Goal: Task Accomplishment & Management: Complete application form

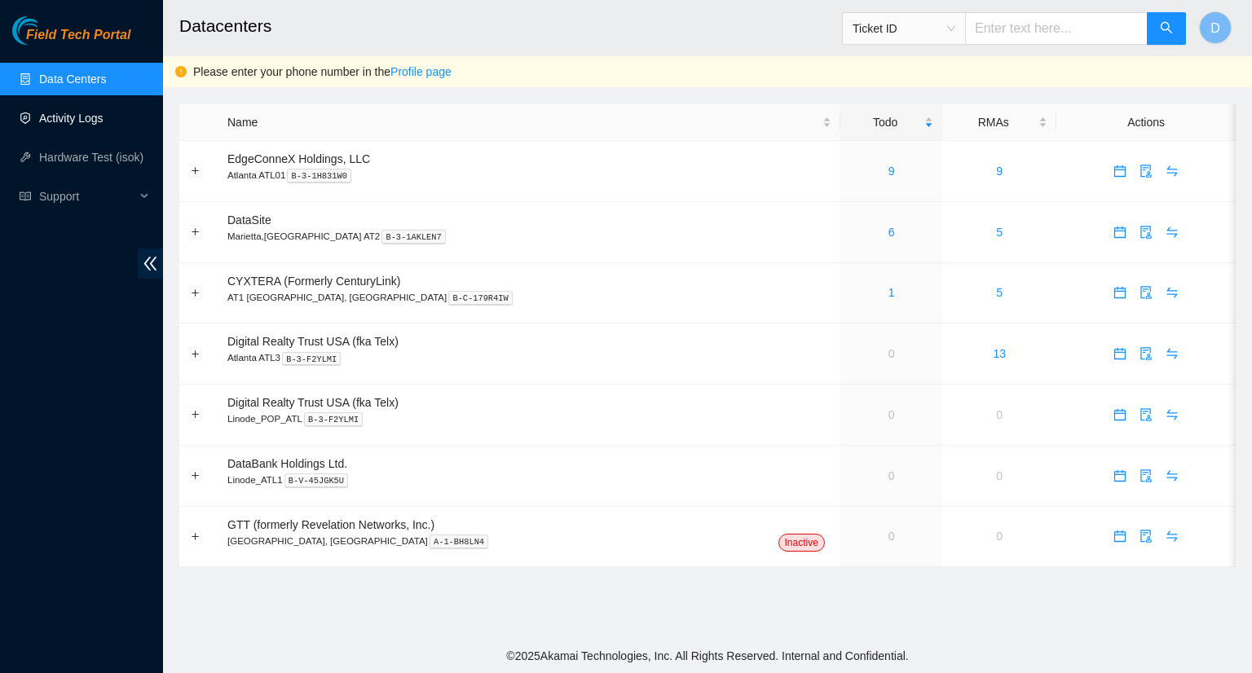
click at [68, 116] on link "Activity Logs" at bounding box center [71, 118] width 64 height 13
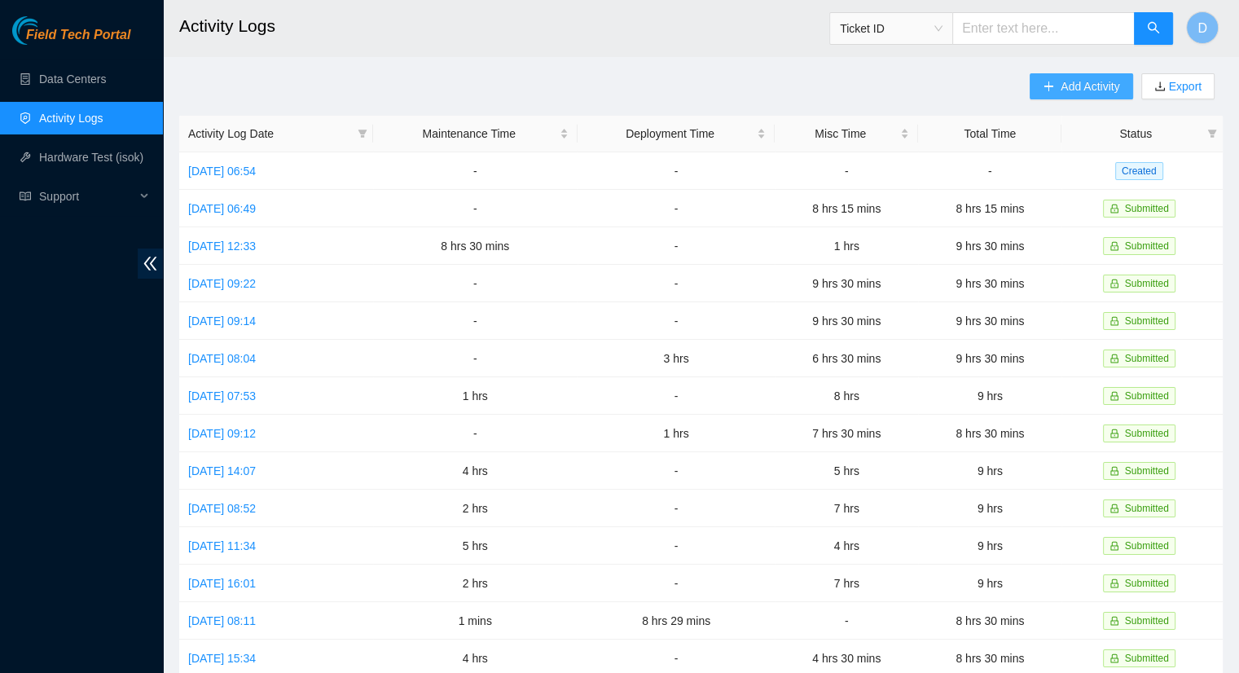
click at [1059, 87] on button "Add Activity" at bounding box center [1081, 86] width 103 height 26
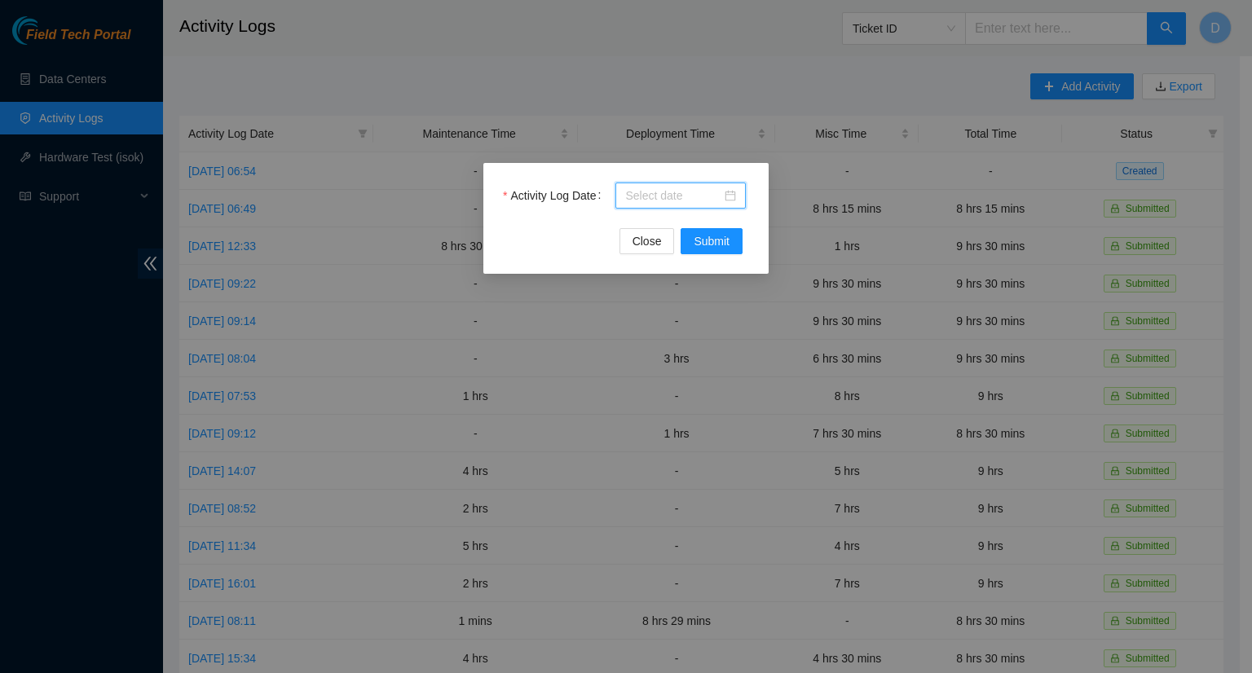
click at [675, 197] on input "Activity Log Date" at bounding box center [673, 196] width 96 height 18
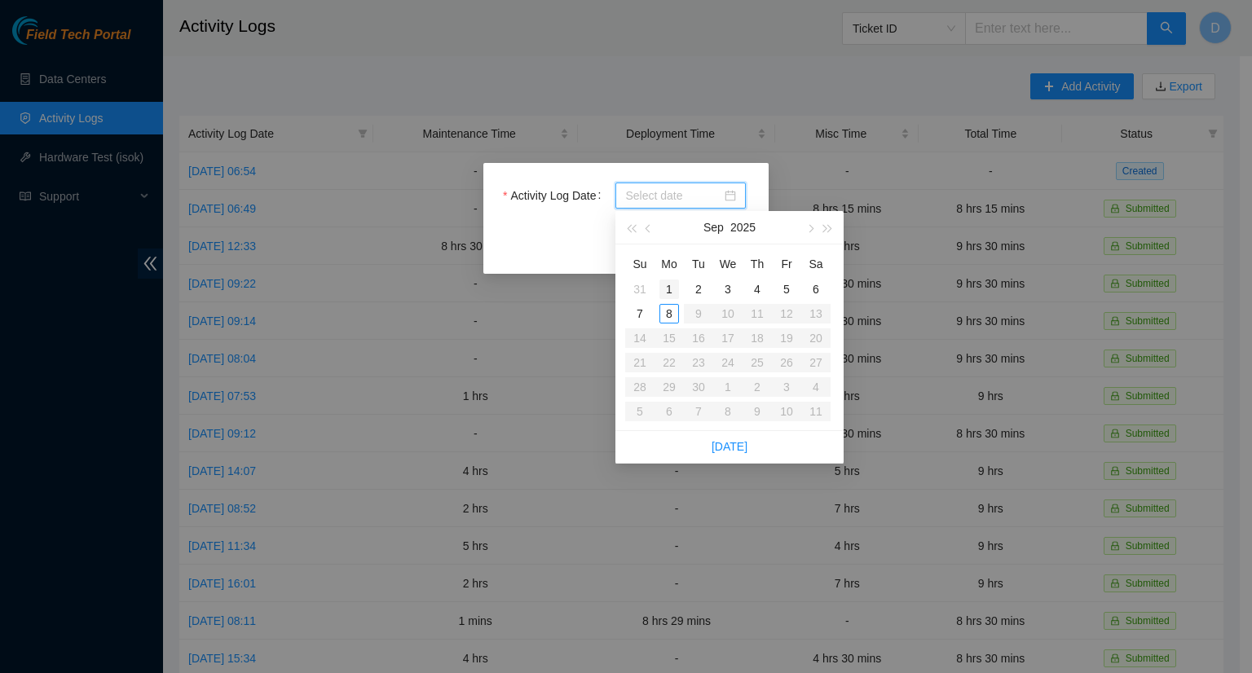
type input "[DATE]"
click at [673, 289] on div "1" at bounding box center [669, 289] width 20 height 20
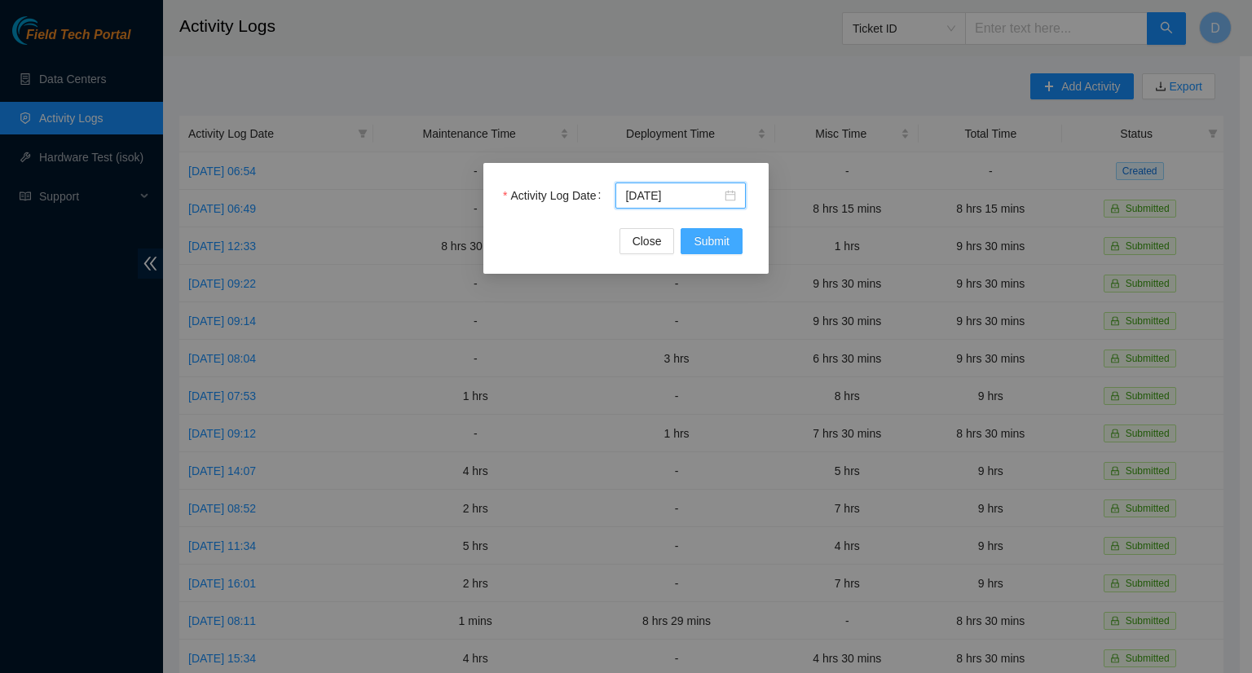
click at [717, 242] on span "Submit" at bounding box center [711, 241] width 36 height 18
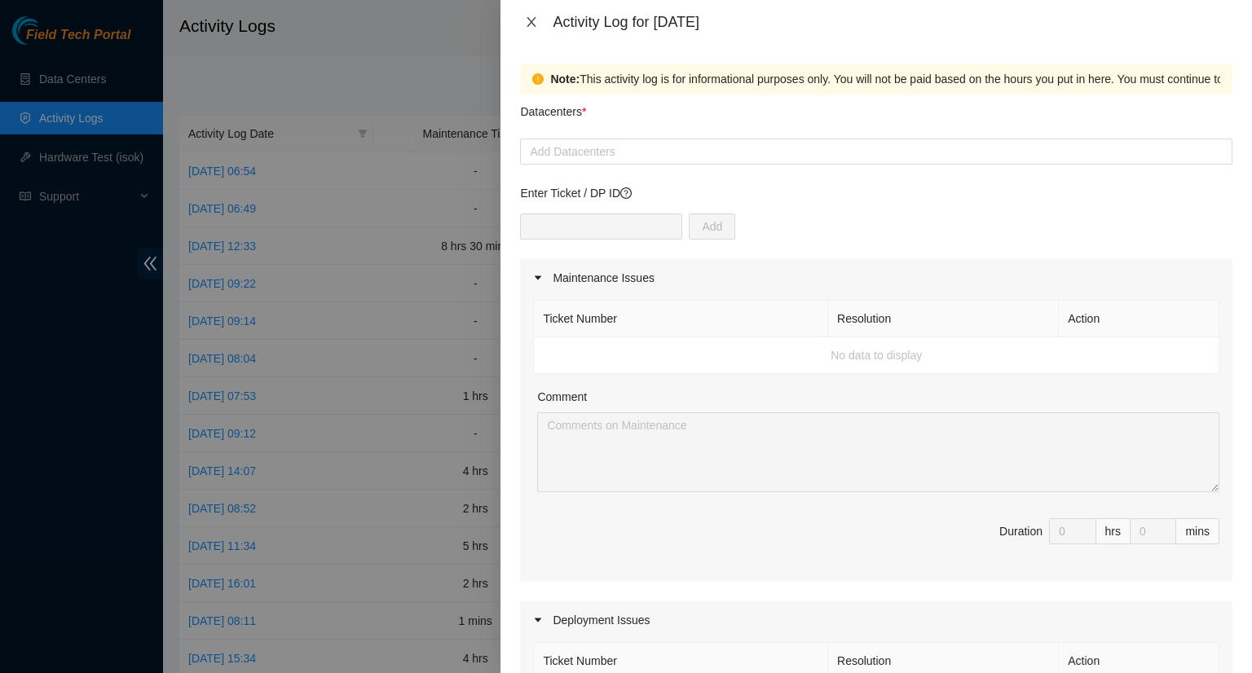
click at [533, 24] on icon "close" at bounding box center [531, 22] width 9 height 10
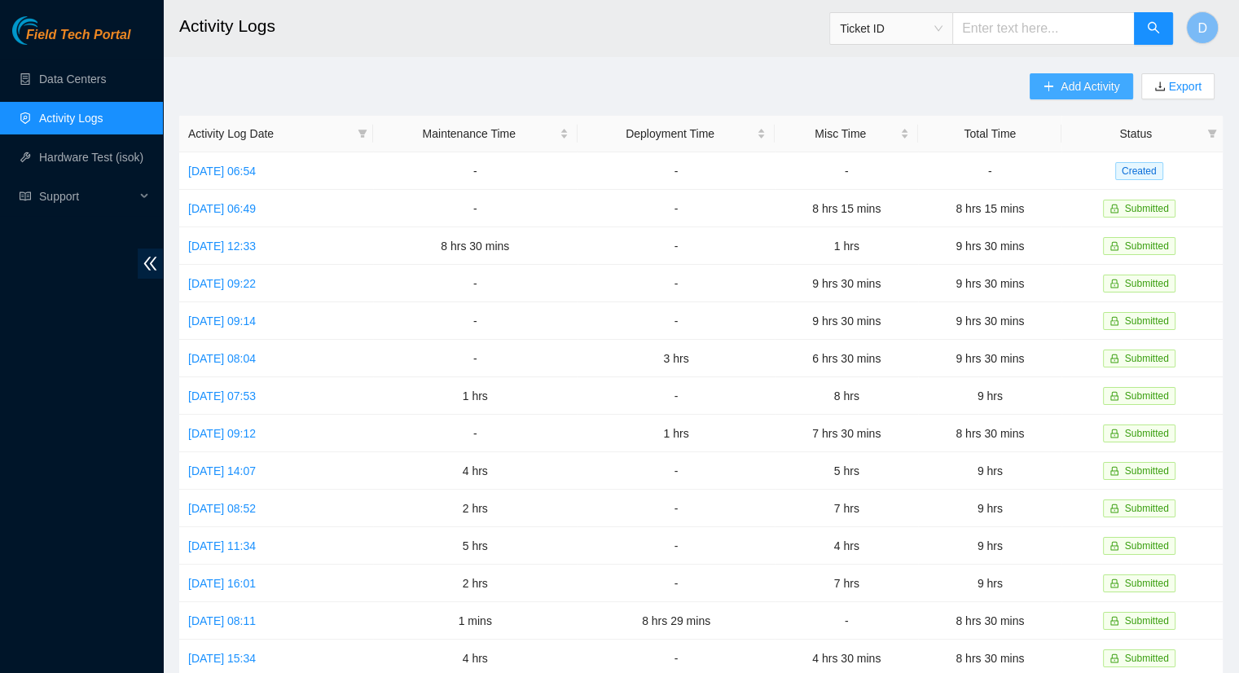
click at [1056, 91] on button "Add Activity" at bounding box center [1081, 86] width 103 height 26
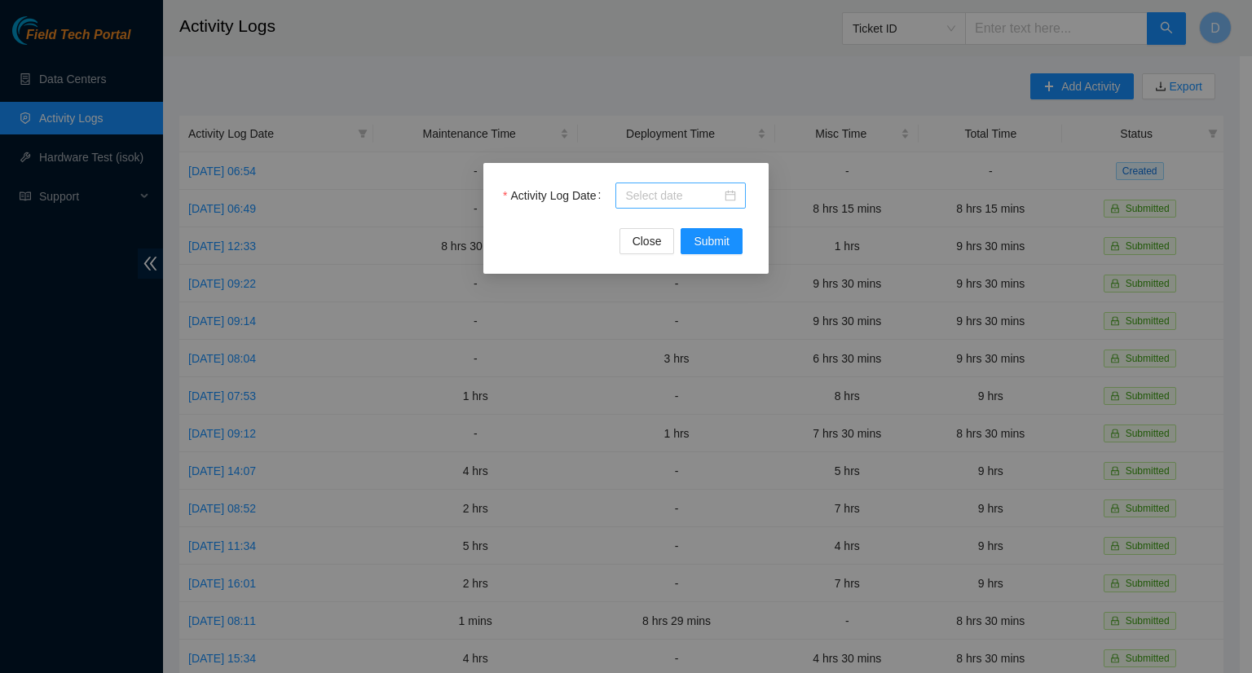
click at [697, 191] on input "Activity Log Date" at bounding box center [673, 196] width 96 height 18
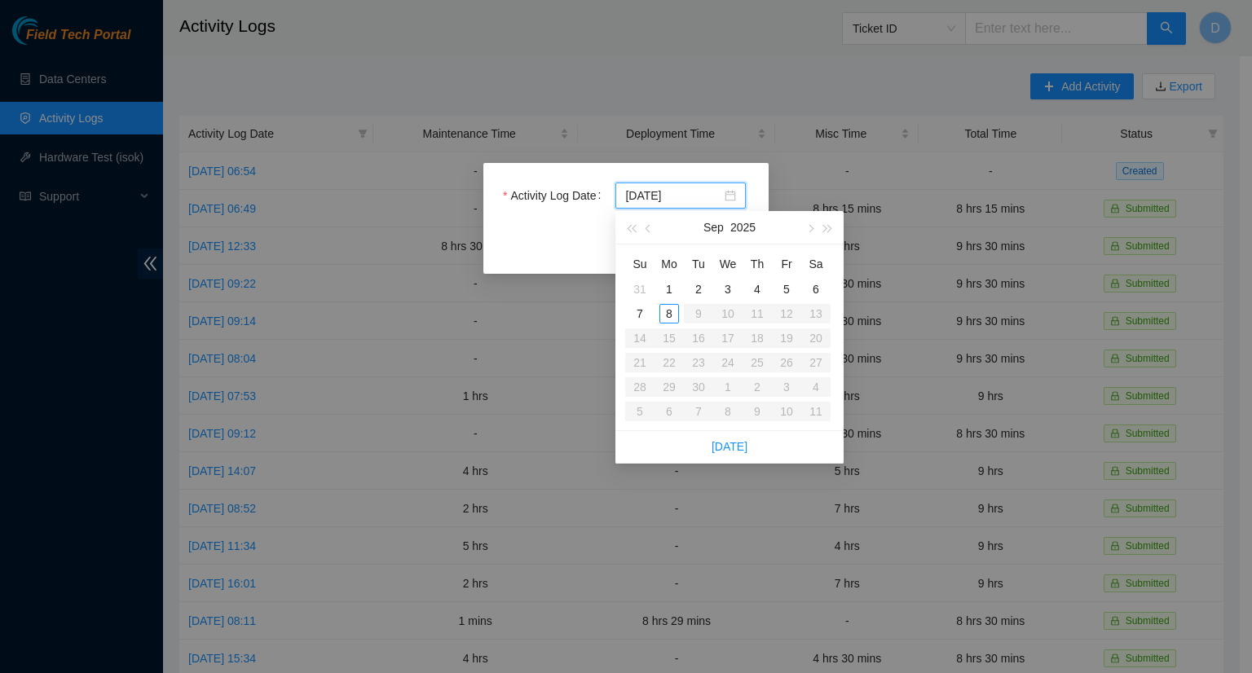
type input "[DATE]"
click at [701, 293] on div "2" at bounding box center [699, 289] width 20 height 20
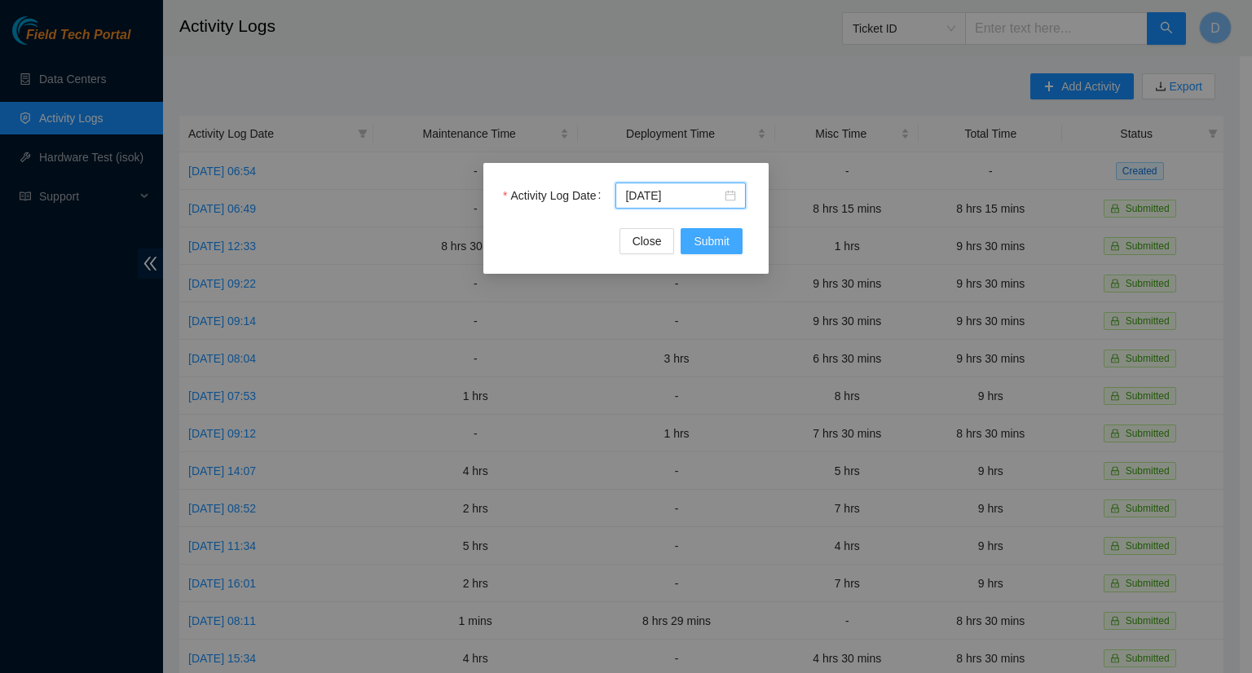
click at [721, 238] on span "Submit" at bounding box center [711, 241] width 36 height 18
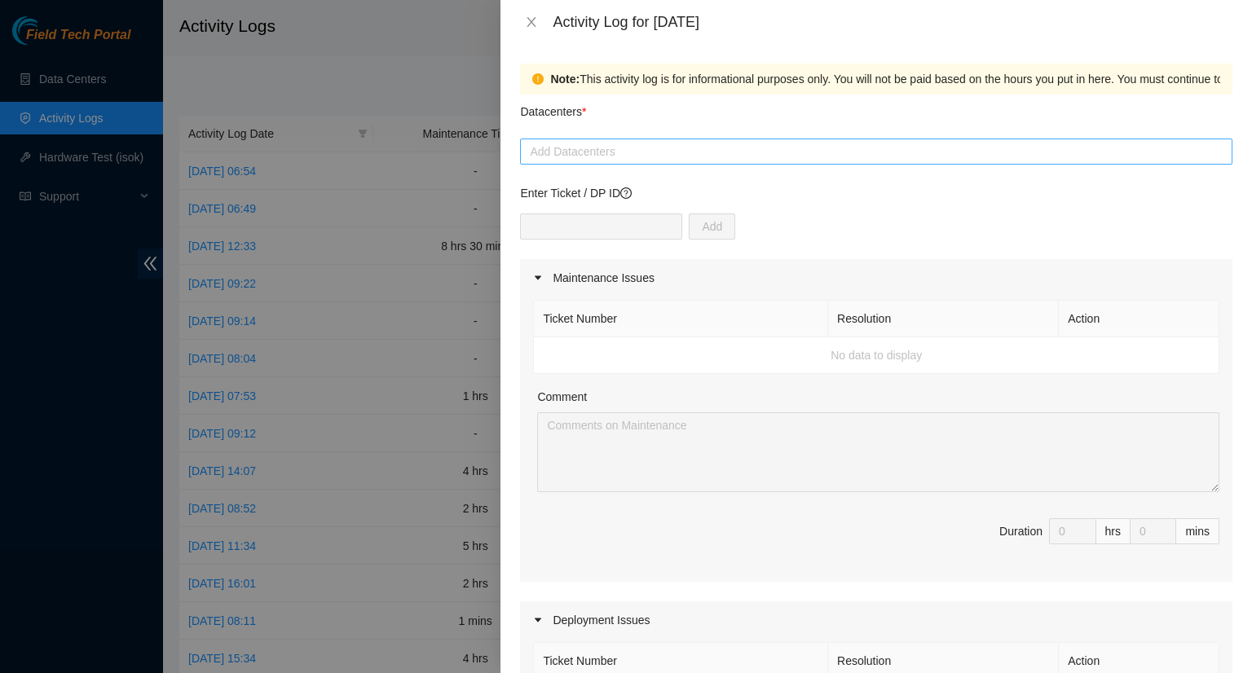
click at [587, 156] on div at bounding box center [876, 152] width 704 height 20
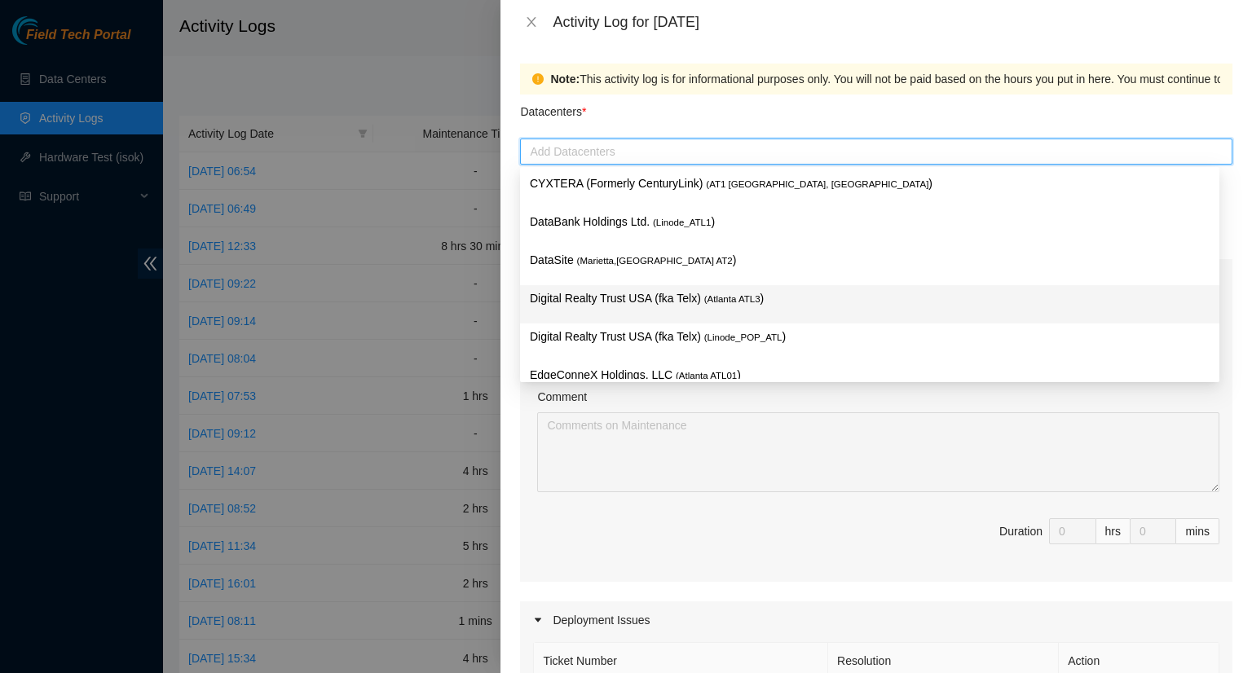
click at [628, 307] on p "Digital Realty Trust USA (fka Telx) ( [GEOGRAPHIC_DATA] ATL3 )" at bounding box center [870, 298] width 680 height 19
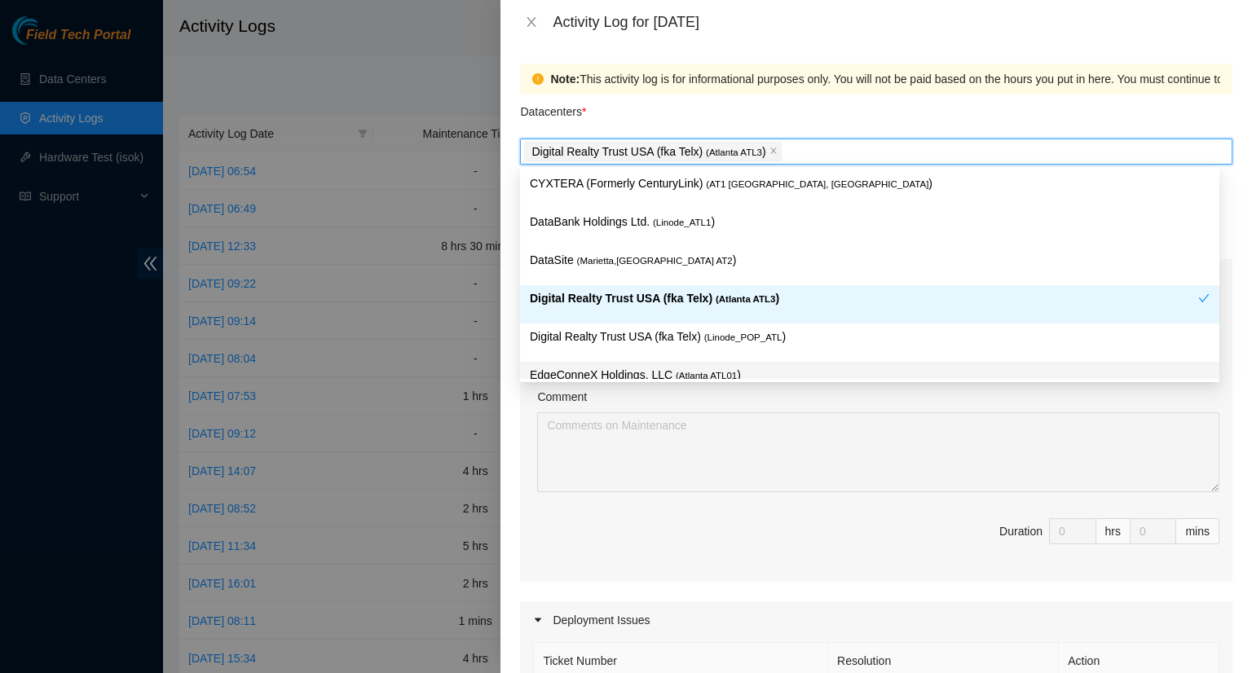
click at [955, 403] on div "Comment" at bounding box center [878, 400] width 682 height 24
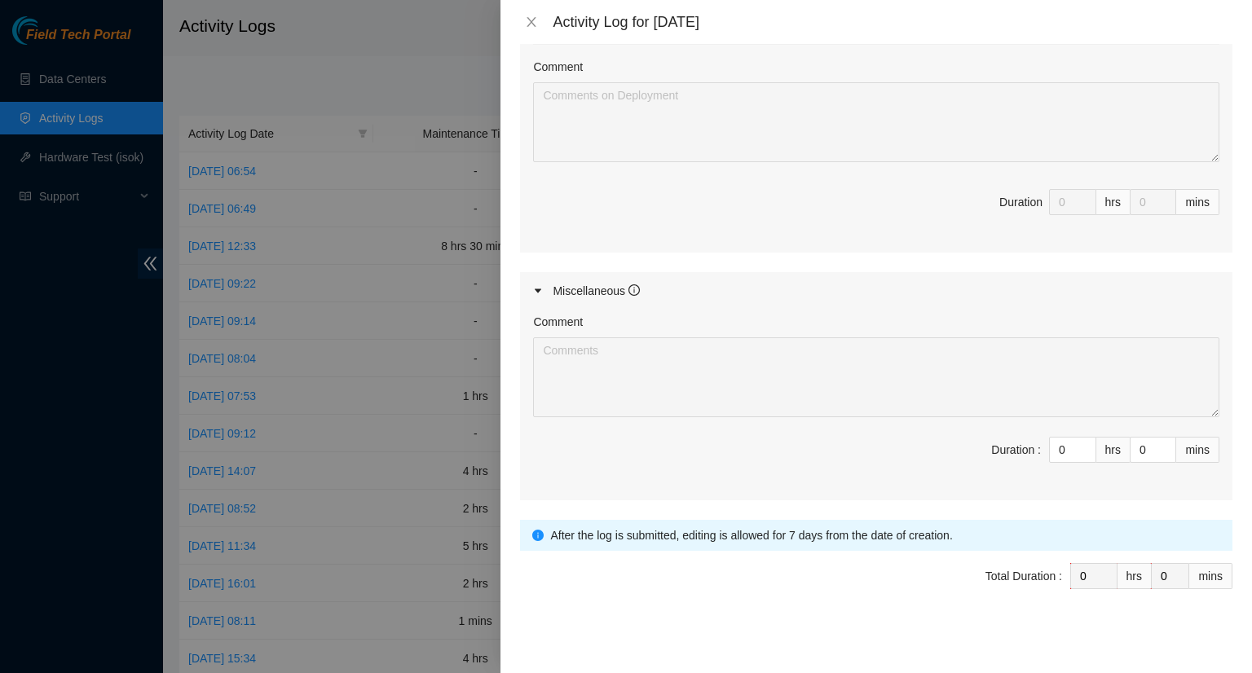
scroll to position [671, 0]
type input "1"
click at [1085, 444] on icon "up" at bounding box center [1087, 445] width 5 height 3
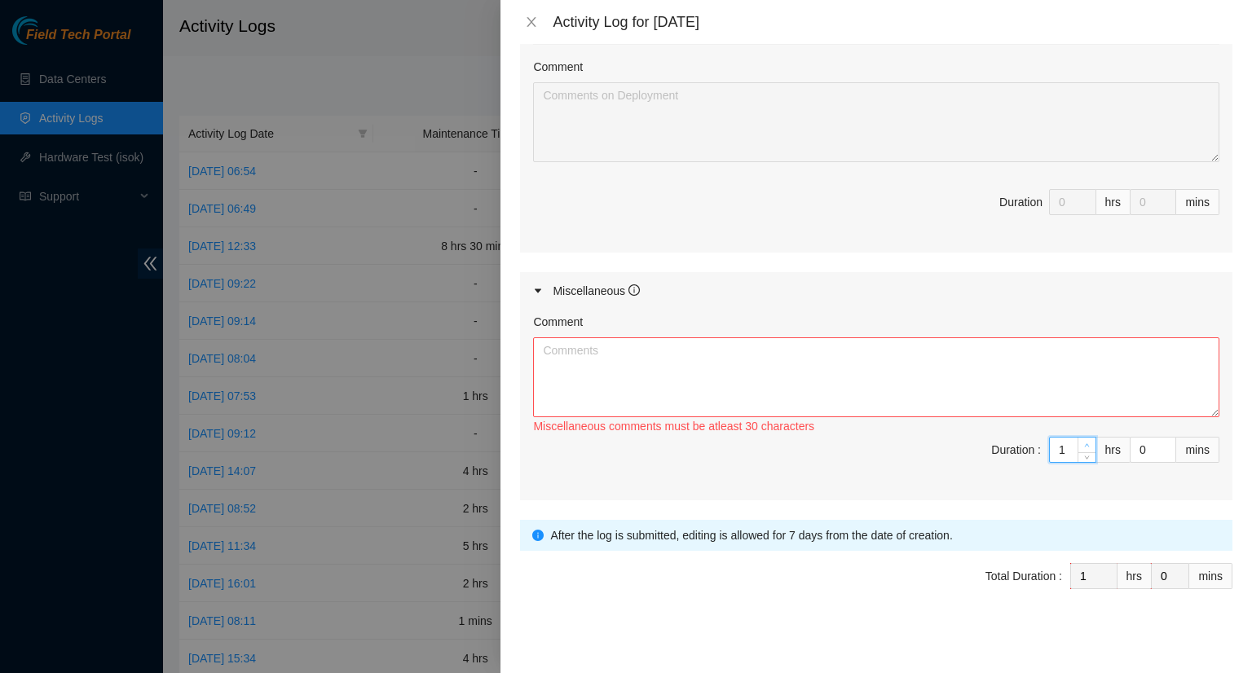
type input "2"
click at [1084, 442] on icon "up" at bounding box center [1087, 445] width 6 height 6
type input "3"
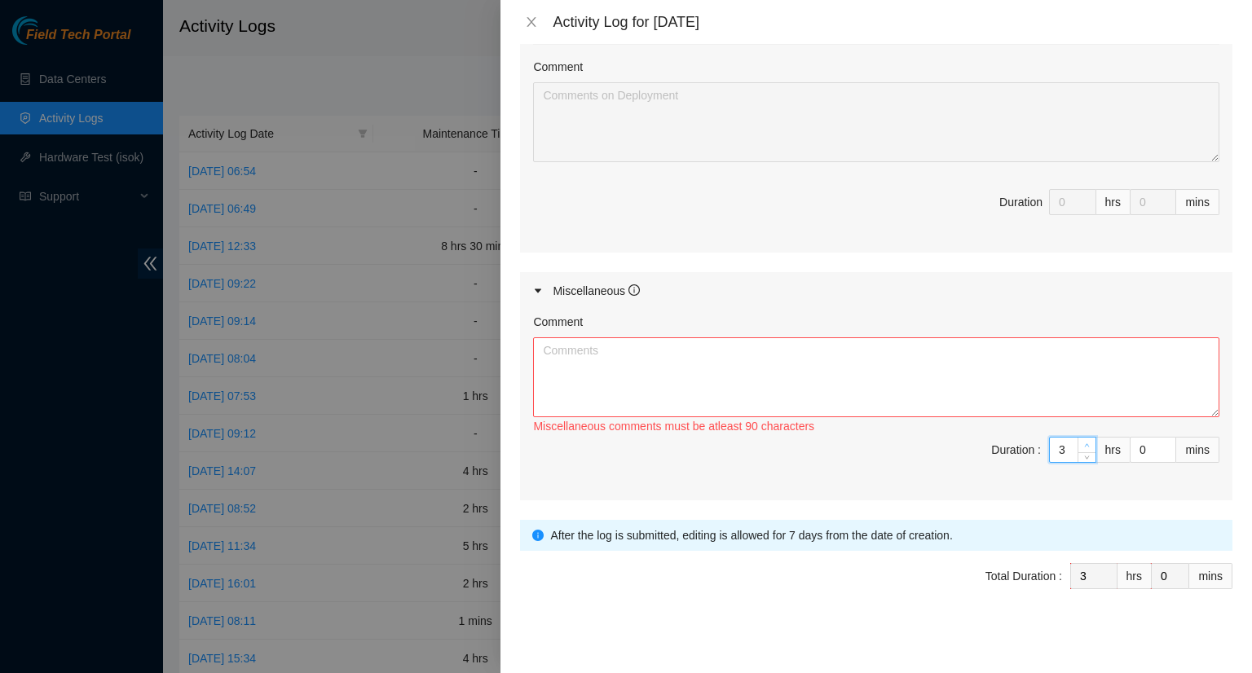
click at [1082, 442] on span "up" at bounding box center [1087, 446] width 10 height 10
type input "4"
click at [1082, 442] on span "up" at bounding box center [1087, 446] width 10 height 10
type input "5"
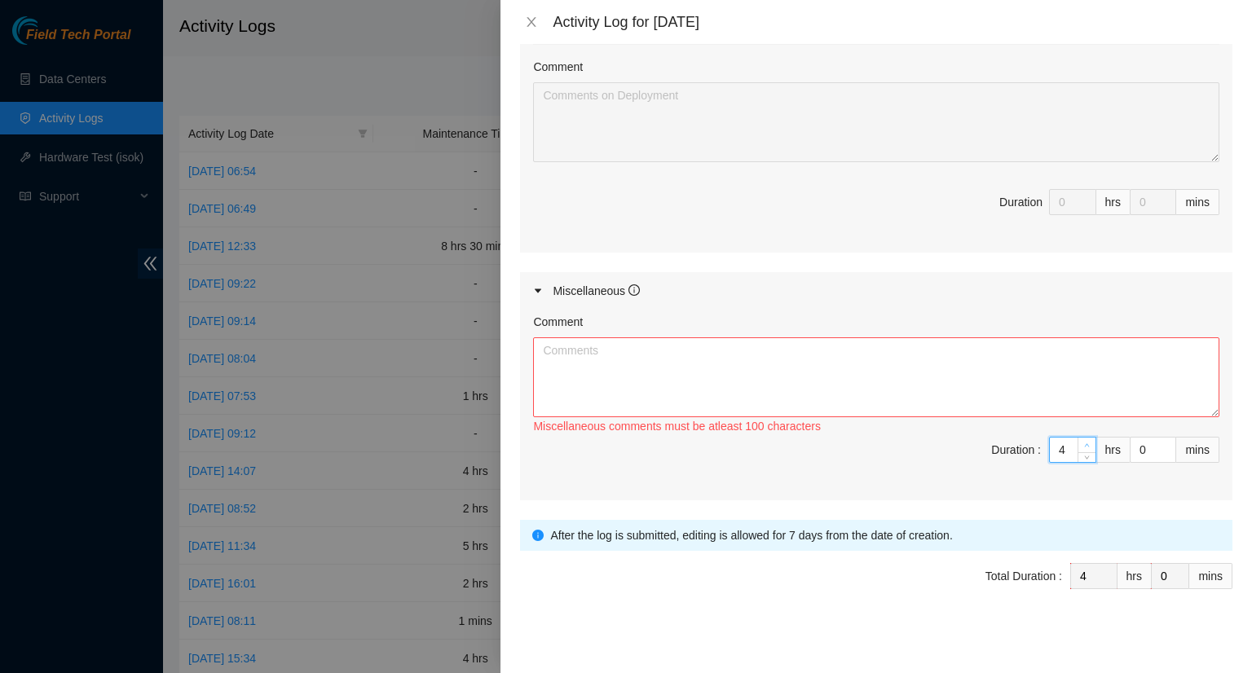
type input "5"
click at [1082, 441] on span "up" at bounding box center [1087, 446] width 10 height 10
type input "6"
click at [1082, 441] on span "up" at bounding box center [1087, 446] width 10 height 10
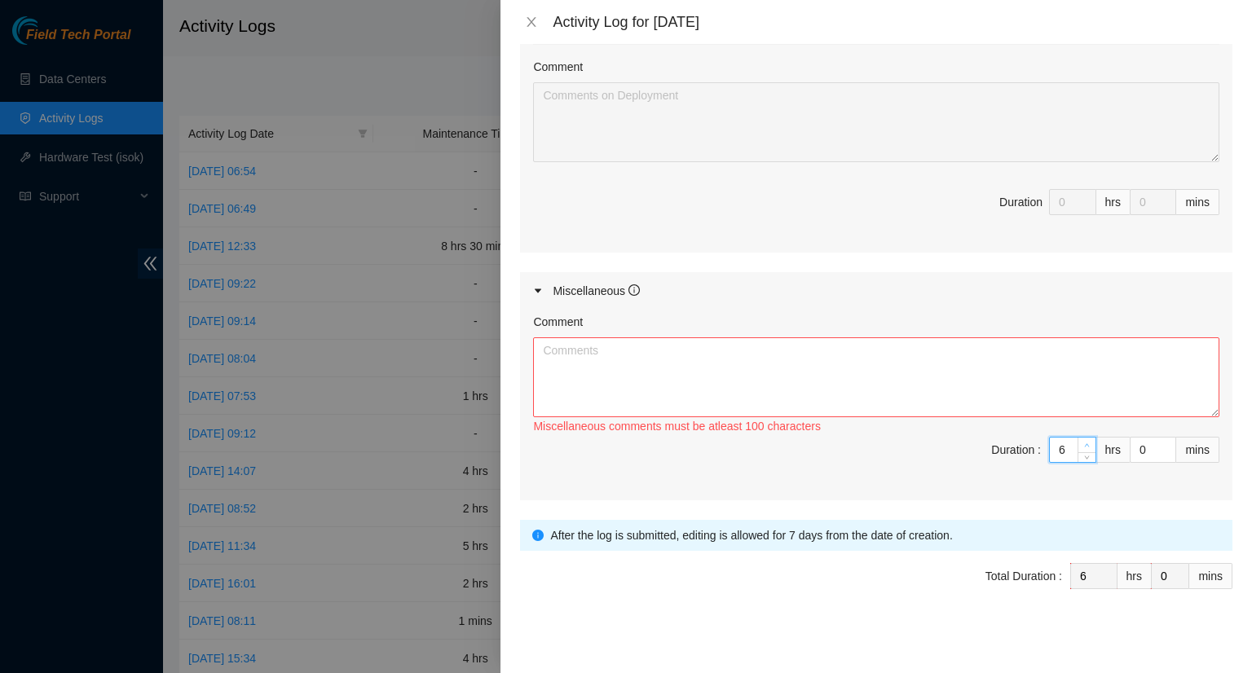
type input "7"
click at [1082, 441] on span "up" at bounding box center [1087, 446] width 10 height 10
type input "8"
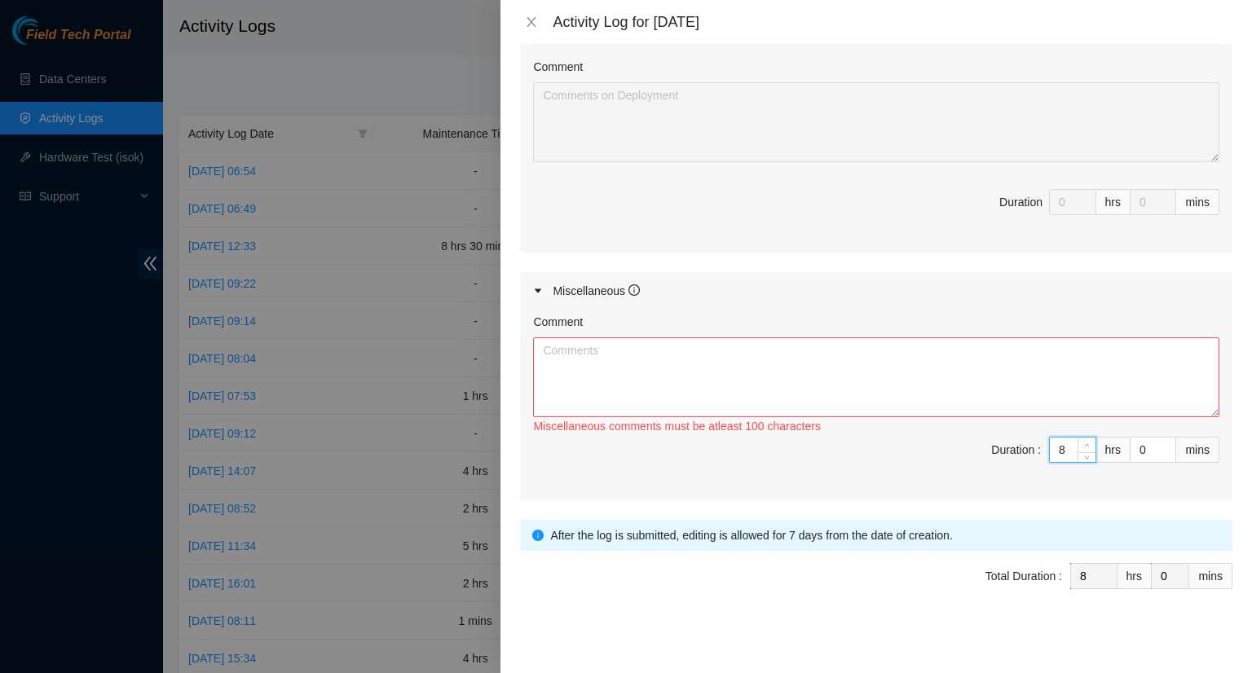
click at [1082, 441] on span "up" at bounding box center [1087, 446] width 10 height 10
type input "9"
click at [1082, 441] on span "up" at bounding box center [1087, 446] width 10 height 10
type input "1"
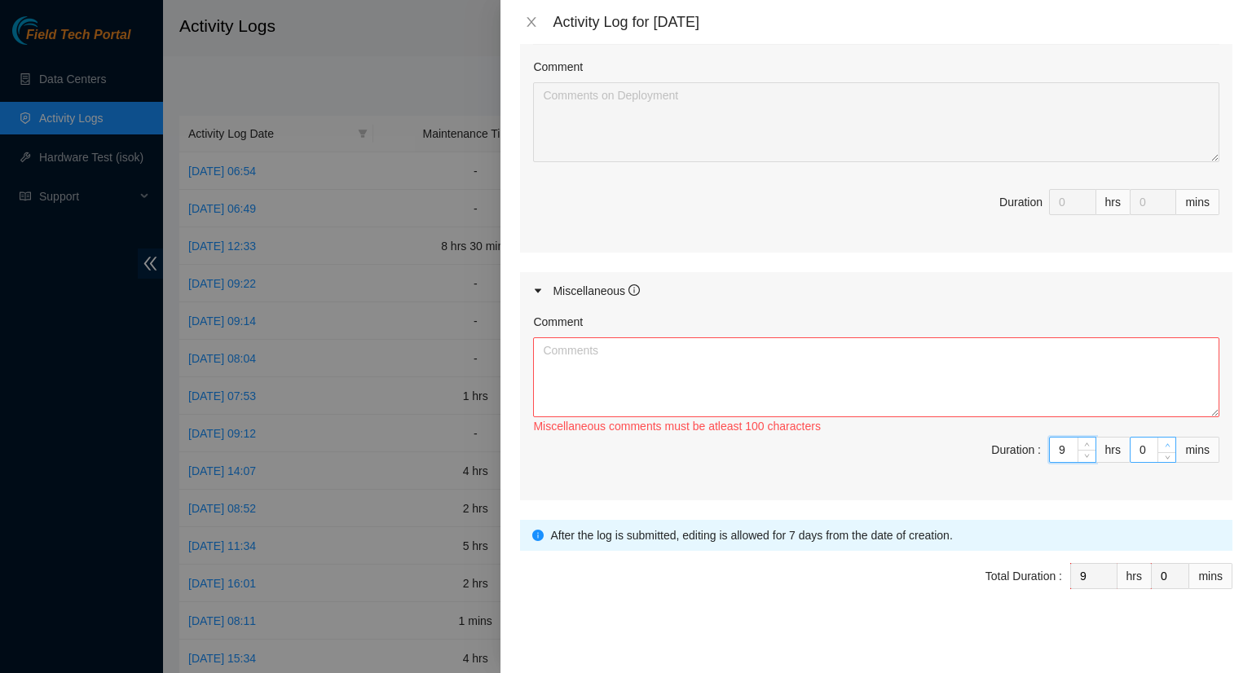
type input "1"
type input "2"
type input "3"
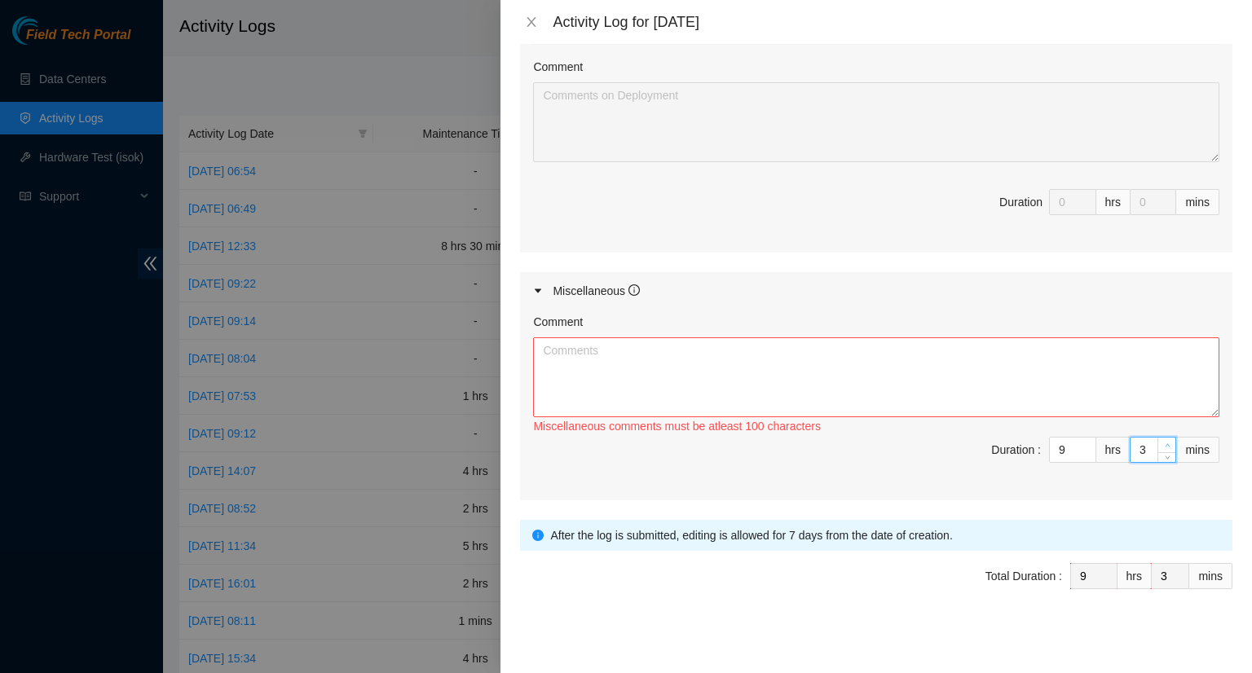
type input "4"
type input "5"
type input "6"
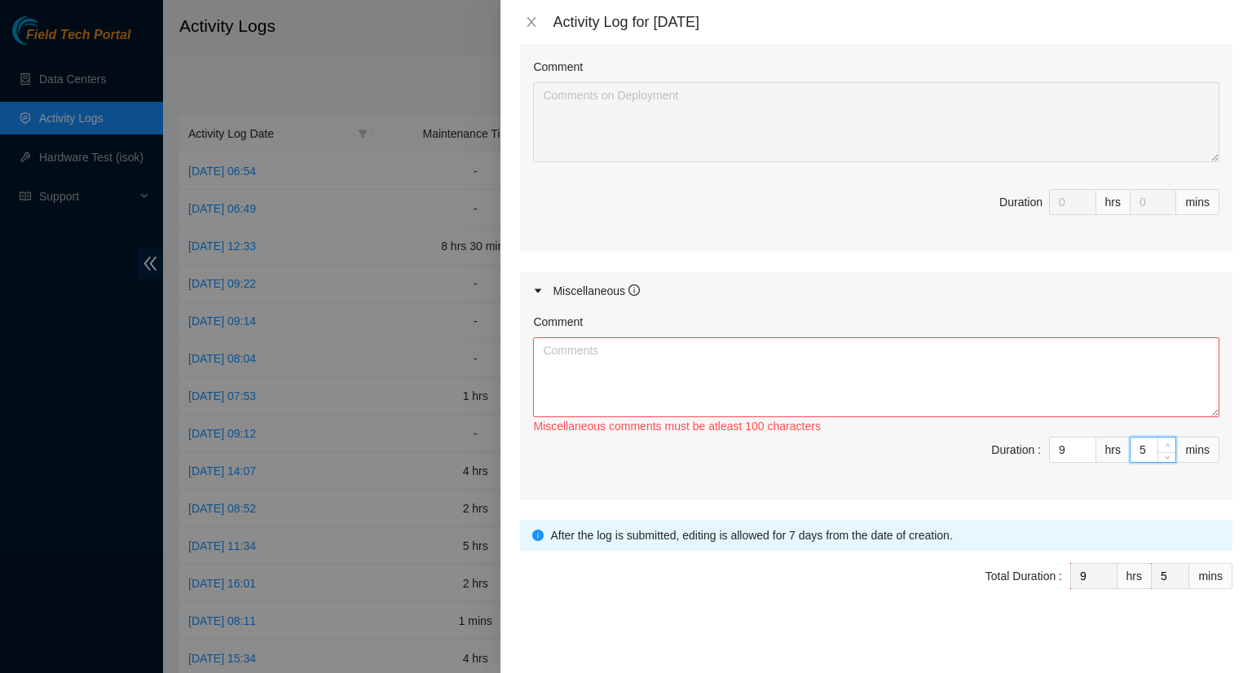
type input "6"
type input "7"
type input "8"
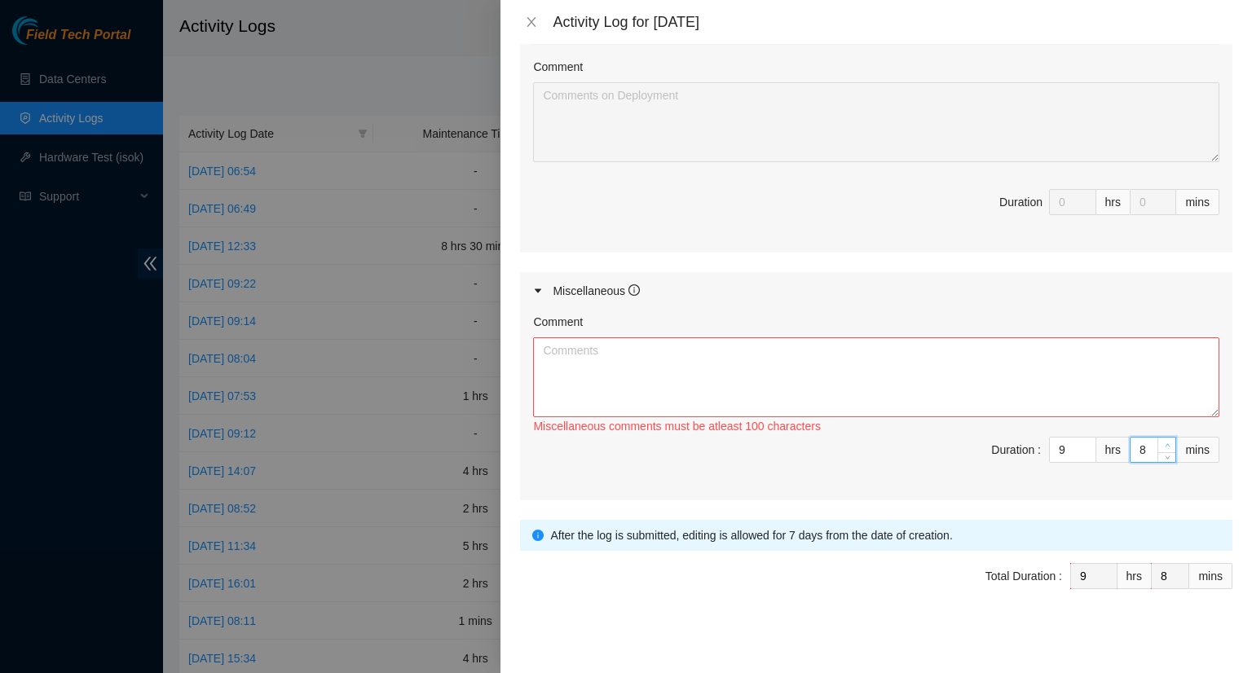
type input "9"
type input "10"
type input "11"
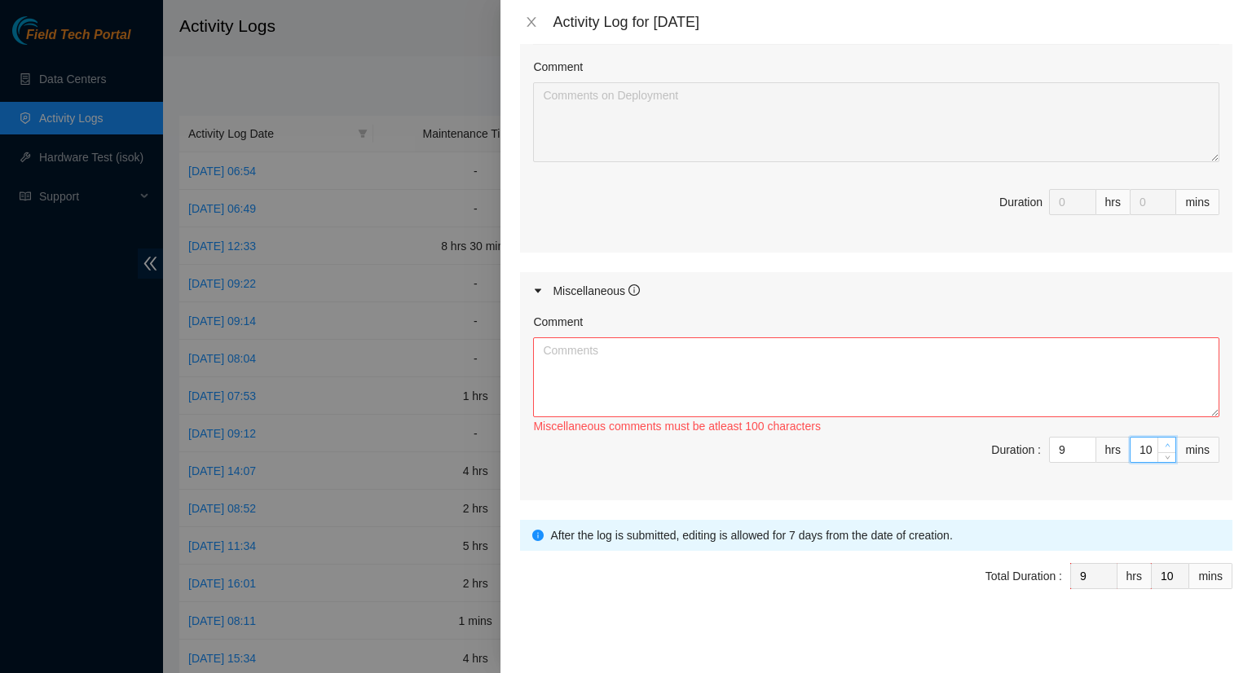
type input "11"
type input "12"
type input "13"
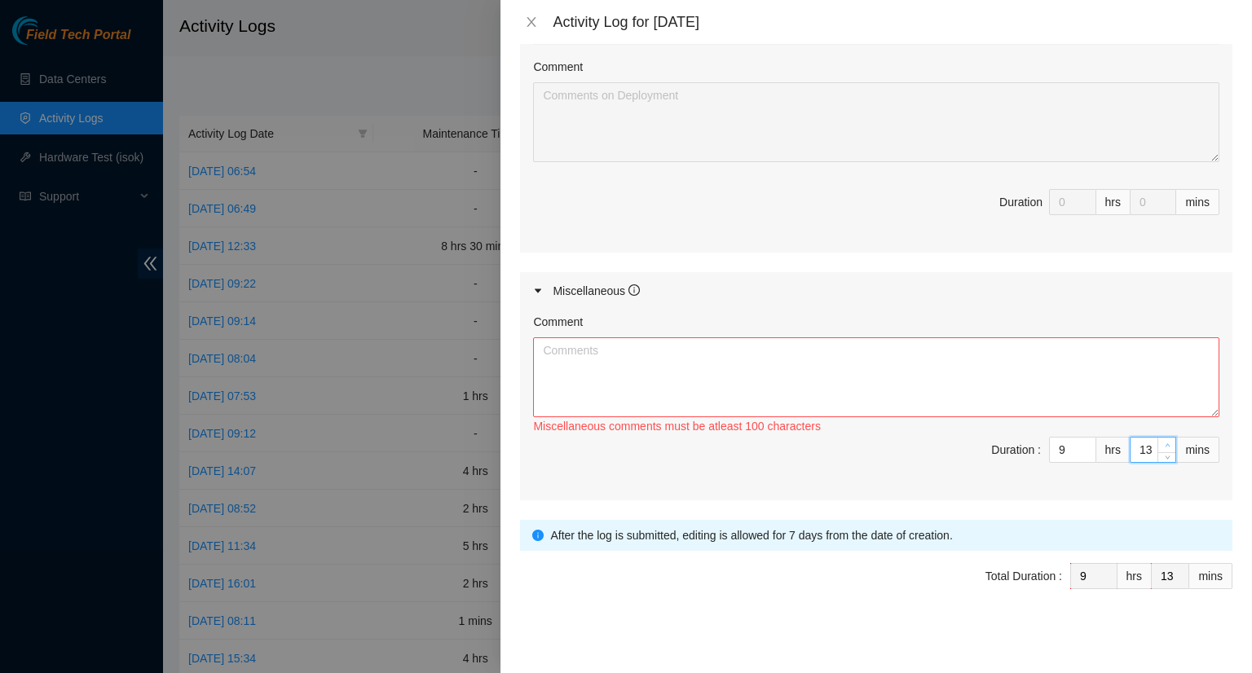
type input "14"
type input "15"
type input "16"
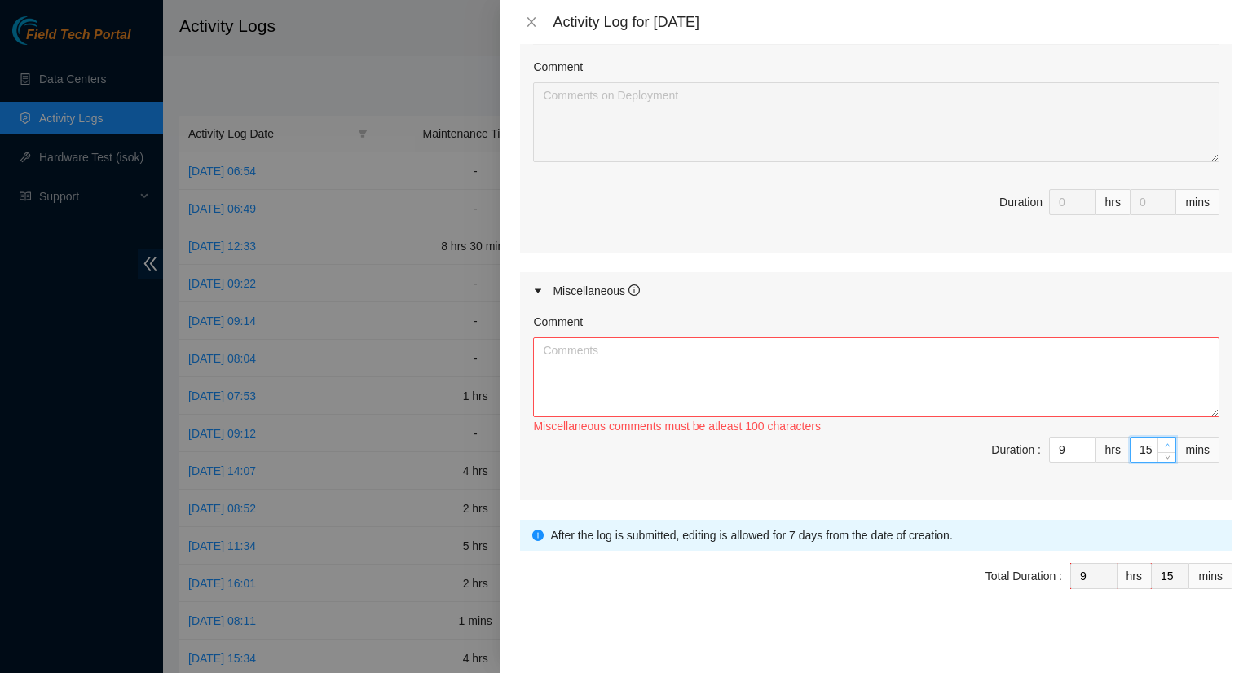
type input "16"
type input "17"
type input "18"
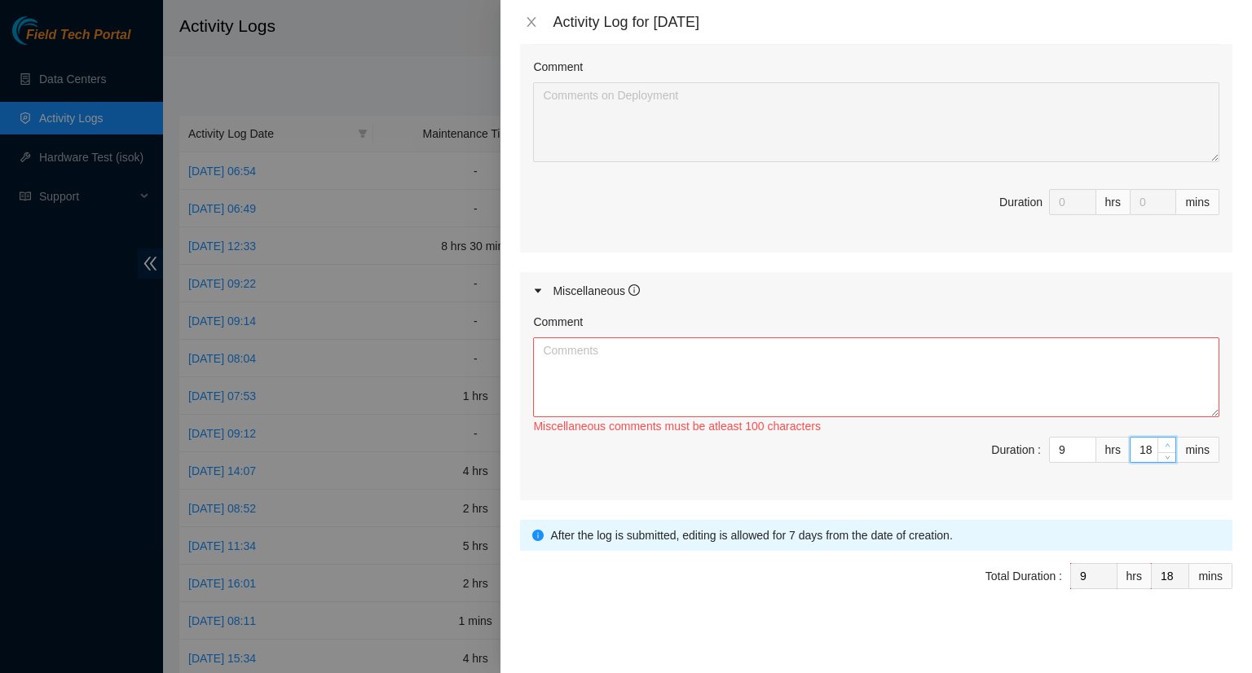
type input "19"
type input "20"
type input "21"
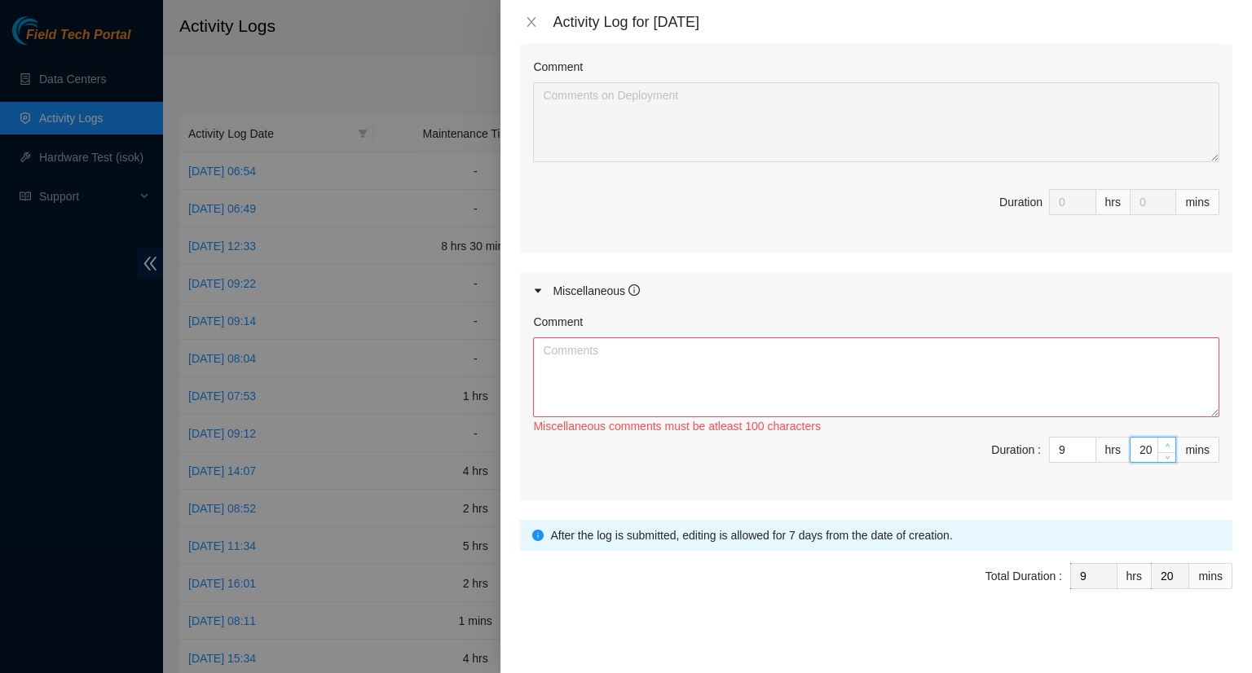
type input "21"
type input "22"
type input "23"
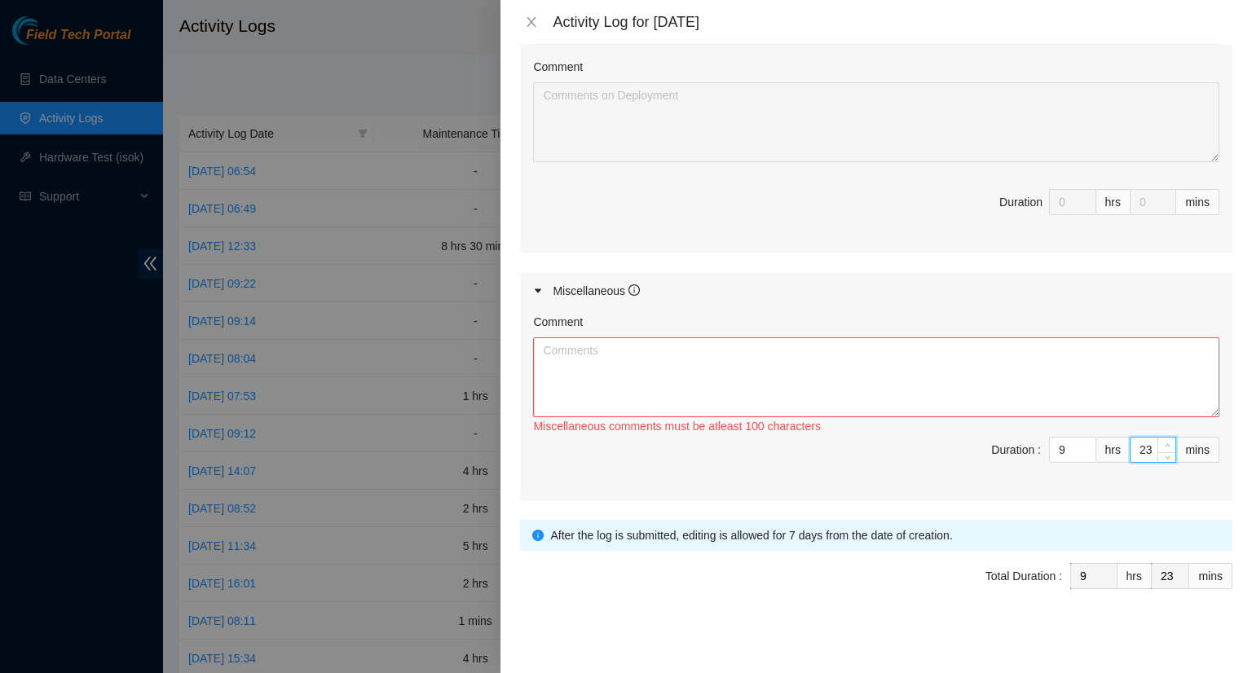
type input "24"
type input "25"
type input "26"
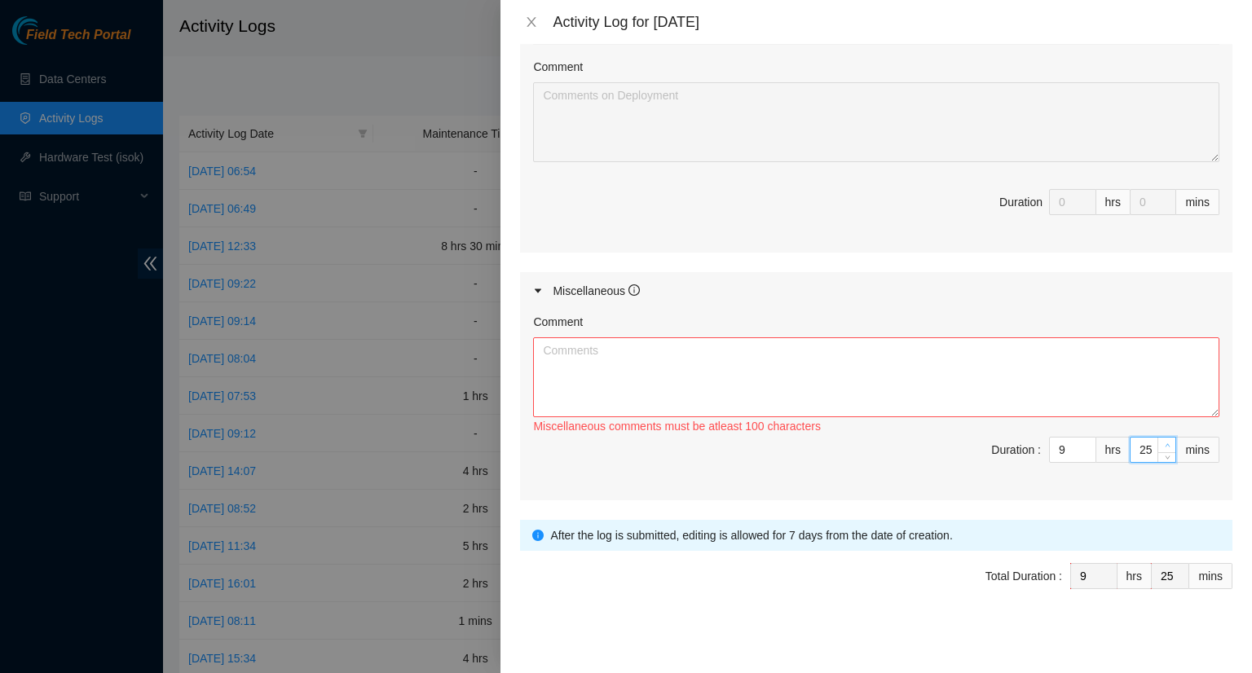
type input "26"
type input "27"
click at [1162, 441] on span "up" at bounding box center [1167, 446] width 10 height 10
type input "28"
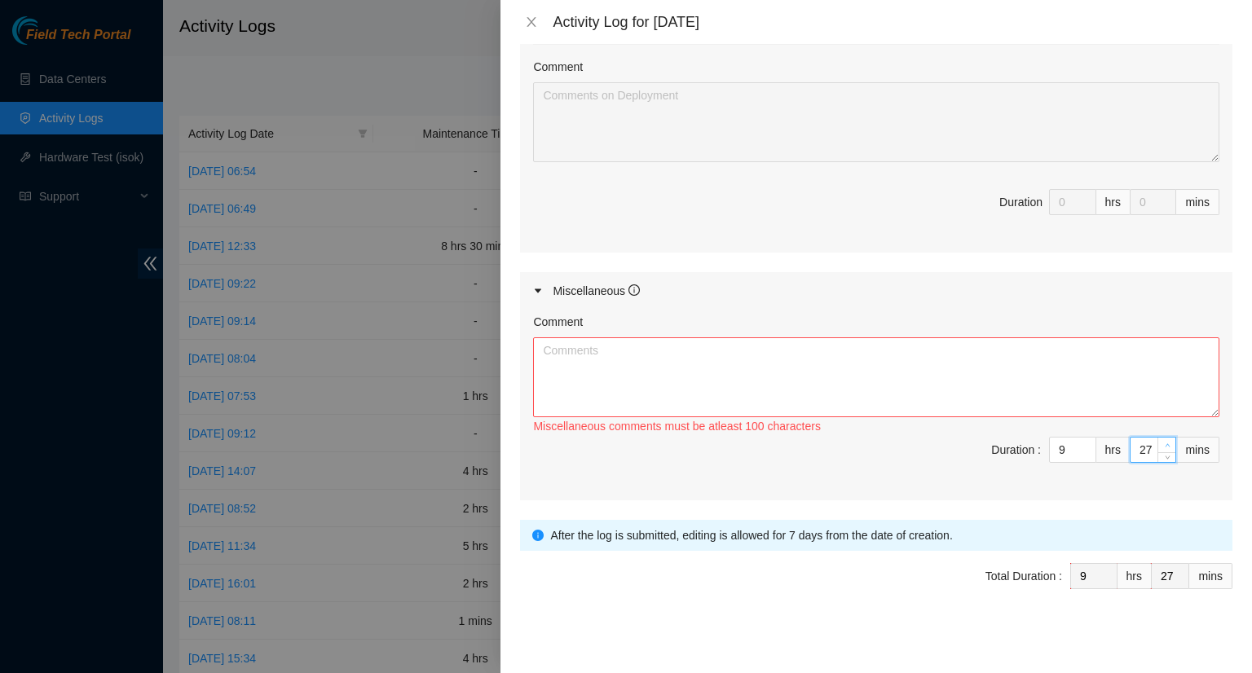
type input "28"
click at [1164, 442] on icon "up" at bounding box center [1167, 445] width 6 height 6
type input "29"
click at [1164, 442] on icon "up" at bounding box center [1167, 445] width 6 height 6
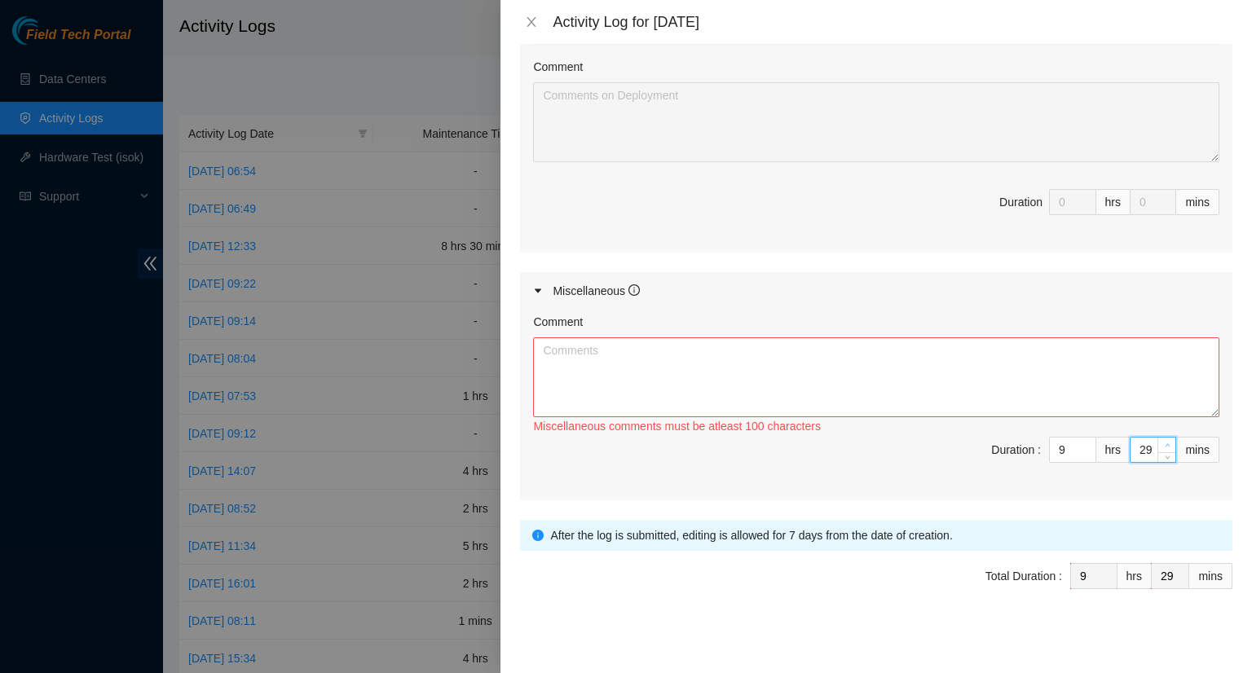
type input "30"
click at [1164, 442] on icon "up" at bounding box center [1167, 445] width 6 height 6
click at [812, 349] on textarea "Comment" at bounding box center [876, 377] width 686 height 80
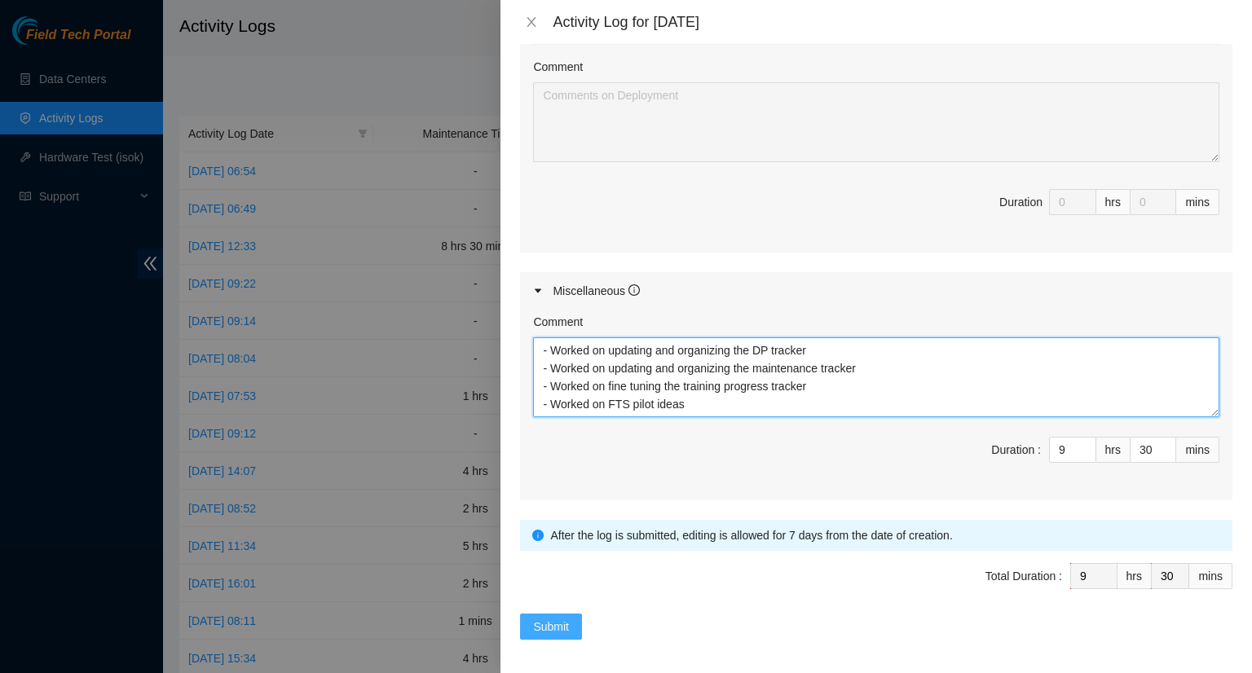
type textarea "- Worked on updating and organizing the DP tracker - Worked on updating and org…"
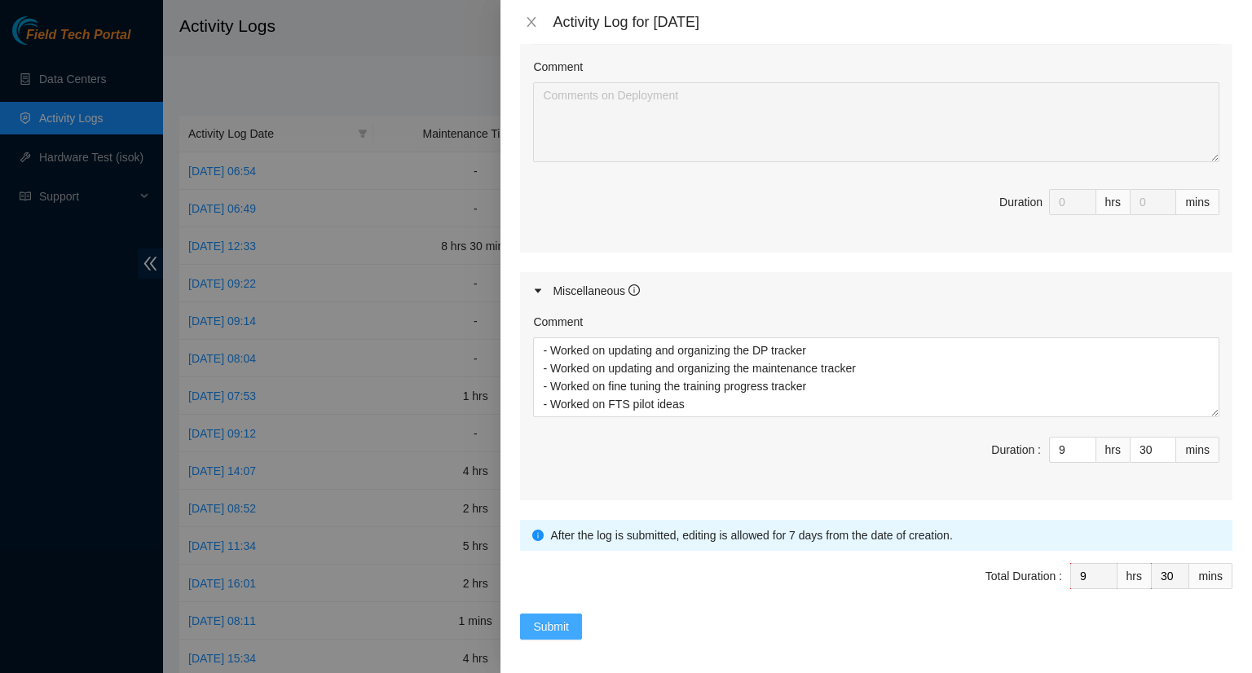
click at [561, 618] on span "Submit" at bounding box center [551, 627] width 36 height 18
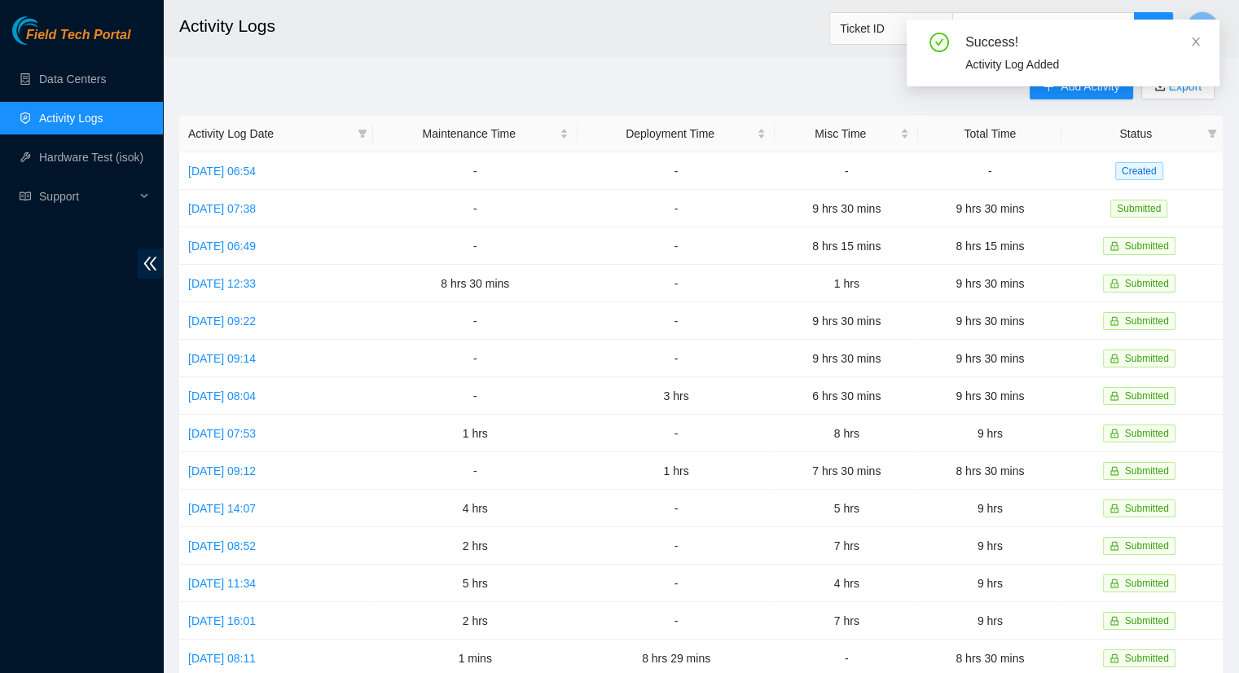
click at [1197, 46] on icon "close" at bounding box center [1195, 41] width 11 height 11
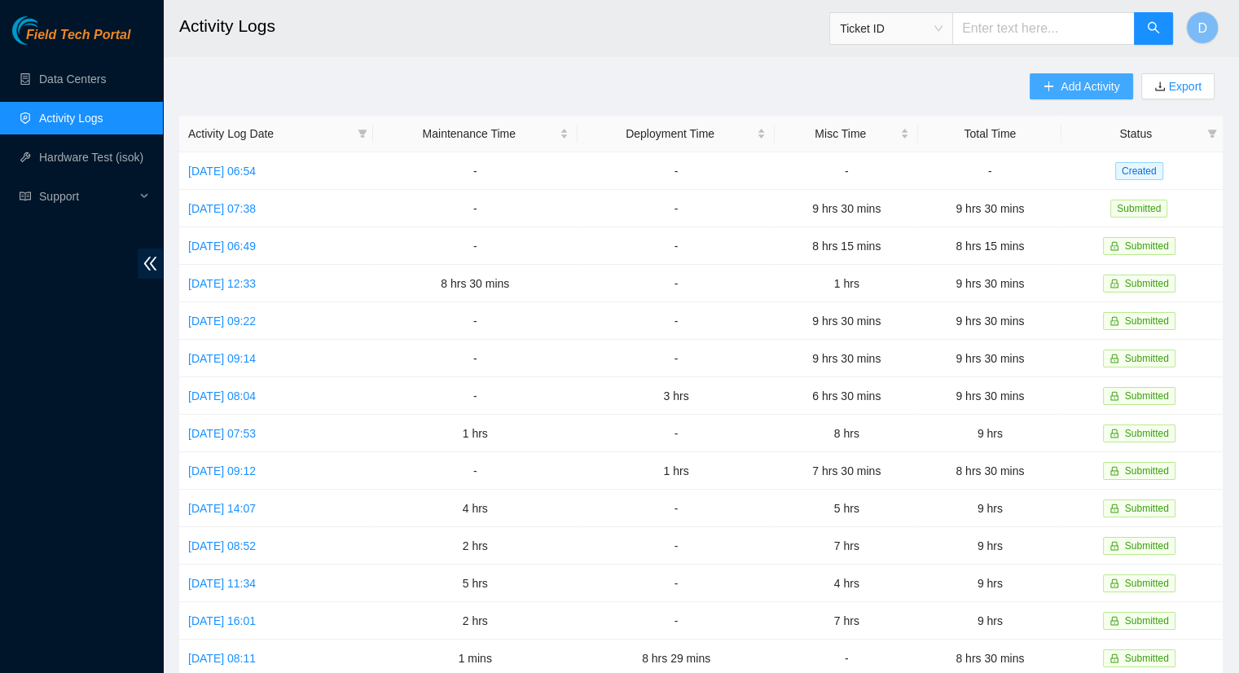
click at [1045, 84] on icon "plus" at bounding box center [1048, 86] width 11 height 11
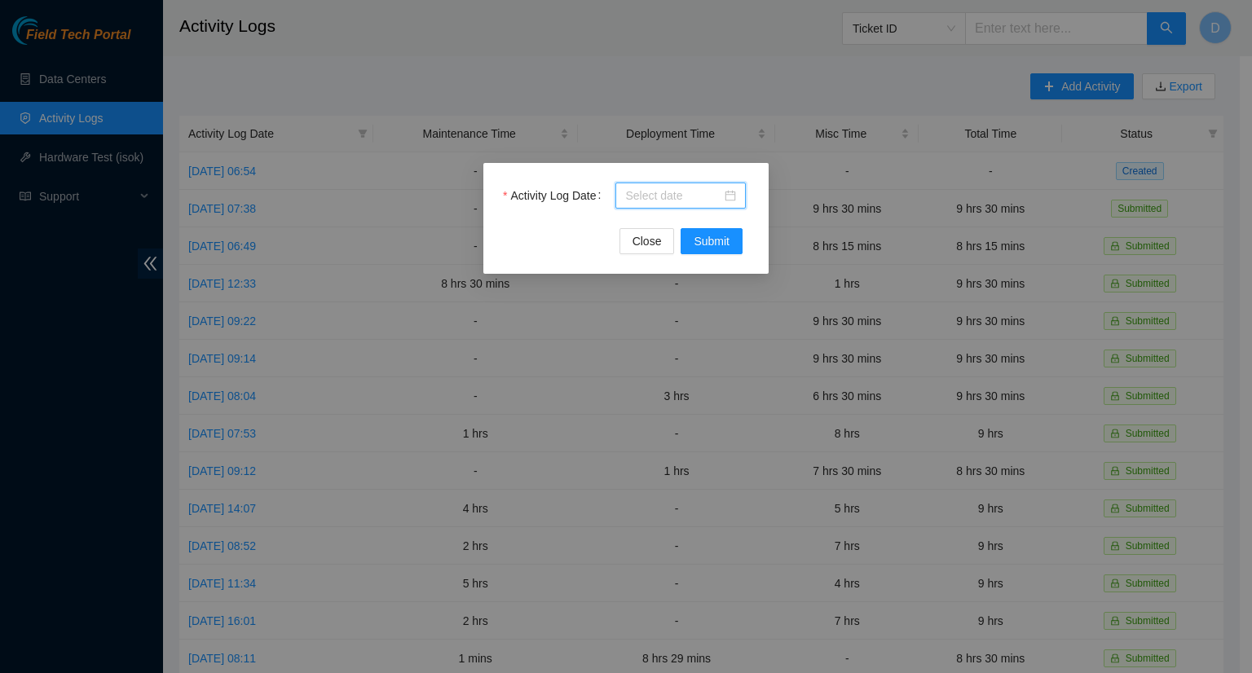
click at [641, 200] on input "Activity Log Date" at bounding box center [673, 196] width 96 height 18
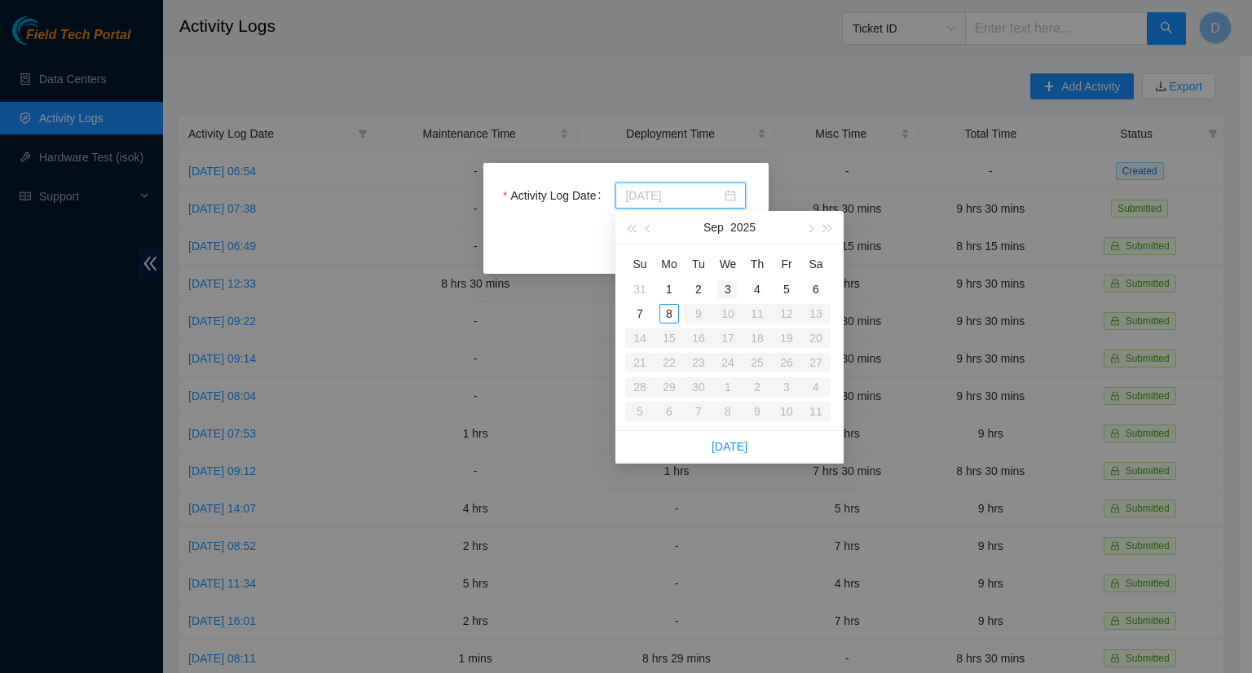
type input "[DATE]"
click at [730, 291] on div "3" at bounding box center [728, 289] width 20 height 20
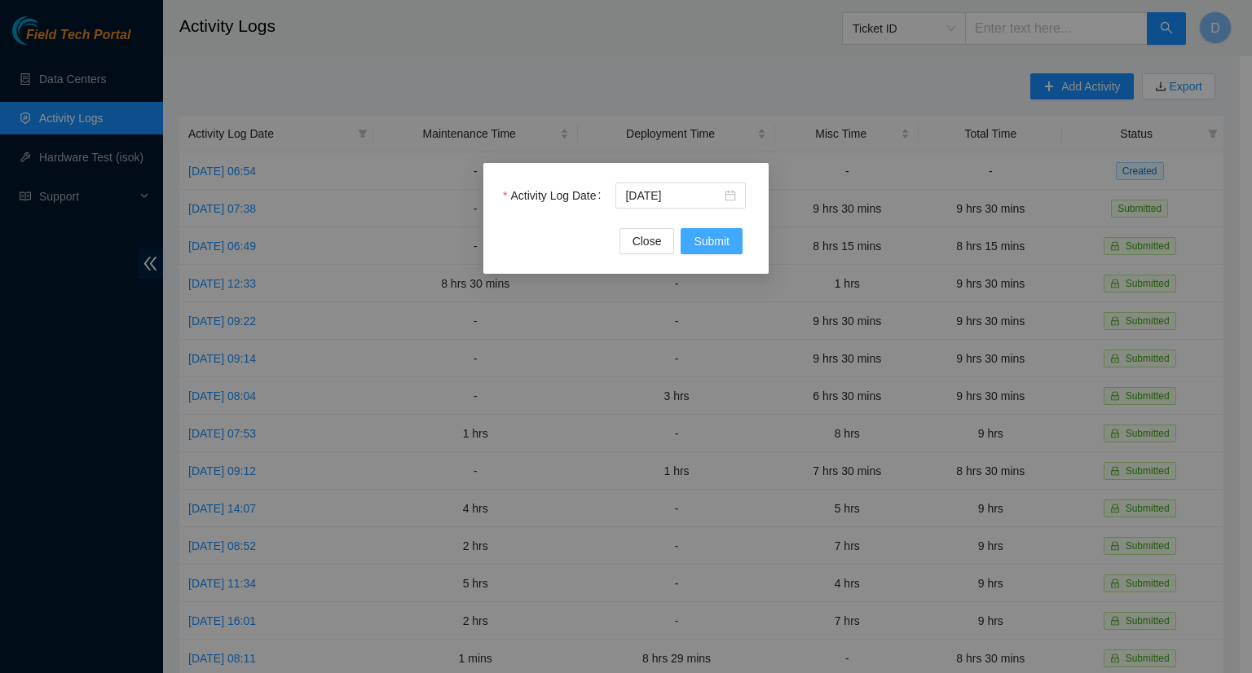
click at [702, 240] on span "Submit" at bounding box center [711, 241] width 36 height 18
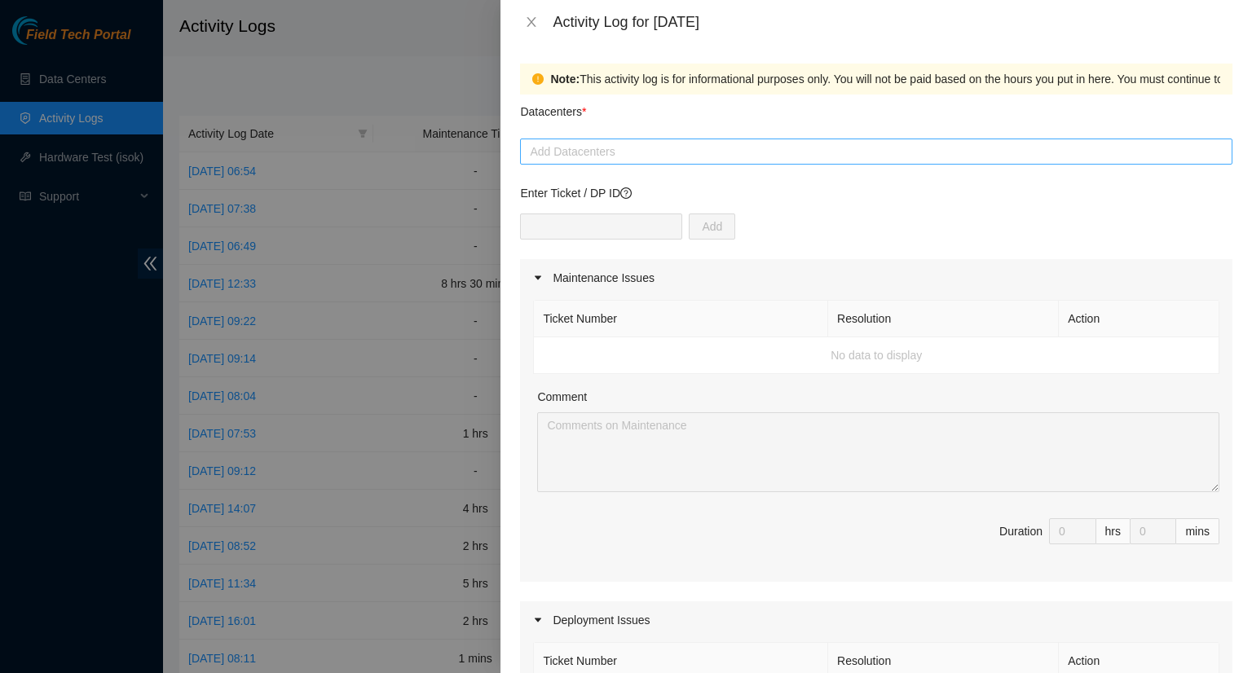
click at [590, 162] on div "Add Datacenters" at bounding box center [876, 152] width 712 height 26
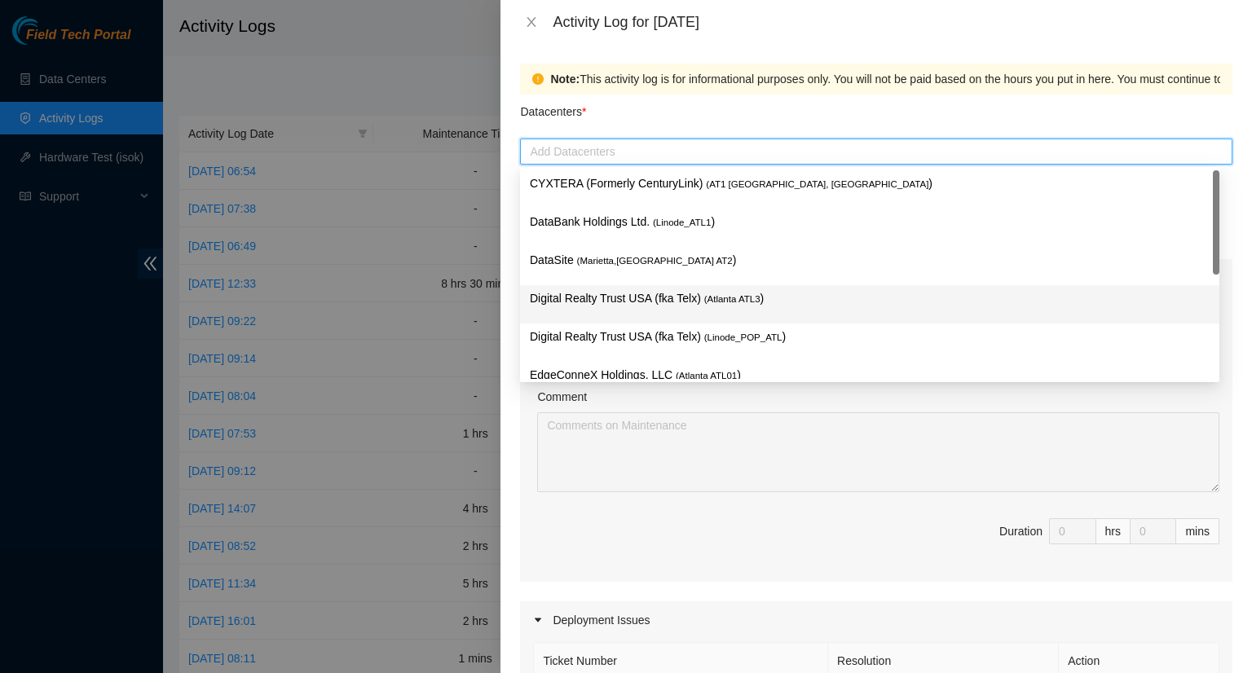
click at [637, 304] on p "Digital Realty Trust USA (fka Telx) ( [GEOGRAPHIC_DATA] ATL3 )" at bounding box center [870, 298] width 680 height 19
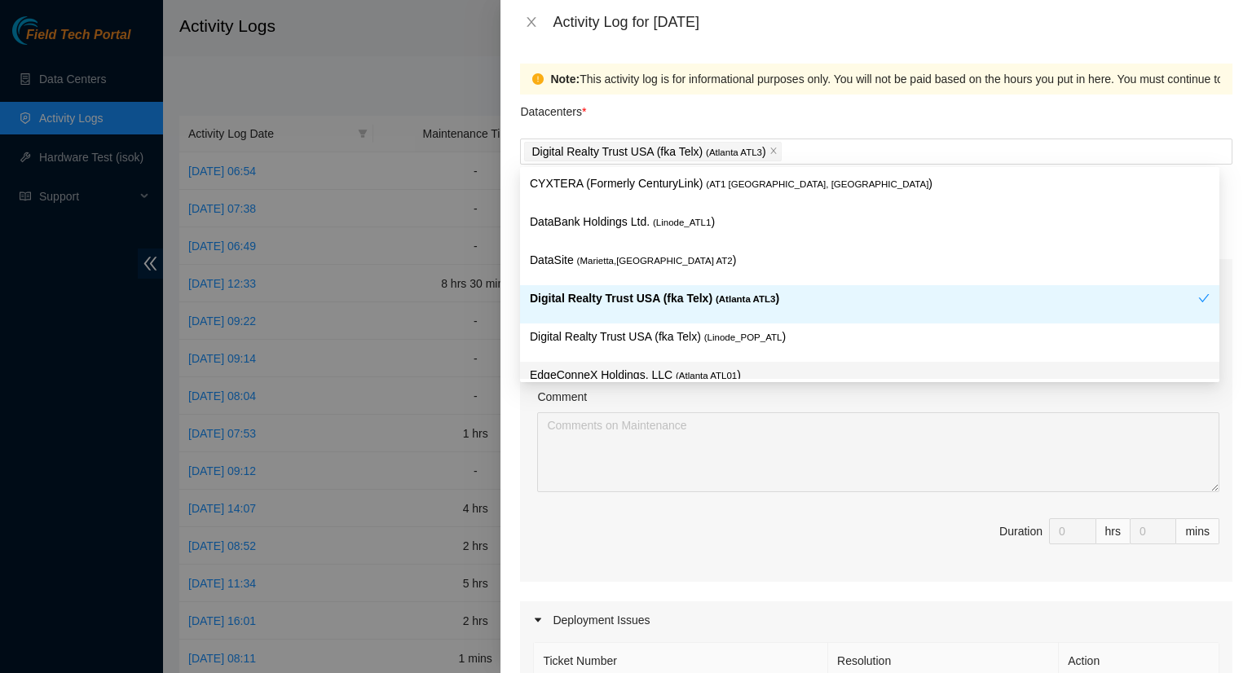
click at [896, 408] on div "Comment" at bounding box center [878, 400] width 682 height 24
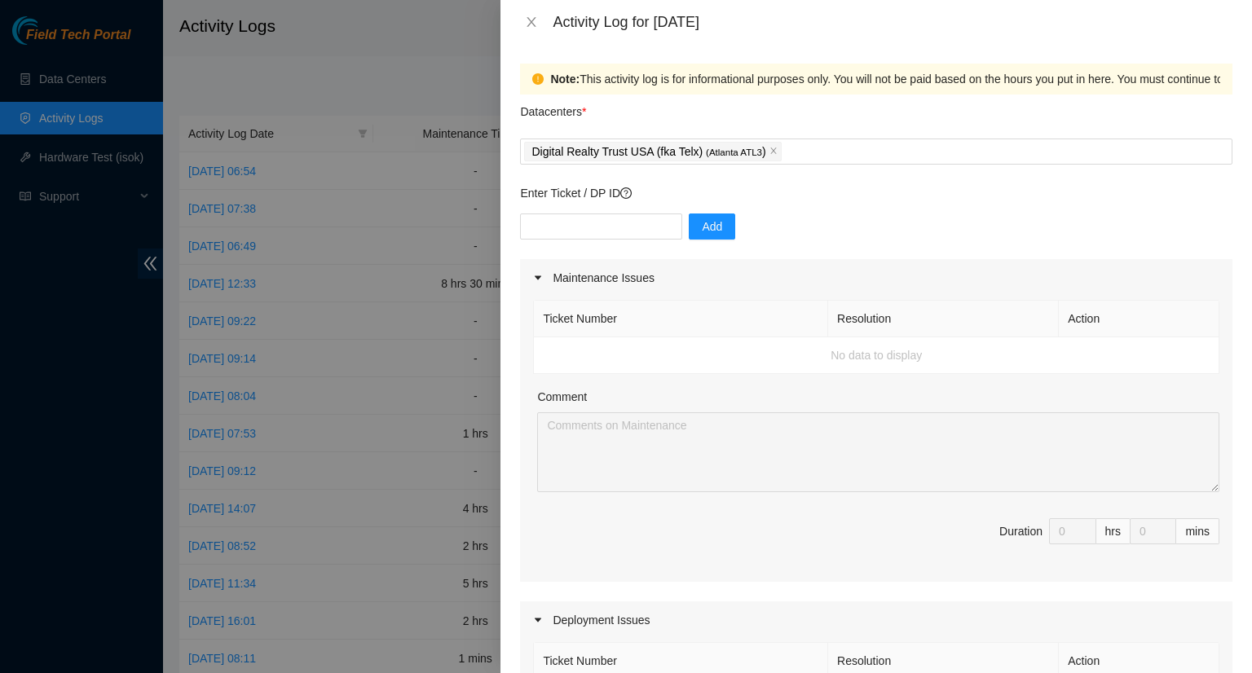
click at [610, 363] on td "No data to display" at bounding box center [876, 355] width 685 height 37
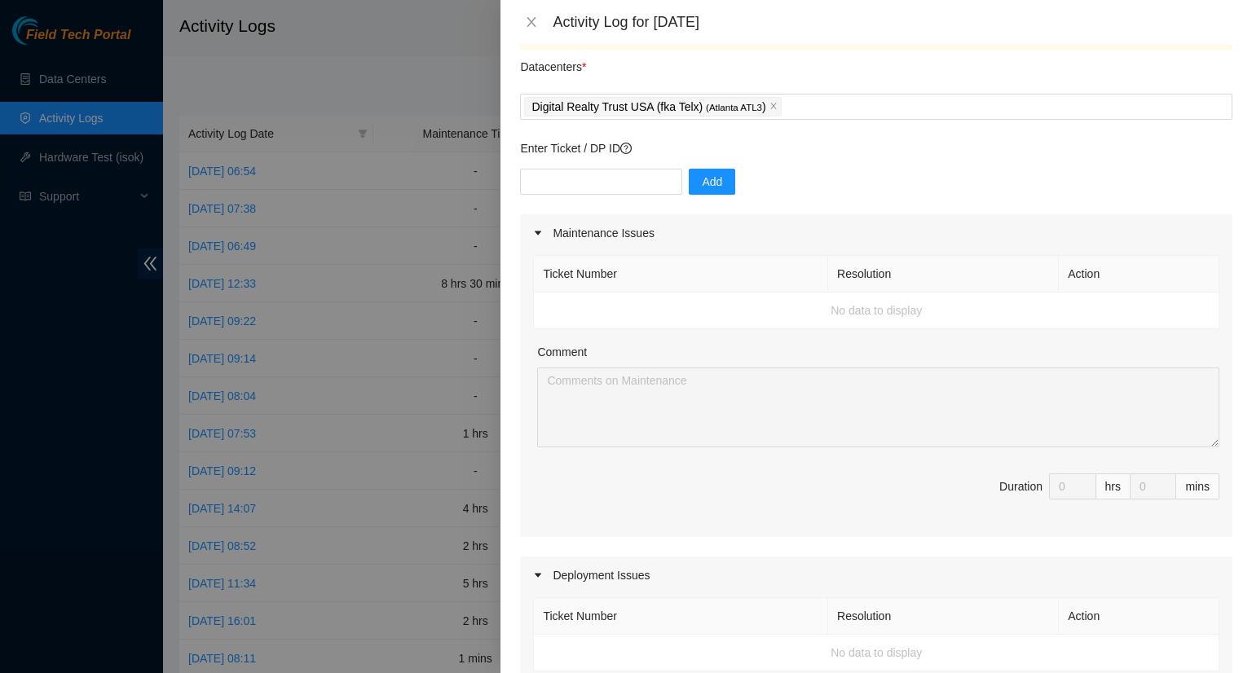
scroll to position [81, 0]
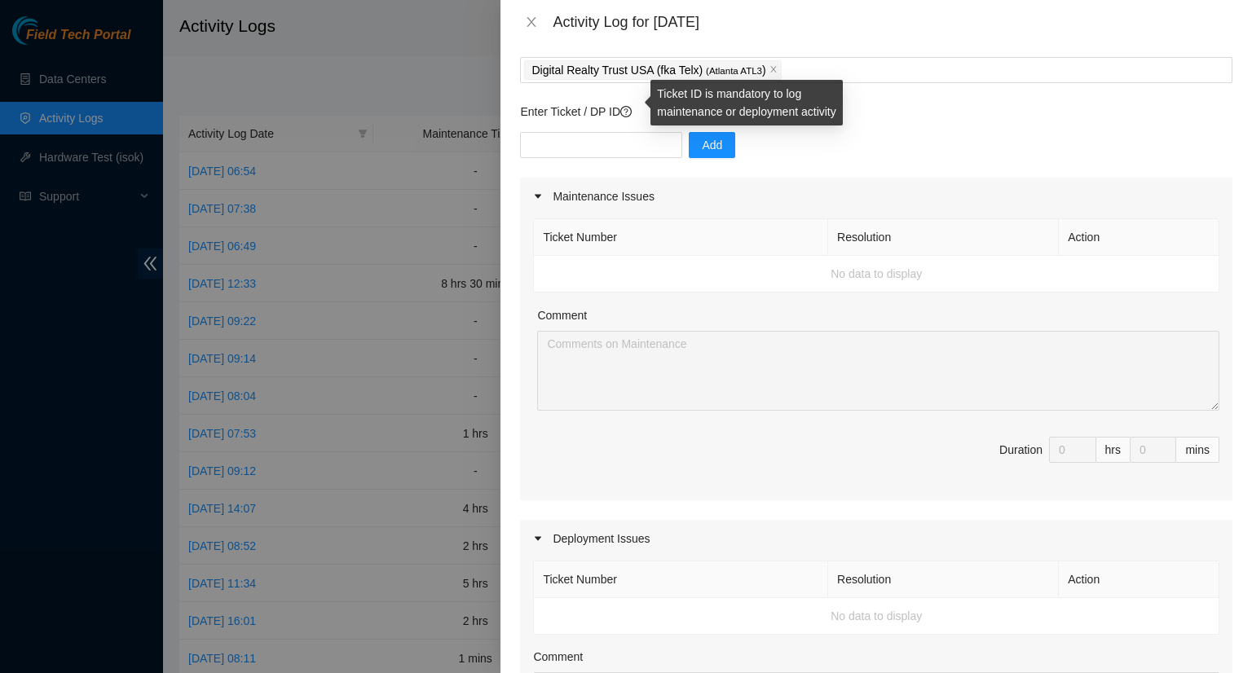
click at [631, 112] on icon "question-circle" at bounding box center [625, 111] width 11 height 11
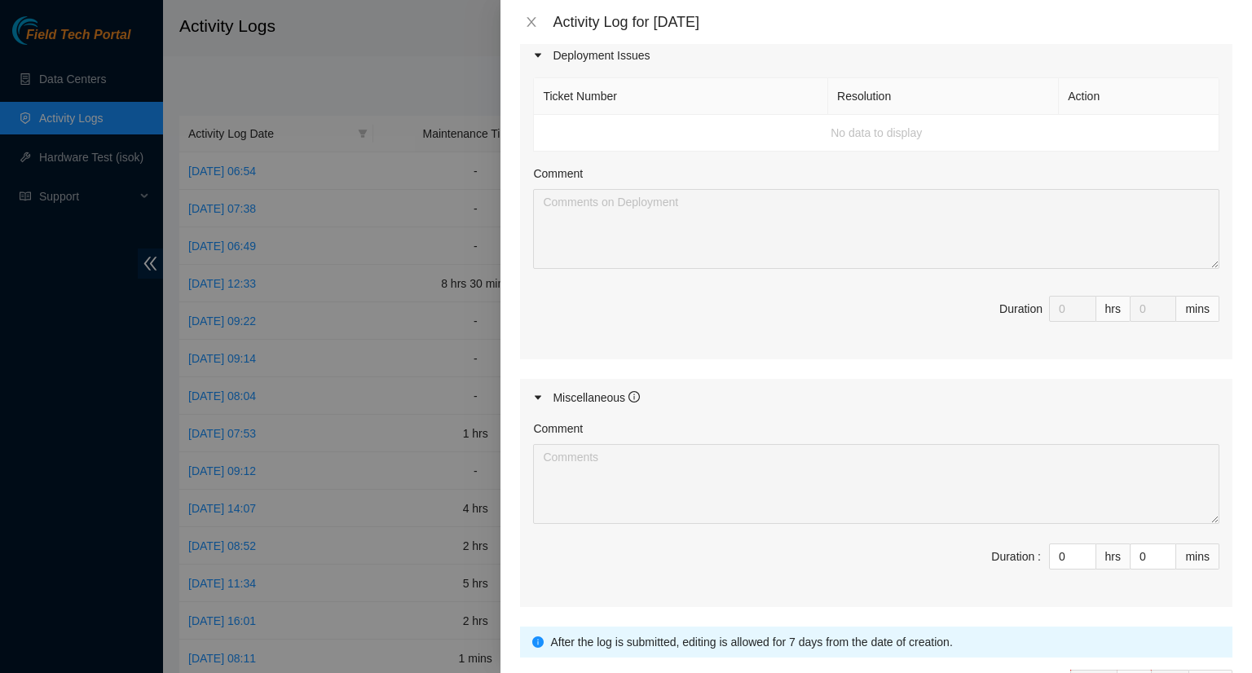
scroll to position [652, 0]
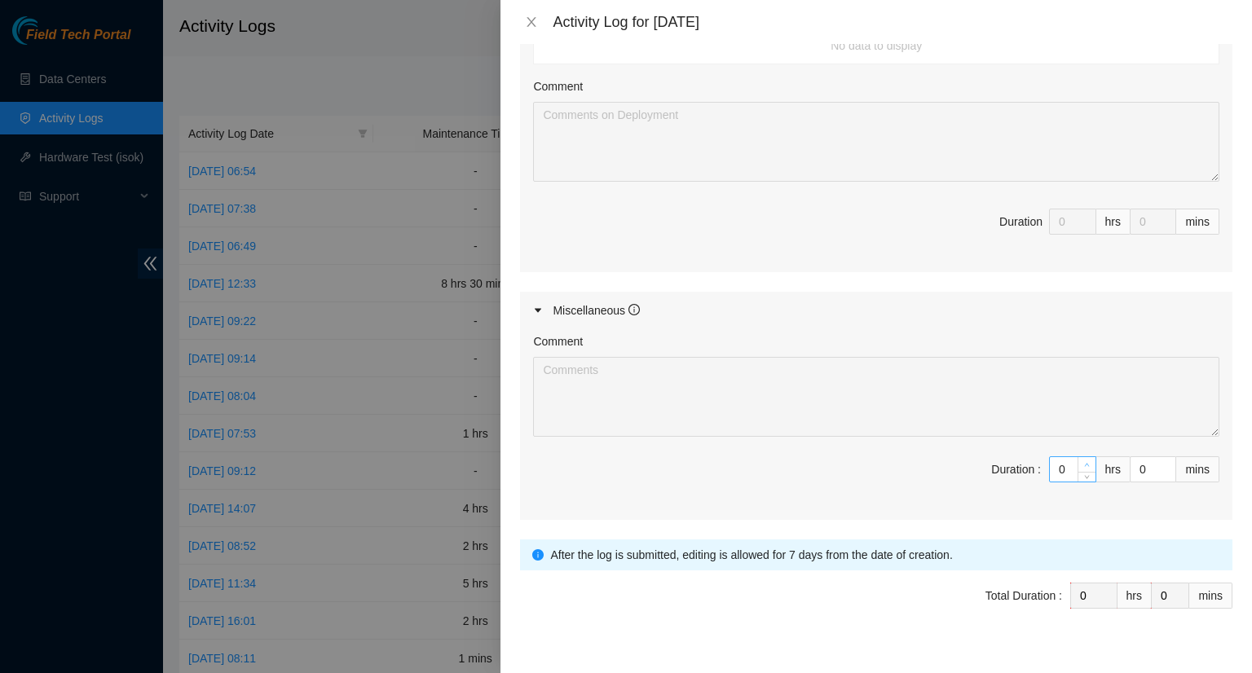
type input "1"
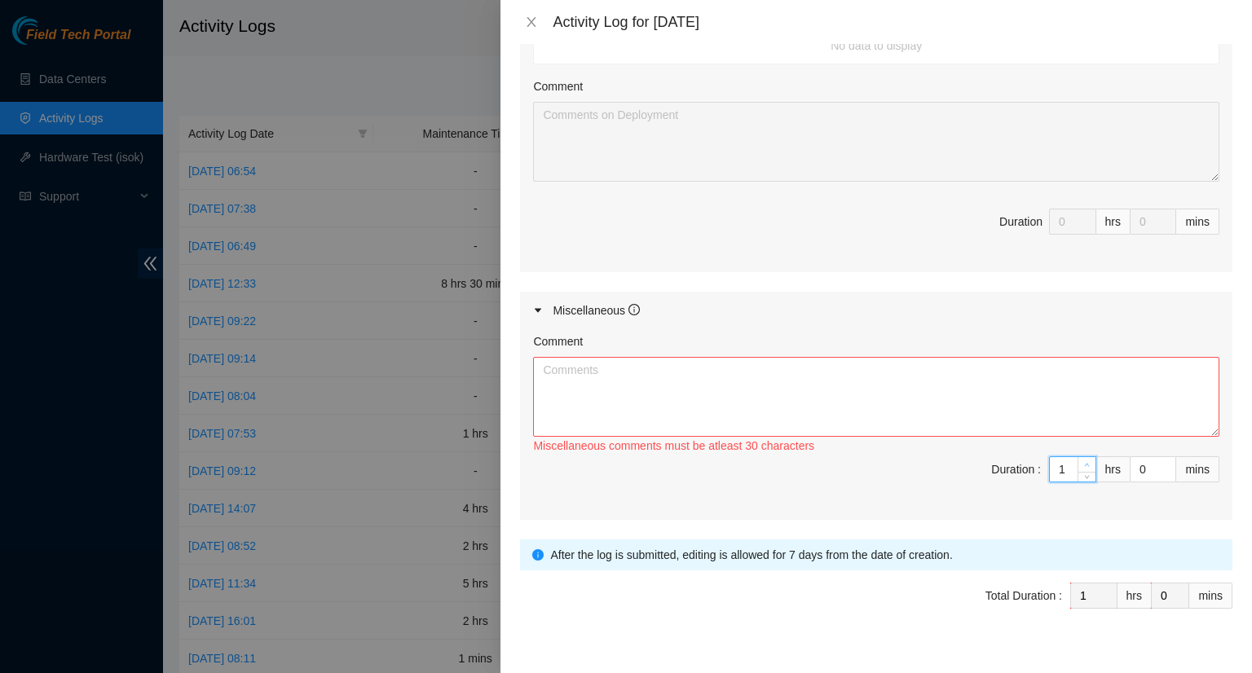
type input "2"
click at [1079, 460] on span "Increase Value" at bounding box center [1086, 464] width 18 height 15
type input "3"
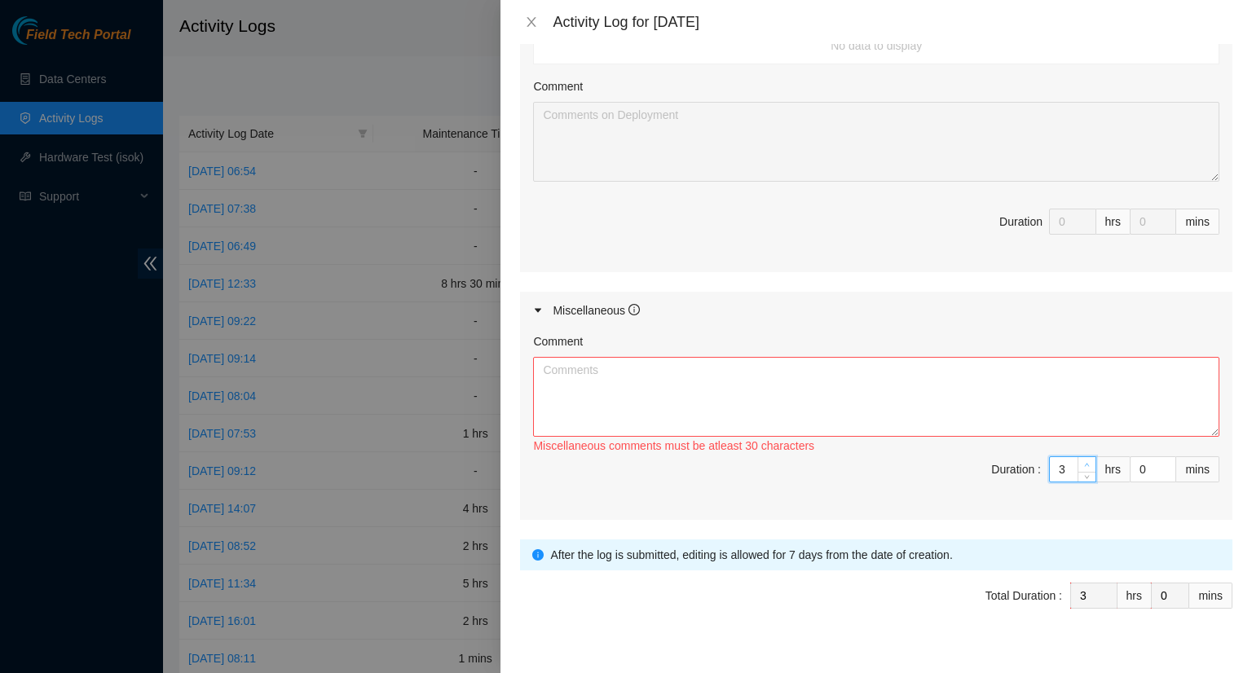
click at [1080, 459] on span "Increase Value" at bounding box center [1086, 464] width 18 height 15
type input "4"
click at [1080, 459] on span "Increase Value" at bounding box center [1086, 464] width 18 height 15
type input "5"
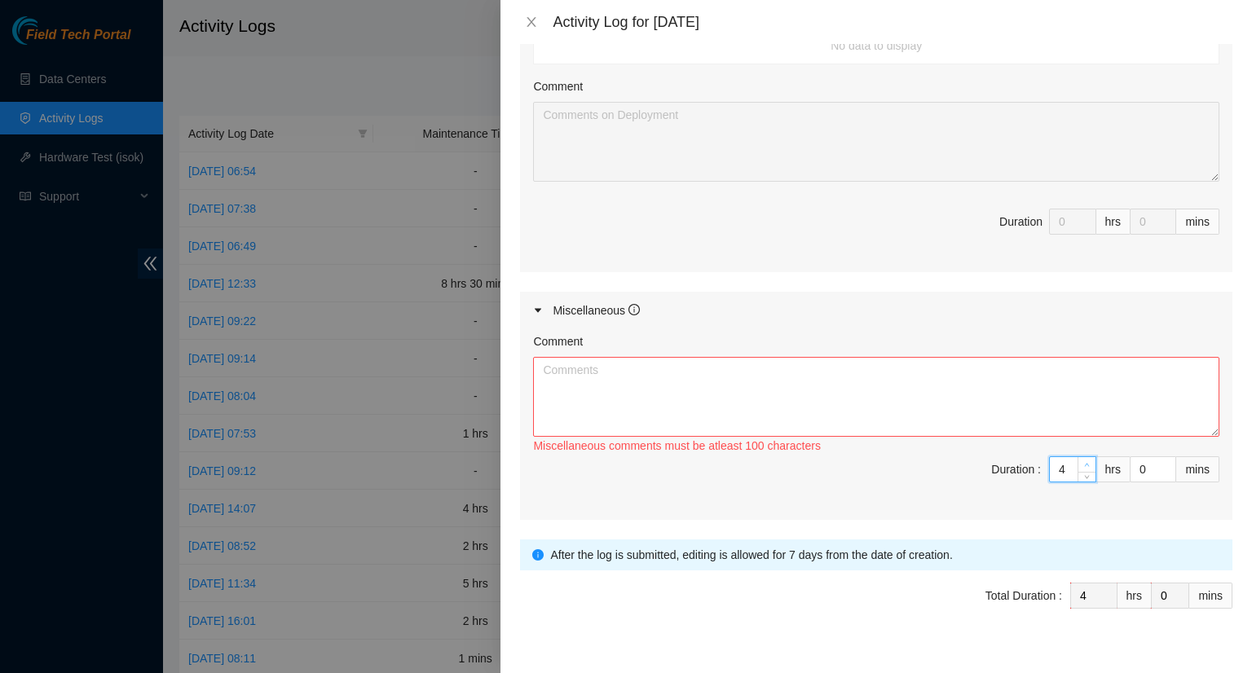
type input "5"
click at [1082, 460] on span "up" at bounding box center [1087, 465] width 10 height 10
type input "6"
click at [1082, 460] on span "up" at bounding box center [1087, 465] width 10 height 10
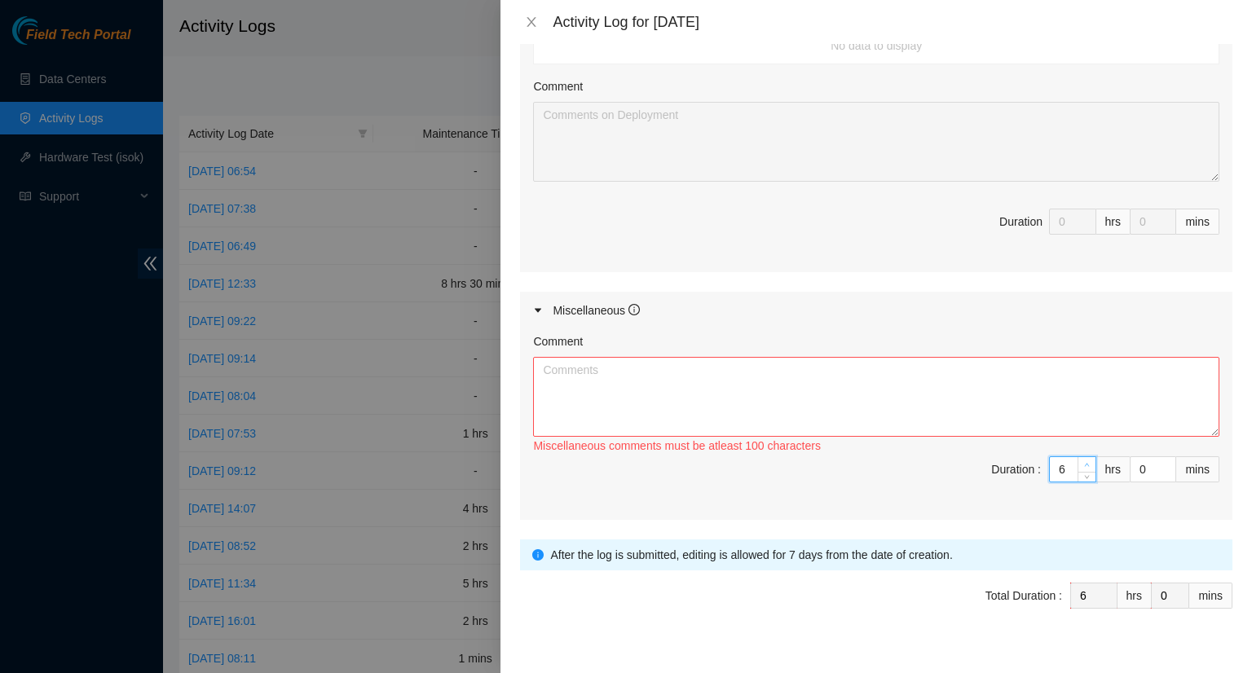
type input "7"
click at [1082, 460] on span "up" at bounding box center [1087, 465] width 10 height 10
type input "8"
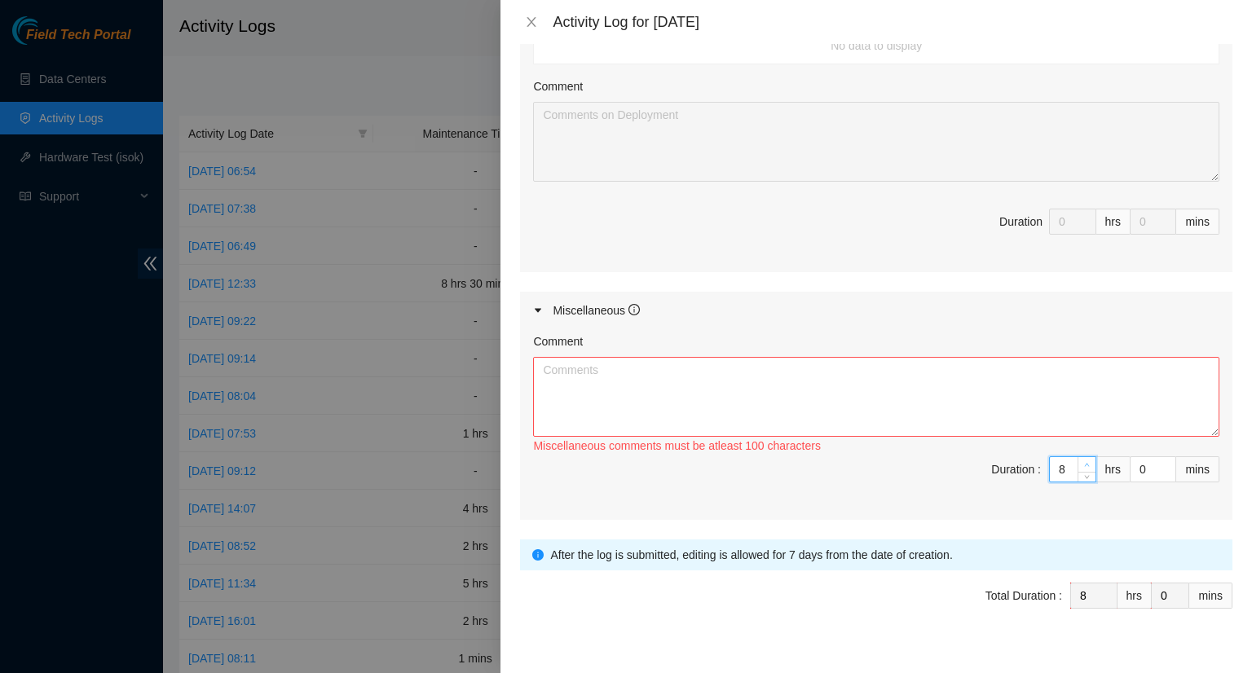
click at [1082, 460] on span "up" at bounding box center [1087, 465] width 10 height 10
type input "9"
click at [1082, 460] on span "up" at bounding box center [1087, 465] width 10 height 10
type input "1"
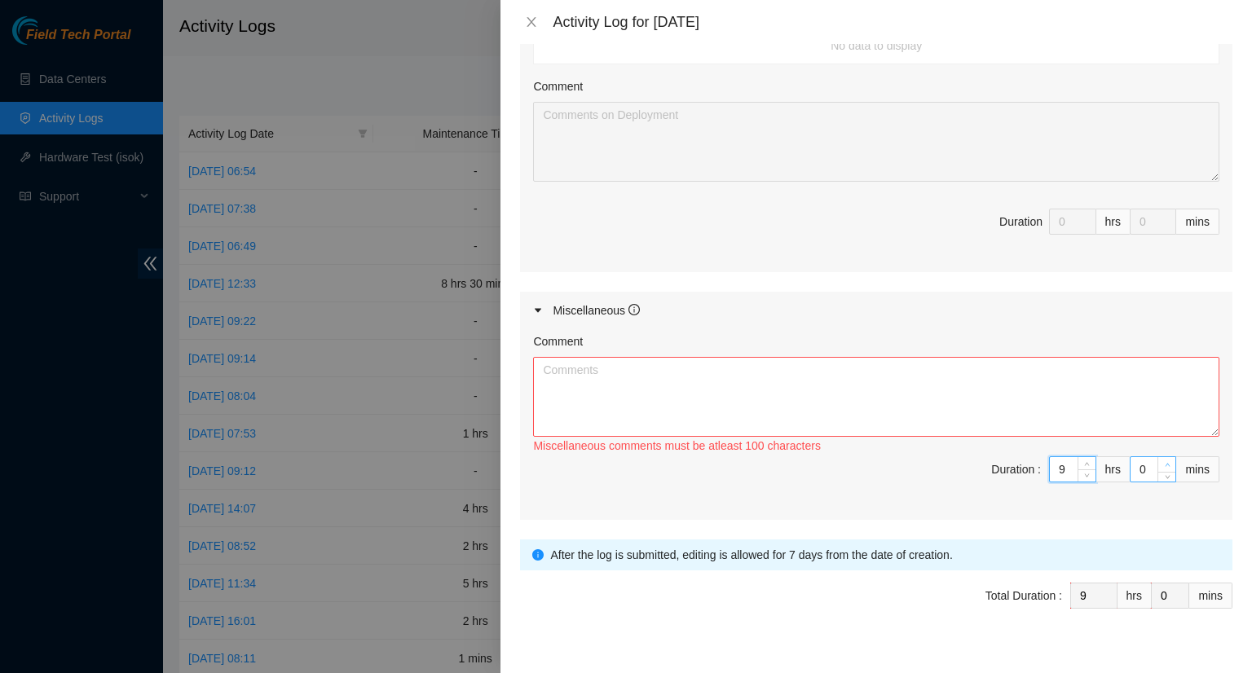
type input "1"
click at [1164, 463] on icon "up" at bounding box center [1167, 465] width 6 height 6
type input "2"
click at [1164, 462] on icon "up" at bounding box center [1167, 465] width 6 height 6
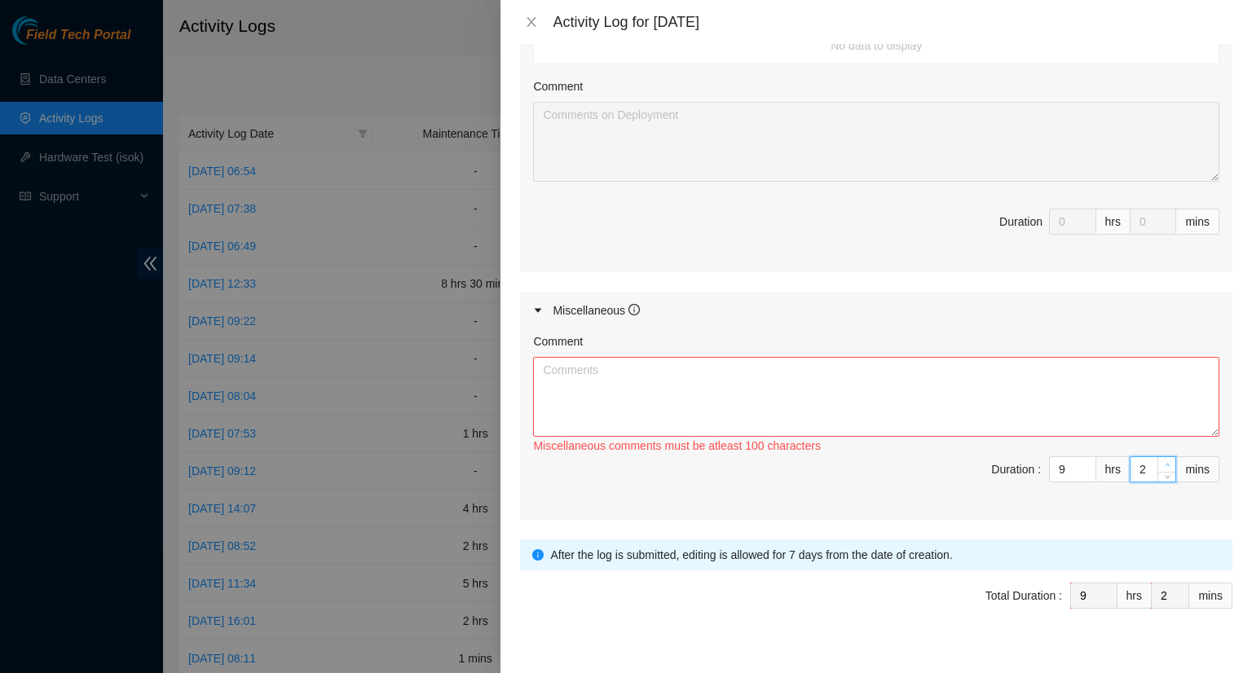
type input "3"
click at [1164, 462] on icon "up" at bounding box center [1167, 465] width 6 height 6
type input "4"
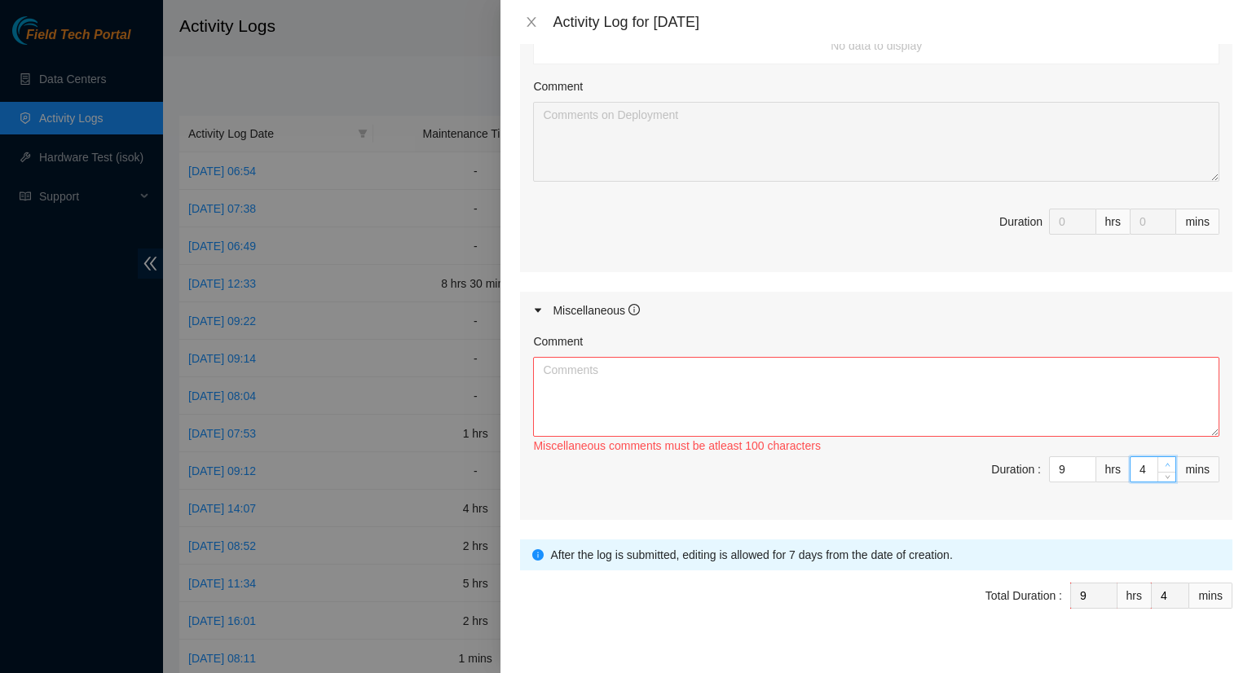
click at [1164, 462] on icon "up" at bounding box center [1167, 465] width 6 height 6
type input "5"
click at [1164, 462] on icon "up" at bounding box center [1167, 465] width 6 height 6
type input "6"
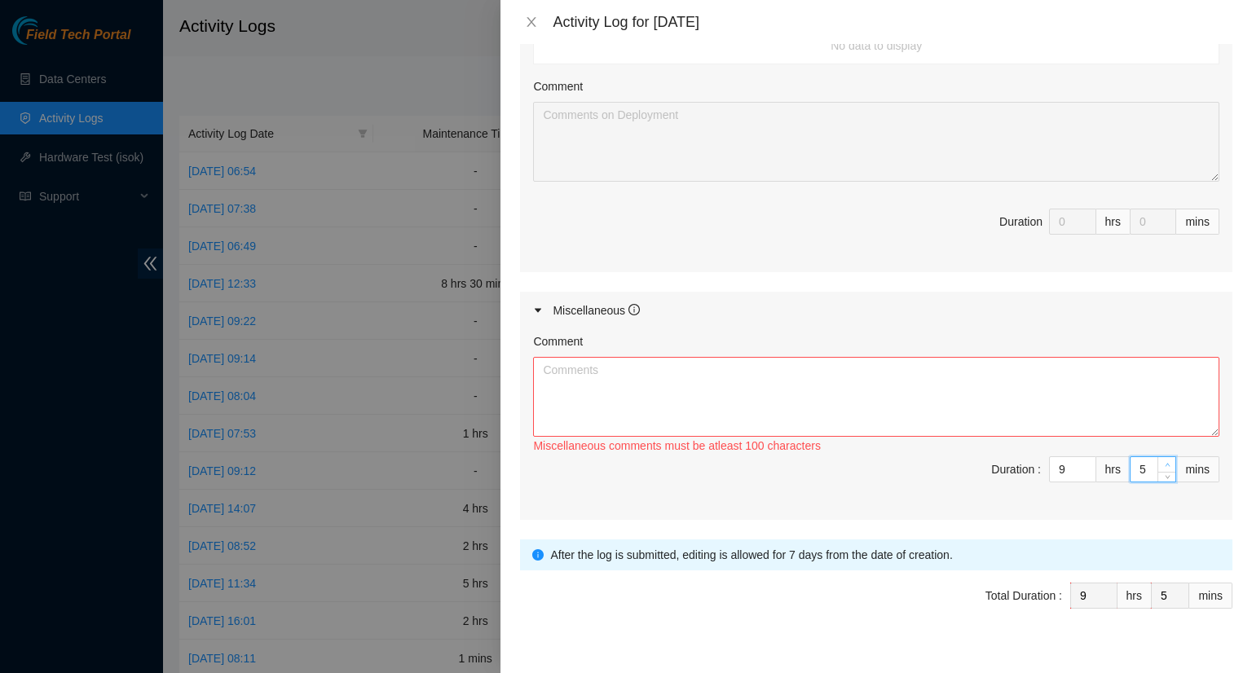
type input "6"
click at [1164, 462] on icon "up" at bounding box center [1167, 465] width 6 height 6
type input "7"
click at [1164, 462] on icon "up" at bounding box center [1167, 465] width 6 height 6
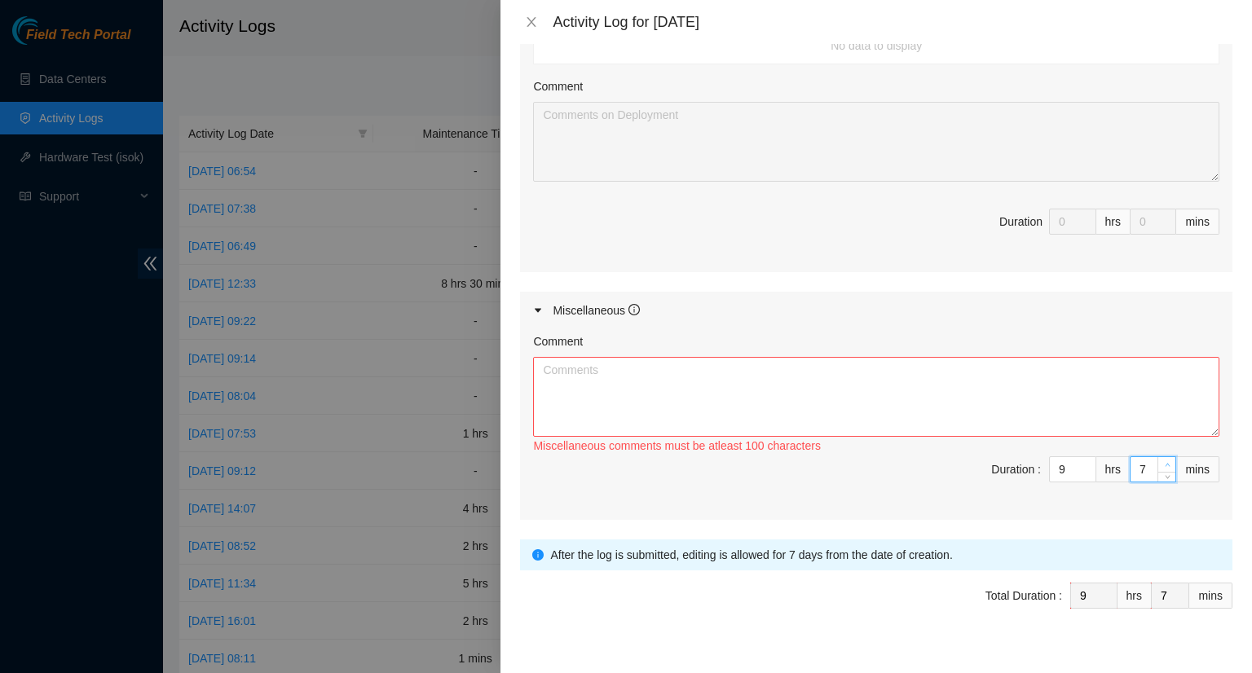
type input "8"
click at [1164, 462] on icon "up" at bounding box center [1167, 465] width 6 height 6
type input "9"
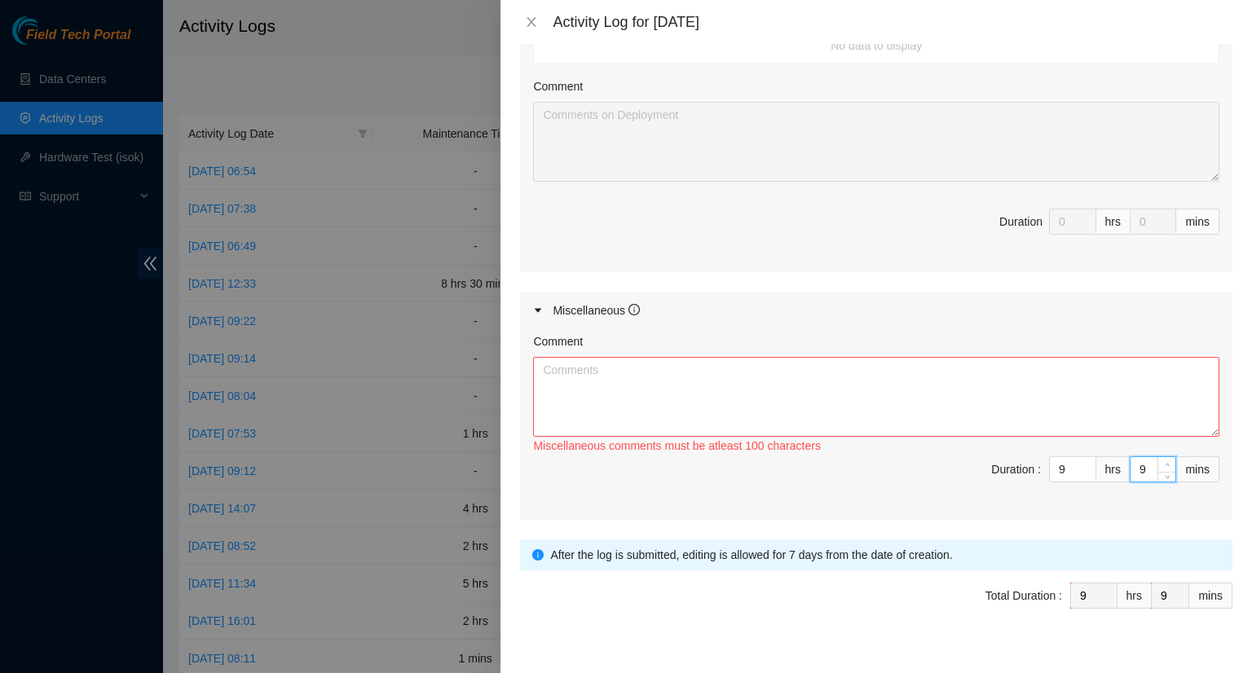
click at [1164, 462] on icon "up" at bounding box center [1167, 465] width 6 height 6
type input "10"
click at [1164, 462] on icon "up" at bounding box center [1167, 465] width 6 height 6
type input "11"
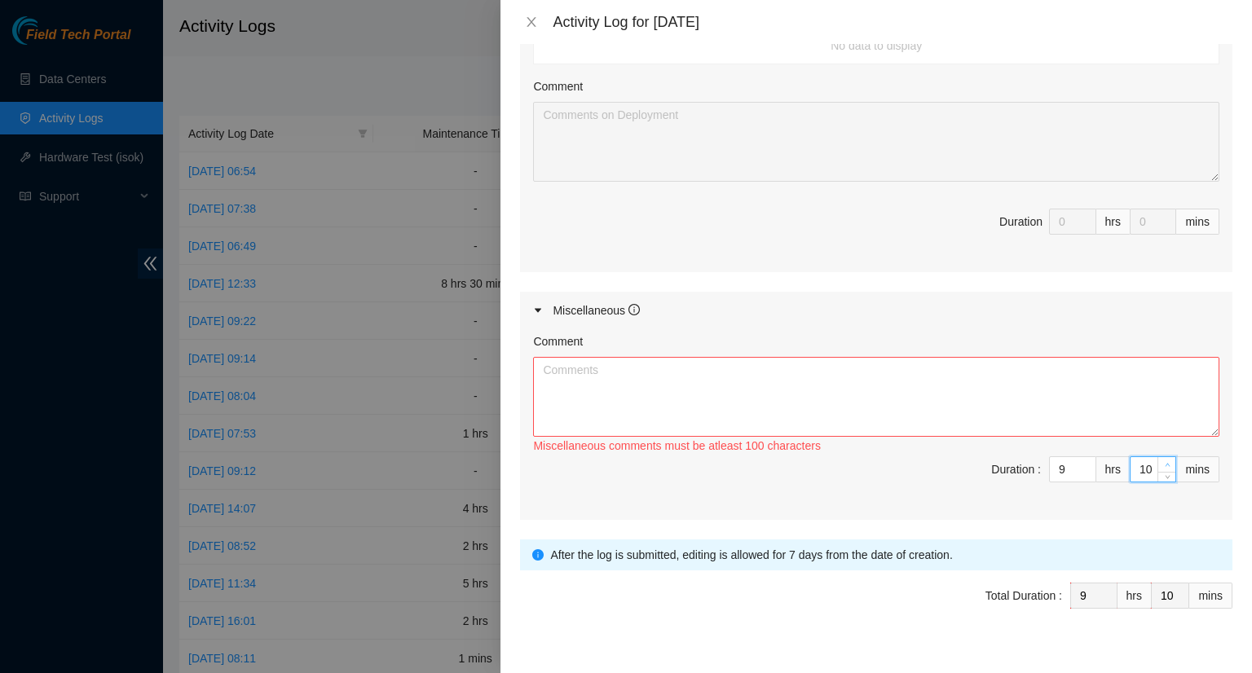
type input "11"
click at [1164, 462] on icon "up" at bounding box center [1167, 465] width 6 height 6
type input "12"
click at [1164, 462] on icon "up" at bounding box center [1167, 465] width 6 height 6
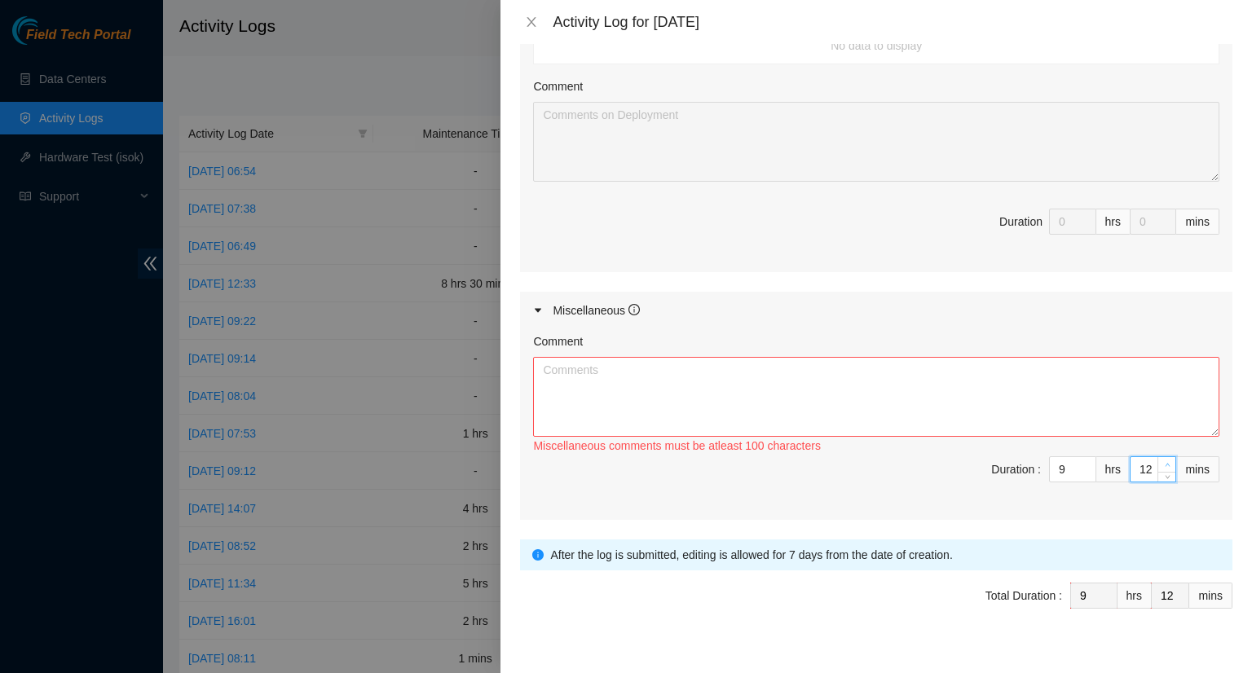
type input "13"
click at [1164, 464] on icon "up" at bounding box center [1166, 465] width 5 height 3
type input "14"
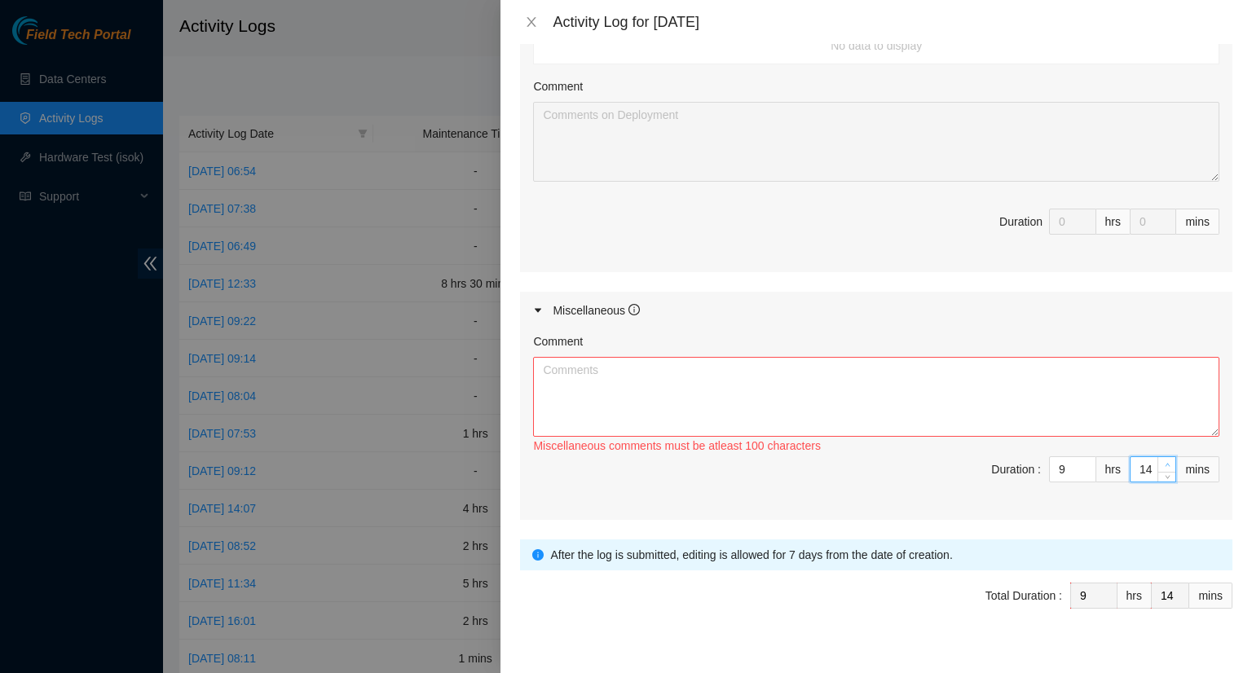
click at [1164, 464] on icon "up" at bounding box center [1166, 465] width 5 height 3
type input "15"
click at [1164, 464] on icon "up" at bounding box center [1166, 465] width 5 height 3
type input "14"
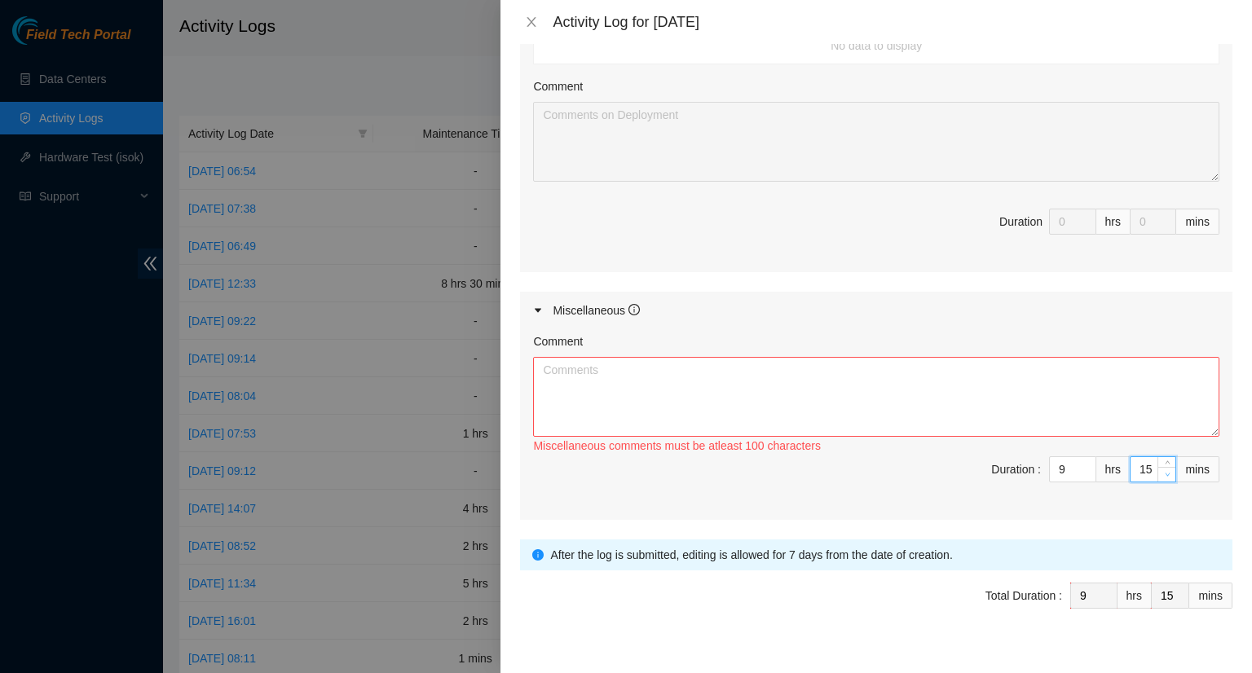
type input "14"
click at [1162, 473] on span "down" at bounding box center [1167, 474] width 10 height 10
type input "13"
click at [1162, 473] on span "down" at bounding box center [1167, 474] width 10 height 10
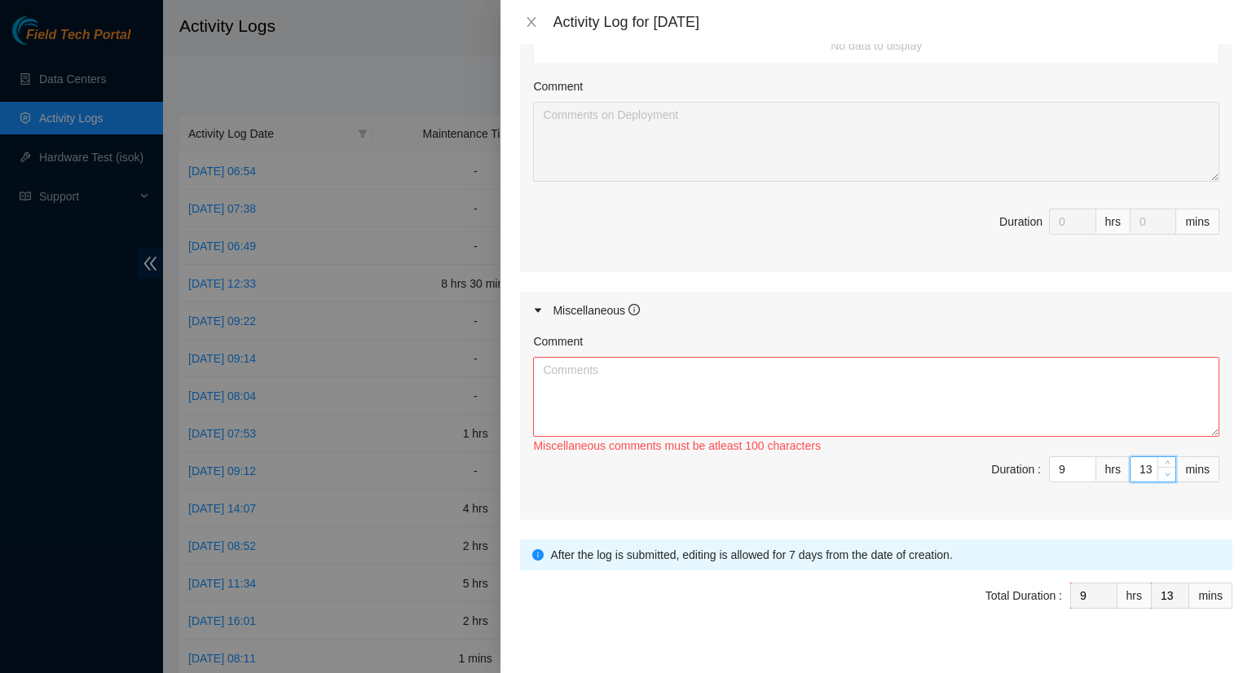
type input "12"
click at [1162, 473] on span "down" at bounding box center [1167, 474] width 10 height 10
type input "11"
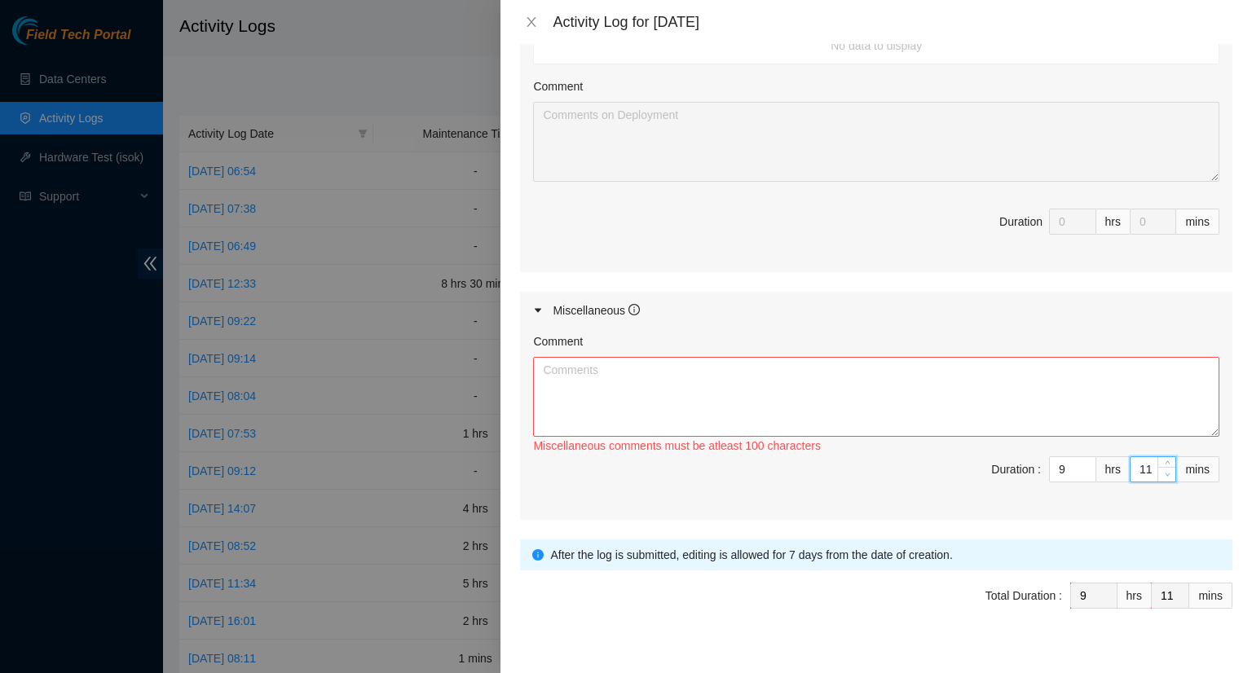
click at [1162, 473] on span "down" at bounding box center [1167, 474] width 10 height 10
type input "10"
click at [1164, 473] on icon "down" at bounding box center [1167, 475] width 6 height 6
type input "9"
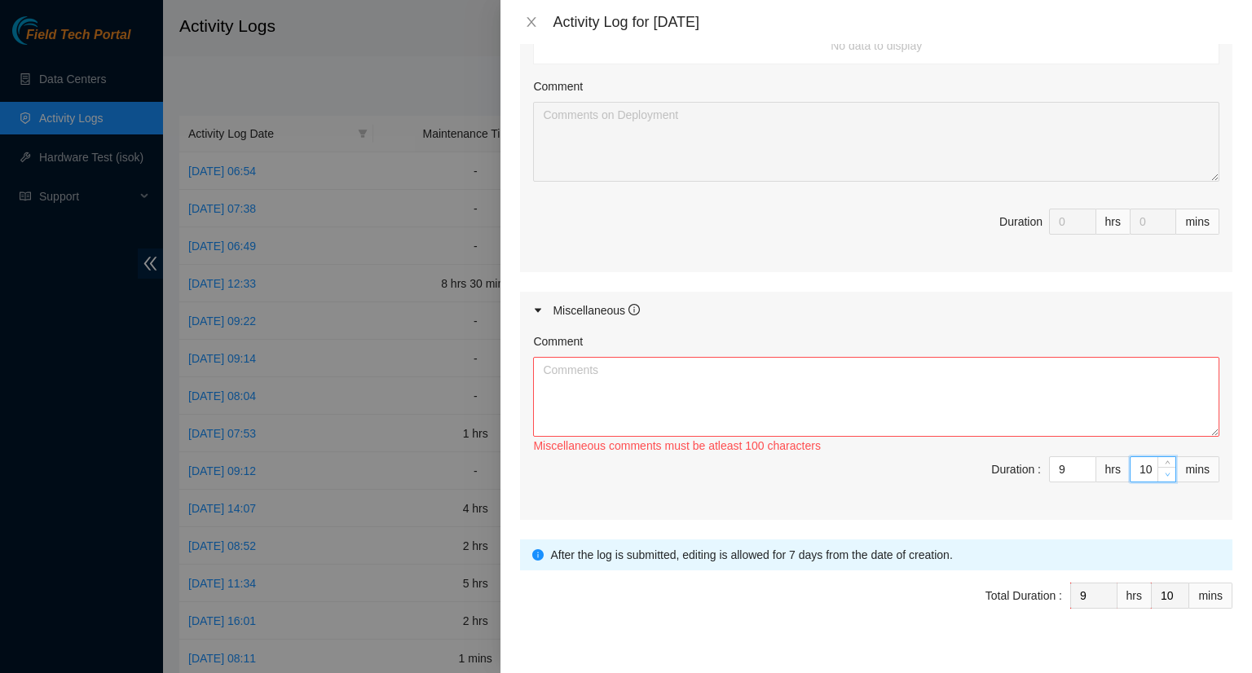
type input "9"
click at [1164, 473] on icon "down" at bounding box center [1167, 475] width 6 height 6
type input "8"
click at [1164, 473] on icon "down" at bounding box center [1167, 475] width 6 height 6
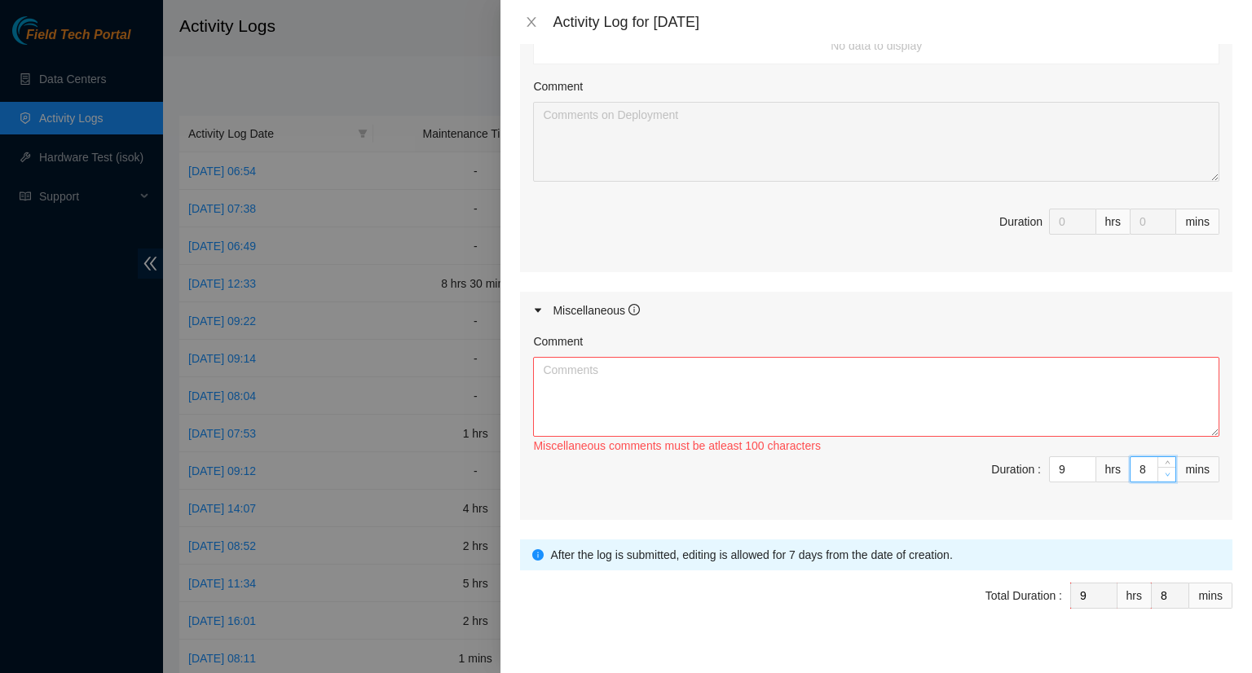
type input "7"
click at [1164, 472] on icon "down" at bounding box center [1167, 475] width 6 height 6
type input "6"
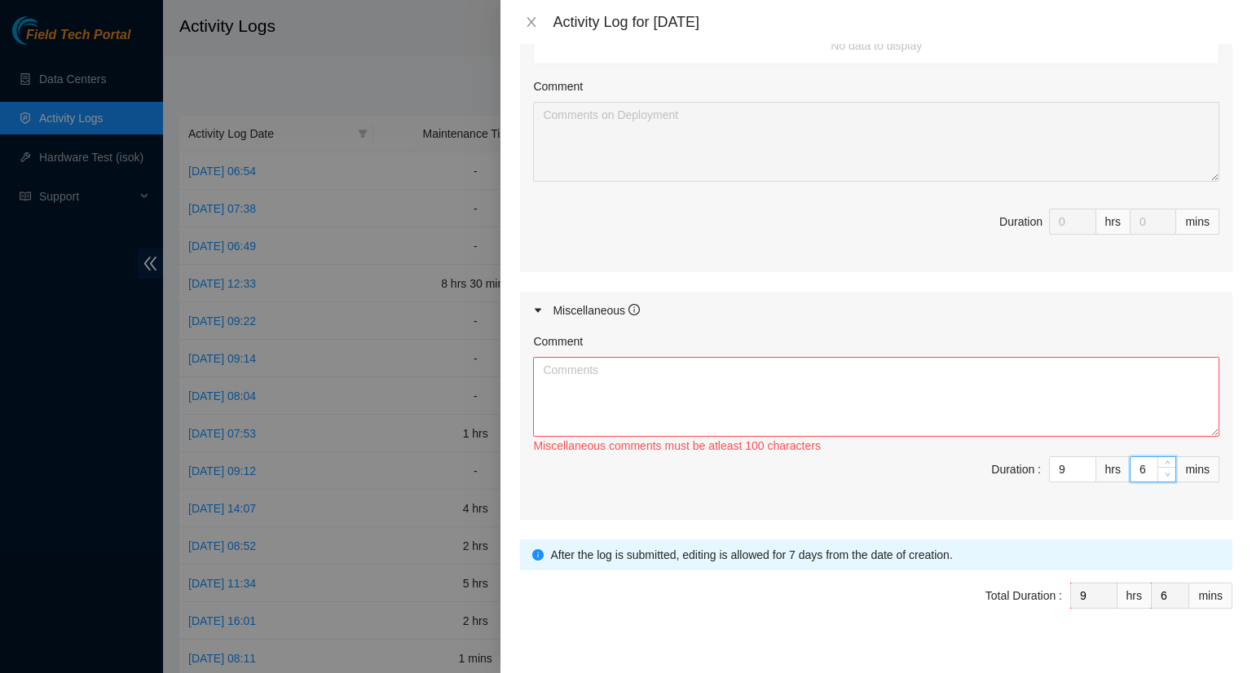
click at [1164, 472] on icon "down" at bounding box center [1167, 475] width 6 height 6
type input "5"
click at [1164, 472] on icon "down" at bounding box center [1167, 475] width 6 height 6
type input "4"
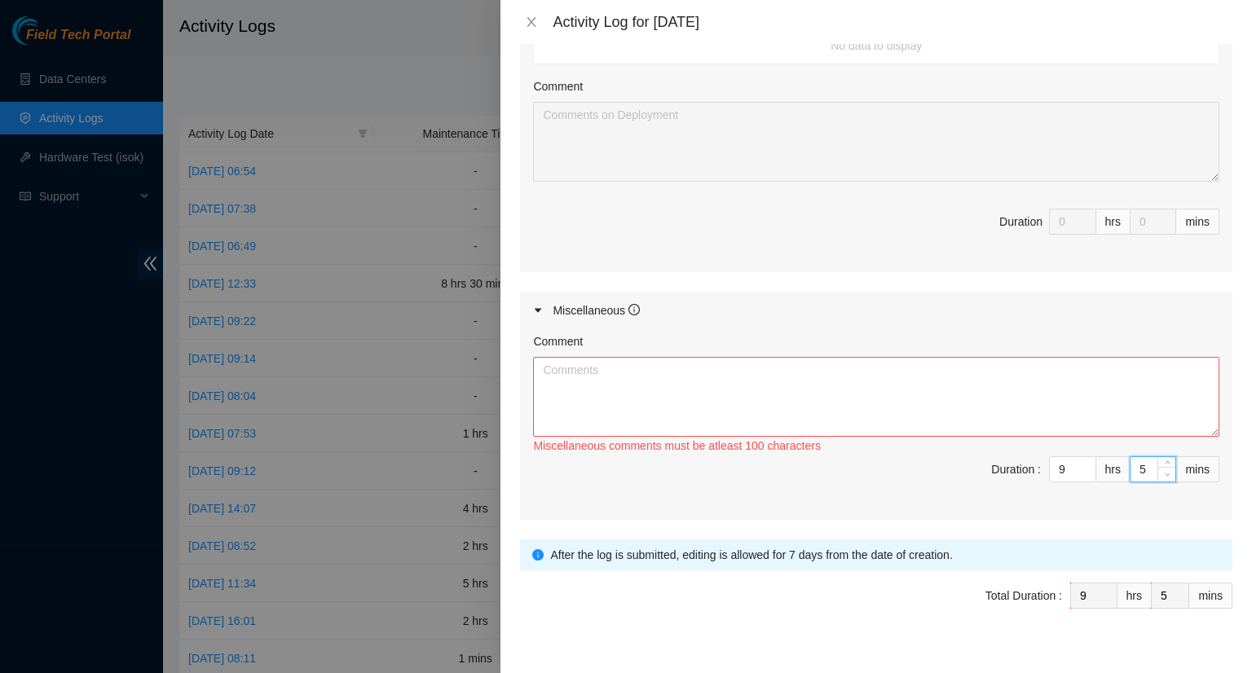
type input "4"
click at [1164, 472] on icon "down" at bounding box center [1167, 475] width 6 height 6
type input "3"
click at [1164, 472] on icon "down" at bounding box center [1167, 475] width 6 height 6
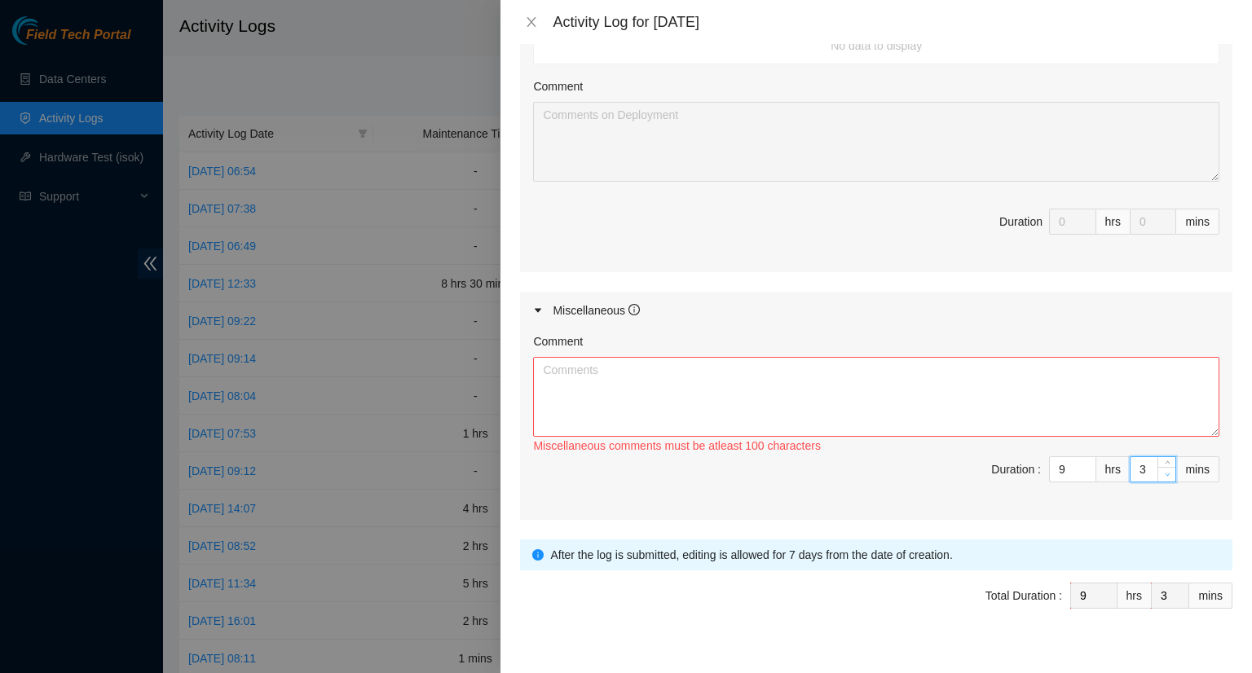
type input "2"
click at [1164, 472] on icon "down" at bounding box center [1167, 475] width 6 height 6
type input "1"
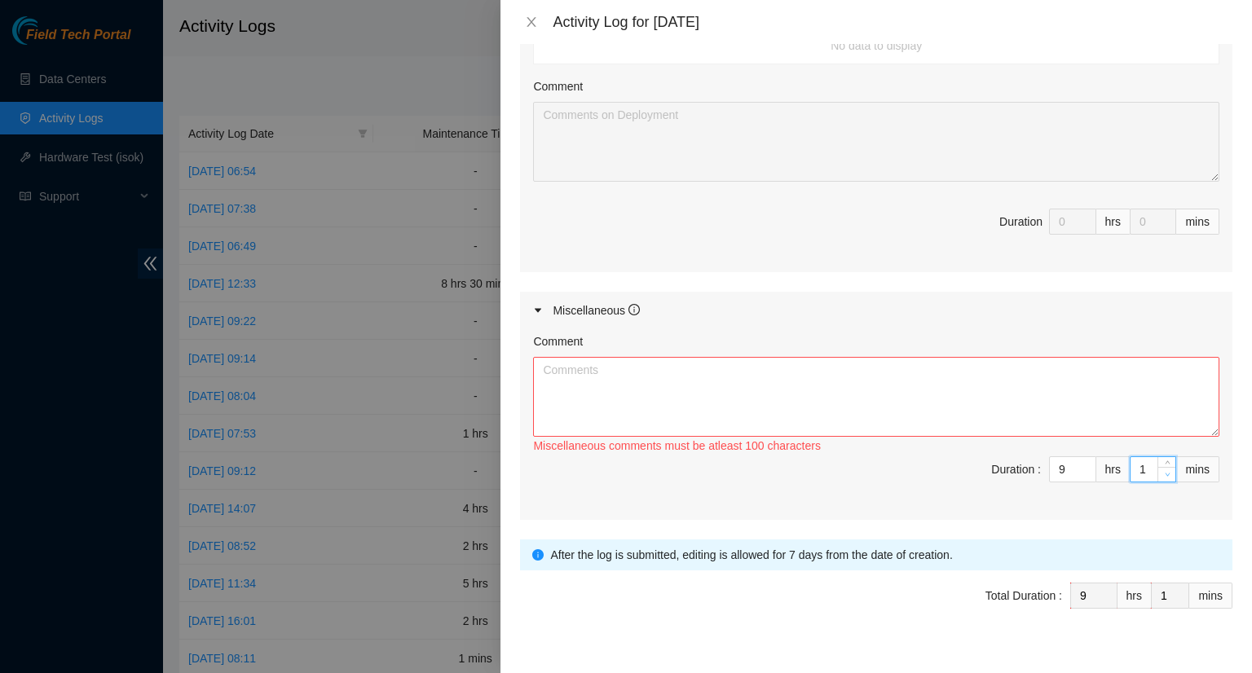
click at [1164, 472] on icon "down" at bounding box center [1167, 475] width 6 height 6
type input "0"
click at [1164, 472] on icon "down" at bounding box center [1167, 475] width 6 height 6
type input "10"
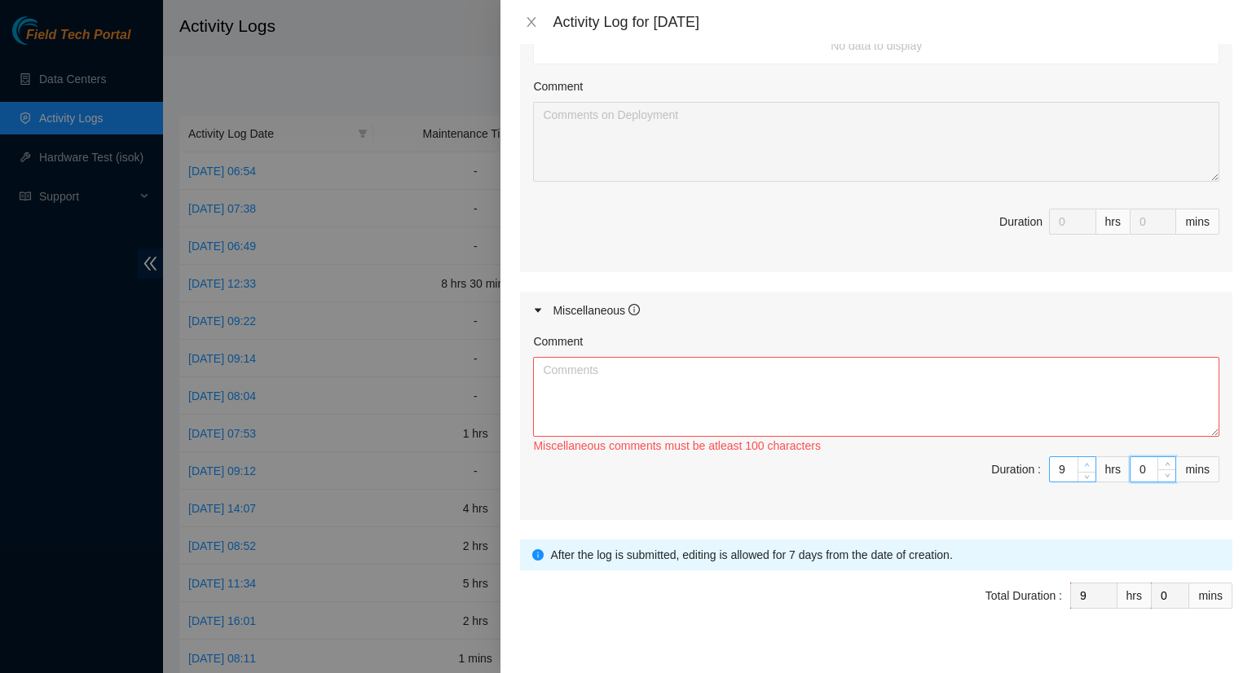
type input "10"
click at [1082, 460] on span "up" at bounding box center [1087, 465] width 10 height 10
drag, startPoint x: 627, startPoint y: 367, endPoint x: 618, endPoint y: 364, distance: 8.5
click at [629, 367] on textarea "Comment" at bounding box center [876, 397] width 686 height 80
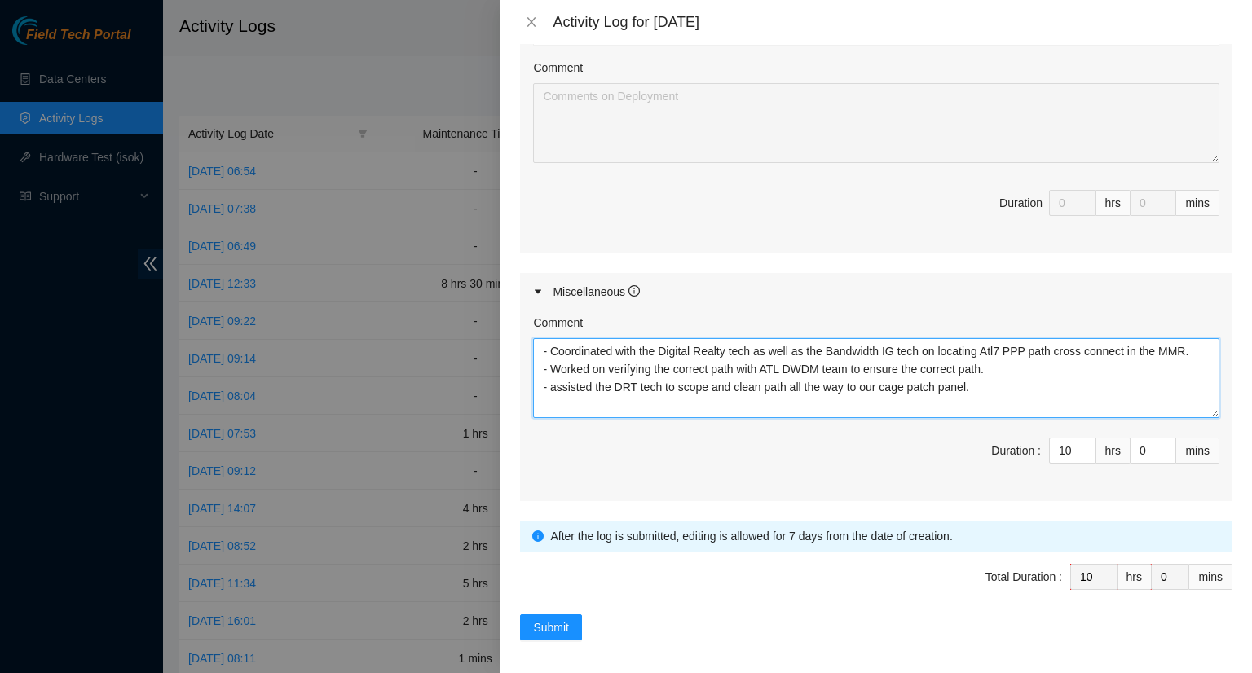
scroll to position [671, 0]
type textarea "- Coordinated with the Digital Realty tech as well as the Bandwidth IG tech on …"
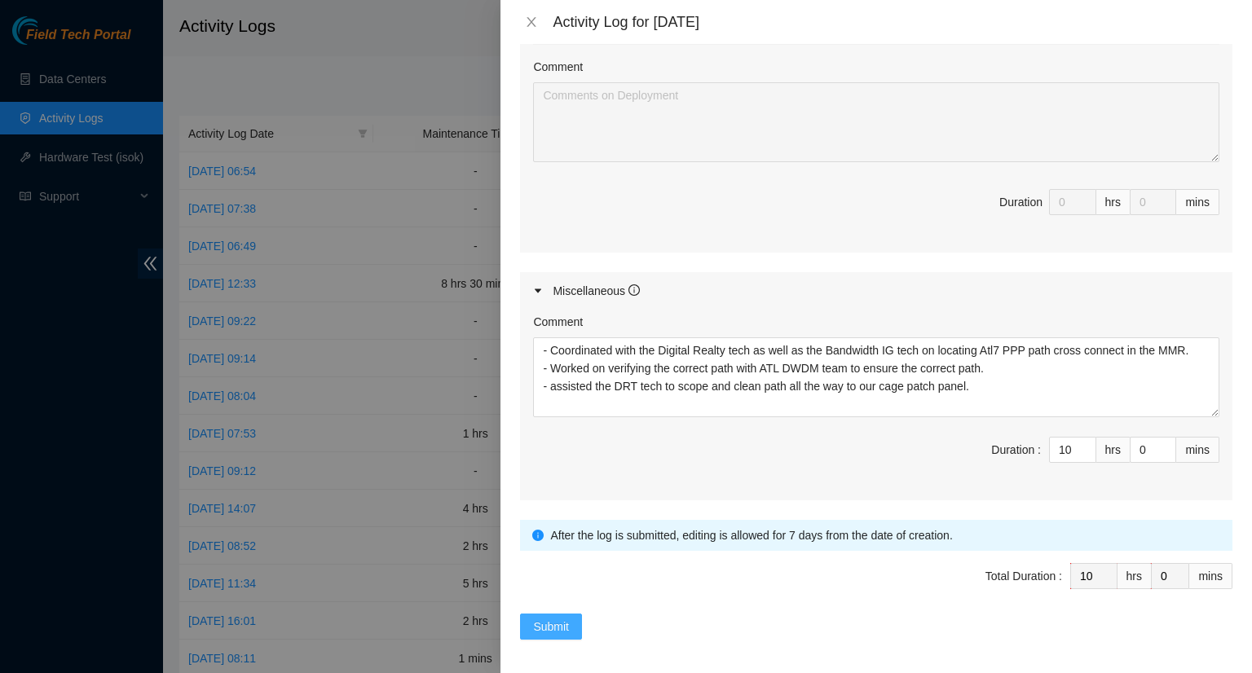
click at [550, 628] on span "Submit" at bounding box center [551, 627] width 36 height 18
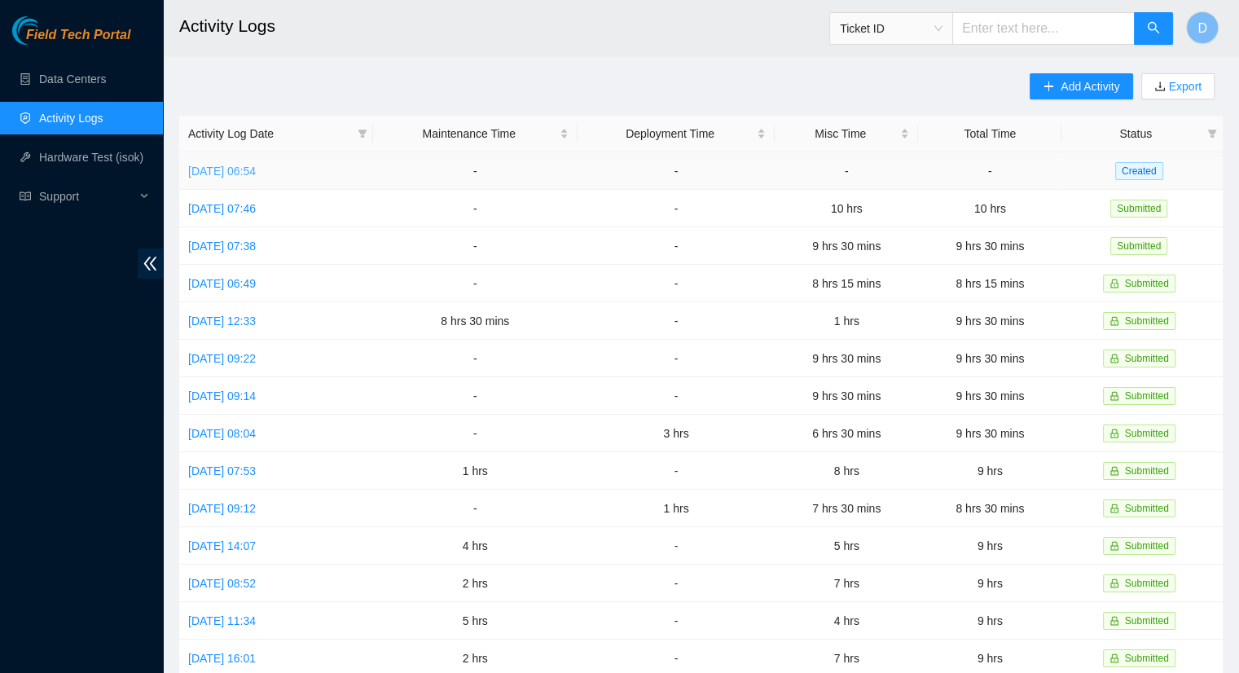
click at [256, 166] on link "[DATE] 06:54" at bounding box center [222, 171] width 68 height 13
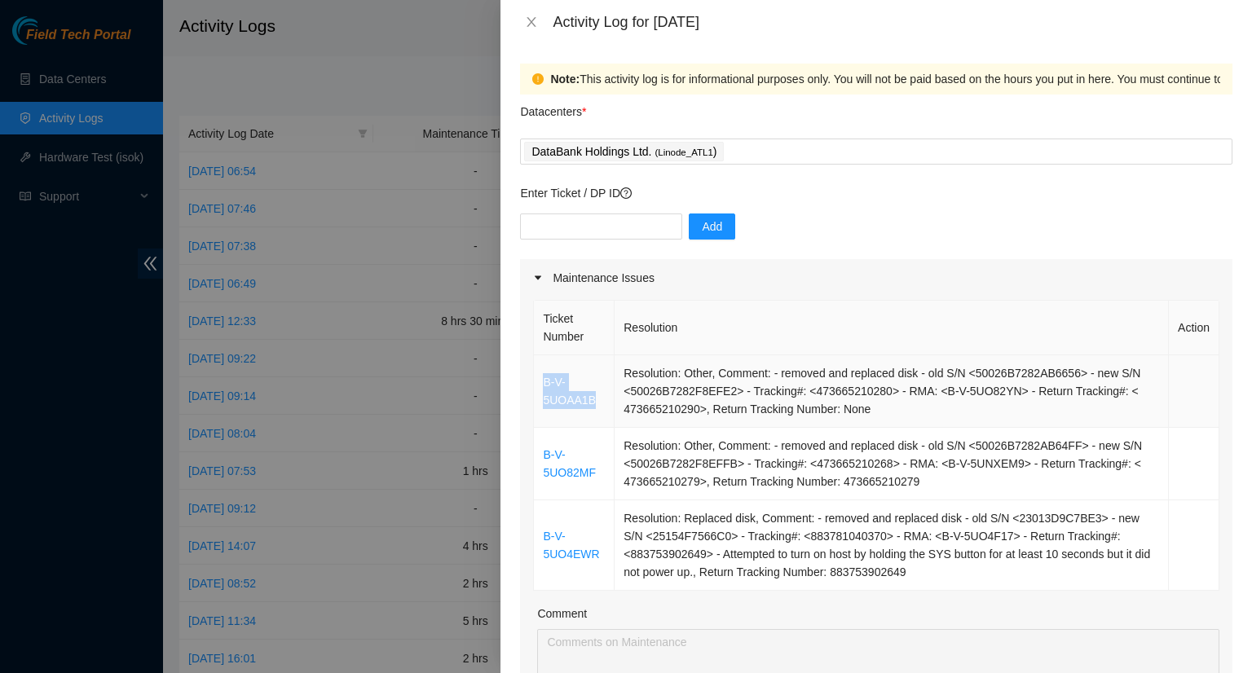
drag, startPoint x: 595, startPoint y: 402, endPoint x: 545, endPoint y: 386, distance: 52.1
click at [544, 385] on td "B-V-5UOAA1B" at bounding box center [574, 391] width 81 height 73
copy link "B-V-5UOAA1B"
click at [596, 223] on input "text" at bounding box center [601, 226] width 162 height 26
paste input "B-V-5UOAA1B"
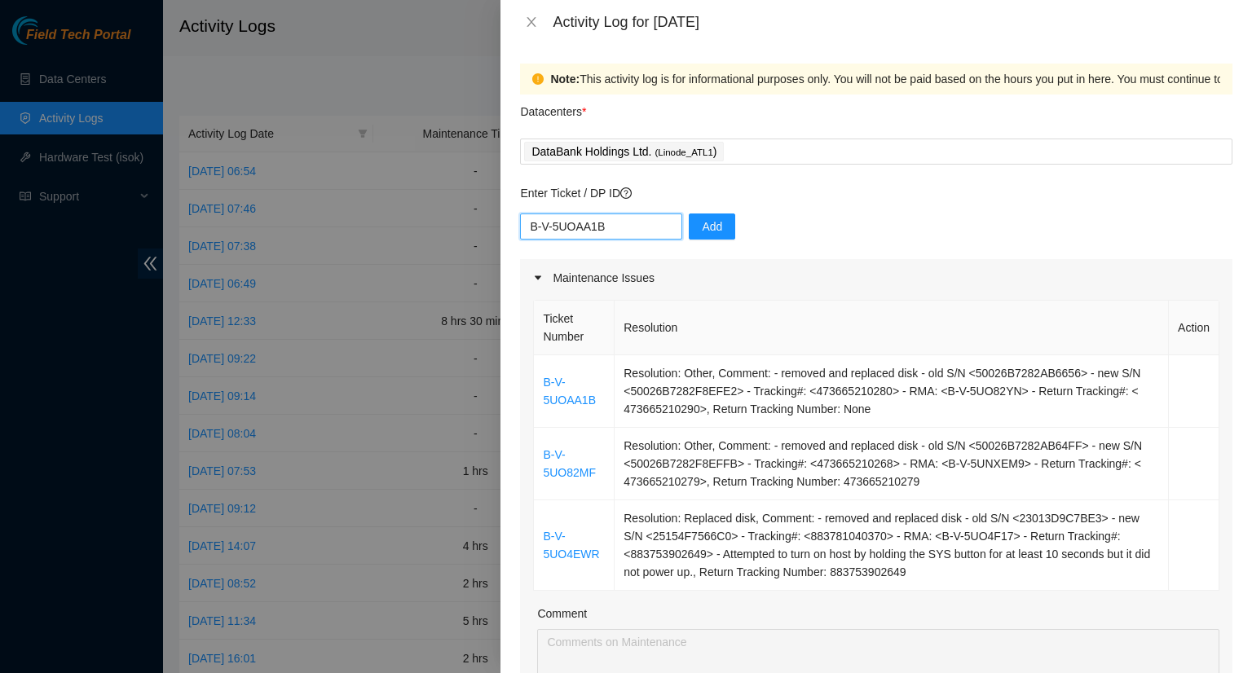
type input "B-V-5UOAA1B"
click at [723, 224] on div "B-V-5UOAA1B Add" at bounding box center [876, 236] width 712 height 46
click at [711, 228] on button "Add" at bounding box center [712, 226] width 46 height 26
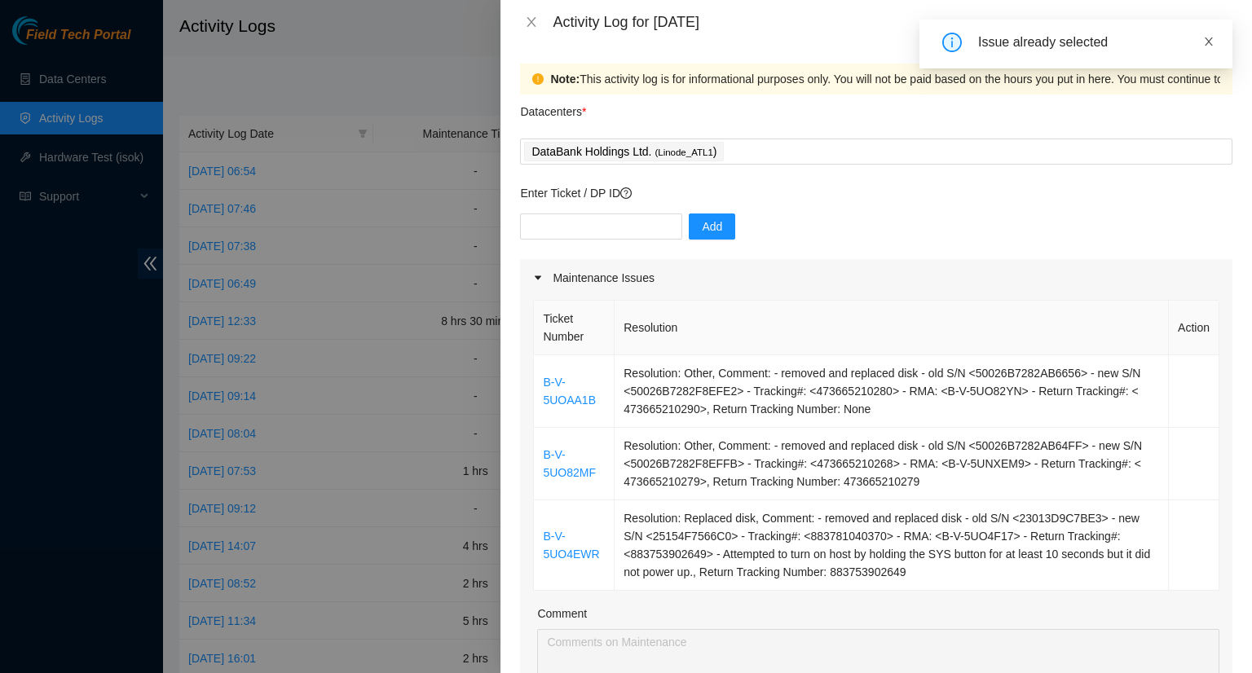
drag, startPoint x: 1207, startPoint y: 46, endPoint x: 1204, endPoint y: 55, distance: 8.5
click at [1208, 46] on icon "close" at bounding box center [1208, 41] width 11 height 11
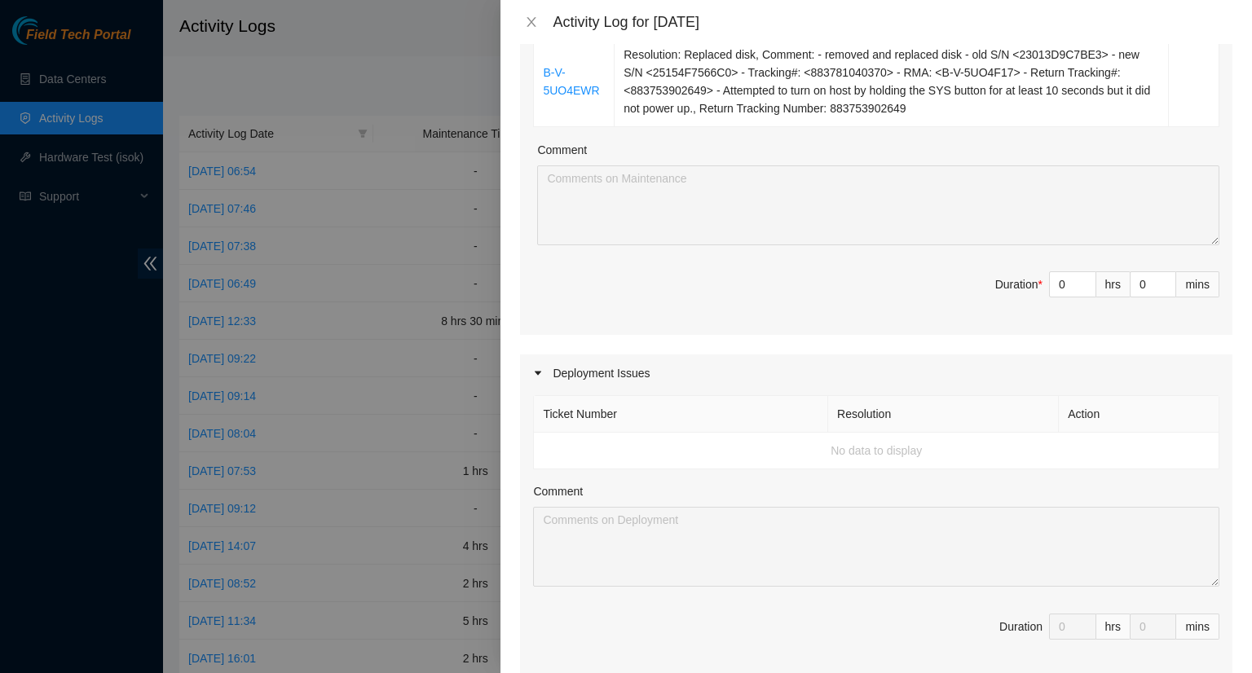
scroll to position [489, 0]
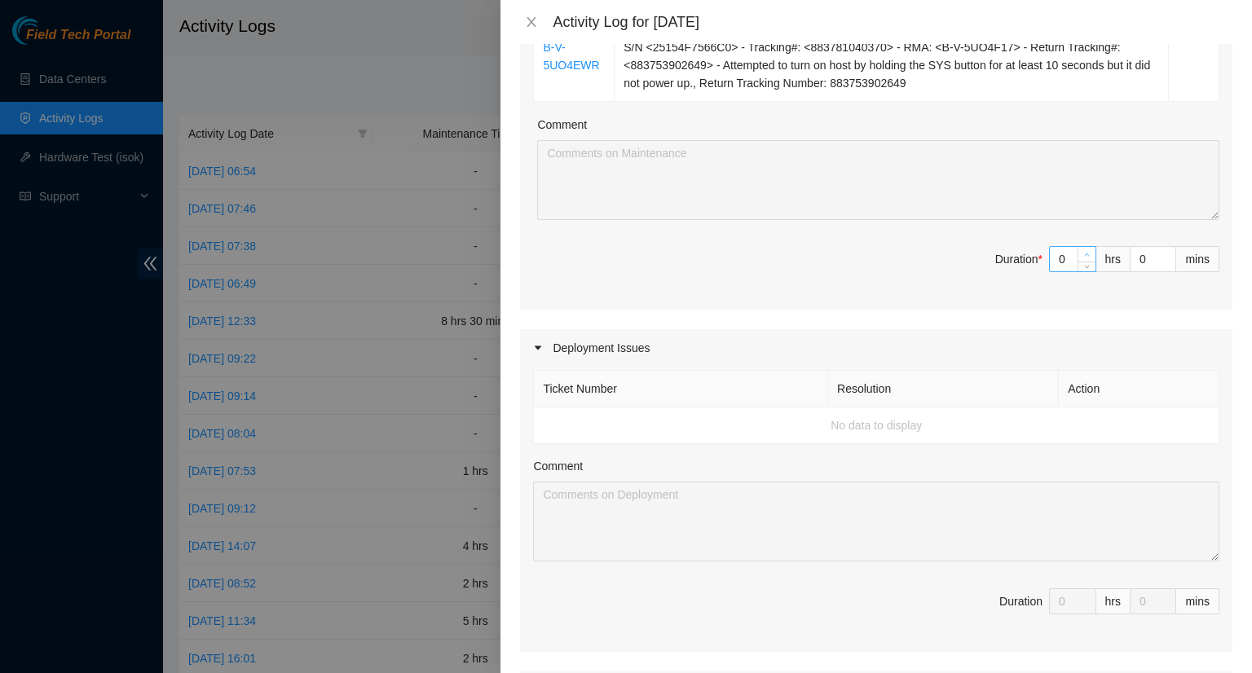
type input "1"
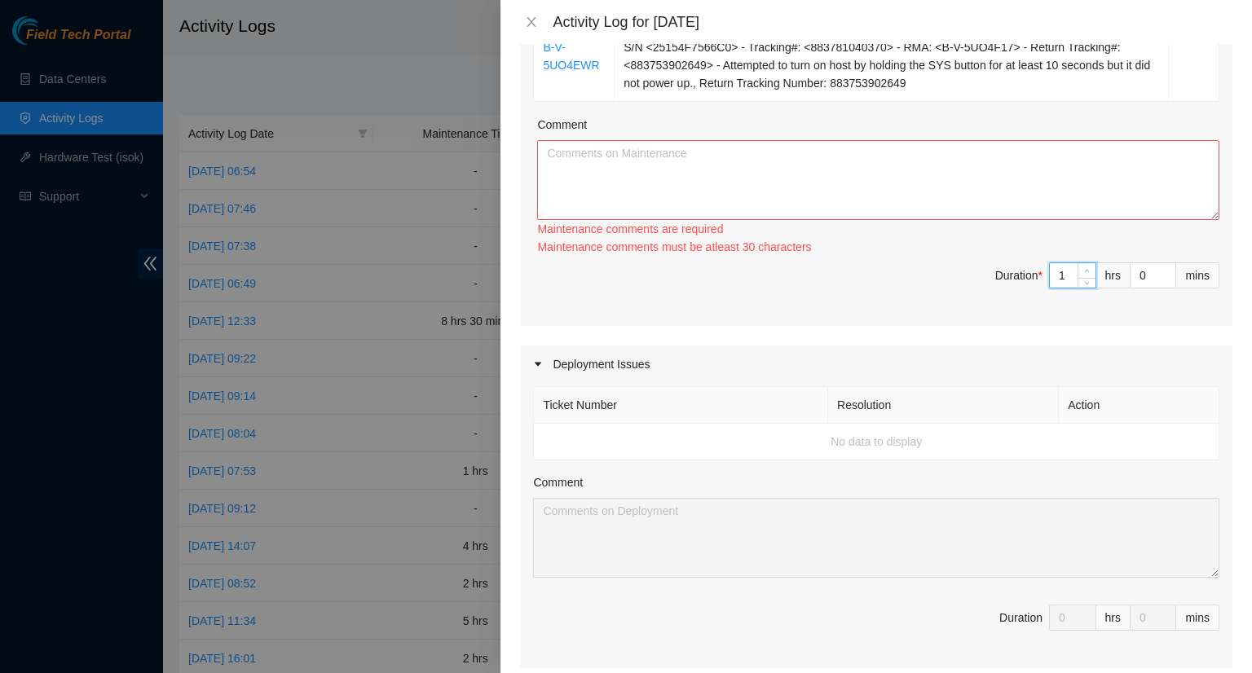
click at [1084, 268] on icon "up" at bounding box center [1087, 271] width 6 height 6
type input "2"
click at [1073, 250] on div "Ticket Number Resolution Action B-V-5UOAA1B Resolution: Other, Comment: - remov…" at bounding box center [876, 67] width 712 height 518
click at [1073, 250] on div "Maintenance comments are required Maintenance comments must be atleast 30 chara…" at bounding box center [878, 238] width 682 height 36
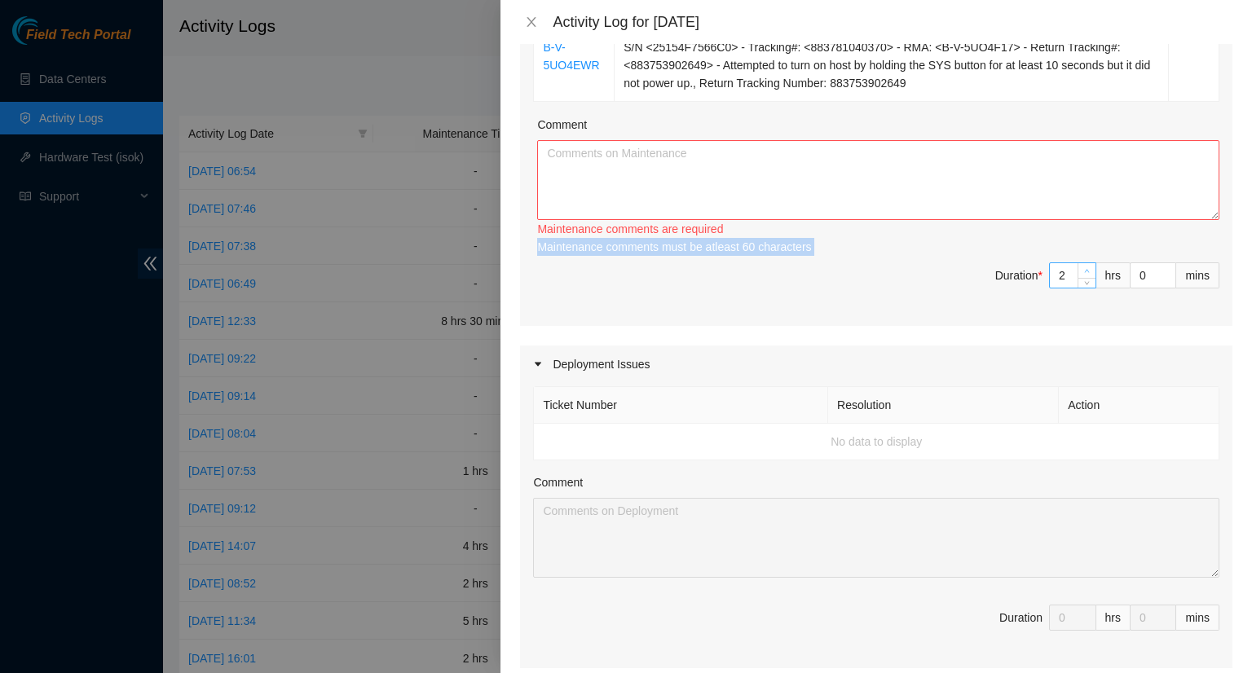
type input "3"
click at [1084, 271] on icon "up" at bounding box center [1087, 271] width 6 height 6
type input "4"
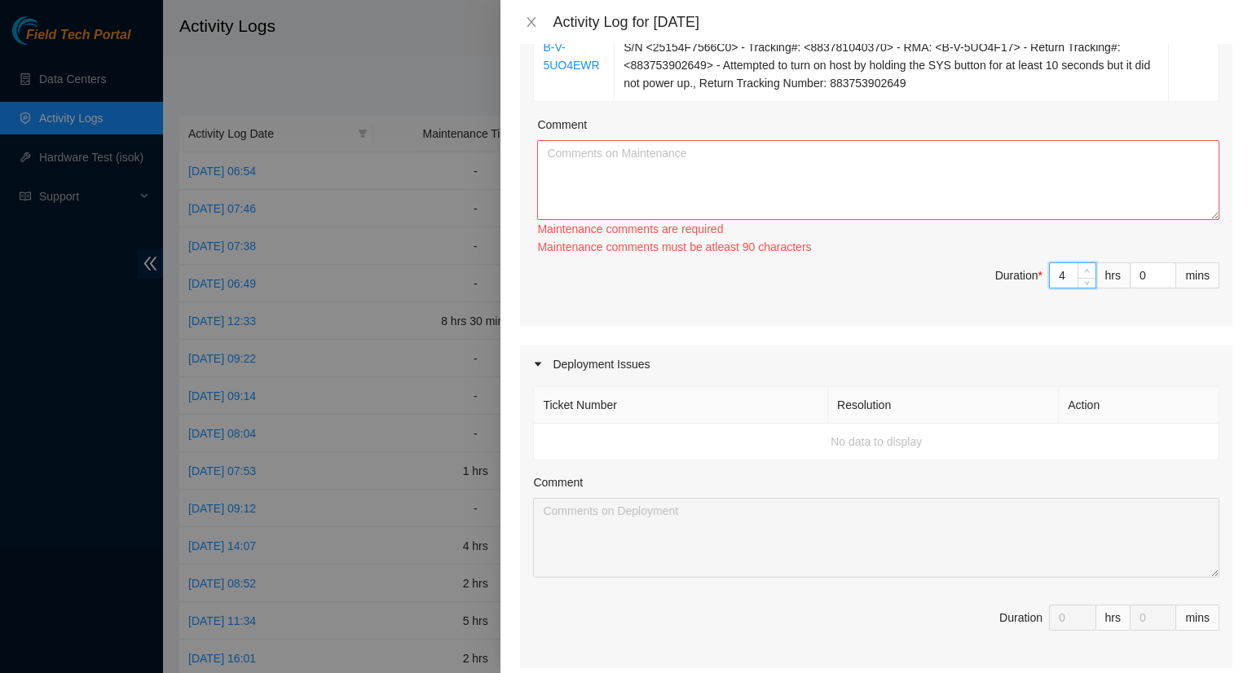
click at [1084, 271] on icon "up" at bounding box center [1087, 271] width 6 height 6
type input "3"
click at [1082, 283] on span "down" at bounding box center [1087, 280] width 10 height 10
type input "2"
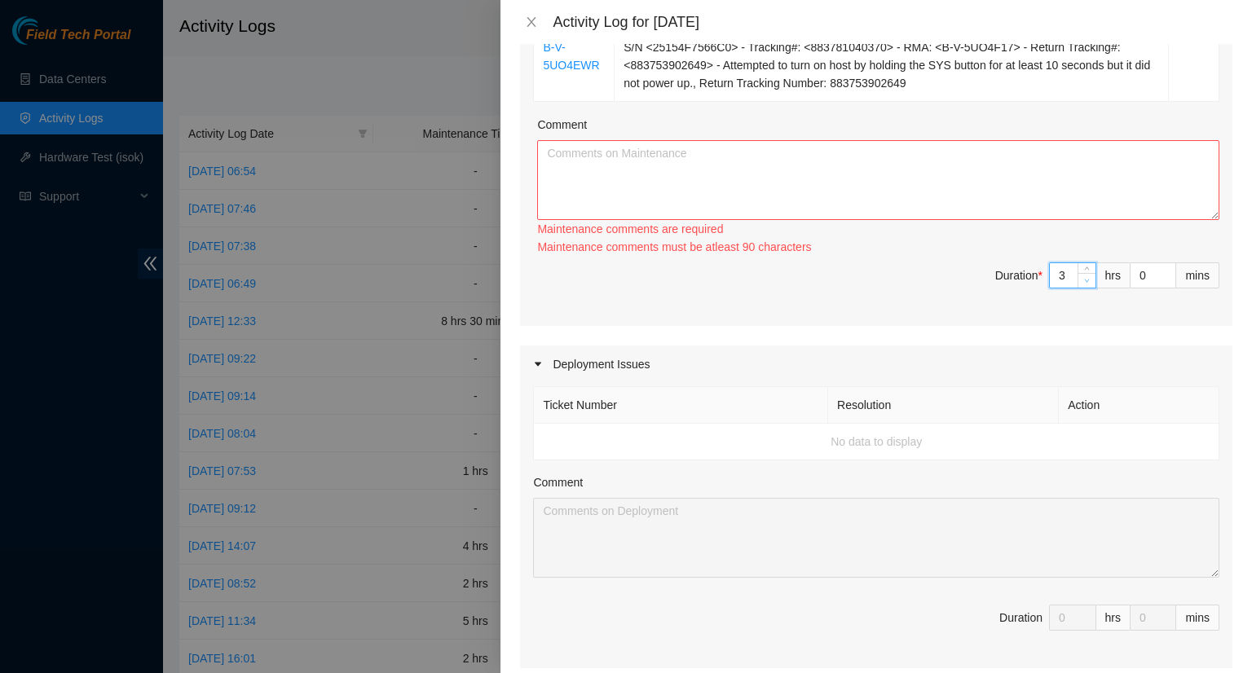
type input "2"
click at [1082, 282] on span "down" at bounding box center [1087, 280] width 10 height 10
type input "3"
click at [1084, 268] on icon "up" at bounding box center [1087, 271] width 6 height 6
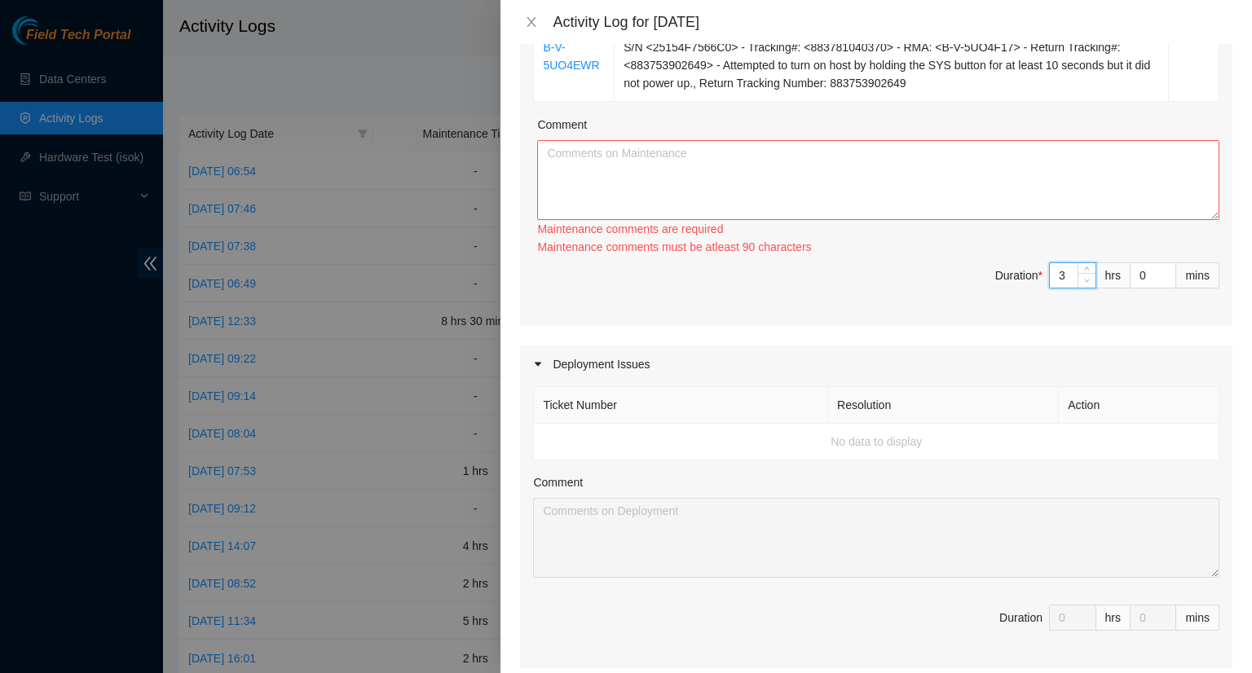
type input "2"
click at [1082, 278] on span "down" at bounding box center [1087, 280] width 10 height 10
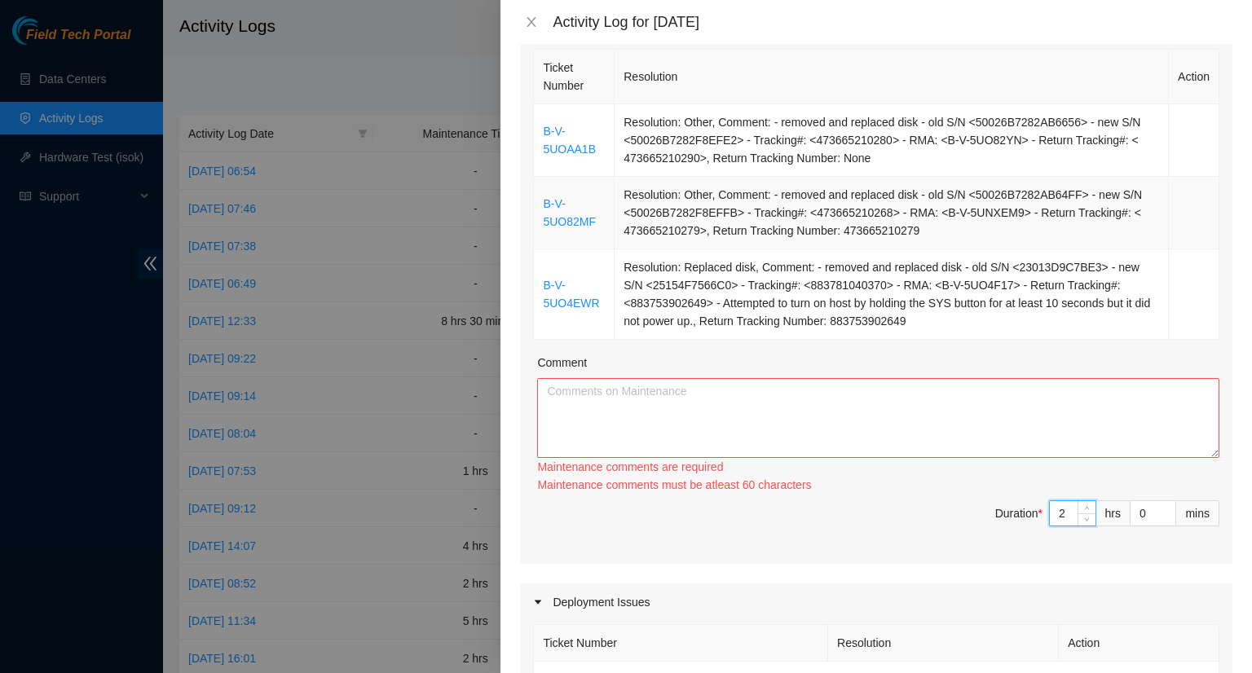
scroll to position [163, 0]
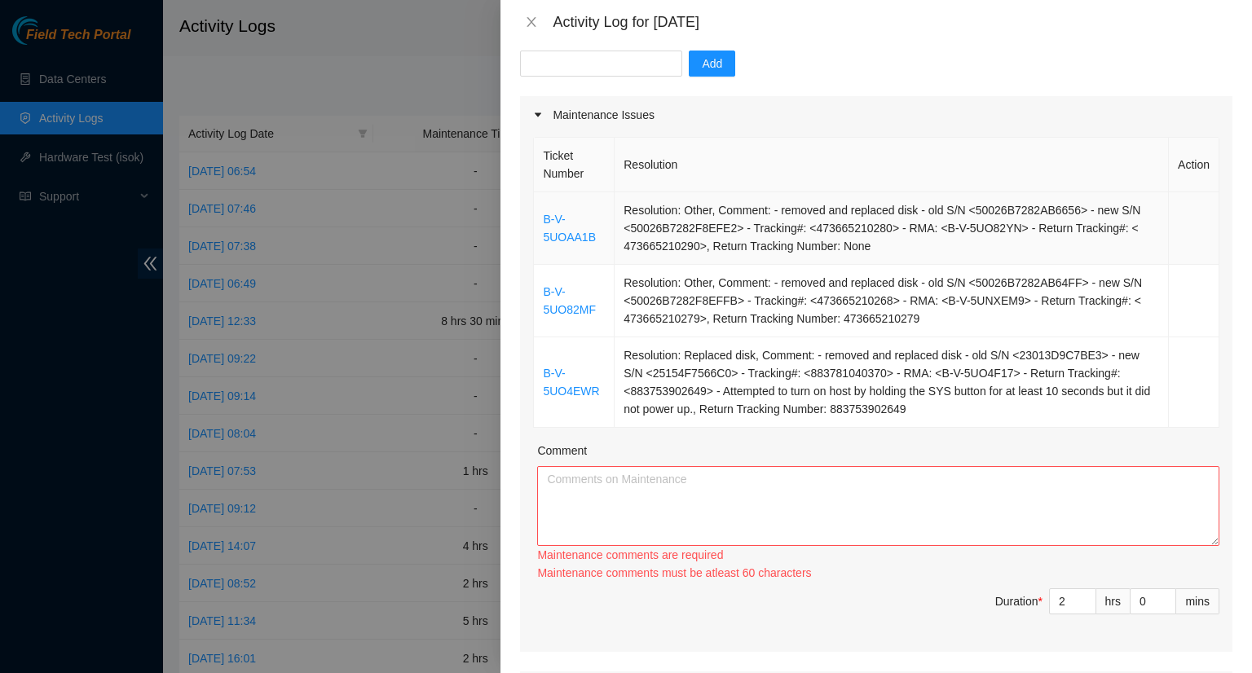
click at [909, 210] on td "Resolution: Other, Comment: - removed and replaced disk - old S/N <50026B7282AB…" at bounding box center [891, 228] width 554 height 73
drag, startPoint x: 775, startPoint y: 209, endPoint x: 913, endPoint y: 218, distance: 137.9
click at [913, 218] on td "Resolution: Other, Comment: - removed and replaced disk - old S/N <50026B7282AB…" at bounding box center [891, 228] width 554 height 73
click at [763, 214] on td "Resolution: Other, Comment: - removed and replaced disk - old S/N <50026B7282AB…" at bounding box center [891, 228] width 554 height 73
drag, startPoint x: 768, startPoint y: 213, endPoint x: 909, endPoint y: 212, distance: 141.0
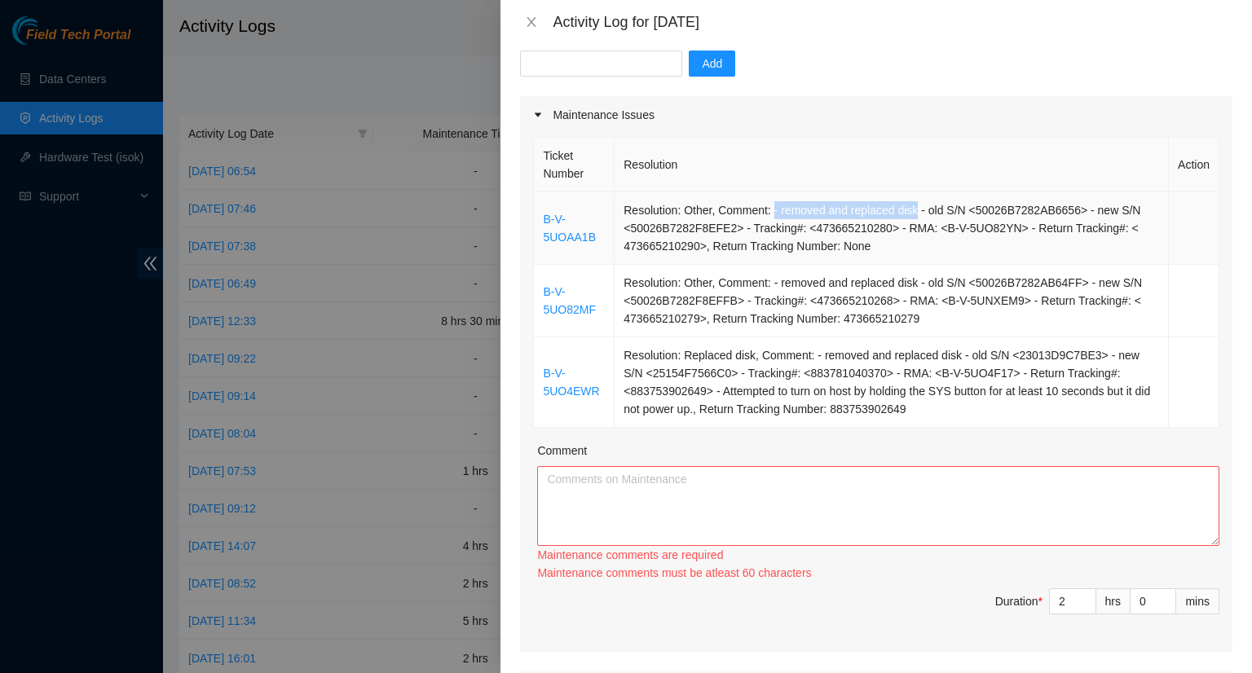
click at [909, 212] on td "Resolution: Other, Comment: - removed and replaced disk - old S/N <50026B7282AB…" at bounding box center [891, 228] width 554 height 73
copy td "- removed and replaced disk"
click at [636, 478] on textarea "Comment" at bounding box center [878, 506] width 682 height 80
paste textarea "- removed and replaced disk"
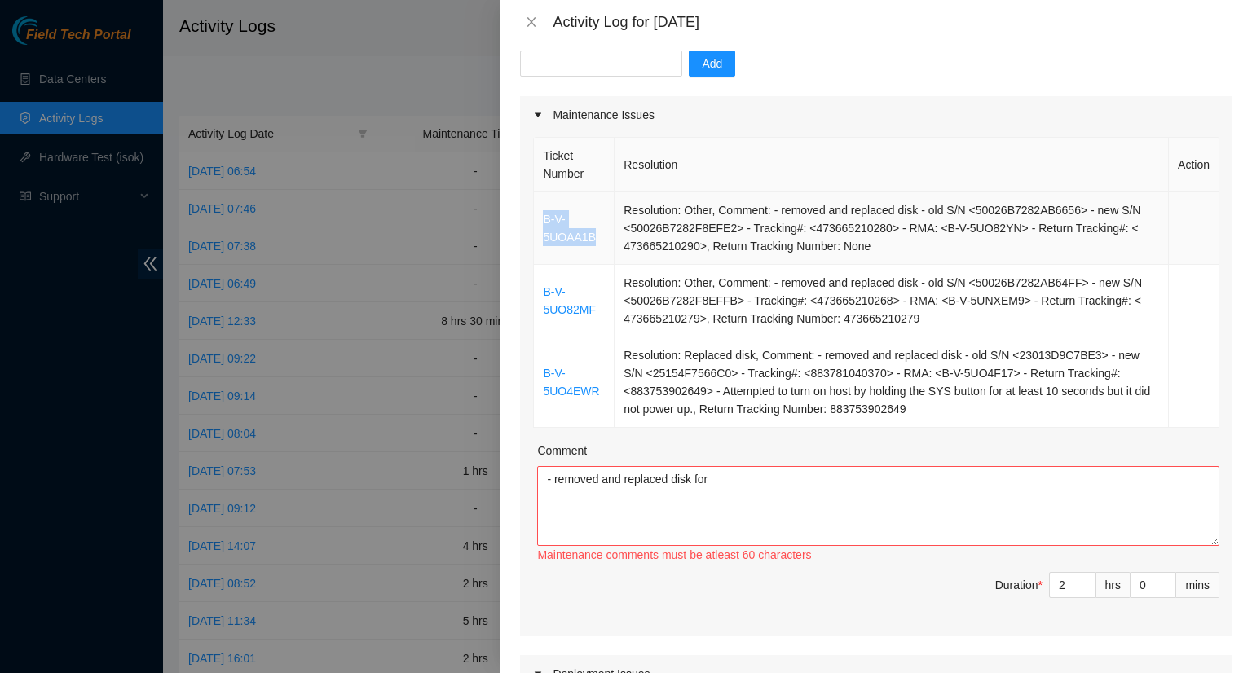
drag, startPoint x: 593, startPoint y: 235, endPoint x: 540, endPoint y: 227, distance: 53.7
click at [541, 226] on td "B-V-5UOAA1B" at bounding box center [574, 228] width 81 height 73
copy link "B-V-5UOAA1B"
click at [715, 483] on textarea "- removed and replaced disk for" at bounding box center [878, 506] width 682 height 80
click at [726, 489] on textarea "- removed and replaced disk for" at bounding box center [878, 506] width 682 height 80
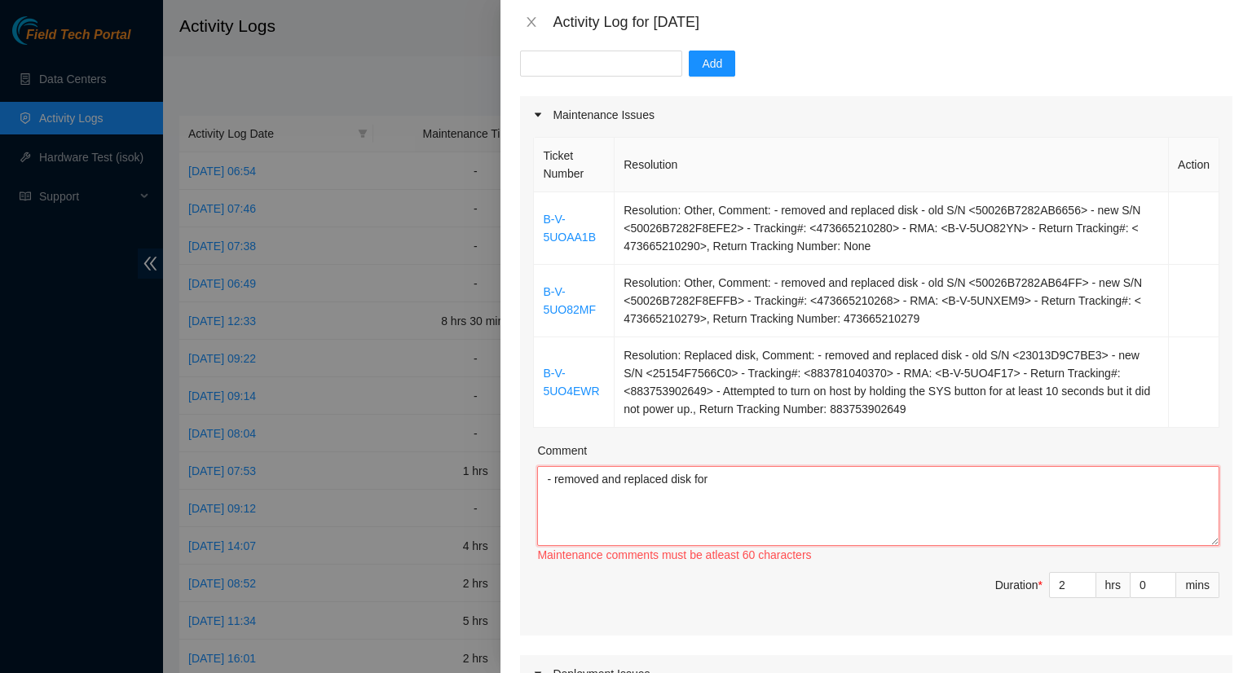
paste textarea "B-V-5UOAA1B"
drag, startPoint x: 917, startPoint y: 212, endPoint x: 872, endPoint y: 212, distance: 45.6
click at [871, 211] on td "Resolution: Other, Comment: - removed and replaced disk - old S/N <50026B7282AB…" at bounding box center [891, 228] width 554 height 73
drag, startPoint x: 764, startPoint y: 211, endPoint x: 810, endPoint y: 219, distance: 46.4
click at [838, 217] on td "Resolution: Other, Comment: - removed and replaced disk - old S/N <50026B7282AB…" at bounding box center [891, 228] width 554 height 73
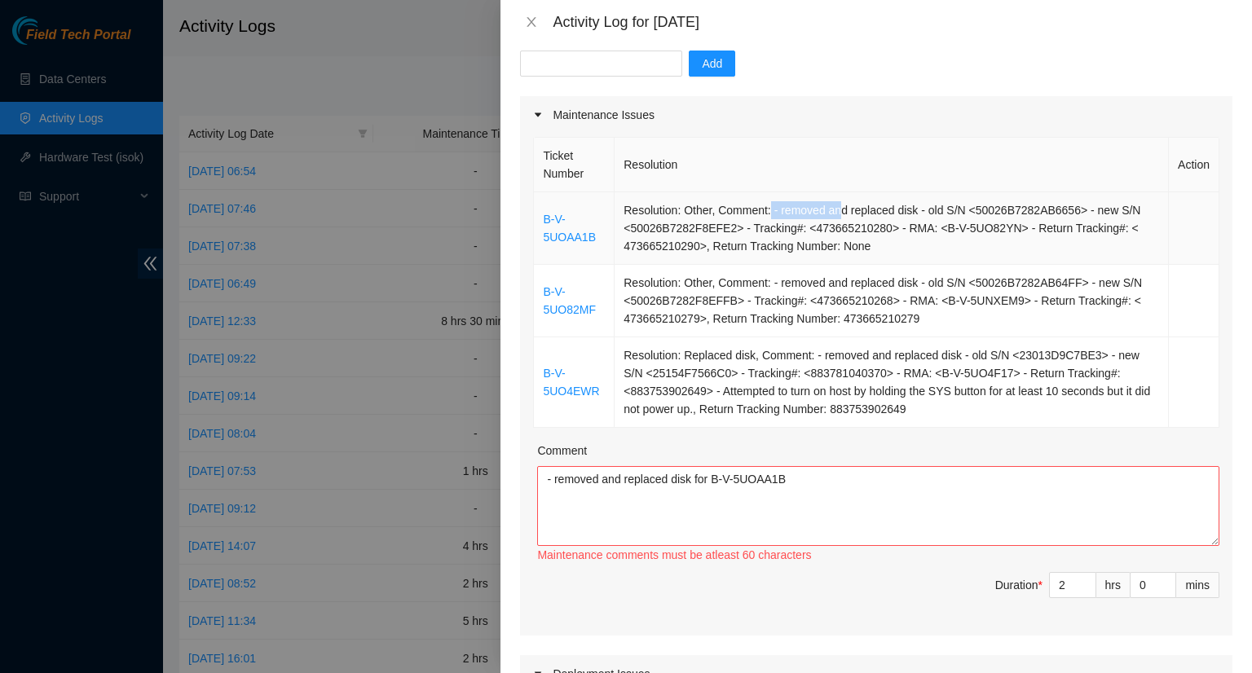
click at [782, 211] on td "Resolution: Other, Comment: - removed and replaced disk - old S/N <50026B7282AB…" at bounding box center [891, 228] width 554 height 73
click at [771, 213] on td "Resolution: Other, Comment: - removed and replaced disk - old S/N <50026B7282AB…" at bounding box center [891, 228] width 554 height 73
drag, startPoint x: 767, startPoint y: 209, endPoint x: 907, endPoint y: 209, distance: 140.1
click at [907, 210] on td "Resolution: Other, Comment: - removed and replaced disk - old S/N <50026B7282AB…" at bounding box center [891, 228] width 554 height 73
copy td "- removed and replaced dis"
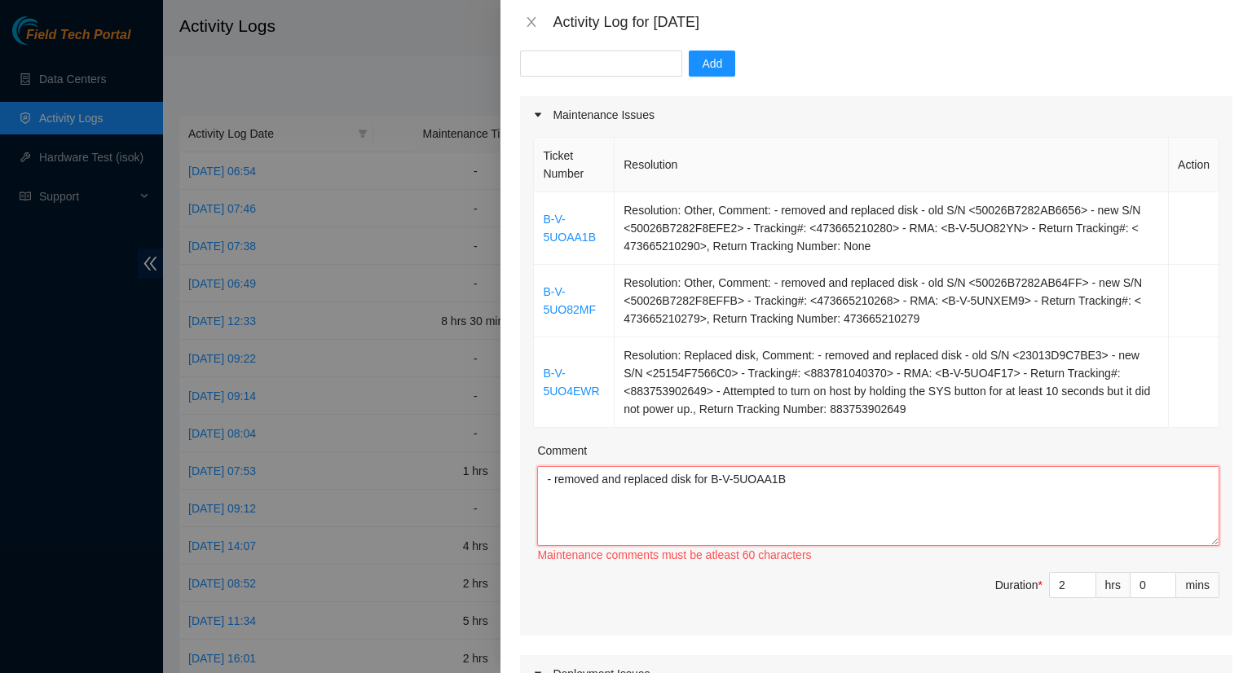
click at [658, 493] on textarea "- removed and replaced disk for B-V-5UOAA1B" at bounding box center [878, 506] width 682 height 80
paste textarea "- removed and replaced dis"
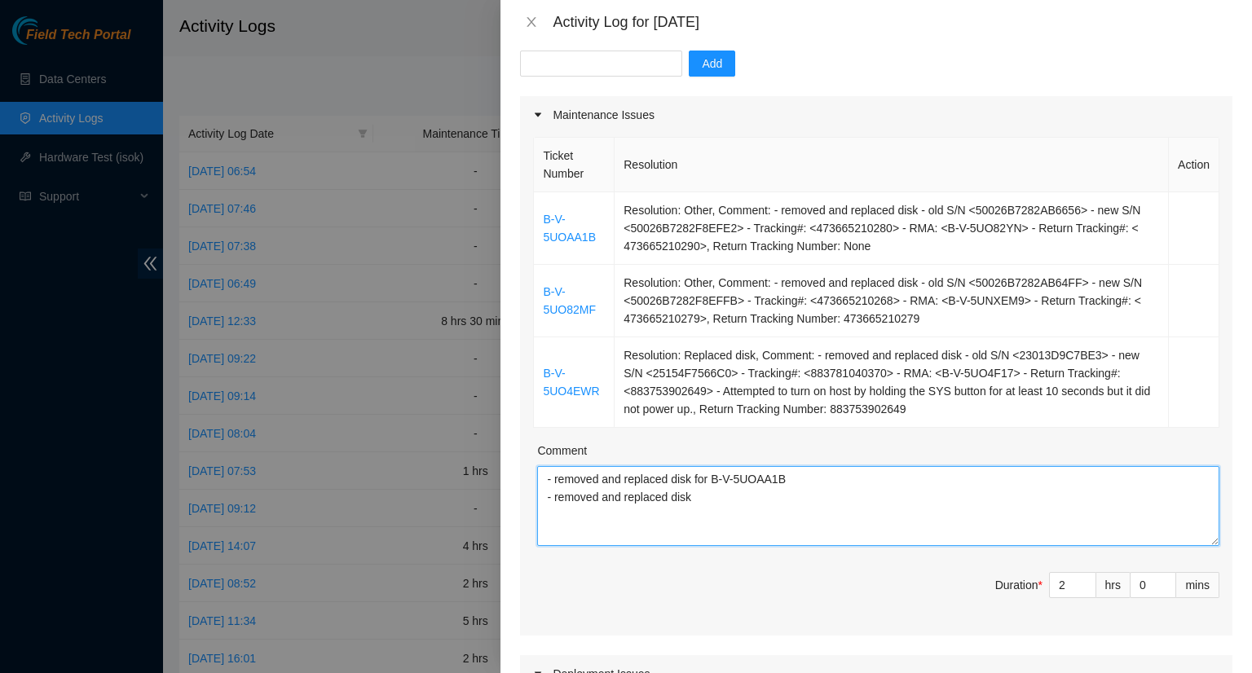
paste textarea "- removed and replaced dis"
click at [705, 501] on textarea "- removed and replaced disk for B-V-5UOAA1B - removed and replaced disk - remov…" at bounding box center [878, 506] width 682 height 80
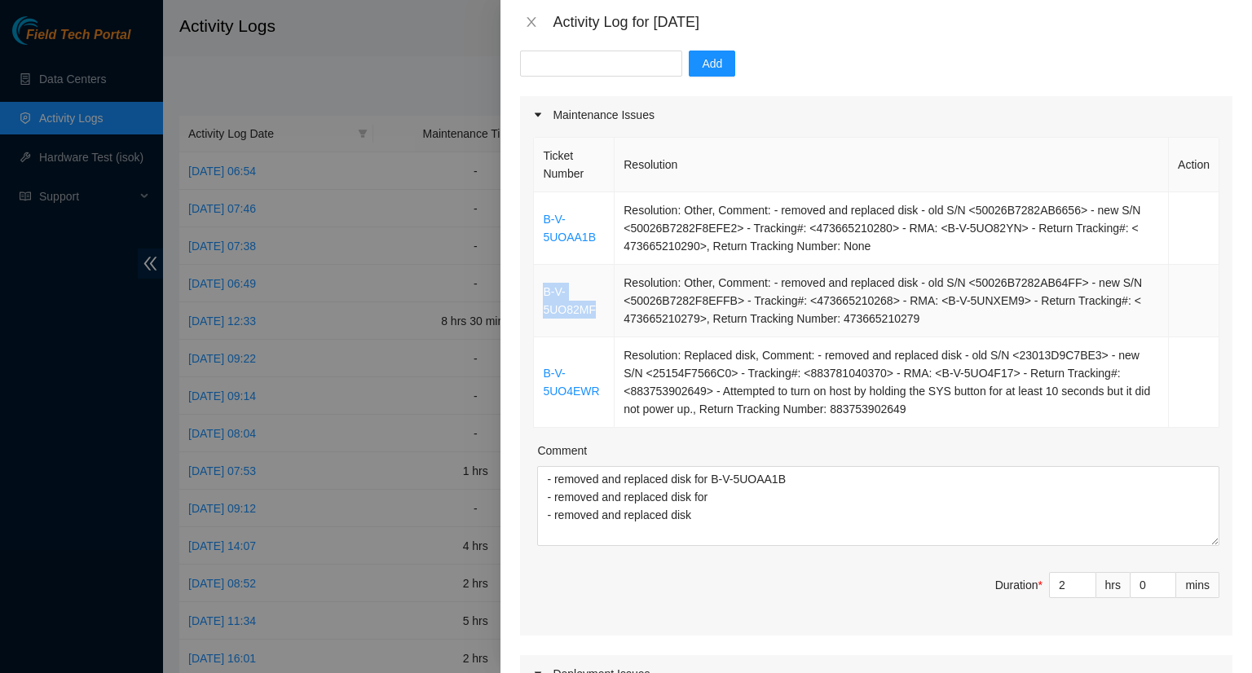
drag, startPoint x: 593, startPoint y: 311, endPoint x: 542, endPoint y: 297, distance: 53.2
click at [542, 297] on td "B-V-5UO82MF" at bounding box center [574, 301] width 81 height 73
copy link "B-V-5UO82MF"
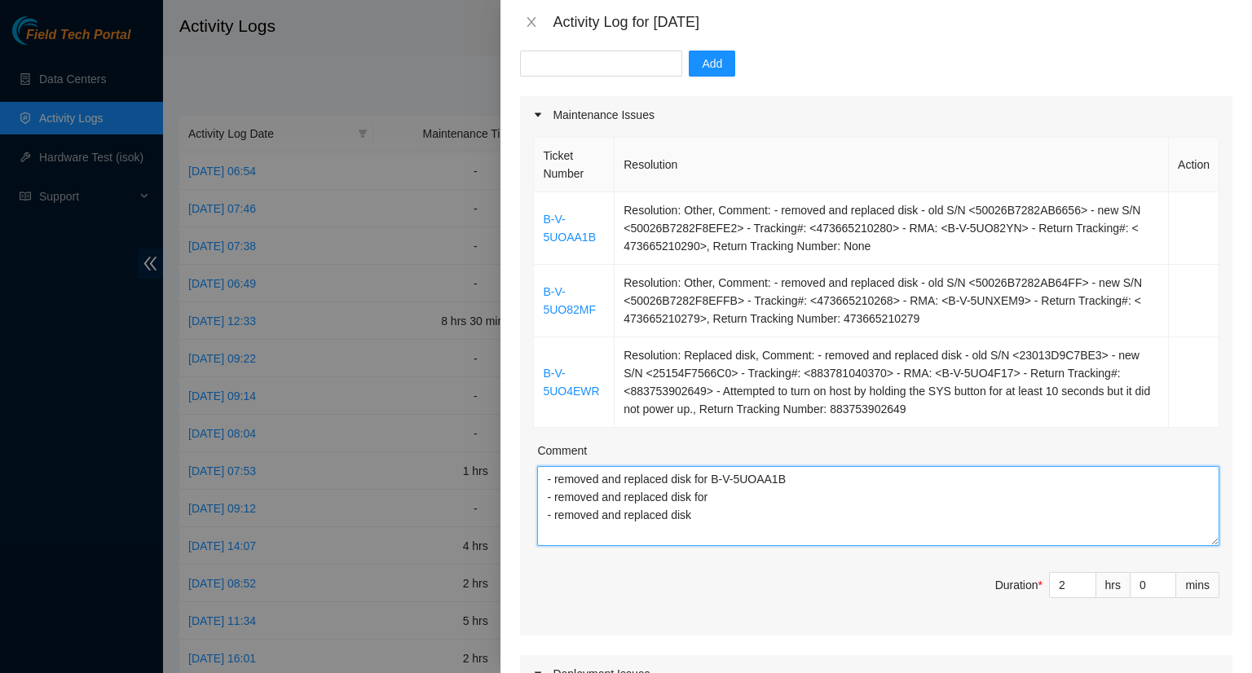
click at [715, 500] on textarea "- removed and replaced disk for B-V-5UOAA1B - removed and replaced disk for - r…" at bounding box center [878, 506] width 682 height 80
paste textarea "B-V-5UO82MF"
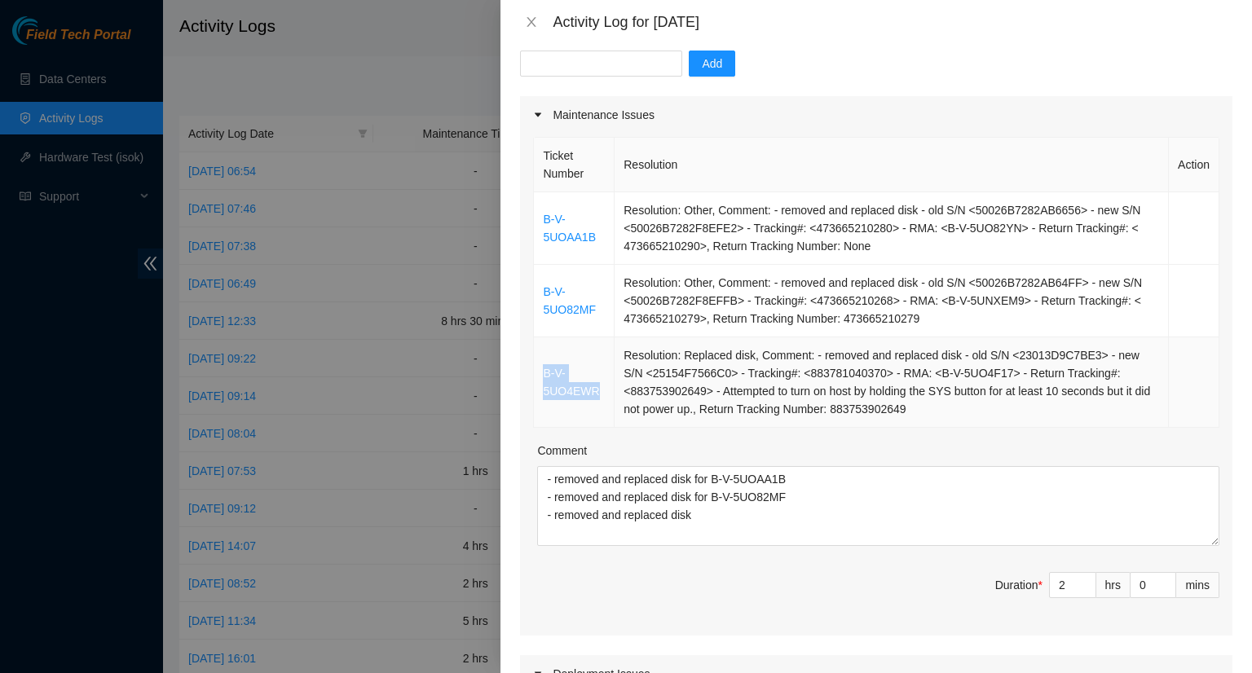
drag, startPoint x: 596, startPoint y: 391, endPoint x: 546, endPoint y: 375, distance: 53.1
click at [546, 375] on td "B-V-5UO4EWR" at bounding box center [574, 382] width 81 height 90
click at [596, 343] on td "B-V-5UO4EWR" at bounding box center [574, 382] width 81 height 90
copy link "B-V-5UO4EWR"
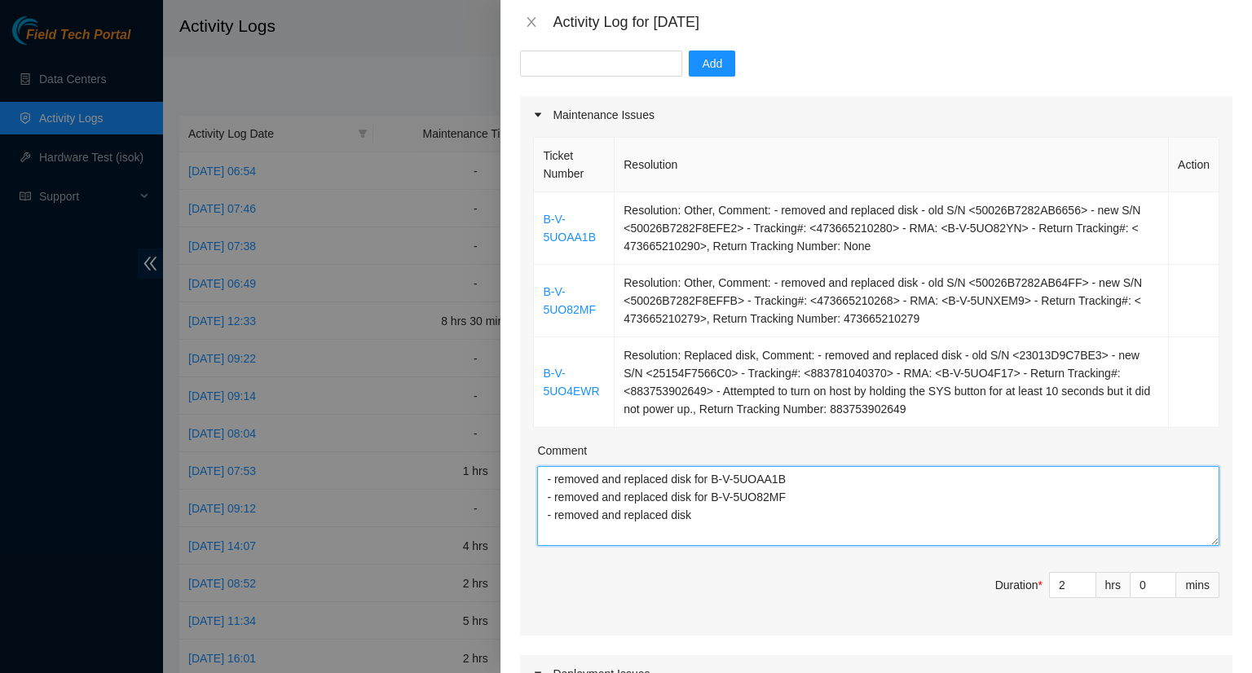
click at [706, 521] on textarea "- removed and replaced disk for B-V-5UOAA1B - removed and replaced disk for B-V…" at bounding box center [878, 506] width 682 height 80
paste textarea "B-V-5UO4EWR"
click at [922, 536] on textarea "- removed and replaced disk for B-V-5UOAA1B - removed and replaced disk for B-V…" at bounding box center [878, 506] width 682 height 80
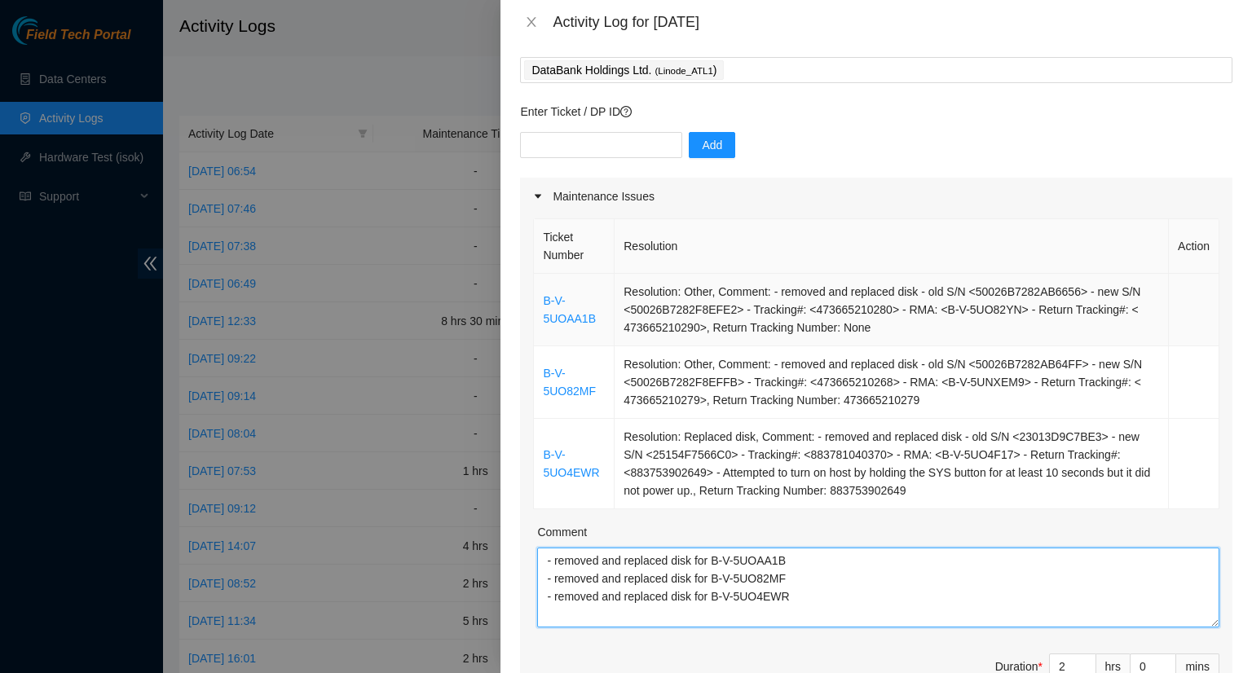
scroll to position [0, 0]
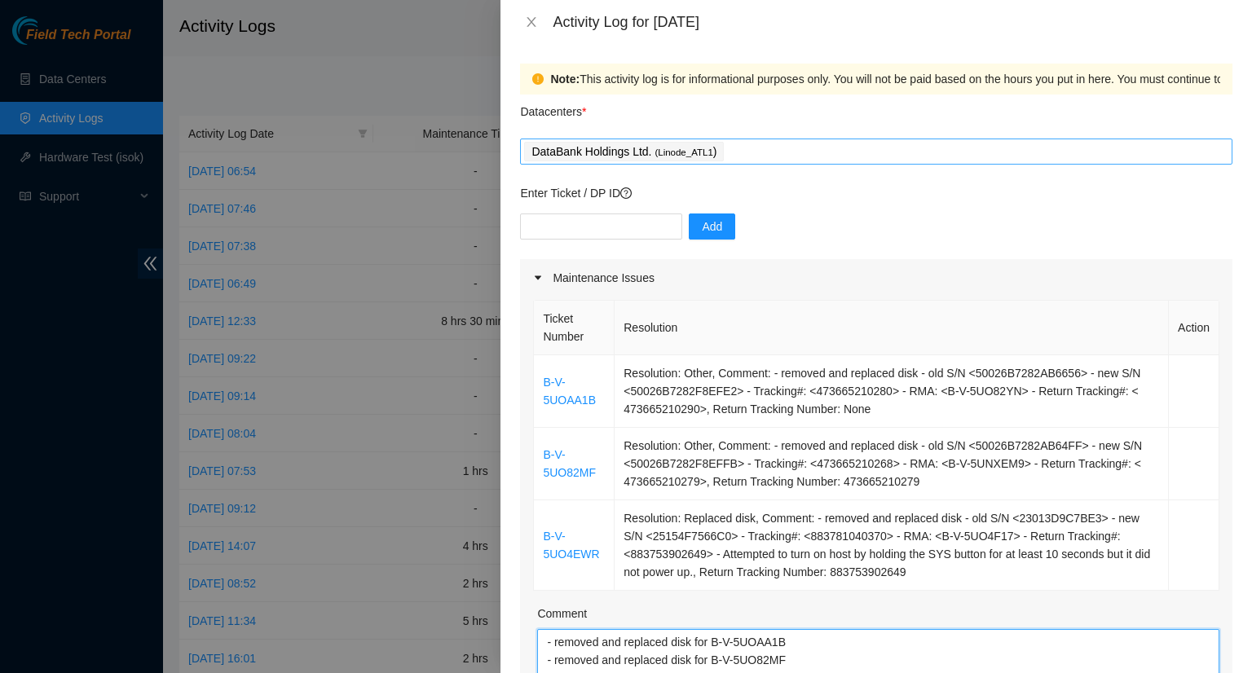
click at [777, 152] on div "DataBank Holdings Ltd. ( Linode_ATL1 )" at bounding box center [876, 151] width 704 height 23
type textarea "- removed and replaced disk for B-V-5UOAA1B - removed and replaced disk for B-V…"
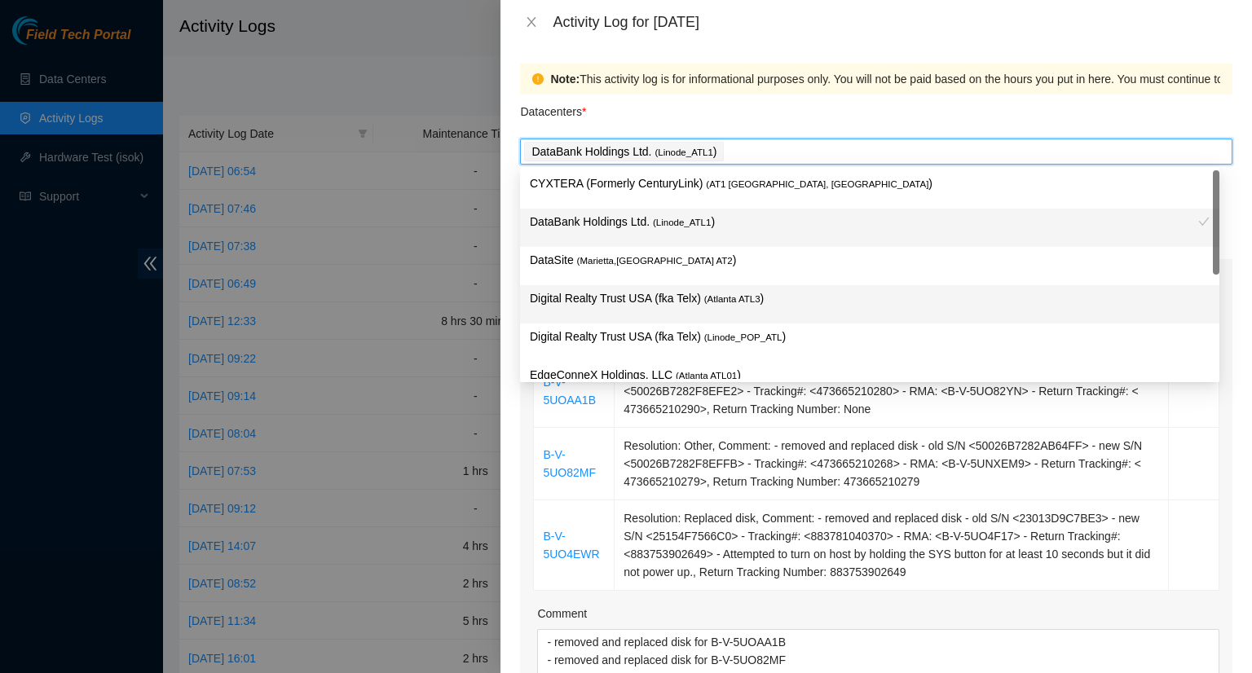
click at [686, 301] on p "Digital Realty Trust USA (fka Telx) ( [GEOGRAPHIC_DATA] ATL3 )" at bounding box center [870, 298] width 680 height 19
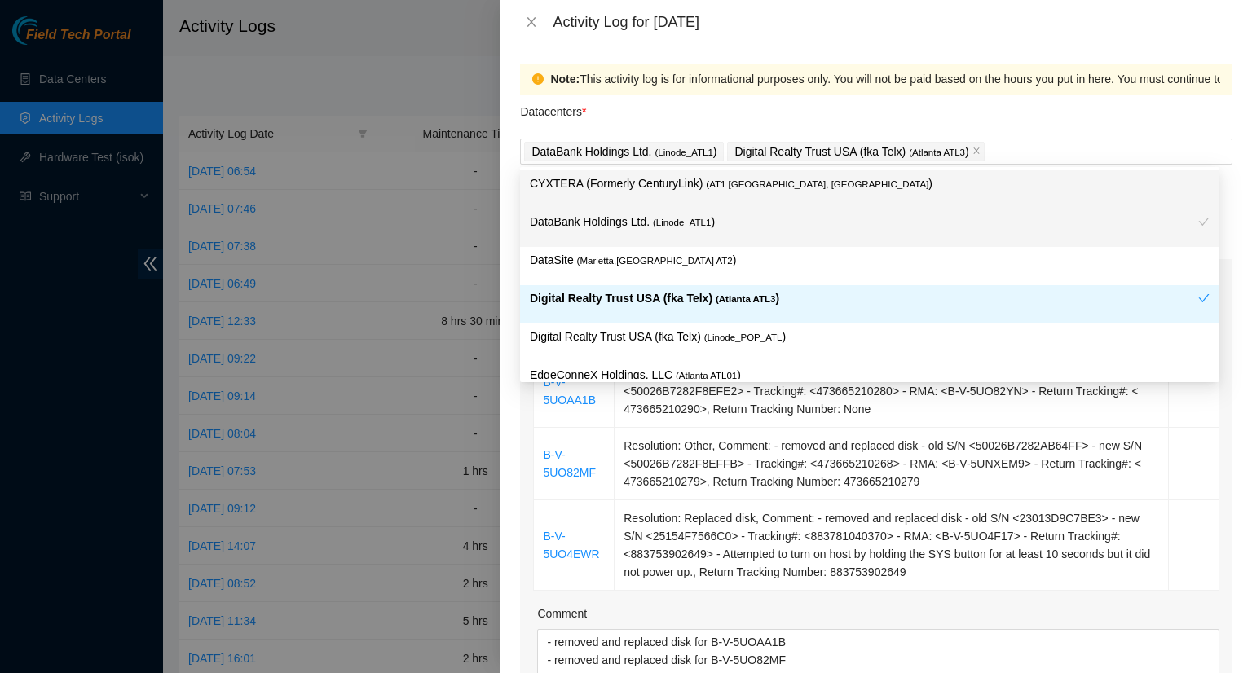
click at [1072, 117] on div "Datacenters *" at bounding box center [876, 117] width 712 height 44
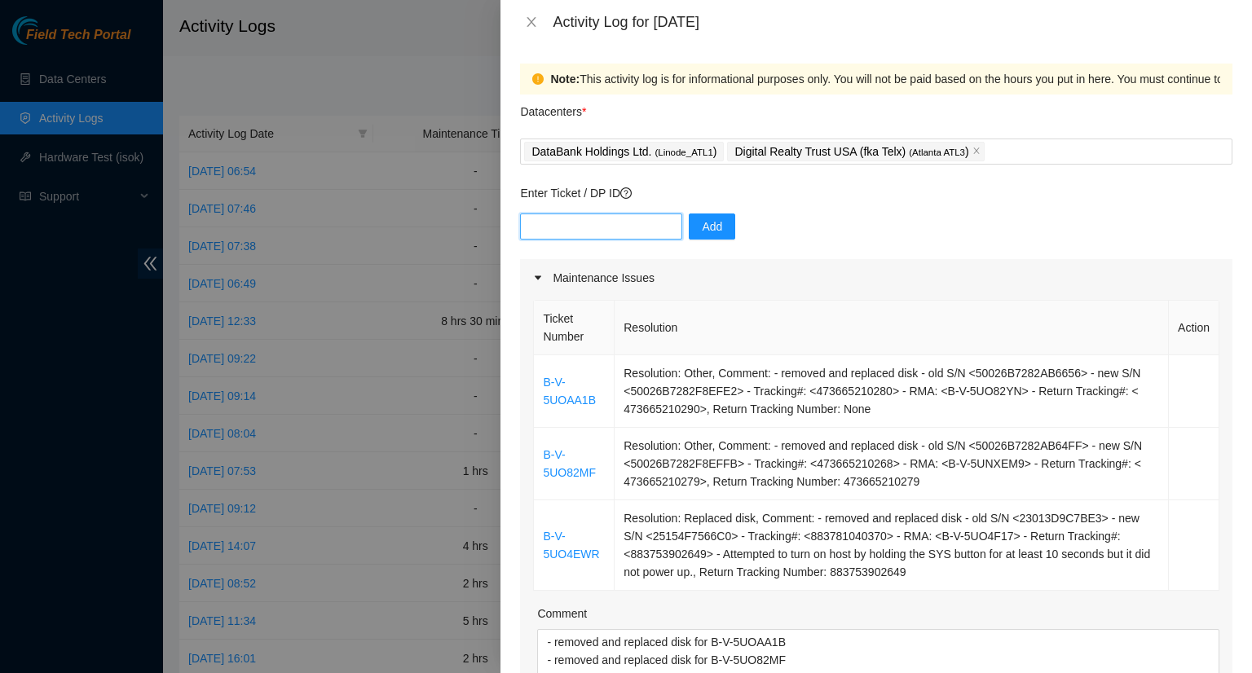
click at [632, 230] on input "text" at bounding box center [601, 226] width 162 height 26
type input "8"
type input "DP82829"
click at [702, 227] on span "Add" at bounding box center [712, 227] width 20 height 18
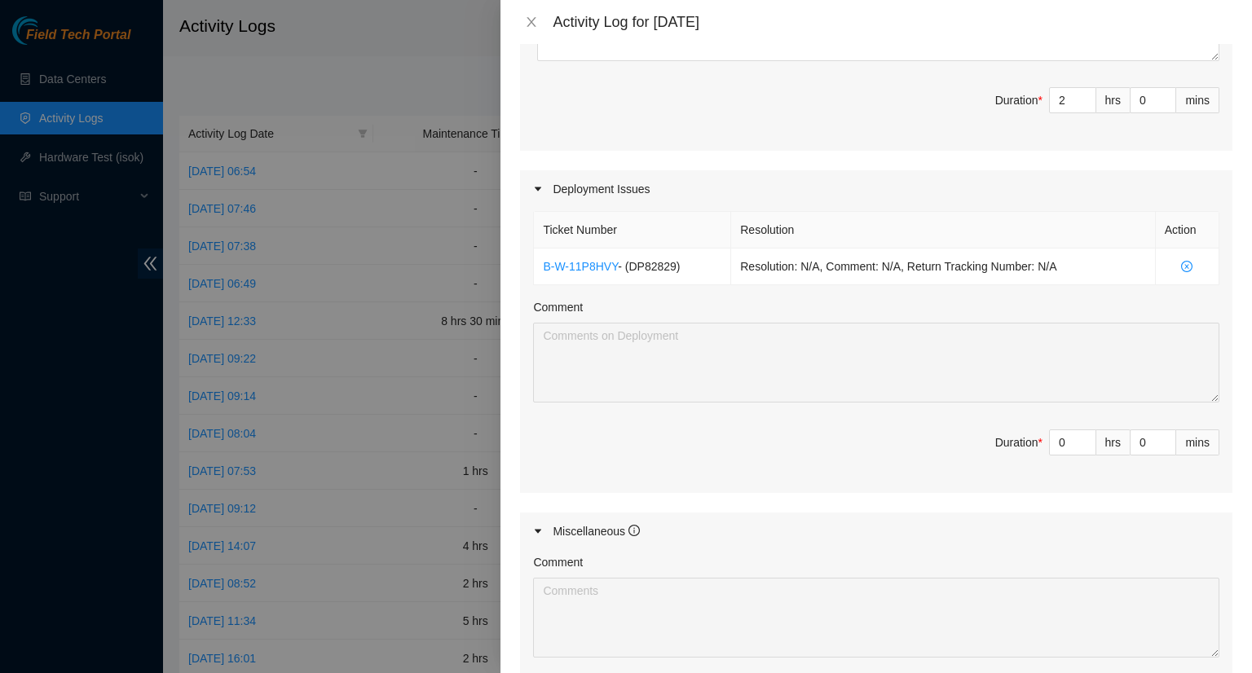
scroll to position [652, 0]
type input "1"
type input "3"
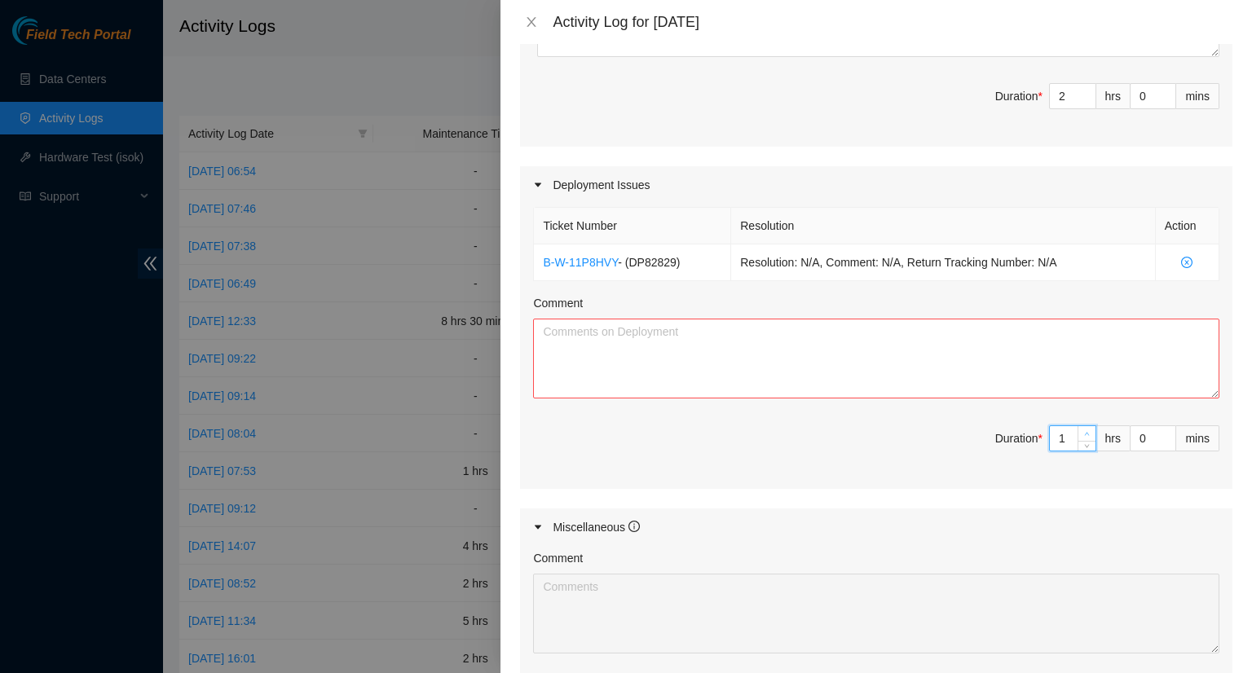
click at [1084, 431] on icon "up" at bounding box center [1087, 434] width 6 height 6
type input "2"
type input "4"
click at [1084, 431] on icon "up" at bounding box center [1087, 434] width 6 height 6
type input "3"
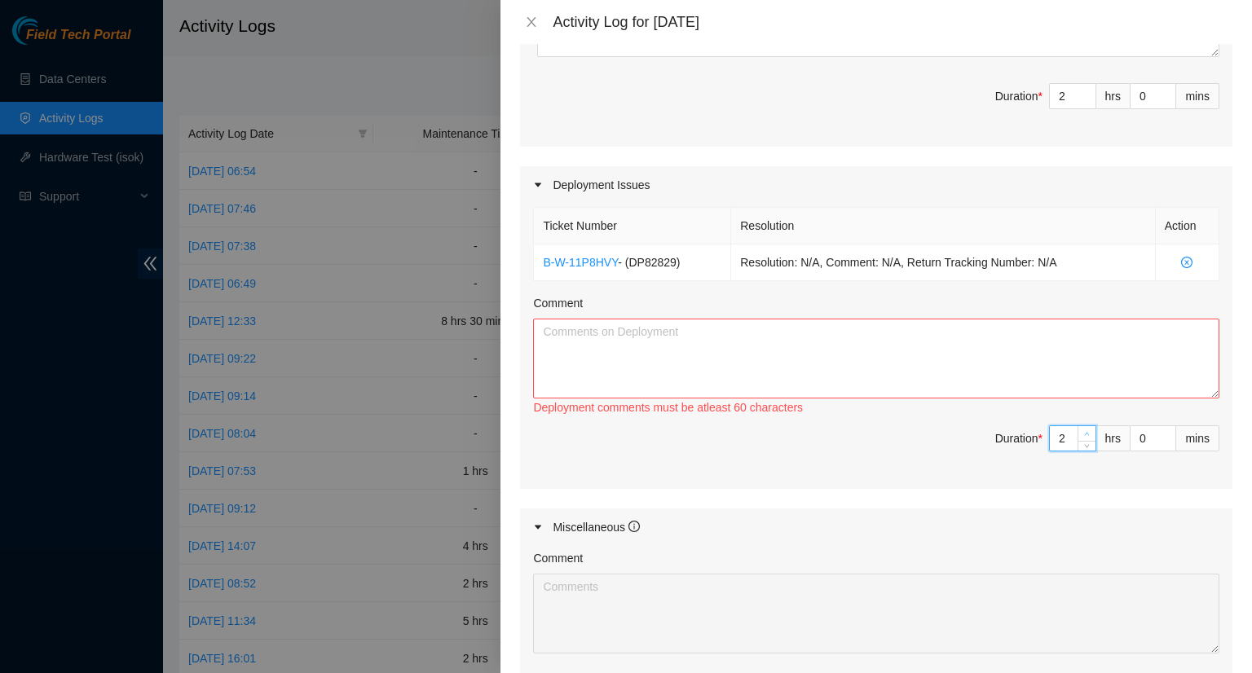
type input "5"
click at [1084, 431] on icon "up" at bounding box center [1087, 434] width 6 height 6
type input "4"
type input "6"
click at [1084, 431] on icon "up" at bounding box center [1087, 434] width 6 height 6
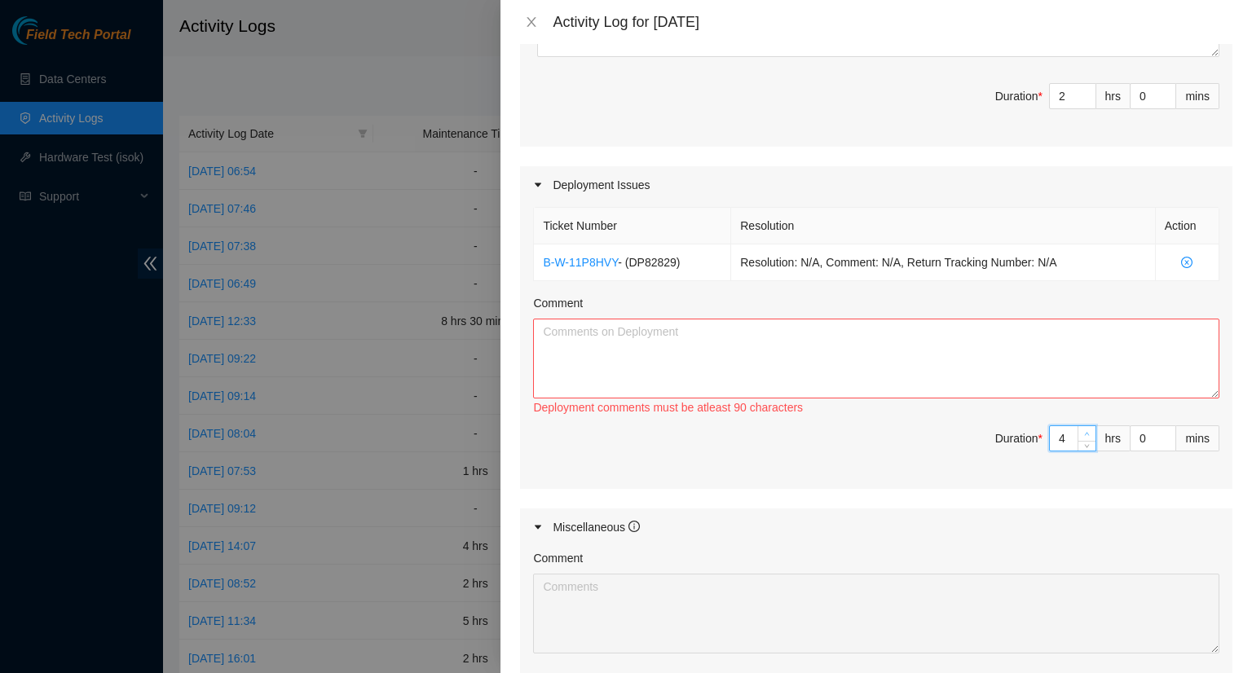
type input "5"
type input "7"
click at [1084, 431] on icon "up" at bounding box center [1087, 434] width 6 height 6
type input "6"
type input "8"
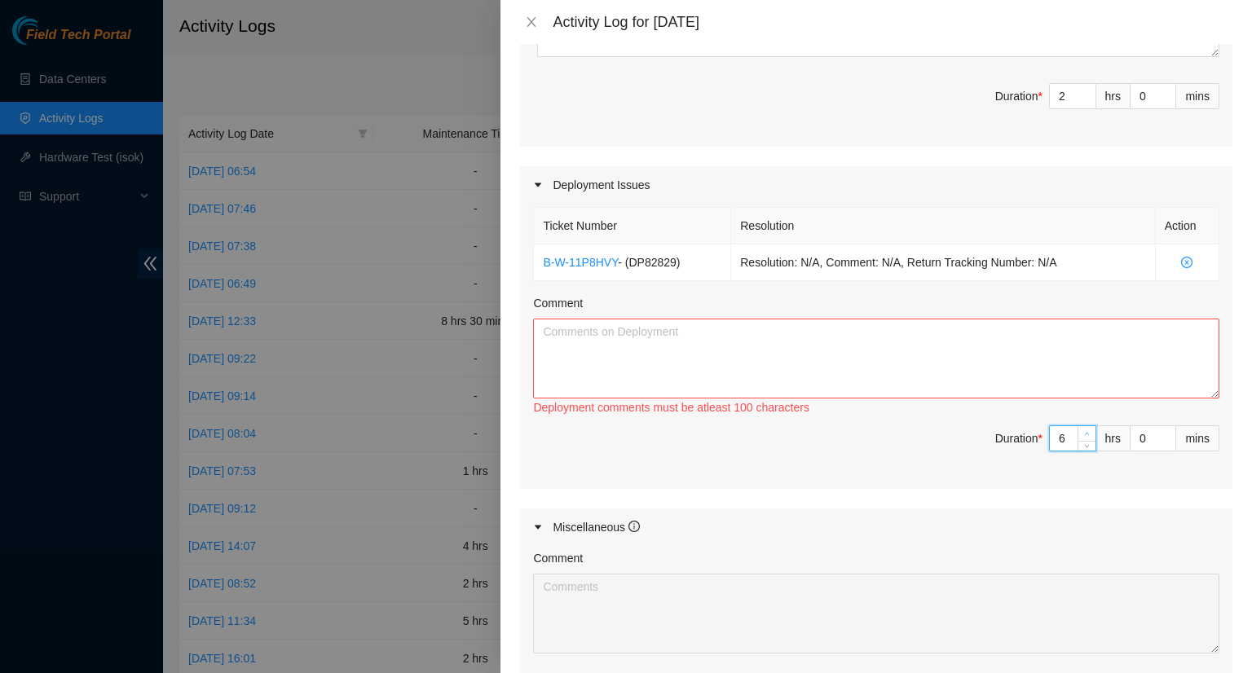
click at [1084, 431] on icon "up" at bounding box center [1087, 434] width 6 height 6
type input "7"
type input "9"
click at [1084, 431] on icon "up" at bounding box center [1087, 434] width 6 height 6
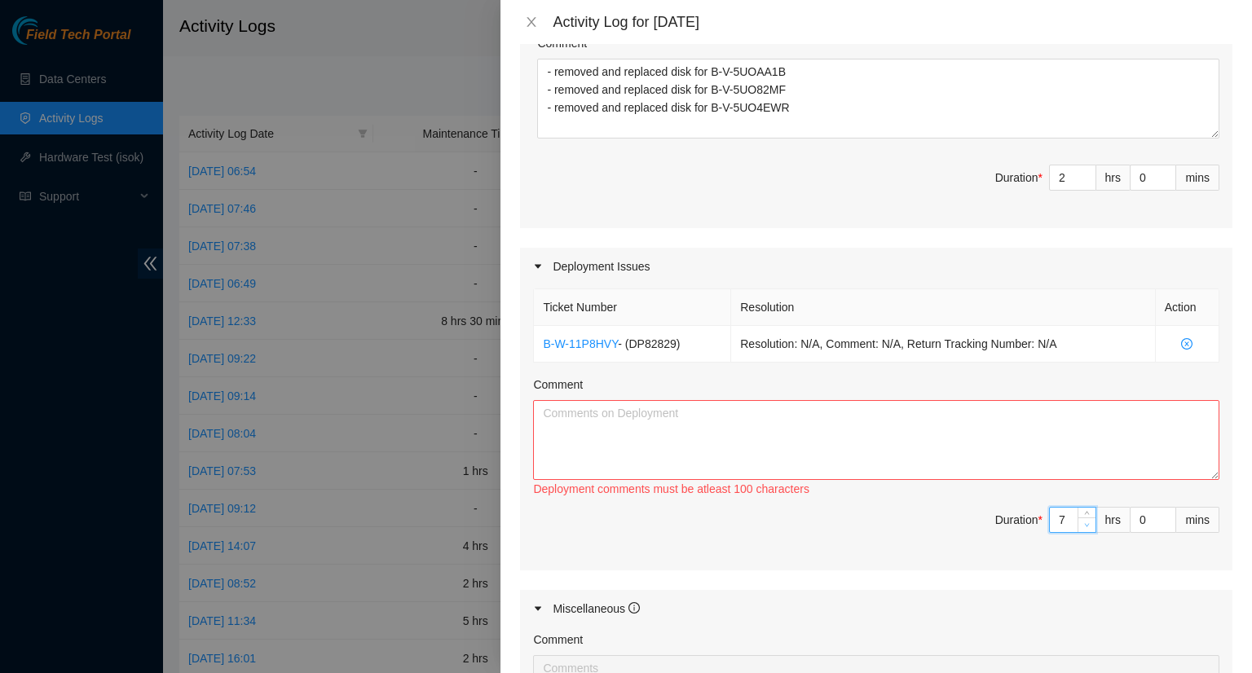
type input "6"
type input "8"
click at [1084, 523] on icon "down" at bounding box center [1087, 525] width 6 height 6
drag, startPoint x: 566, startPoint y: 411, endPoint x: 552, endPoint y: 416, distance: 14.4
click at [566, 415] on textarea "Comment" at bounding box center [876, 440] width 686 height 80
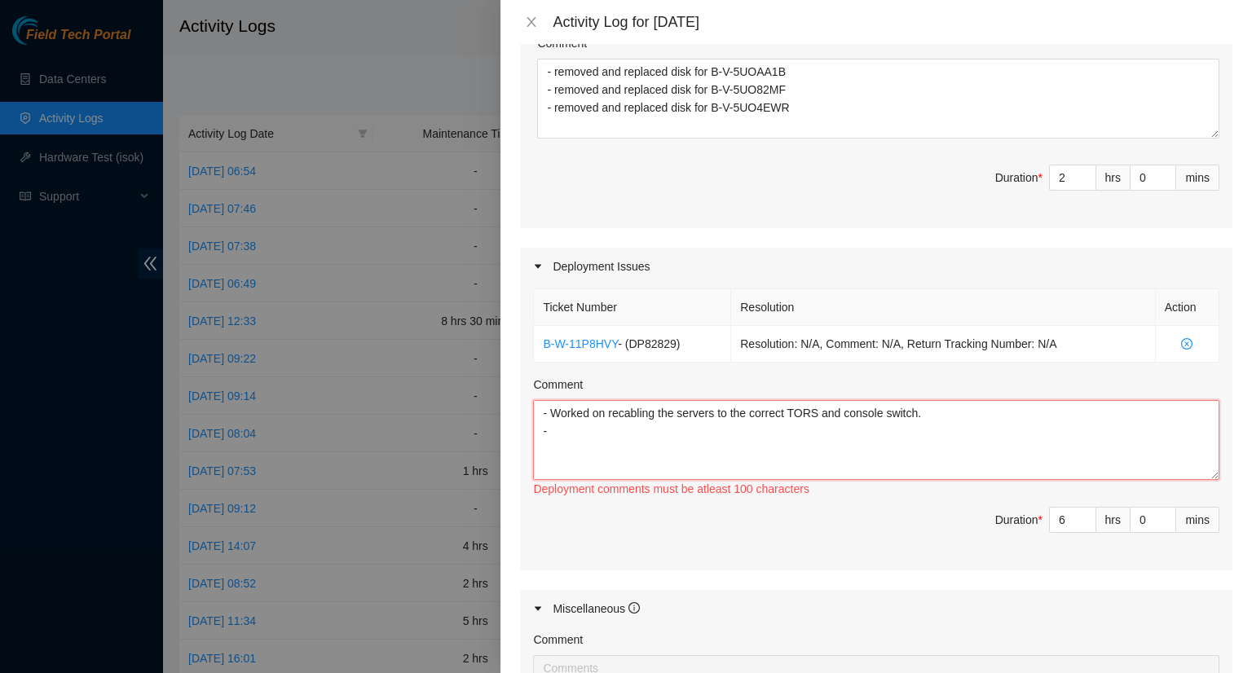
click at [541, 414] on textarea "- Worked on recabling the servers to the correct TORS and console switch. -" at bounding box center [876, 440] width 686 height 80
click at [558, 434] on textarea "- Worked on recabling the servers to the correct TORS and console switch. -" at bounding box center [876, 440] width 686 height 80
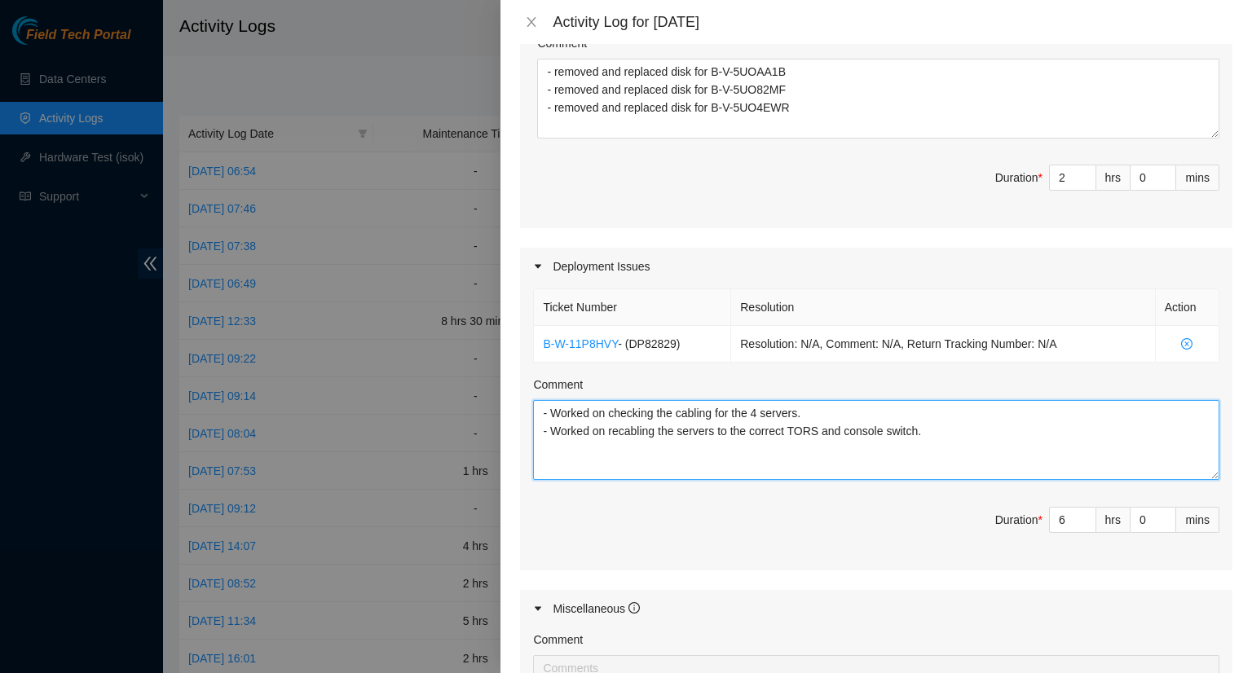
drag, startPoint x: 931, startPoint y: 438, endPoint x: 945, endPoint y: 439, distance: 13.9
click at [933, 438] on textarea "- Worked on checking the cabling for the 4 servers. - Worked on recabling the s…" at bounding box center [876, 440] width 686 height 80
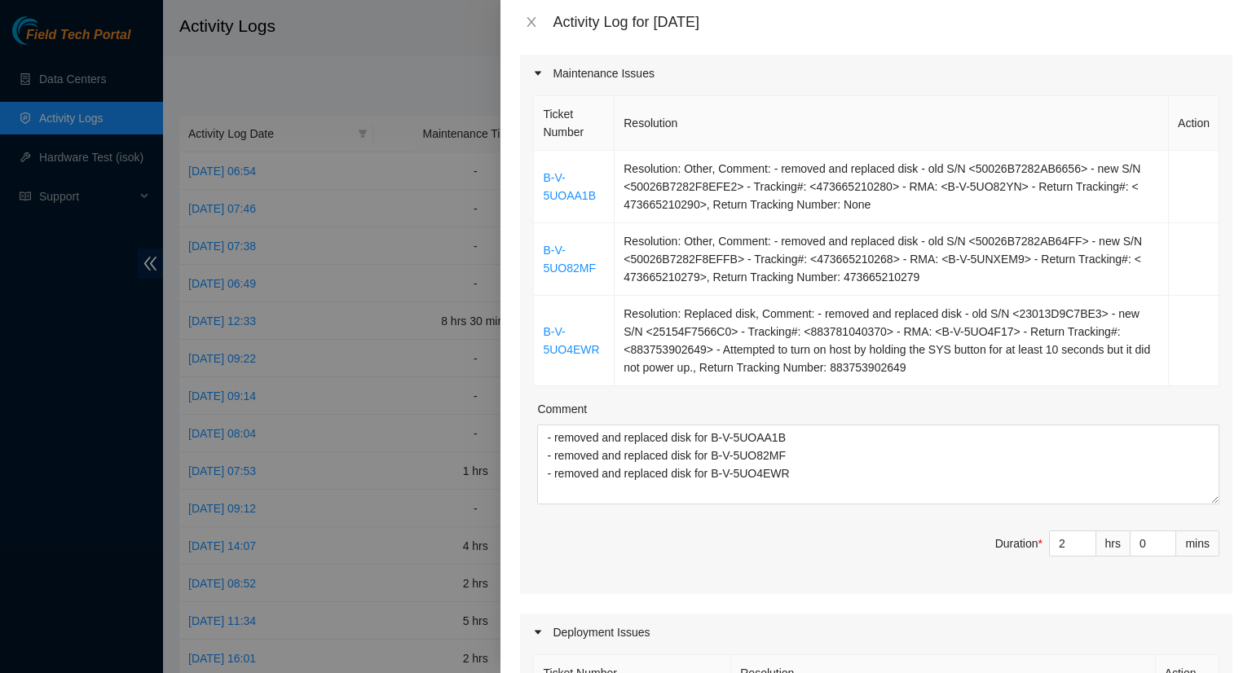
scroll to position [0, 0]
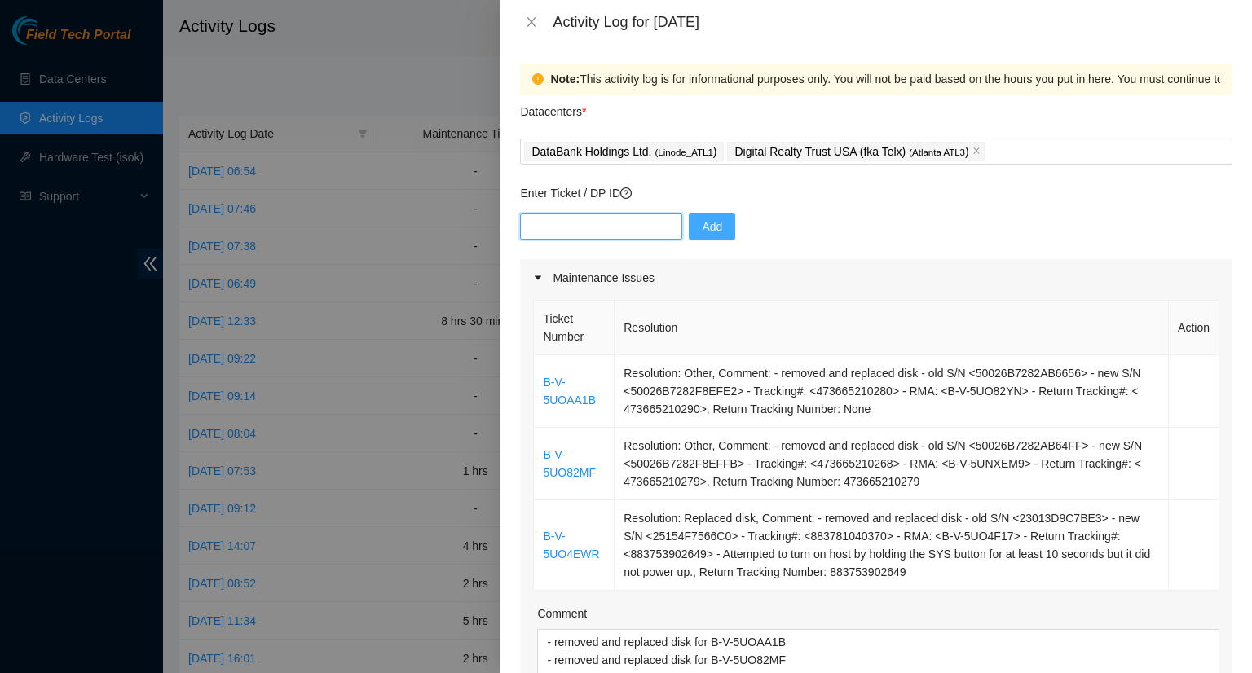
click at [564, 222] on input "text" at bounding box center [601, 226] width 162 height 26
click at [702, 231] on span "Add" at bounding box center [712, 227] width 20 height 18
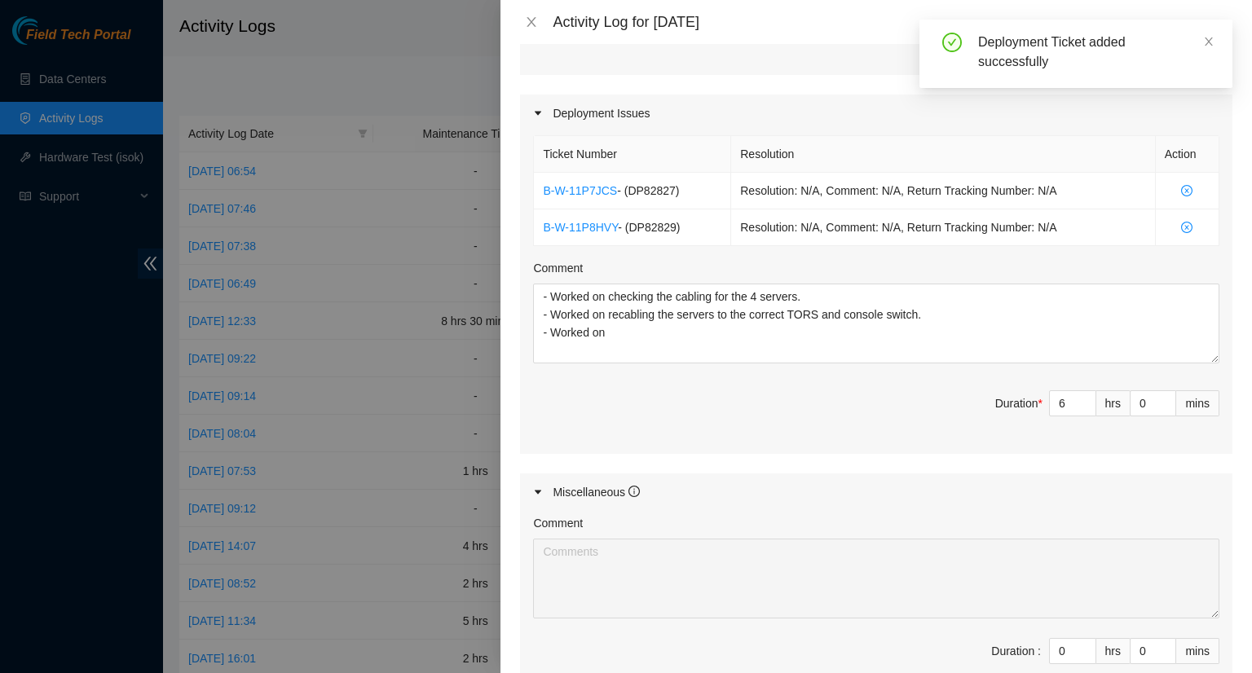
scroll to position [733, 0]
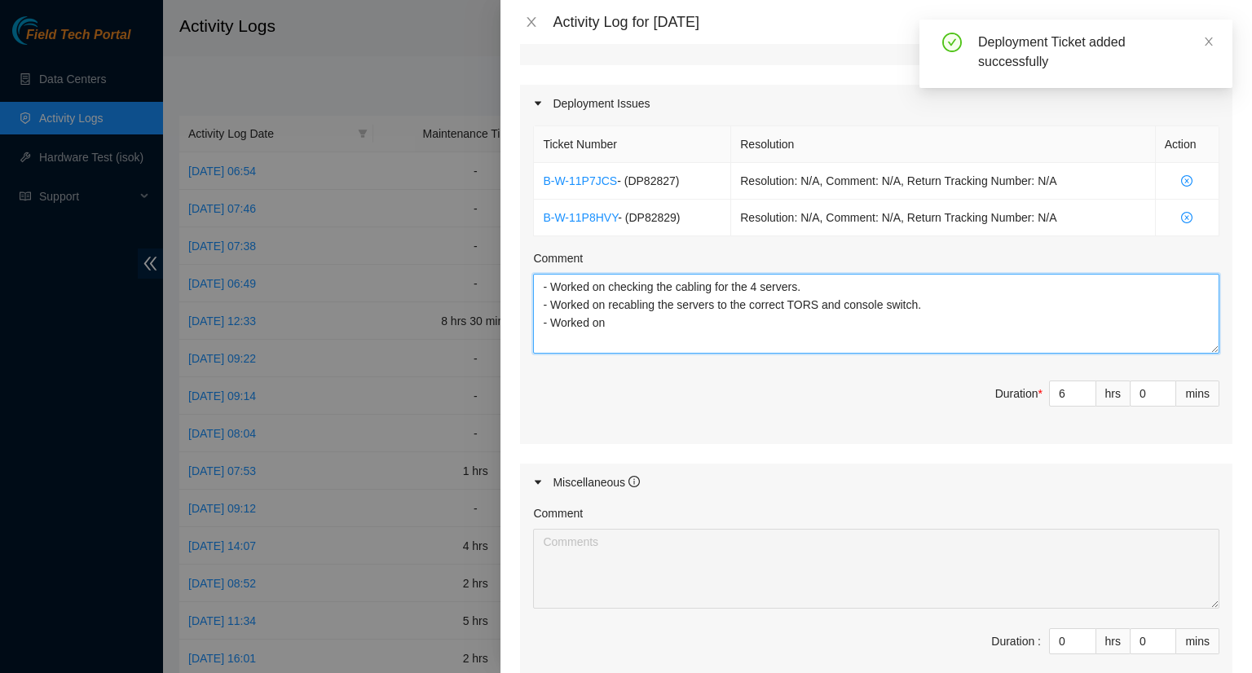
click at [631, 327] on textarea "- Worked on checking the cabling for the 4 servers. - Worked on recabling the s…" at bounding box center [876, 314] width 686 height 80
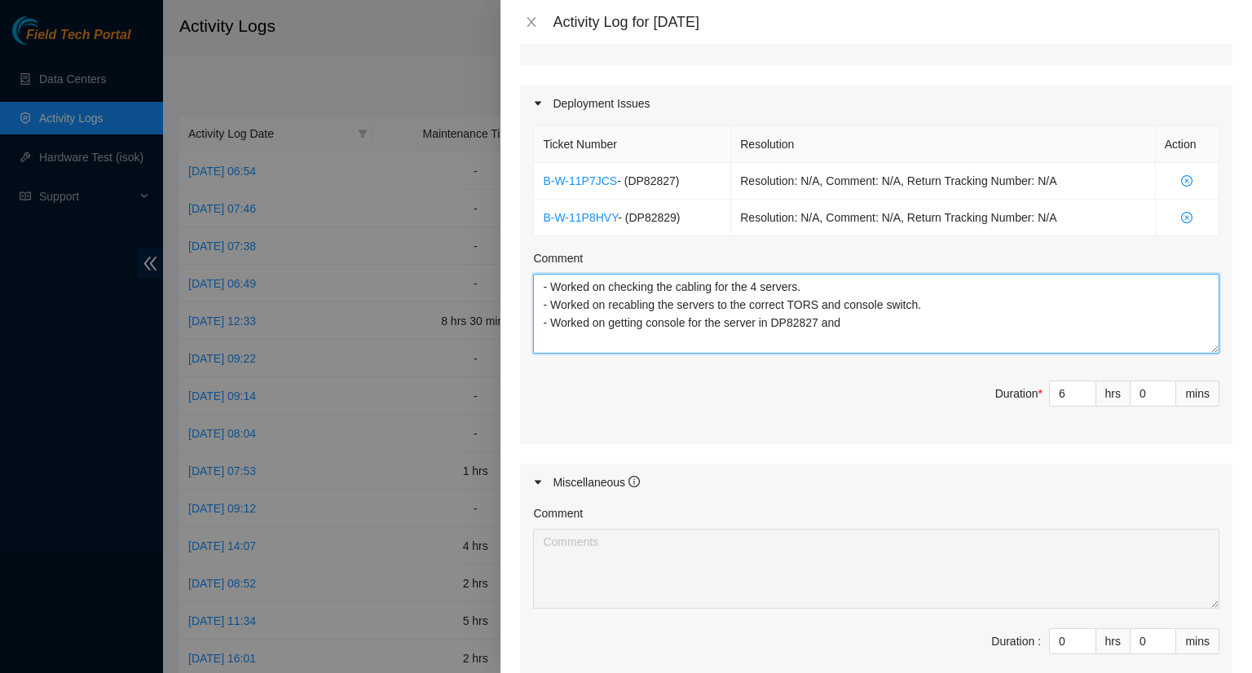
click at [815, 287] on textarea "- Worked on checking the cabling for the 4 servers. - Worked on recabling the s…" at bounding box center [876, 314] width 686 height 80
click at [862, 317] on textarea "- Worked on checking the cabling for the 4 servers in DP82829 - Worked on recab…" at bounding box center [876, 314] width 686 height 80
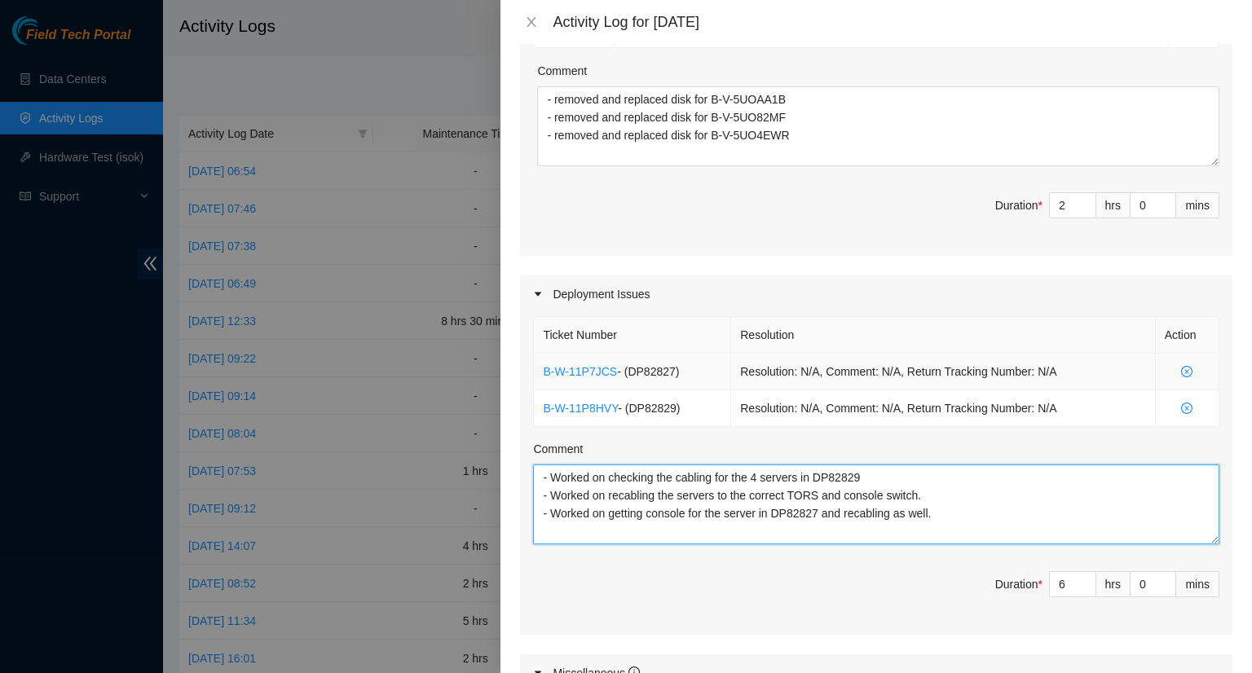
scroll to position [652, 0]
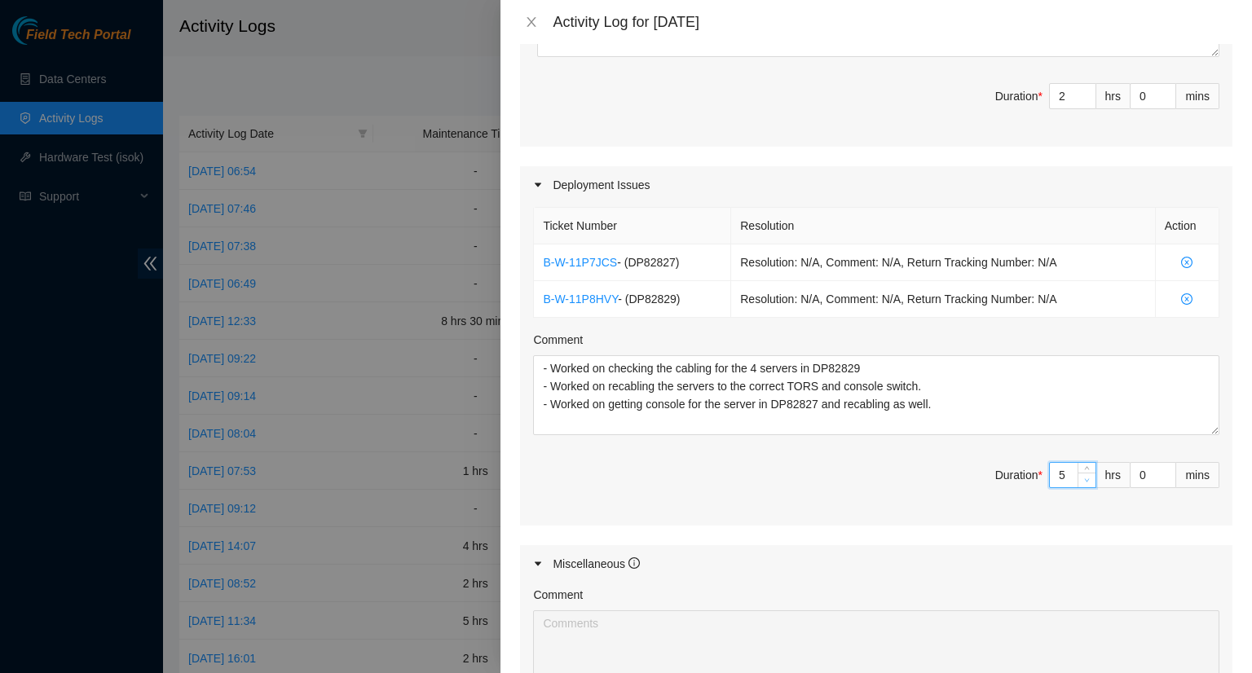
click at [1082, 482] on span "down" at bounding box center [1087, 480] width 10 height 10
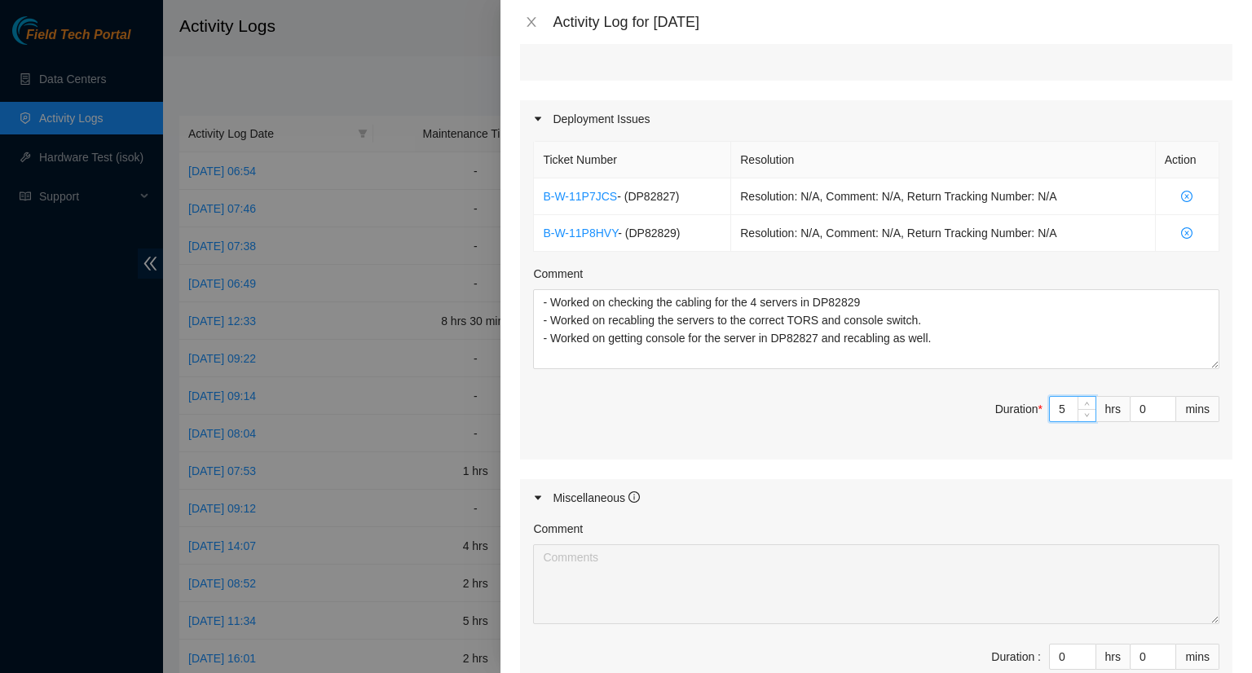
scroll to position [815, 0]
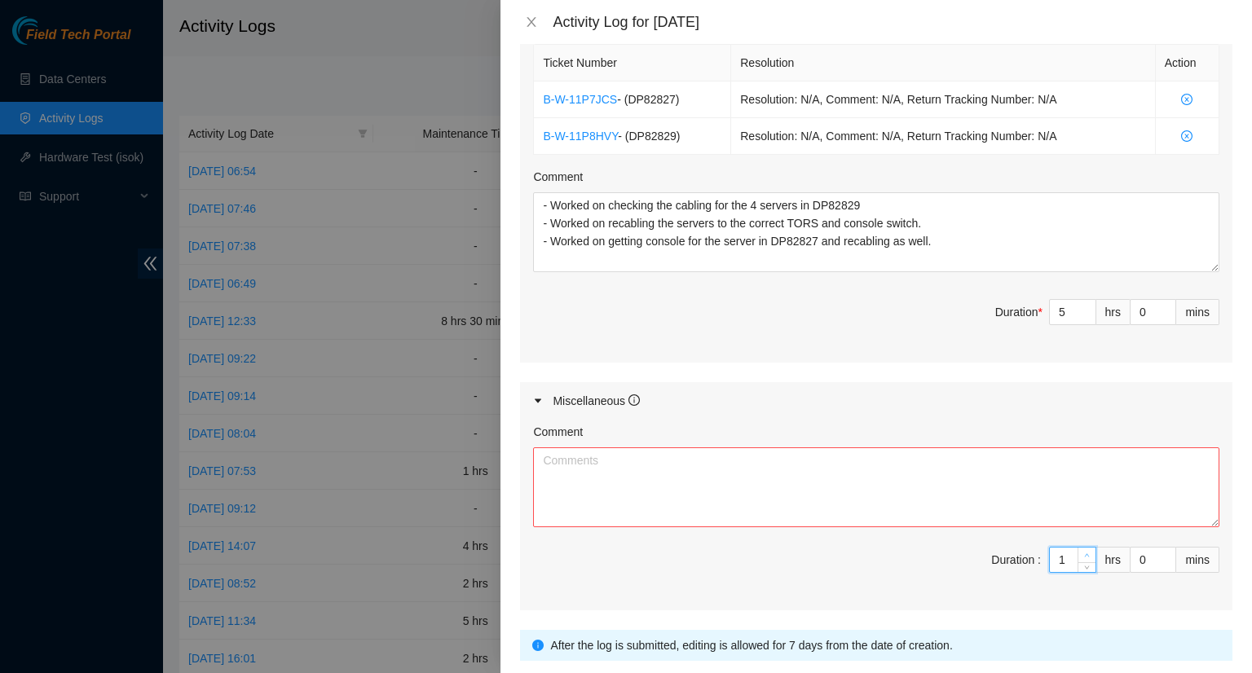
click at [1084, 552] on icon "up" at bounding box center [1087, 555] width 6 height 6
click at [797, 486] on textarea "Comment" at bounding box center [876, 487] width 686 height 80
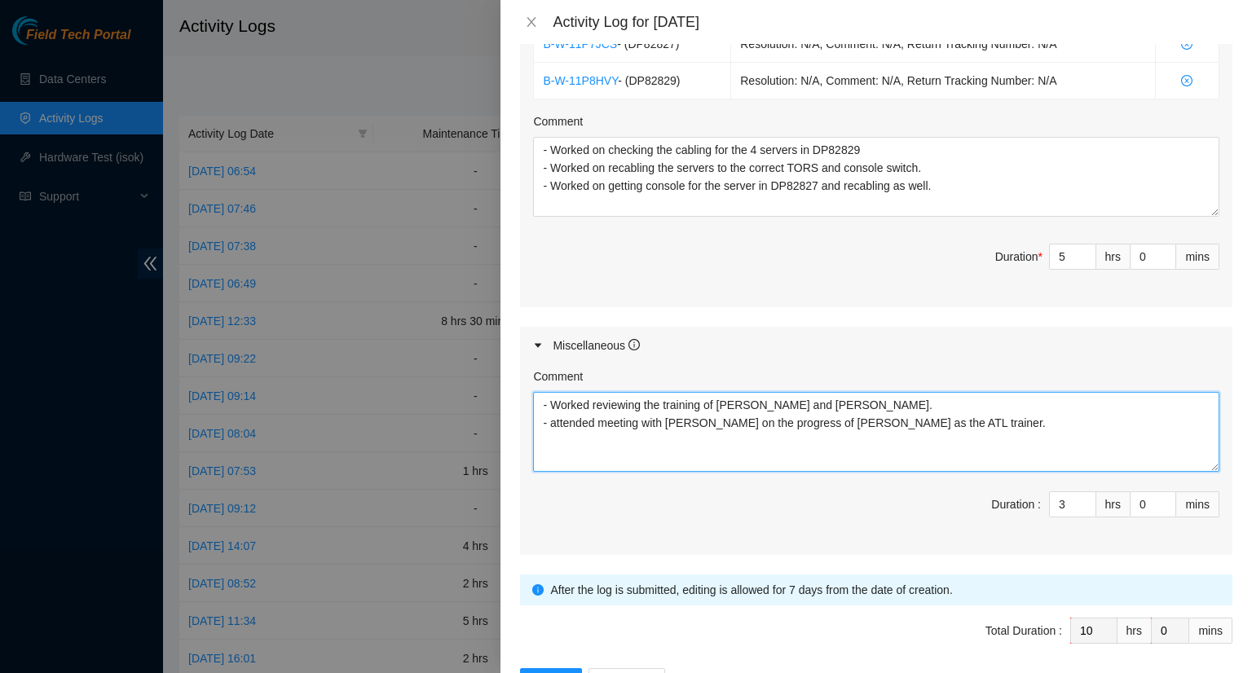
scroll to position [925, 0]
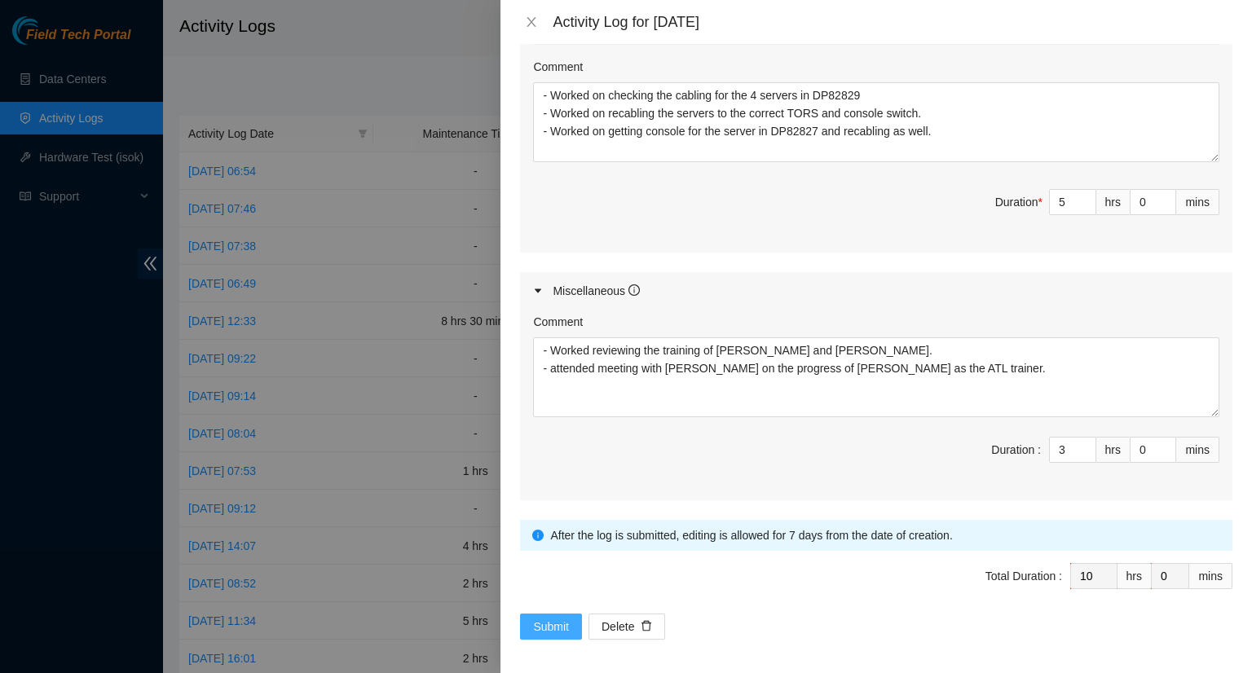
click at [548, 623] on span "Submit" at bounding box center [551, 627] width 36 height 18
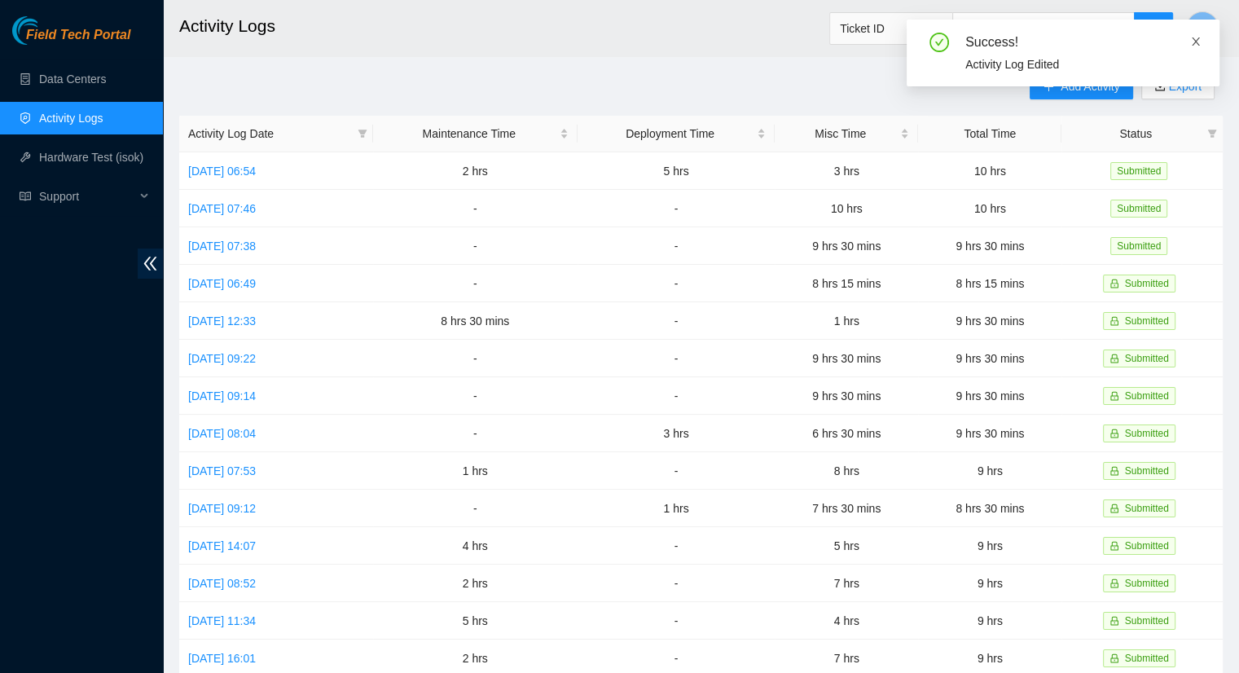
click at [1196, 42] on icon "close" at bounding box center [1196, 41] width 8 height 8
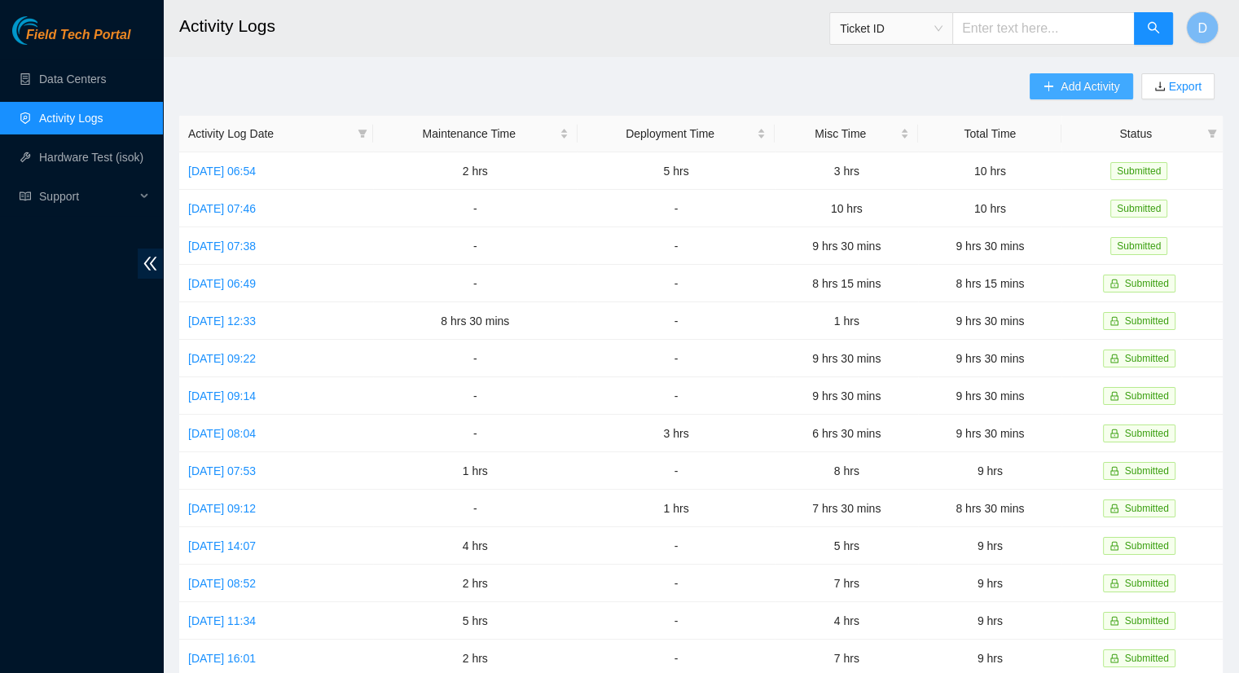
click at [1066, 81] on span "Add Activity" at bounding box center [1090, 86] width 59 height 18
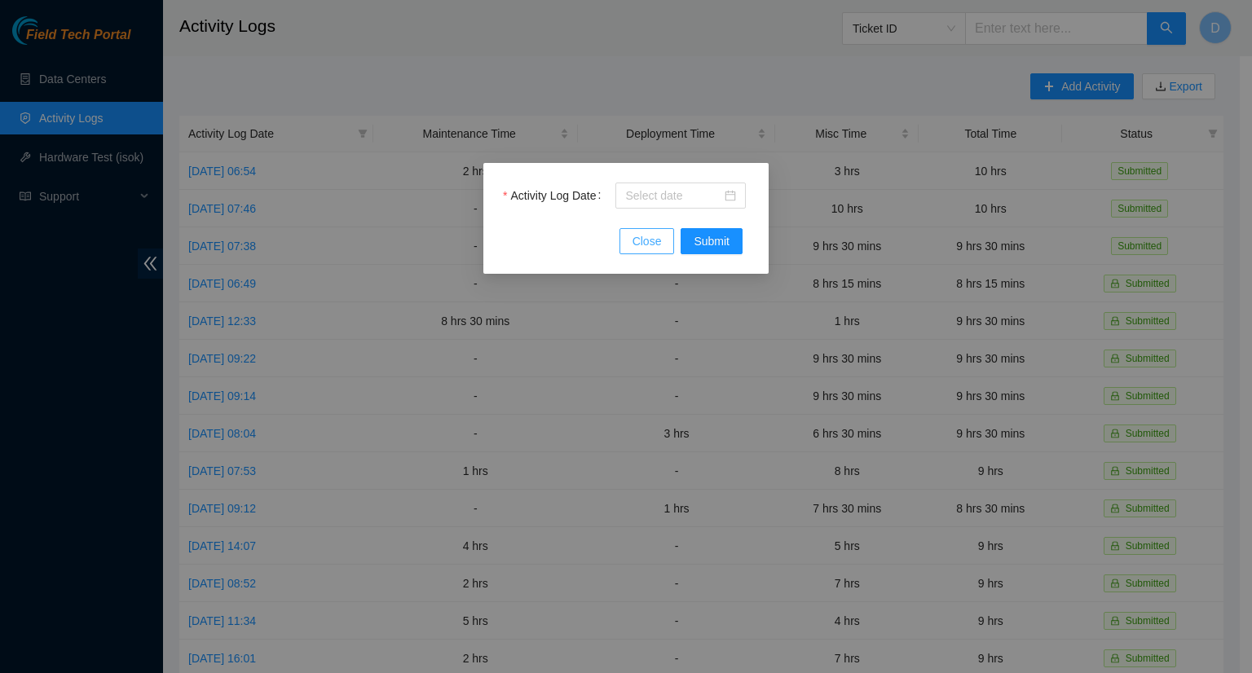
click at [655, 245] on span "Close" at bounding box center [646, 241] width 29 height 18
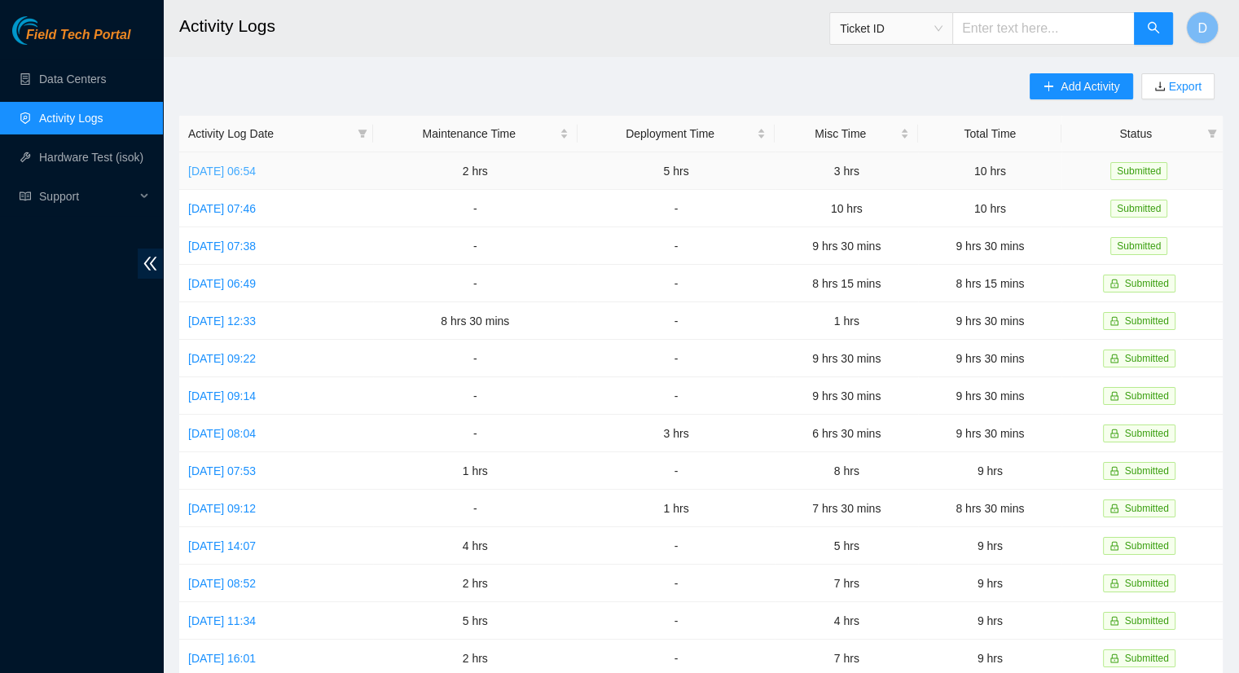
click at [248, 168] on link "[DATE] 06:54" at bounding box center [222, 171] width 68 height 13
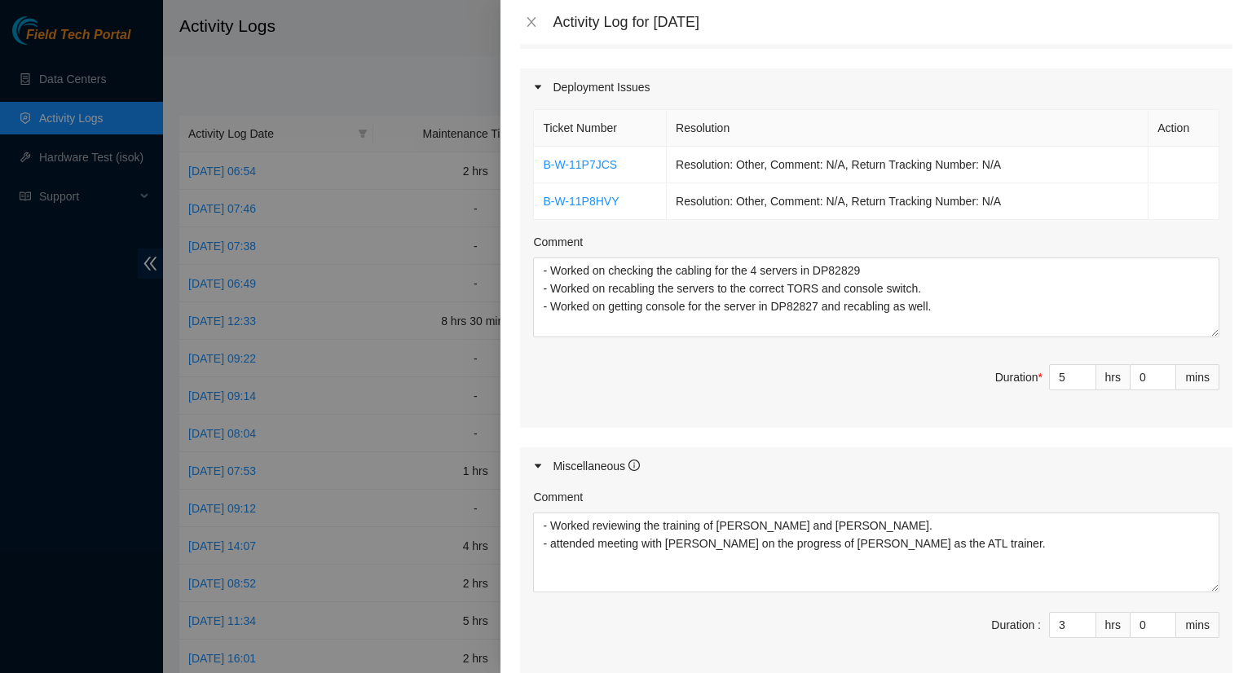
scroll to position [815, 0]
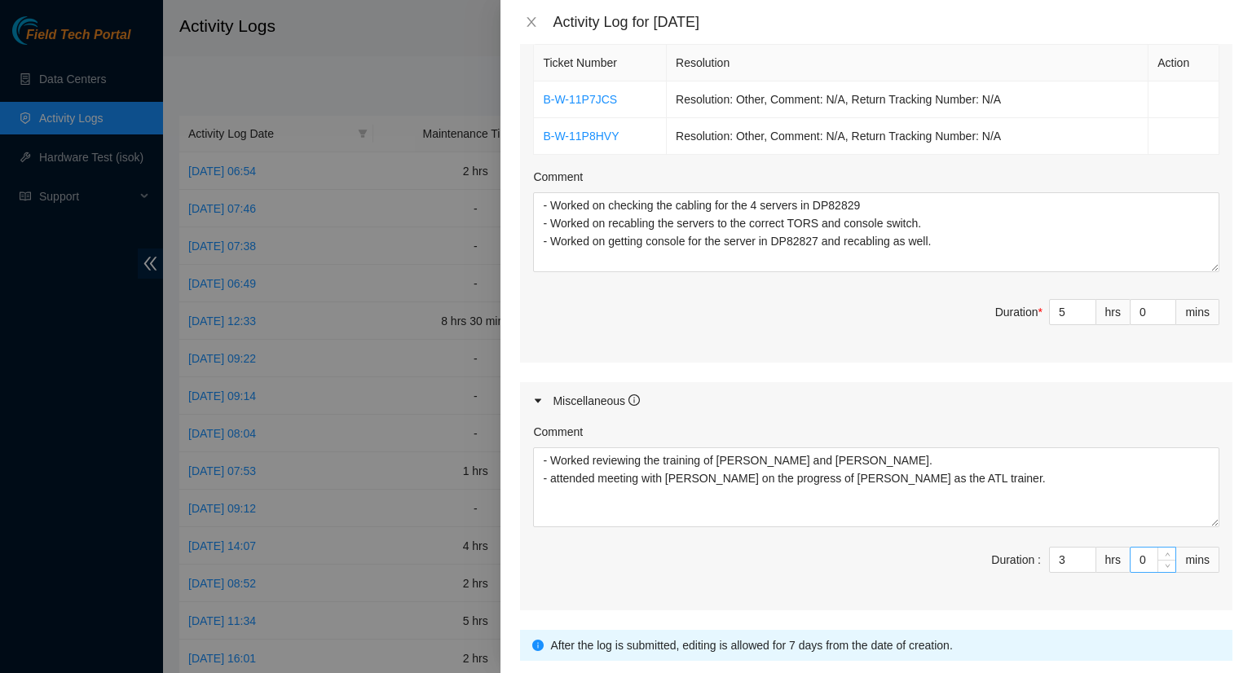
click at [1133, 559] on input "0" at bounding box center [1152, 560] width 45 height 24
drag, startPoint x: 1133, startPoint y: 559, endPoint x: 1147, endPoint y: 569, distance: 17.0
click at [1134, 556] on input "0" at bounding box center [1152, 560] width 45 height 24
click at [885, 587] on span "Duration : 3 hrs 30 mins" at bounding box center [876, 570] width 686 height 46
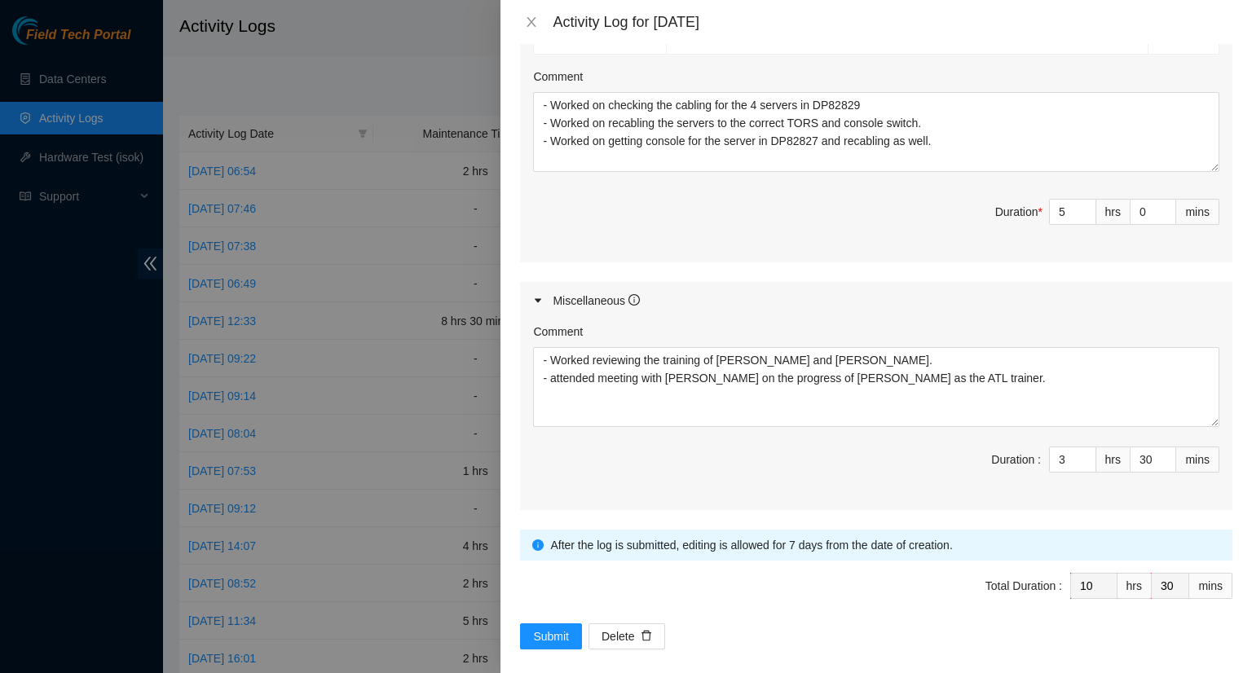
scroll to position [925, 0]
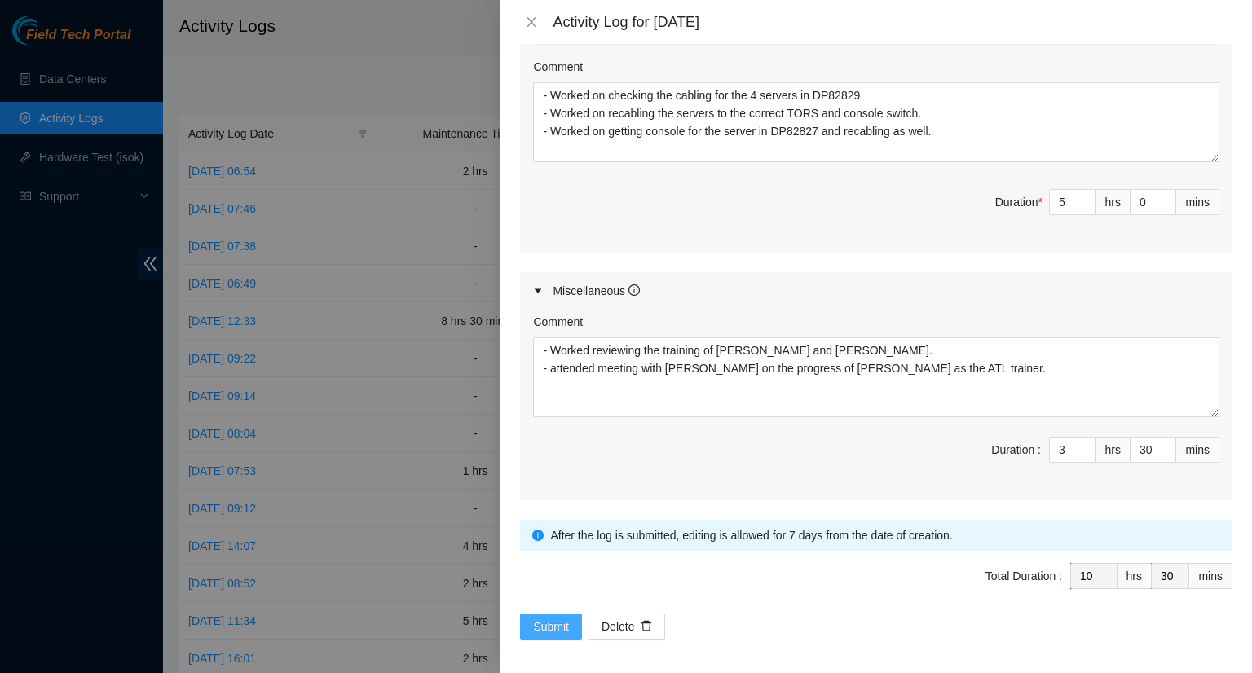
click at [543, 618] on span "Submit" at bounding box center [551, 627] width 36 height 18
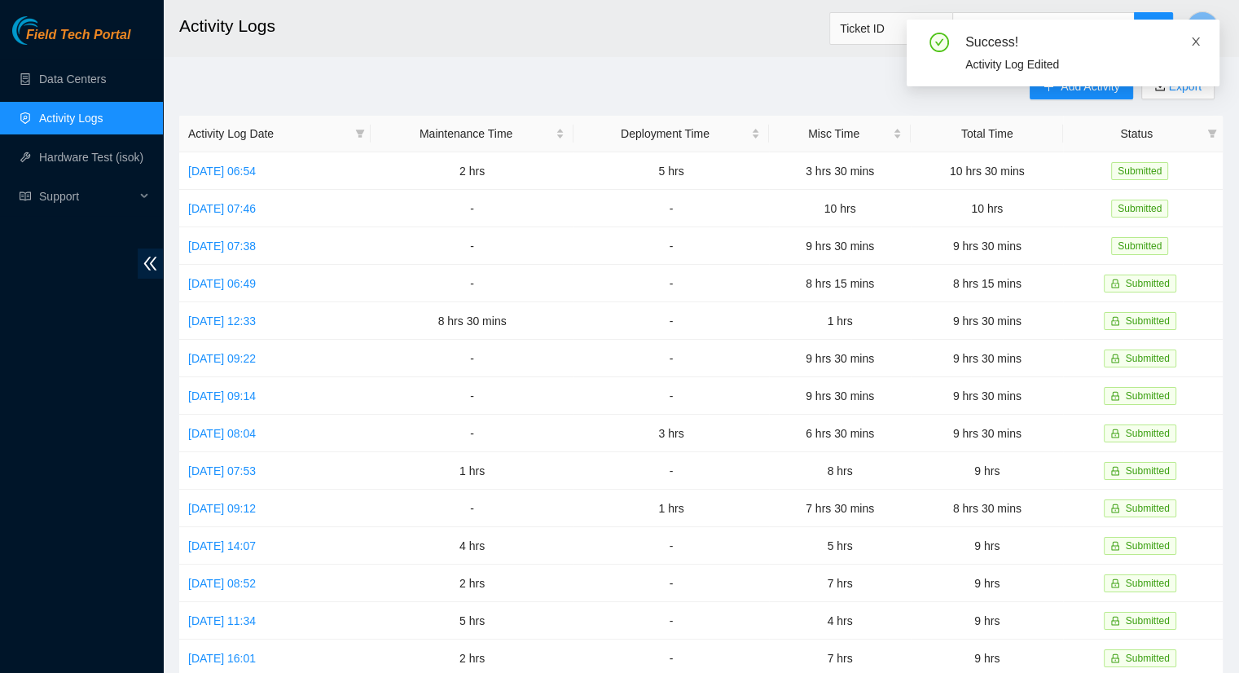
click at [1199, 41] on icon "close" at bounding box center [1195, 41] width 11 height 11
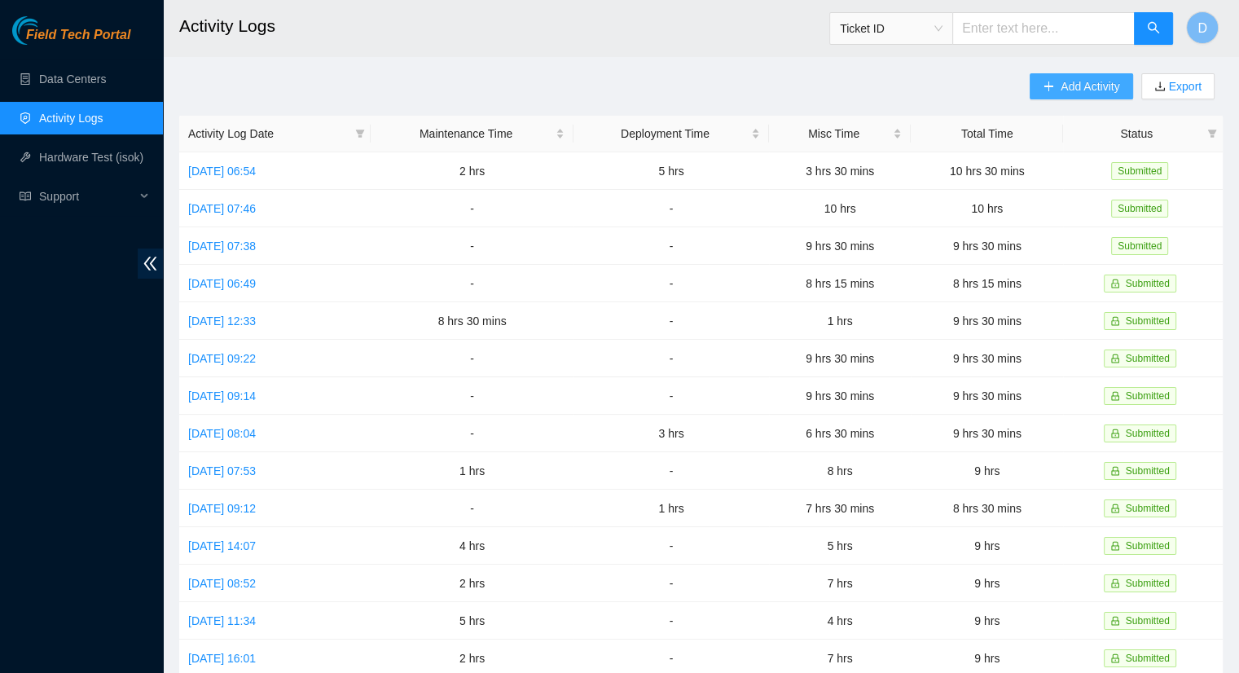
click at [1058, 80] on button "Add Activity" at bounding box center [1081, 86] width 103 height 26
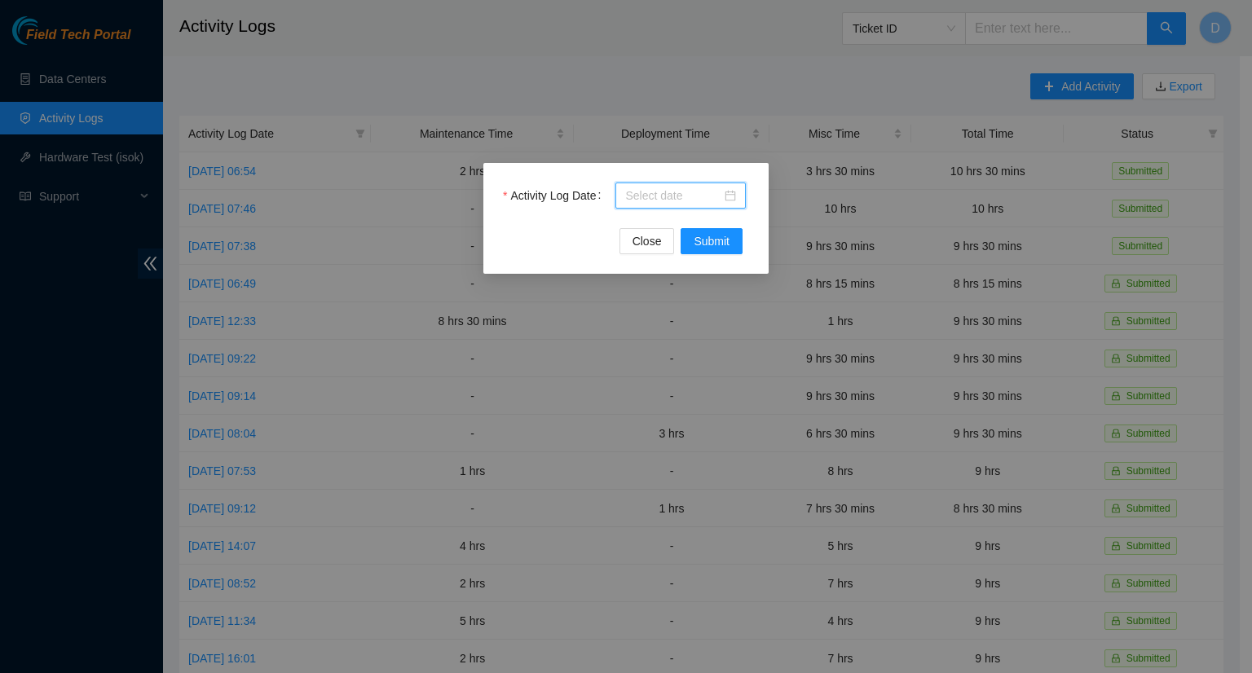
click at [671, 202] on input "Activity Log Date" at bounding box center [673, 196] width 96 height 18
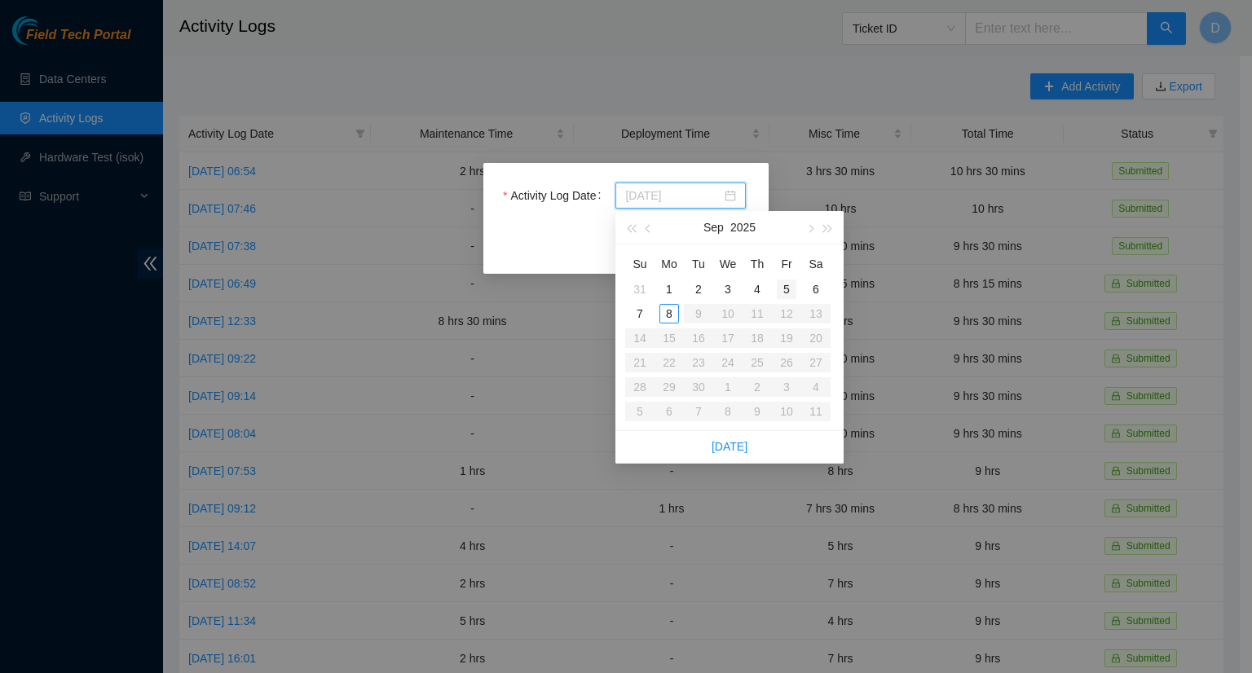
click at [790, 288] on div "5" at bounding box center [787, 289] width 20 height 20
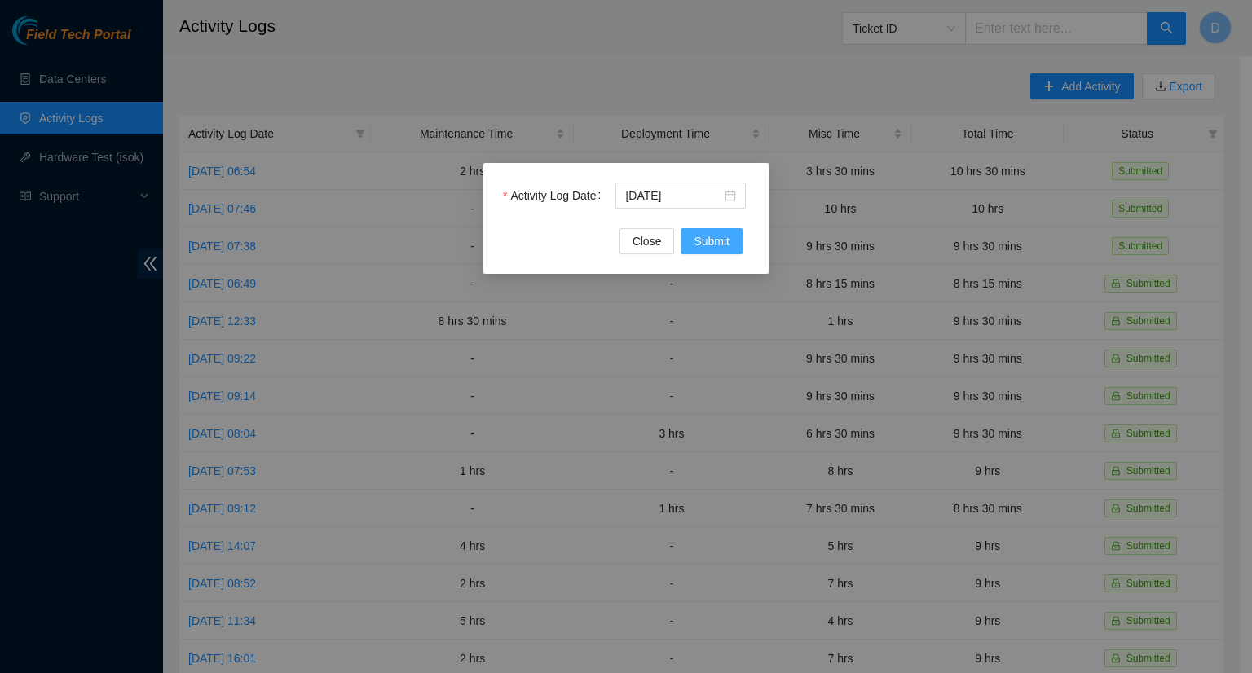
drag, startPoint x: 720, startPoint y: 242, endPoint x: 737, endPoint y: 249, distance: 17.6
click at [720, 241] on span "Submit" at bounding box center [711, 241] width 36 height 18
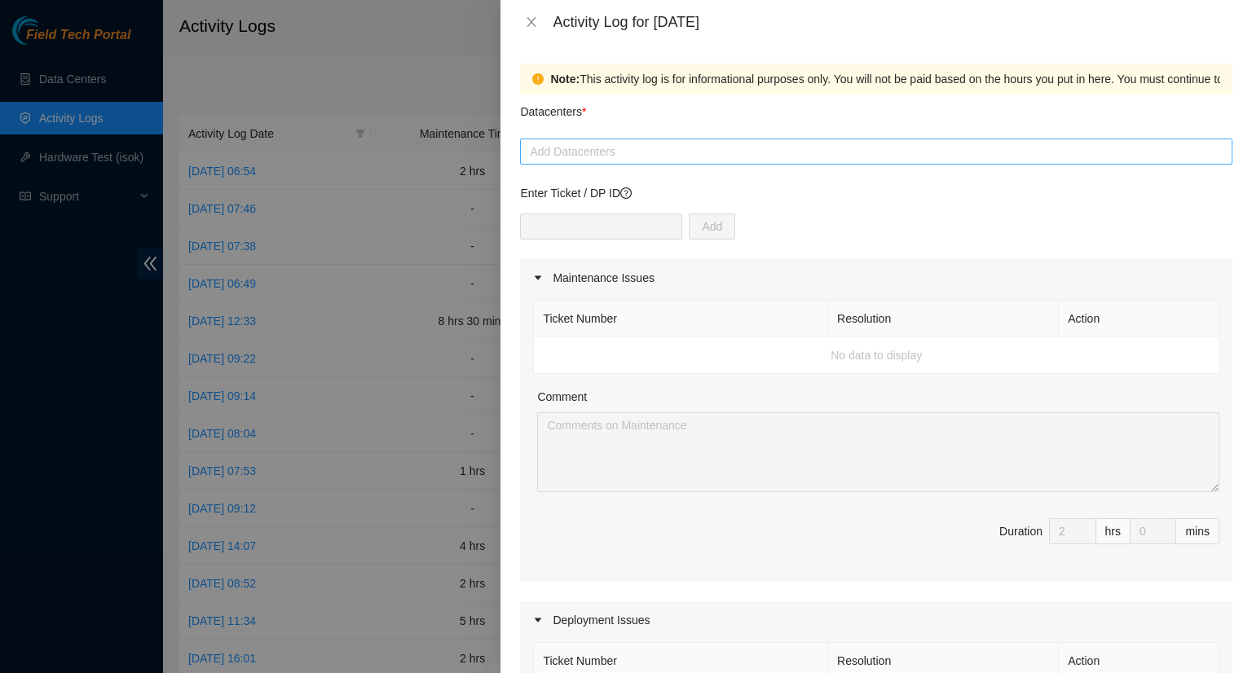
click at [645, 152] on div at bounding box center [876, 152] width 704 height 20
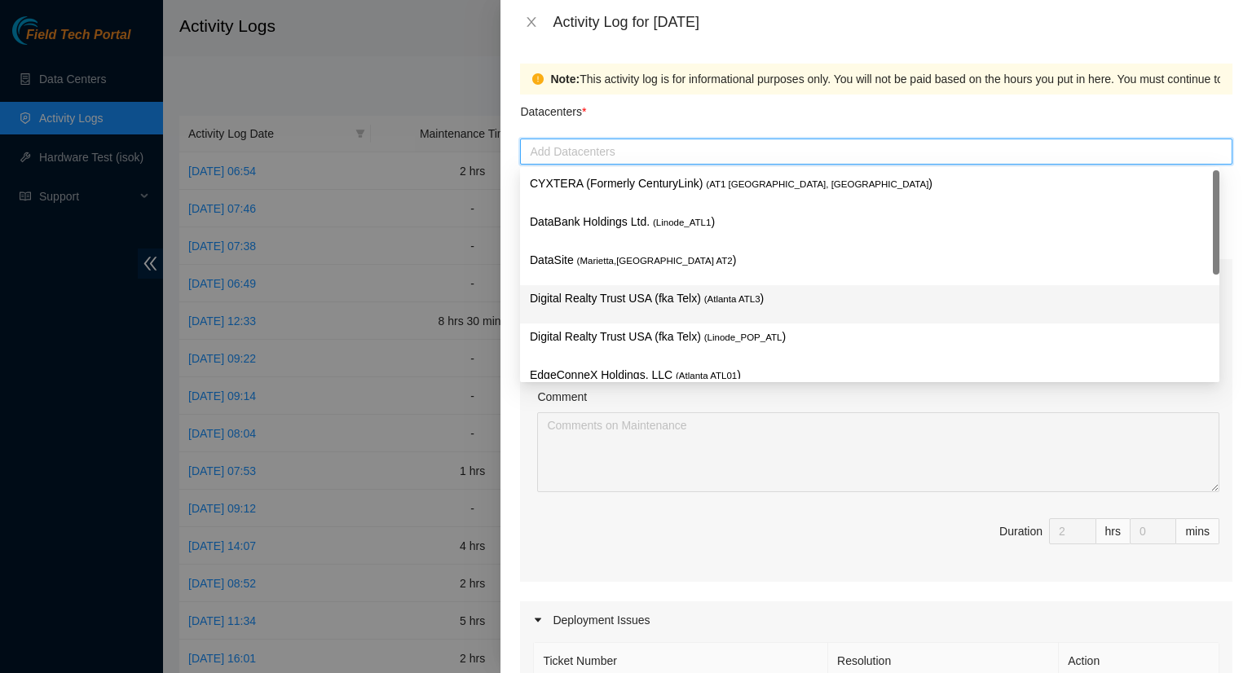
click at [643, 294] on p "Digital Realty Trust USA (fka Telx) ( [GEOGRAPHIC_DATA] ATL3 )" at bounding box center [870, 298] width 680 height 19
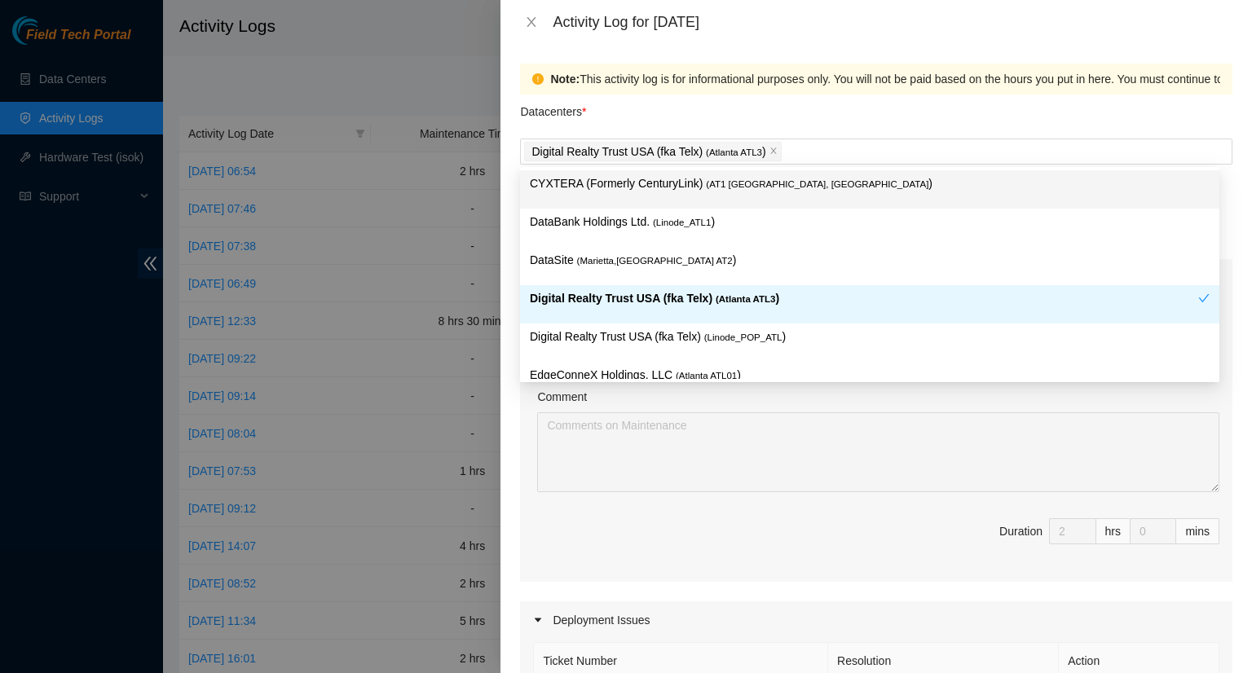
click at [990, 117] on div "Datacenters *" at bounding box center [876, 117] width 712 height 44
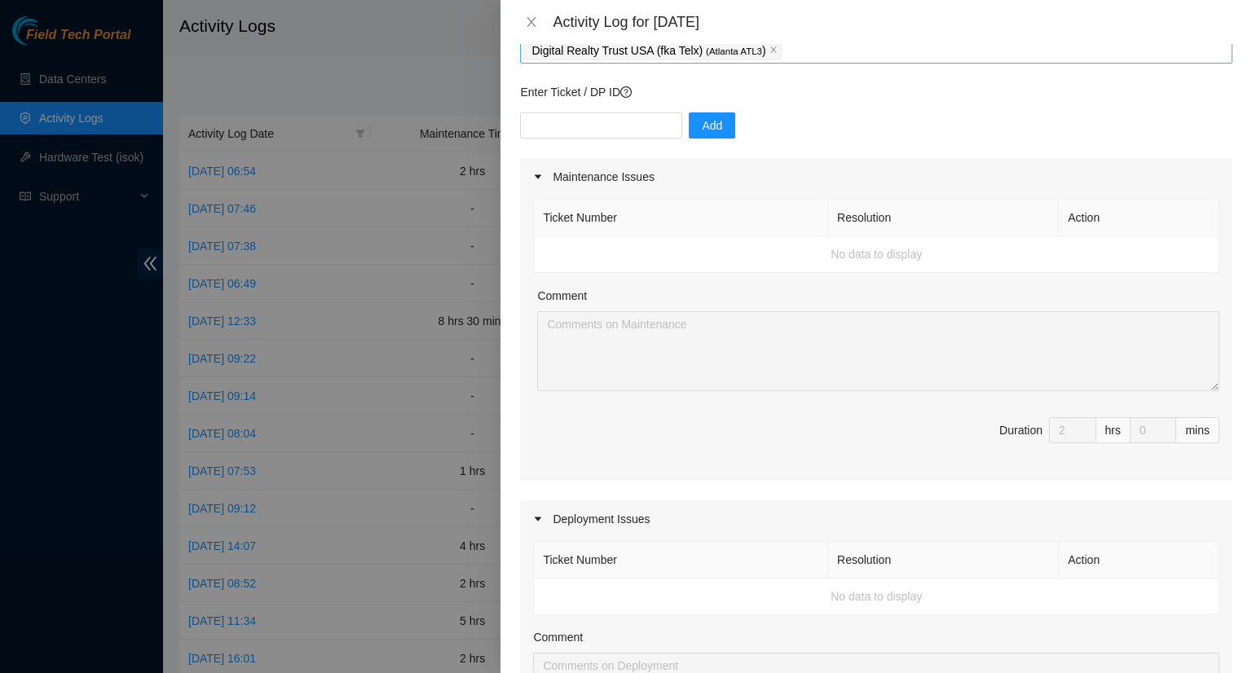
scroll to position [0, 0]
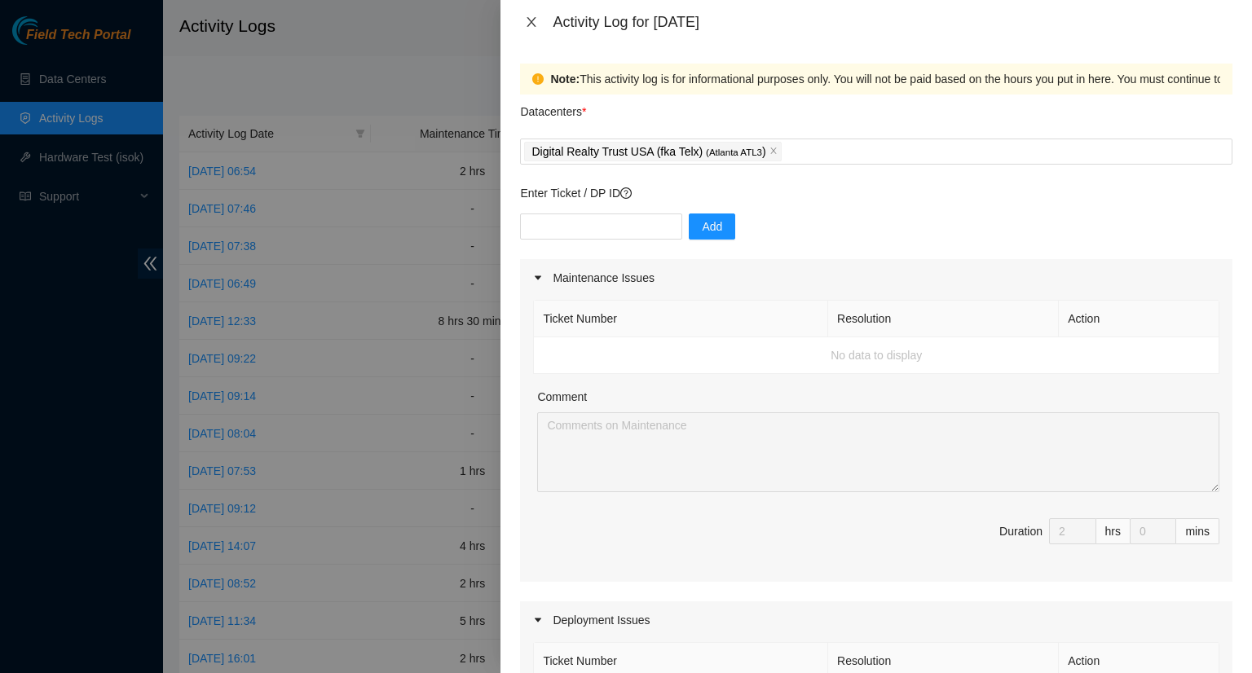
click at [528, 20] on icon "close" at bounding box center [531, 21] width 13 height 13
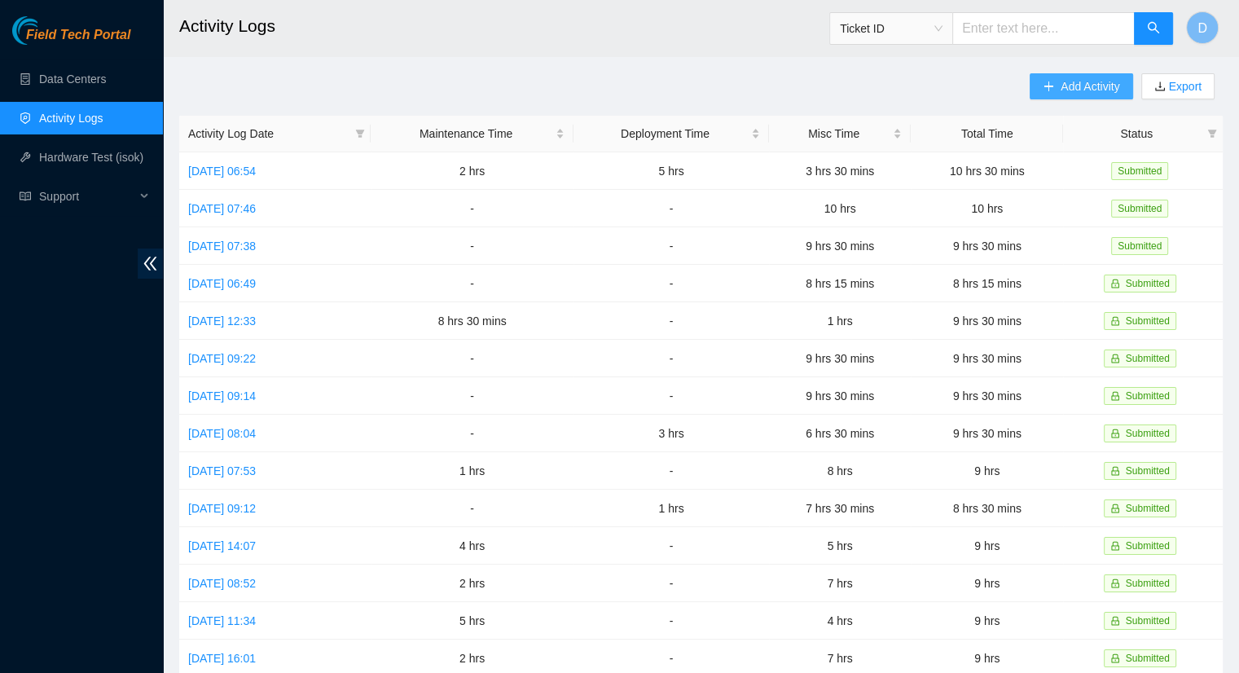
click at [1048, 81] on button "Add Activity" at bounding box center [1081, 86] width 103 height 26
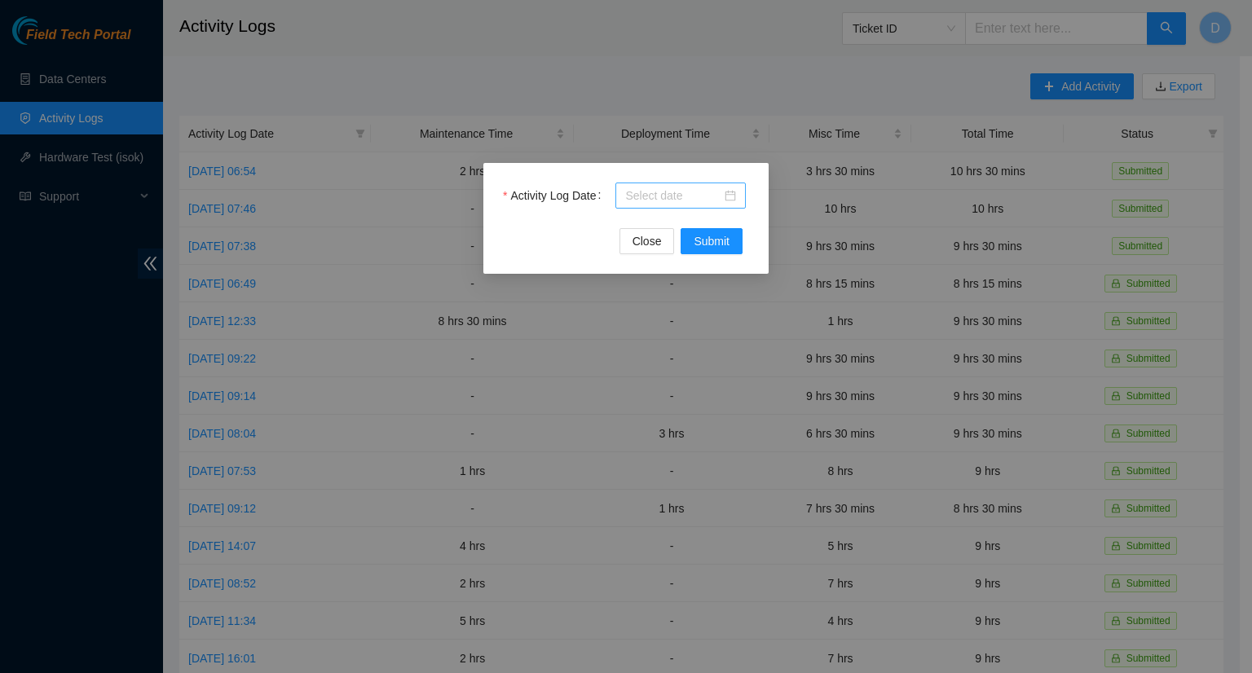
click at [682, 202] on input "Activity Log Date" at bounding box center [673, 196] width 96 height 18
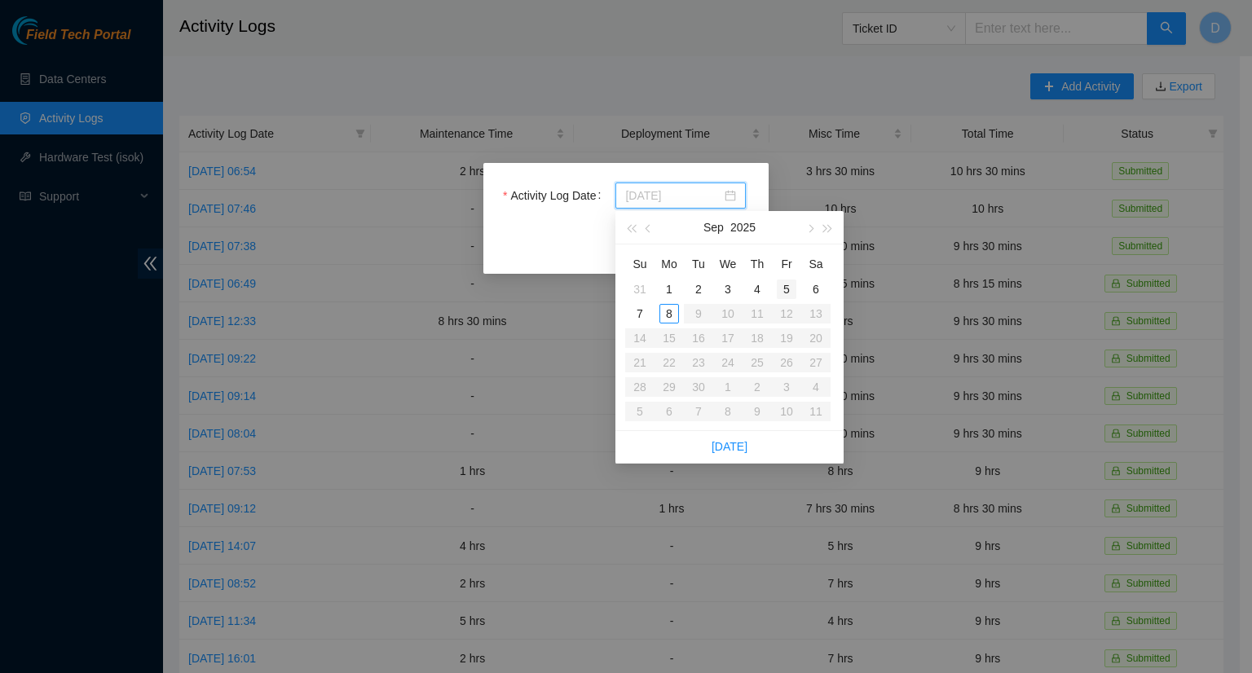
click at [788, 284] on div "5" at bounding box center [787, 289] width 20 height 20
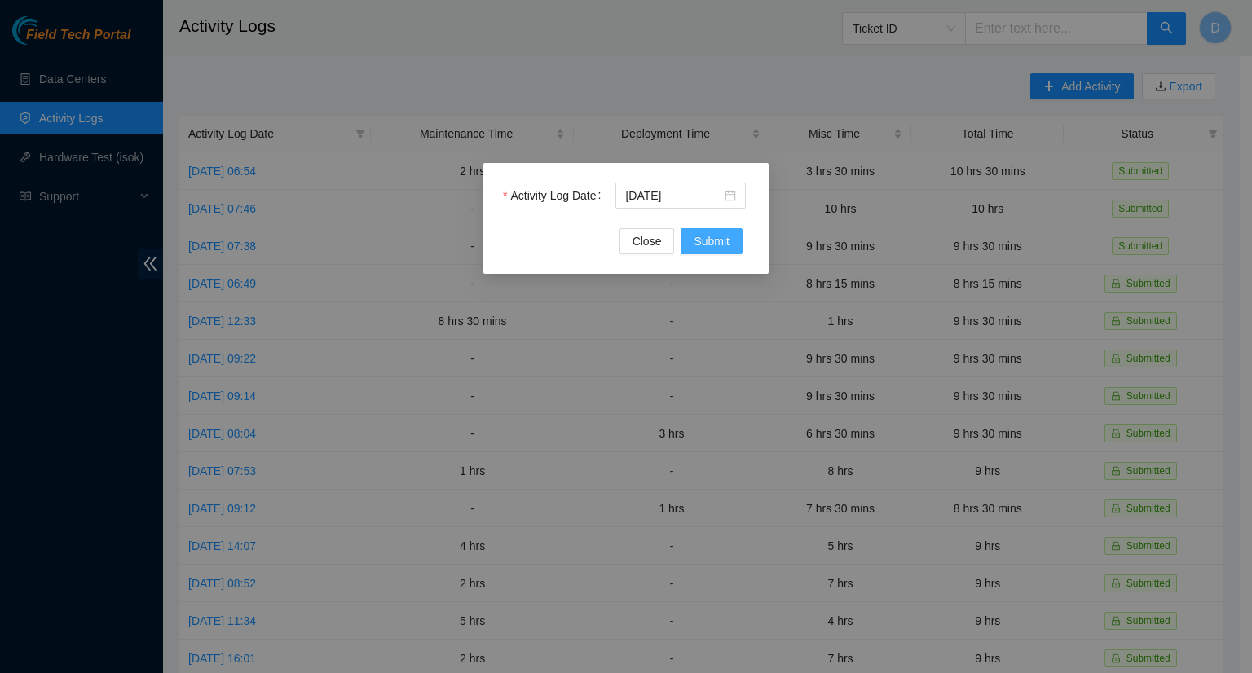
click at [721, 251] on button "Submit" at bounding box center [711, 241] width 62 height 26
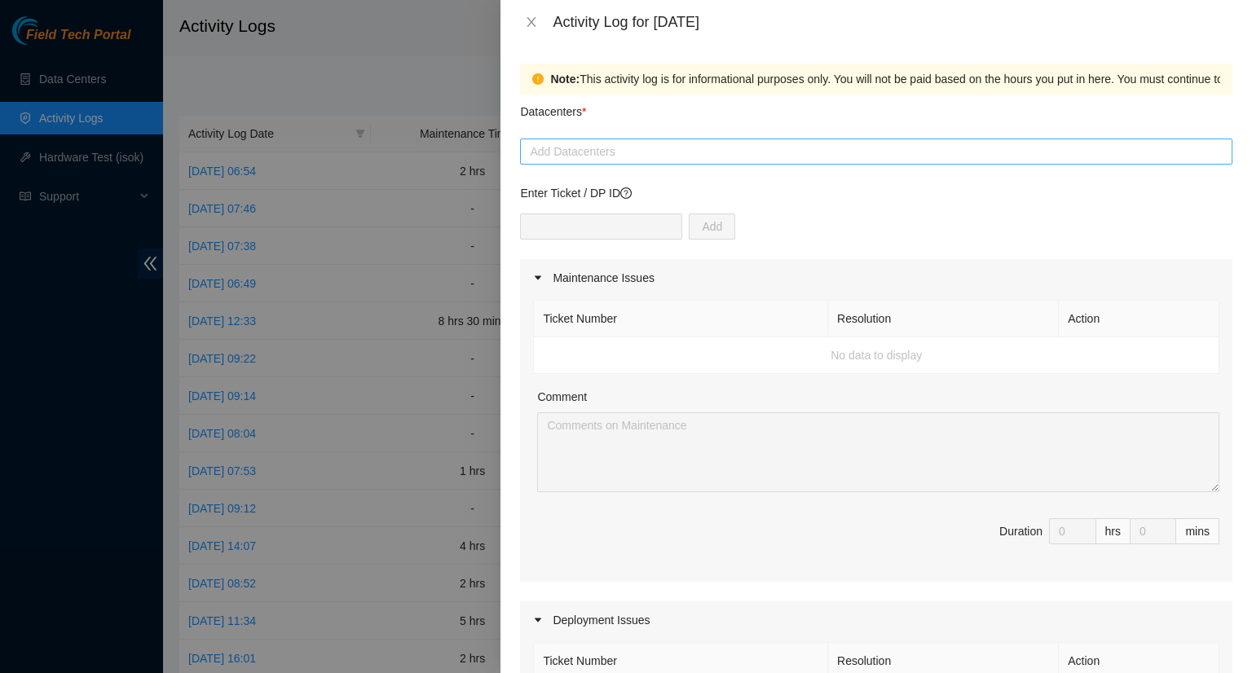
click at [653, 151] on div at bounding box center [876, 152] width 704 height 20
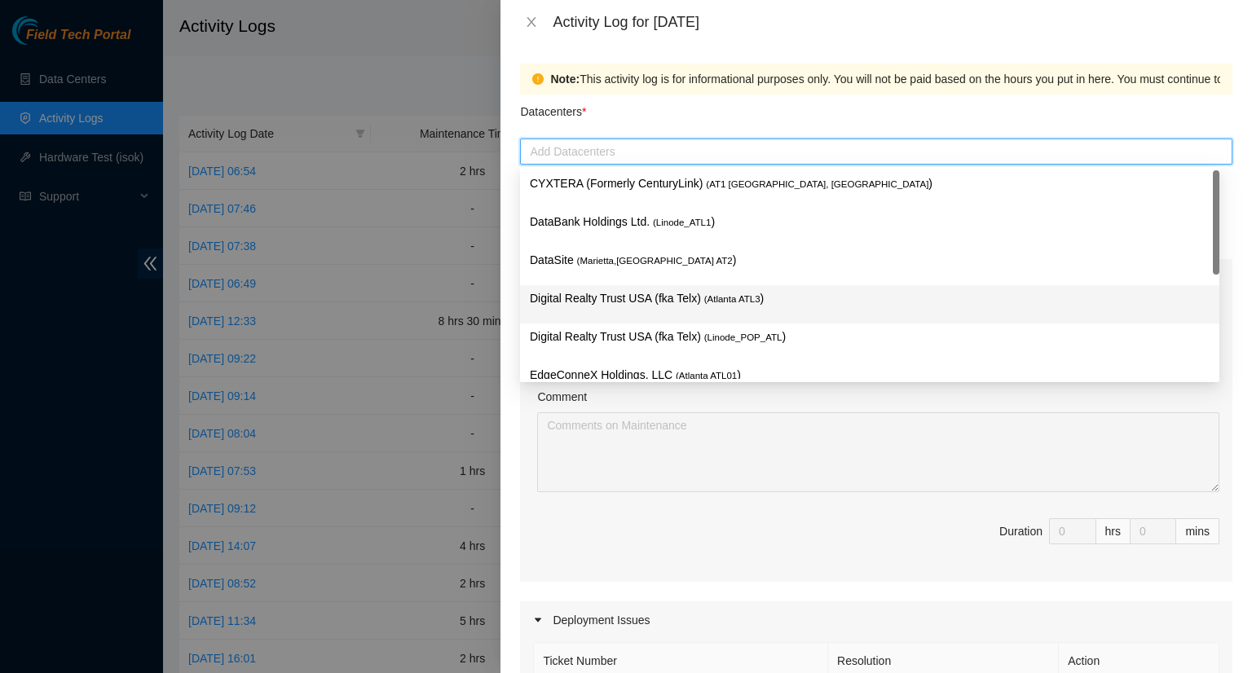
click at [624, 297] on p "Digital Realty Trust USA (fka Telx) ( [GEOGRAPHIC_DATA] ATL3 )" at bounding box center [870, 298] width 680 height 19
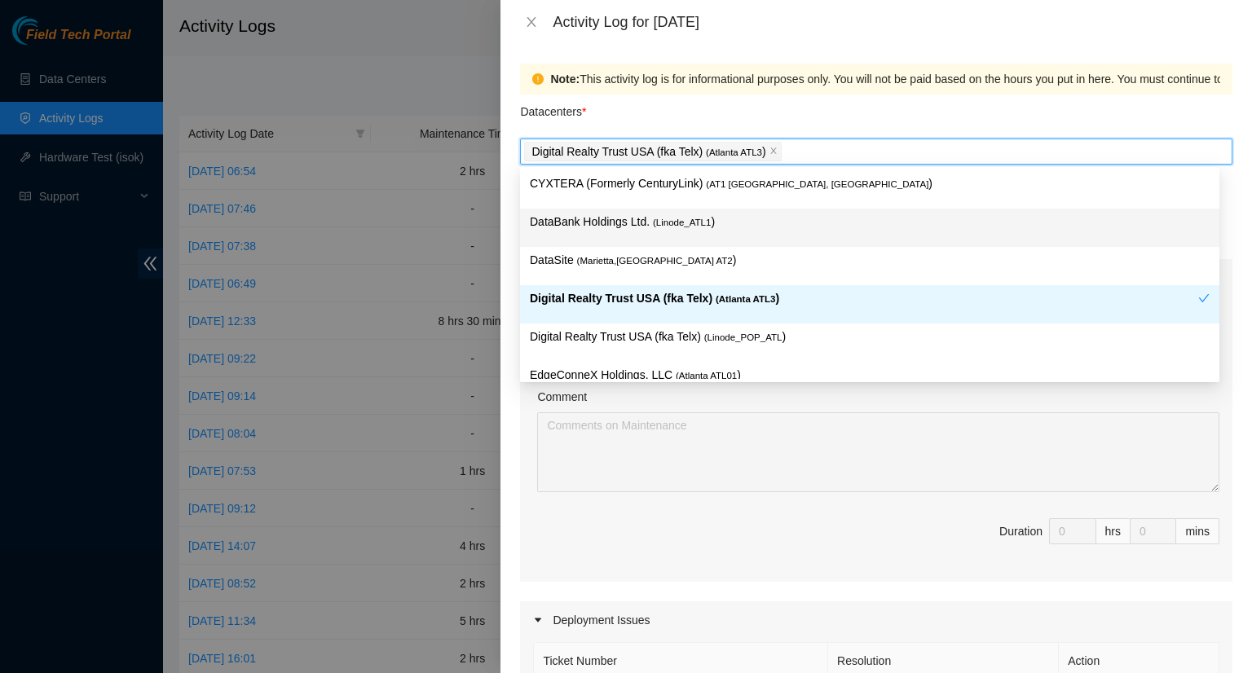
click at [1120, 112] on div "Datacenters *" at bounding box center [876, 117] width 712 height 44
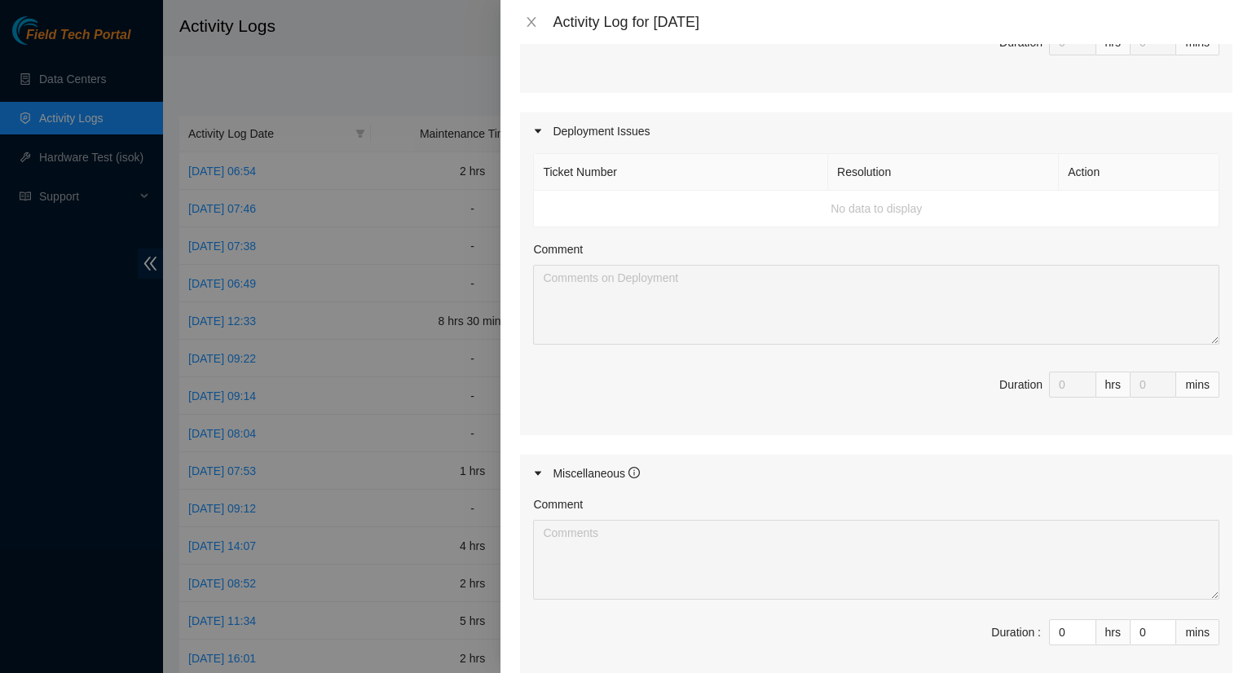
scroll to position [671, 0]
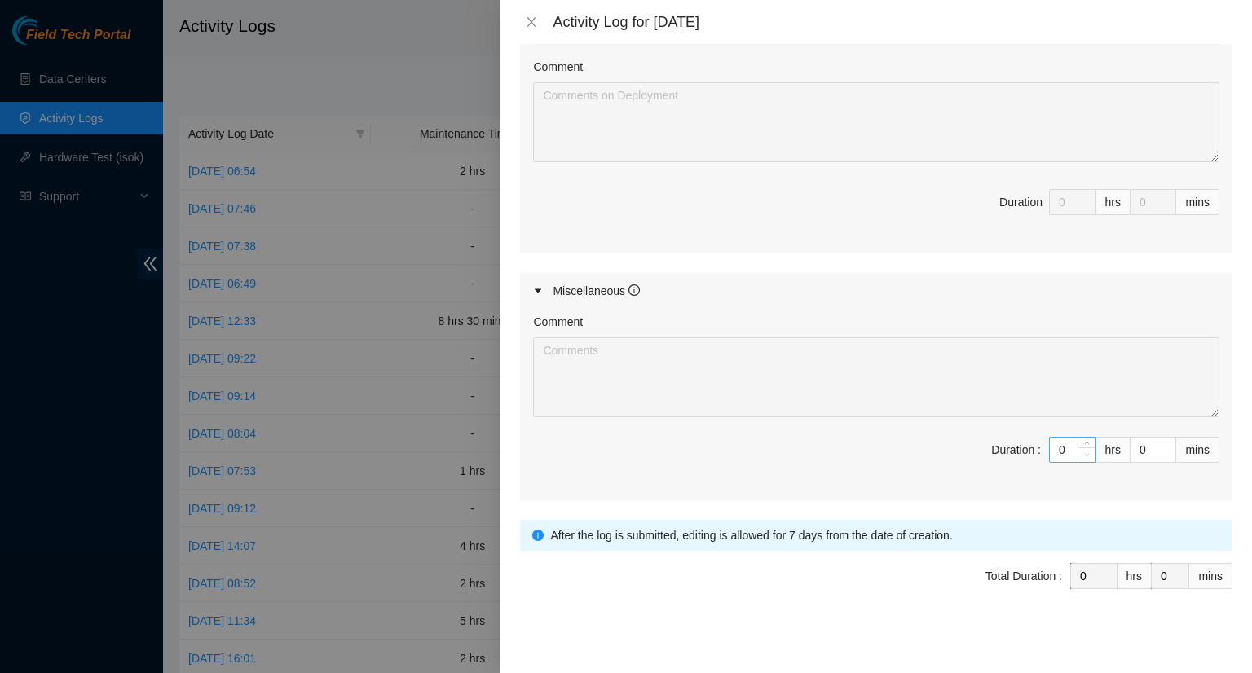
click at [1077, 447] on span "Decrease Value" at bounding box center [1086, 454] width 18 height 15
click at [1050, 448] on input "0" at bounding box center [1072, 450] width 46 height 24
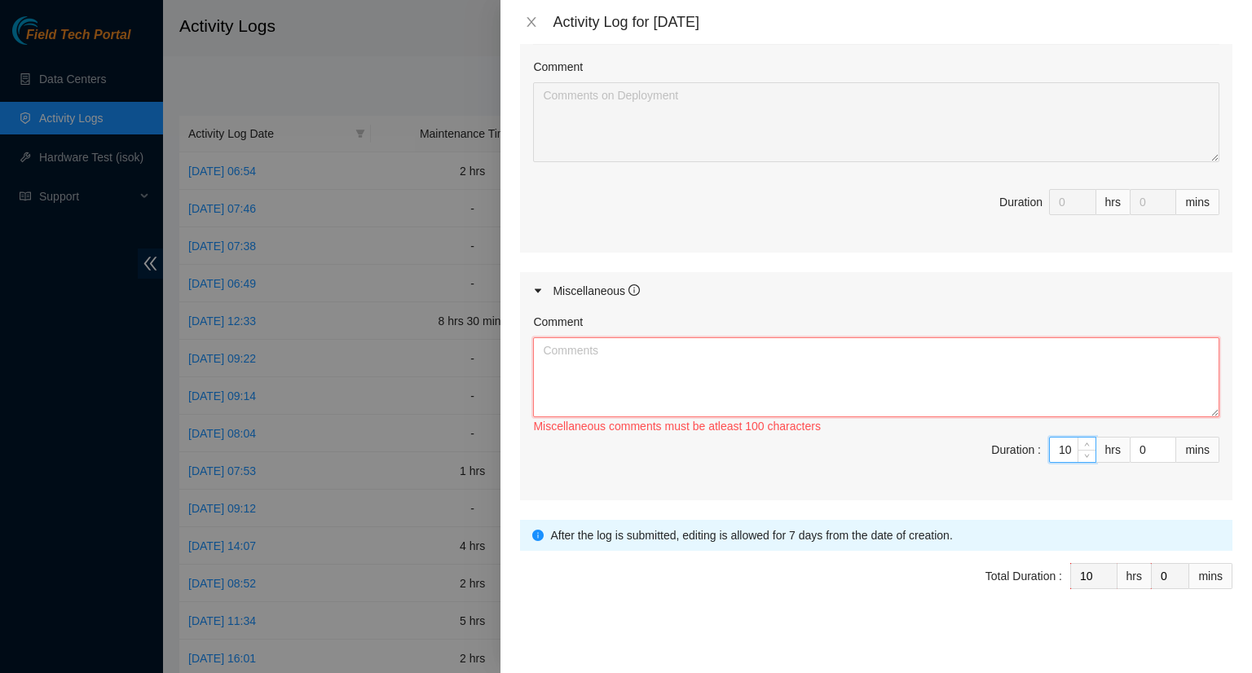
click at [623, 352] on textarea "Comment" at bounding box center [876, 377] width 686 height 80
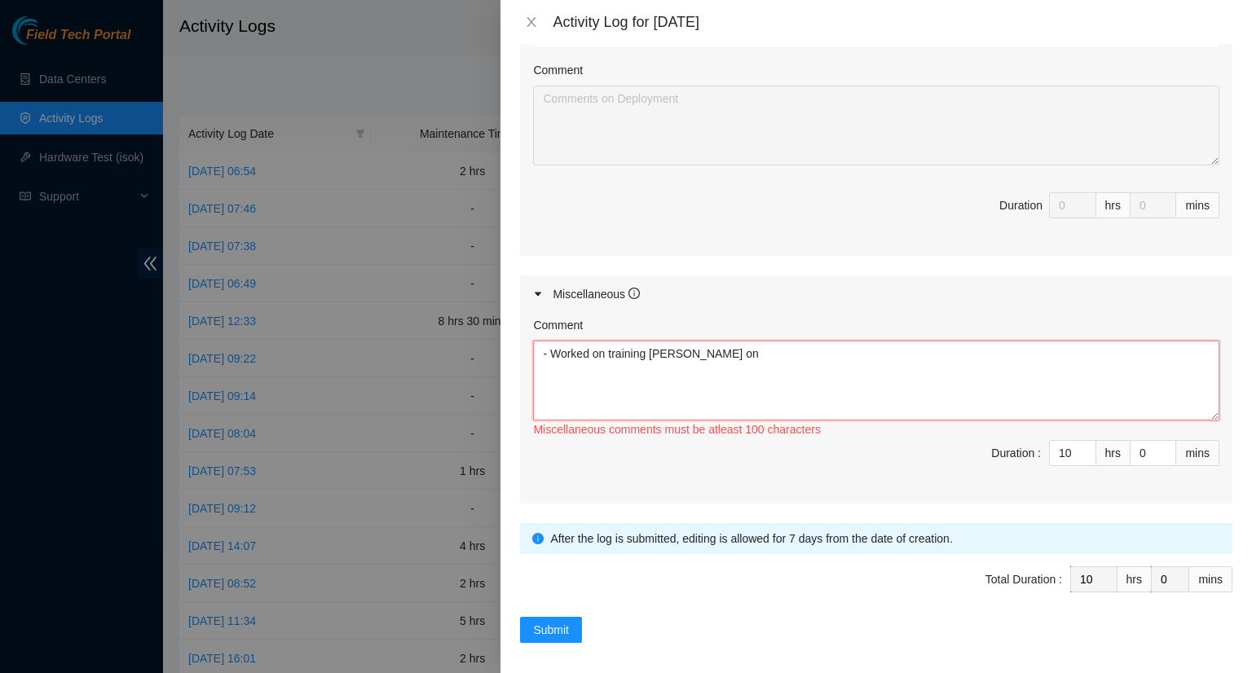
click at [750, 356] on textarea "- Worked on training [PERSON_NAME] on" at bounding box center [876, 381] width 686 height 80
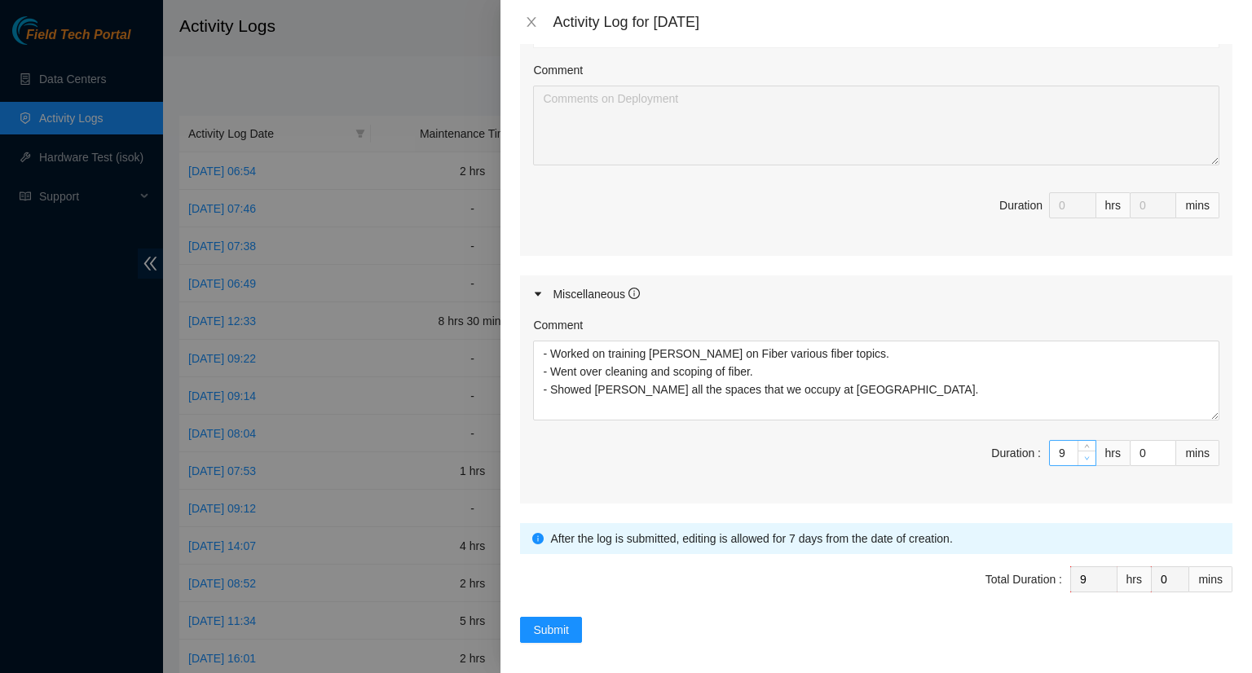
click at [1085, 456] on icon "down" at bounding box center [1087, 457] width 5 height 3
click at [1084, 455] on icon "down" at bounding box center [1087, 458] width 6 height 6
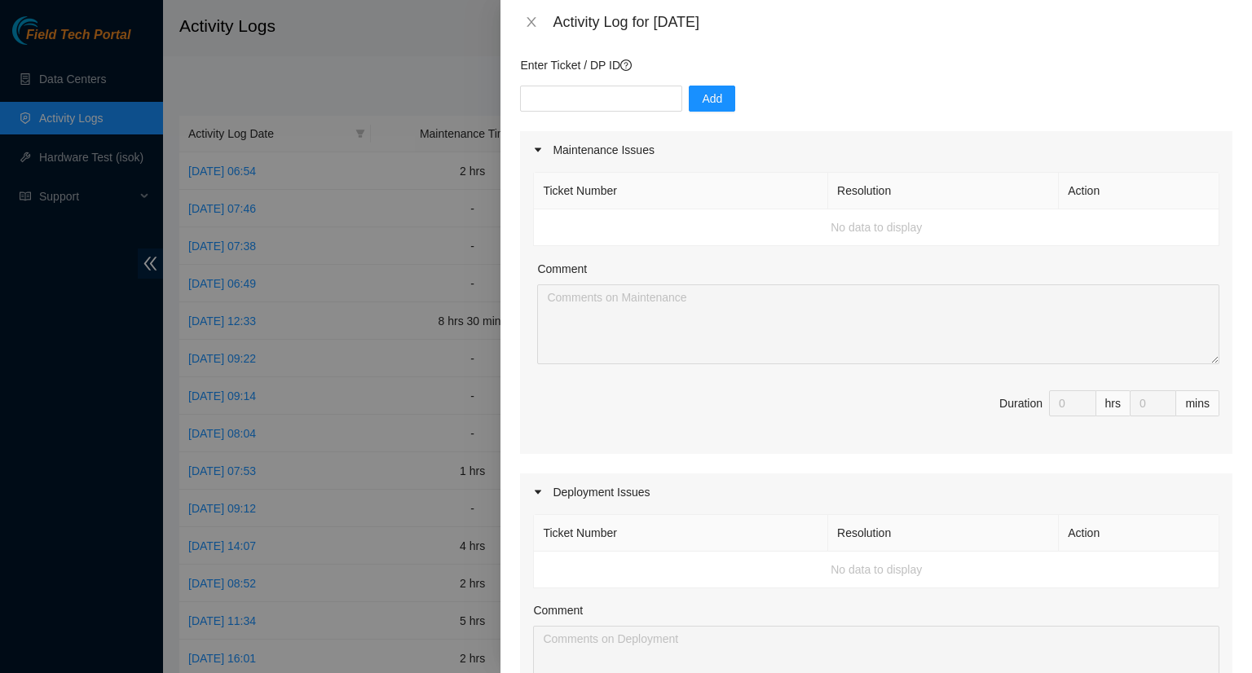
scroll to position [0, 0]
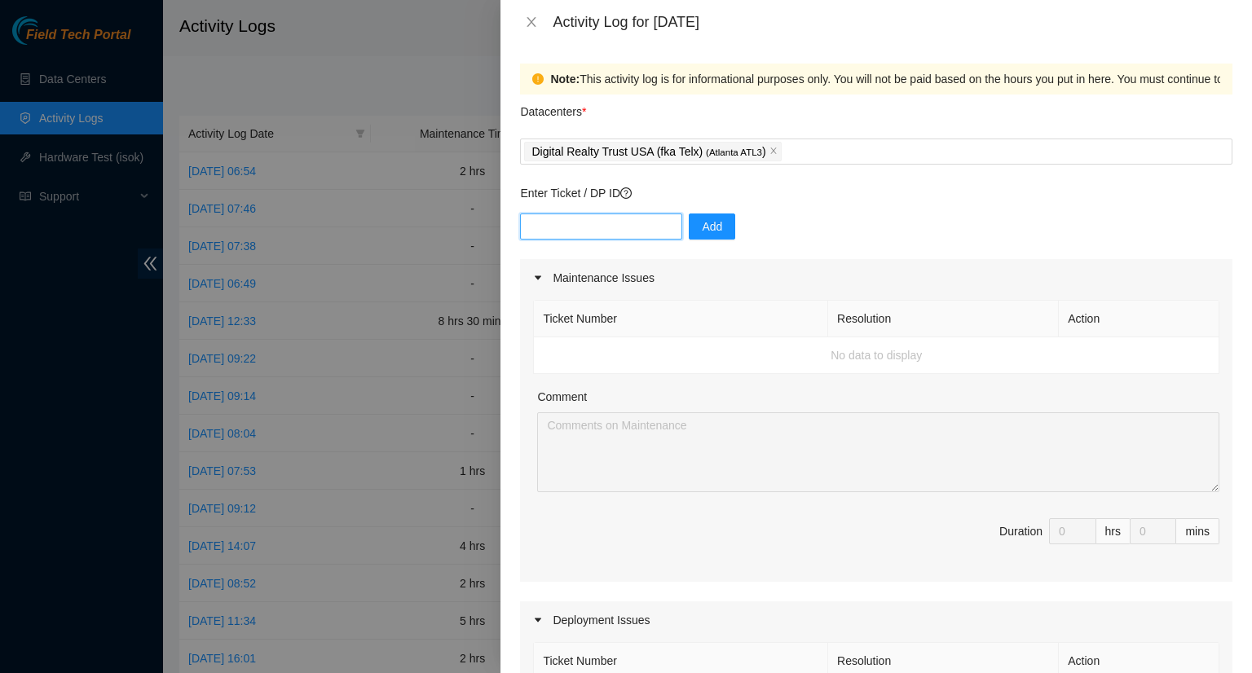
click at [570, 232] on input "text" at bounding box center [601, 226] width 162 height 26
click at [702, 231] on span "Add" at bounding box center [712, 227] width 20 height 18
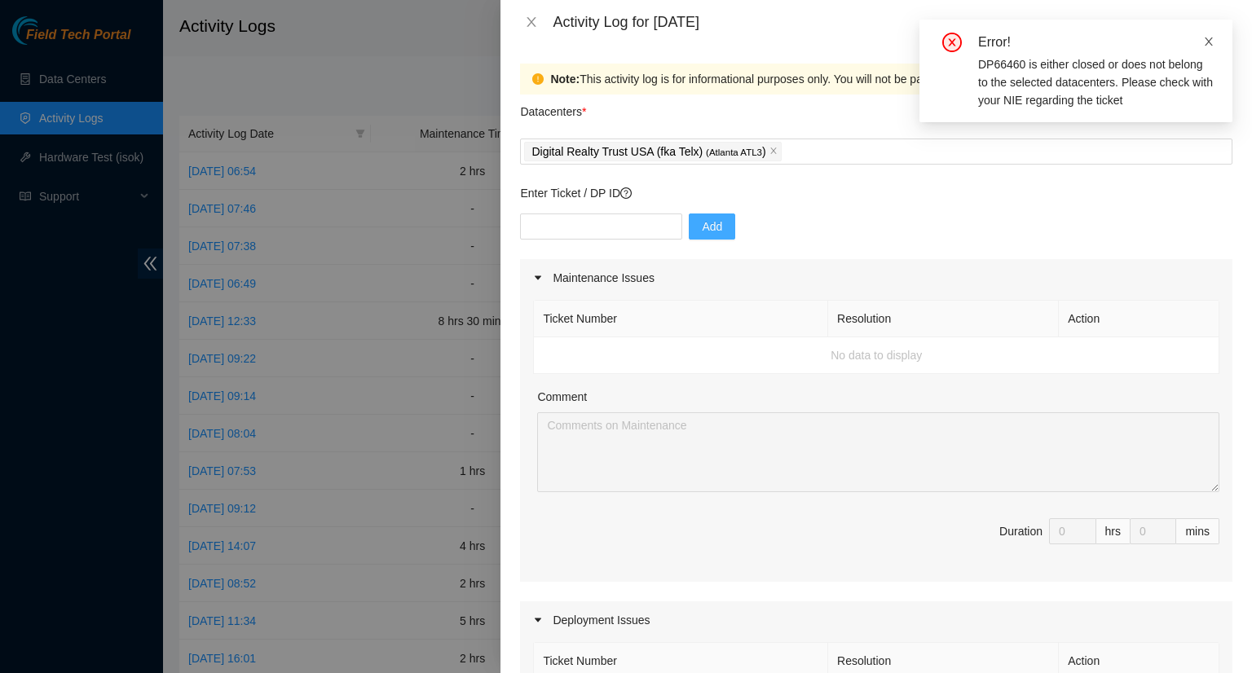
click at [1210, 43] on icon "close" at bounding box center [1208, 41] width 11 height 11
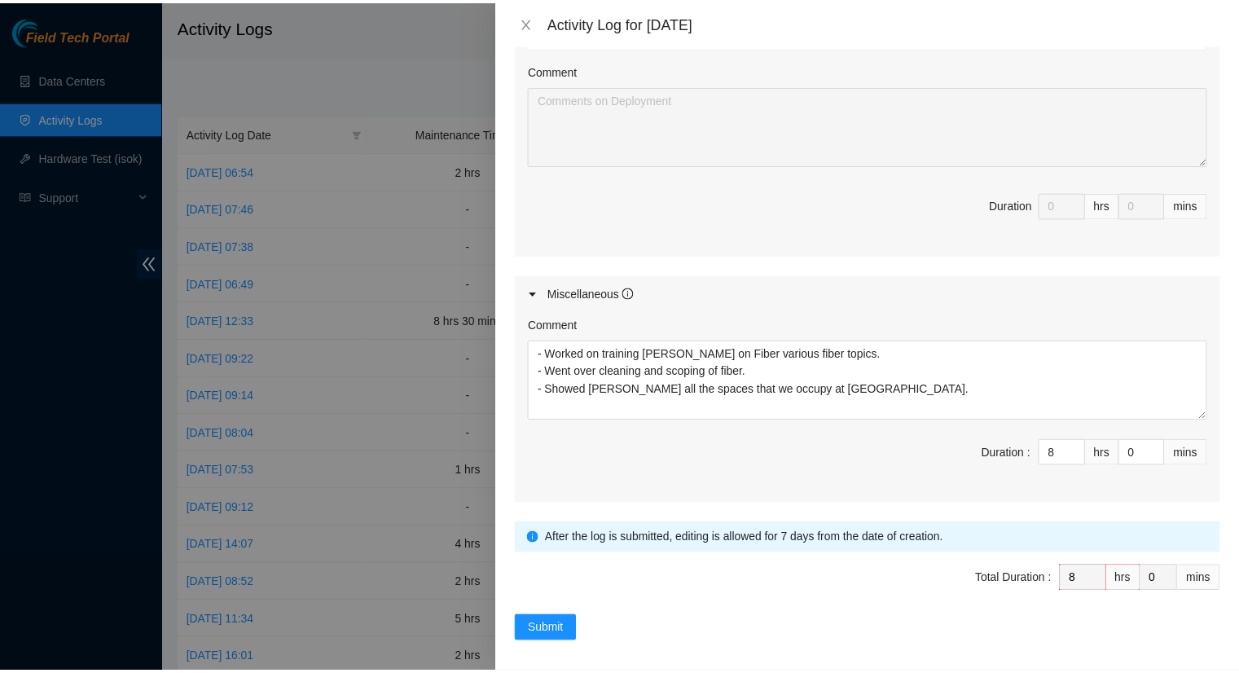
scroll to position [671, 0]
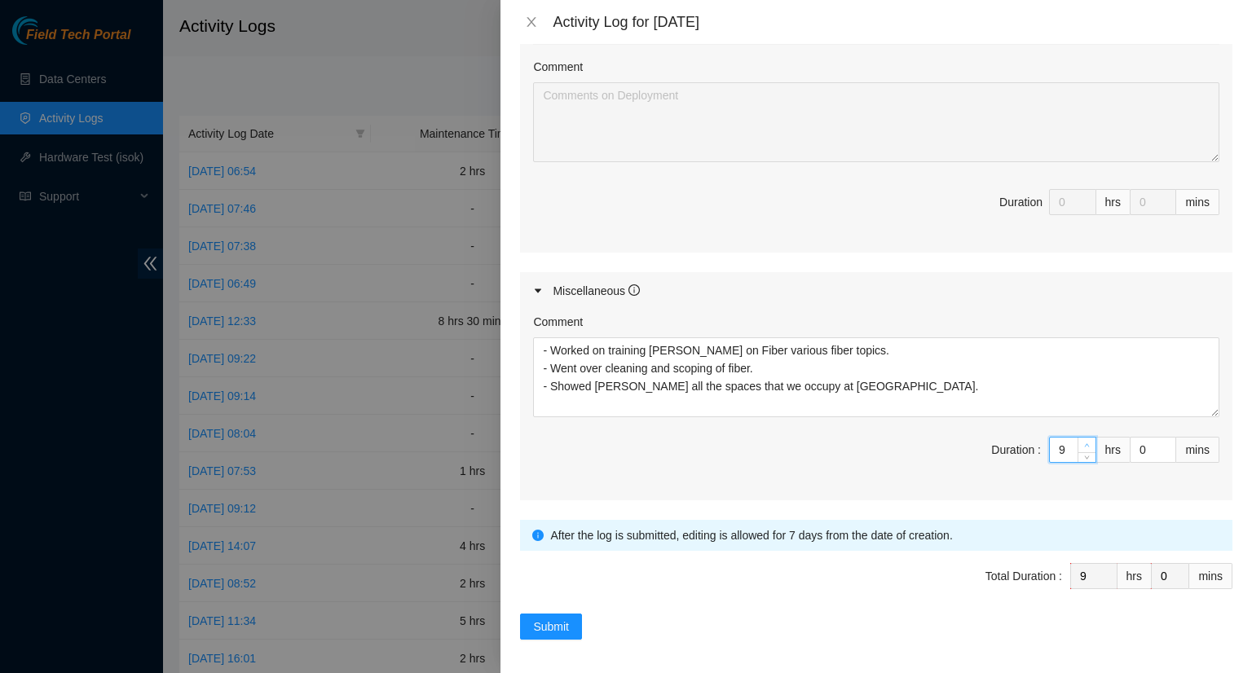
click at [1084, 442] on icon "up" at bounding box center [1087, 445] width 6 height 6
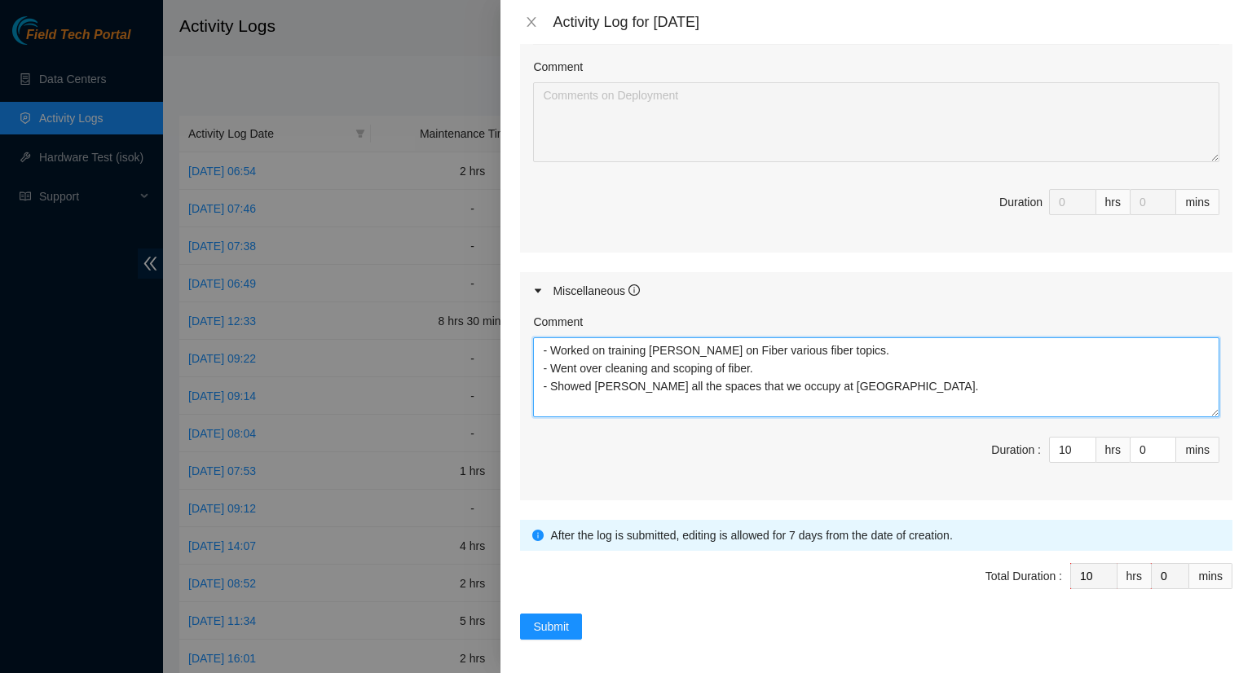
click at [825, 383] on textarea "- Worked on training [PERSON_NAME] on Fiber various fiber topics. - Went over c…" at bounding box center [876, 377] width 686 height 80
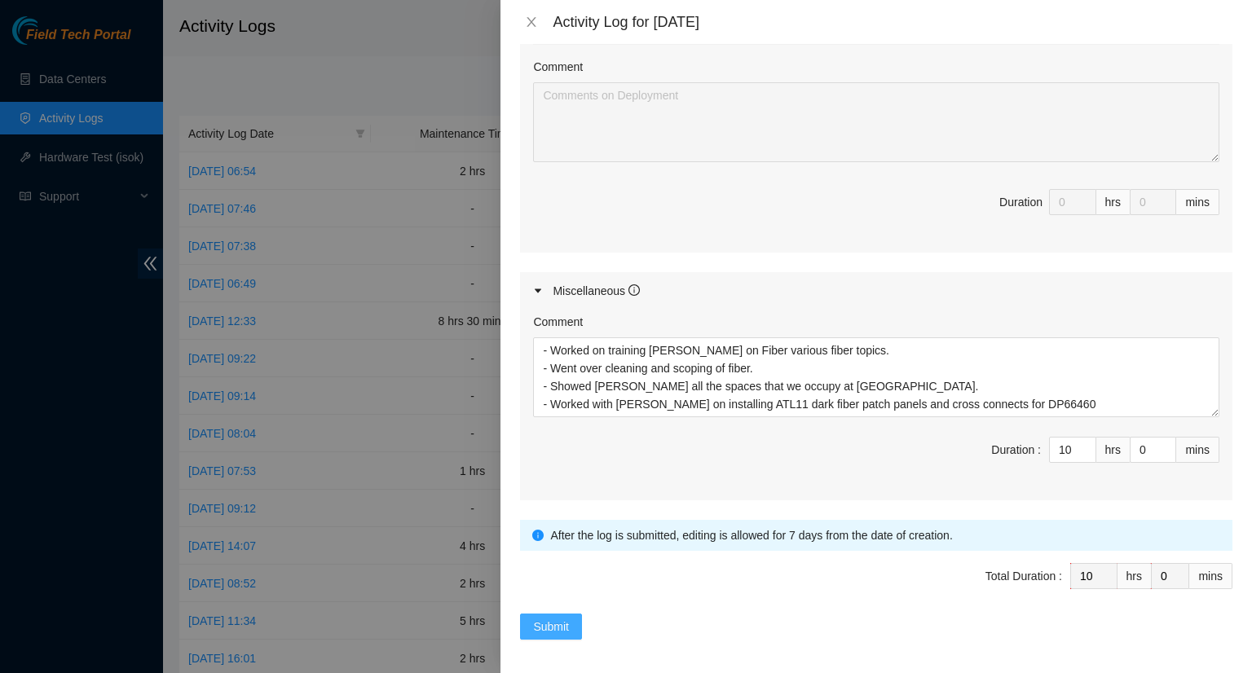
click at [559, 618] on span "Submit" at bounding box center [551, 627] width 36 height 18
